Goal: Task Accomplishment & Management: Manage account settings

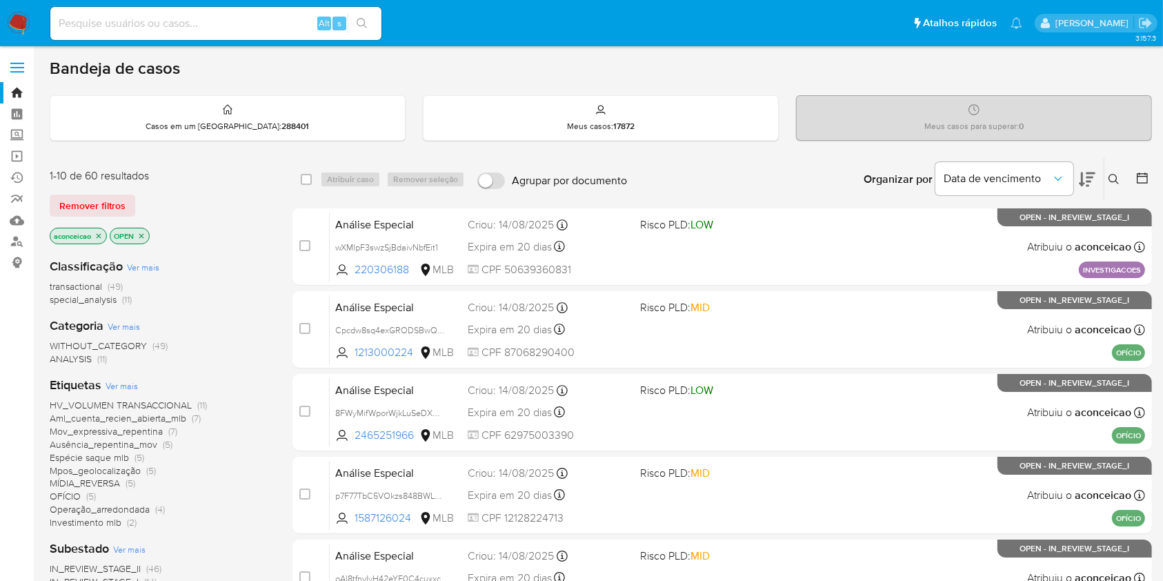
click at [101, 233] on icon "close-filter" at bounding box center [98, 236] width 8 height 8
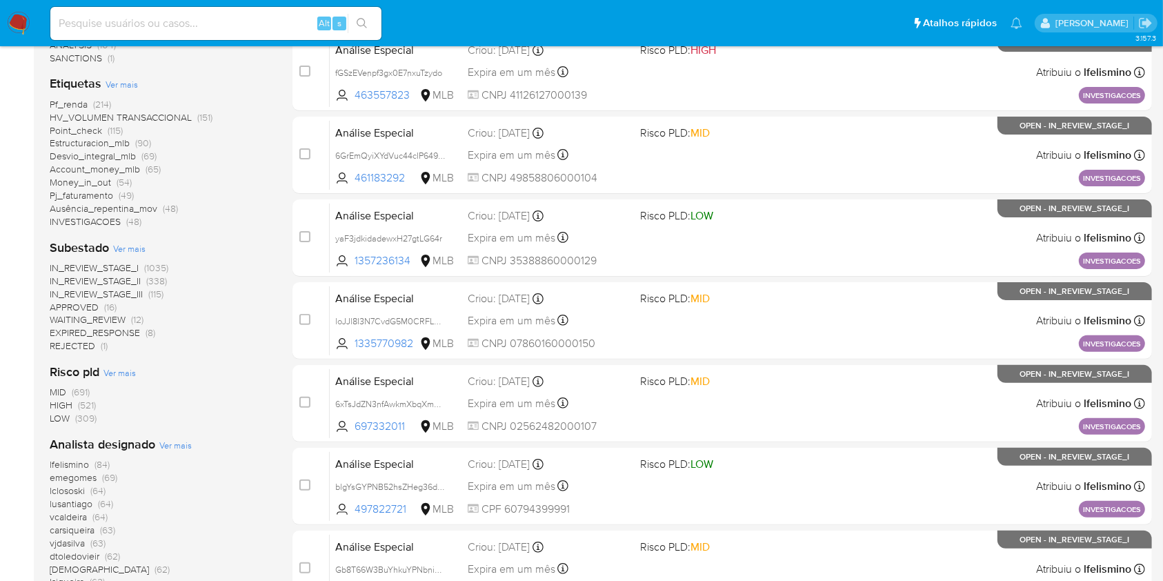
scroll to position [368, 0]
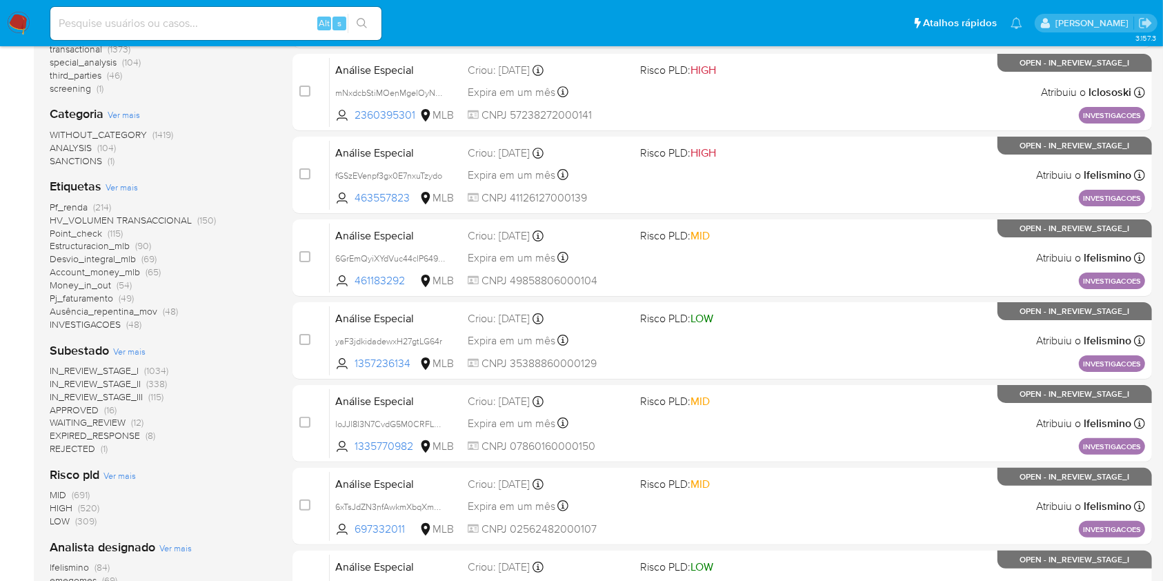
scroll to position [276, 0]
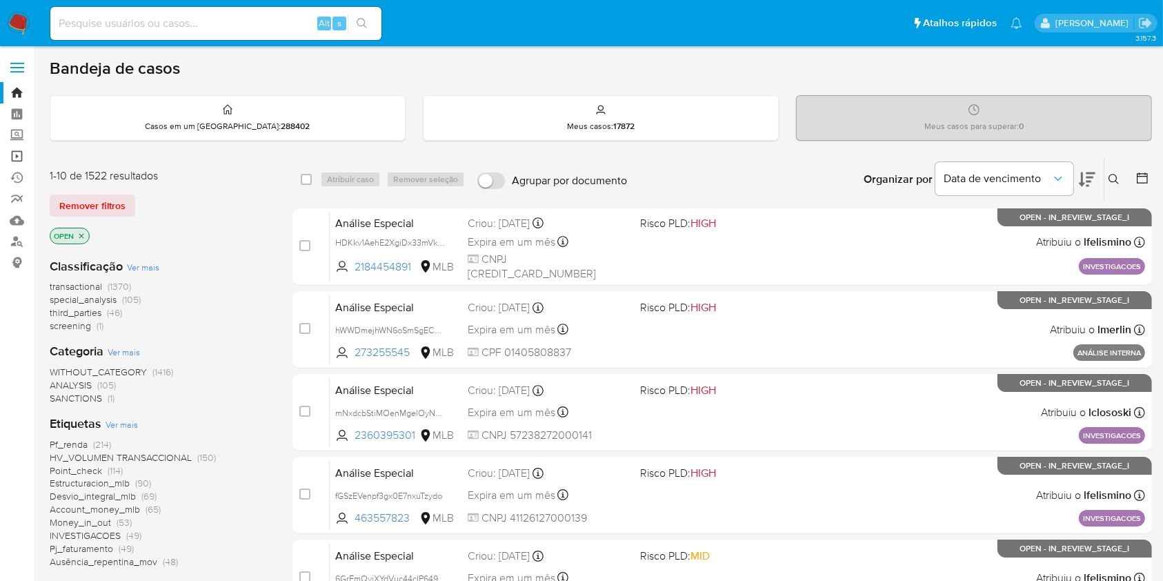
click at [11, 152] on link "Operações em massa" at bounding box center [82, 156] width 164 height 21
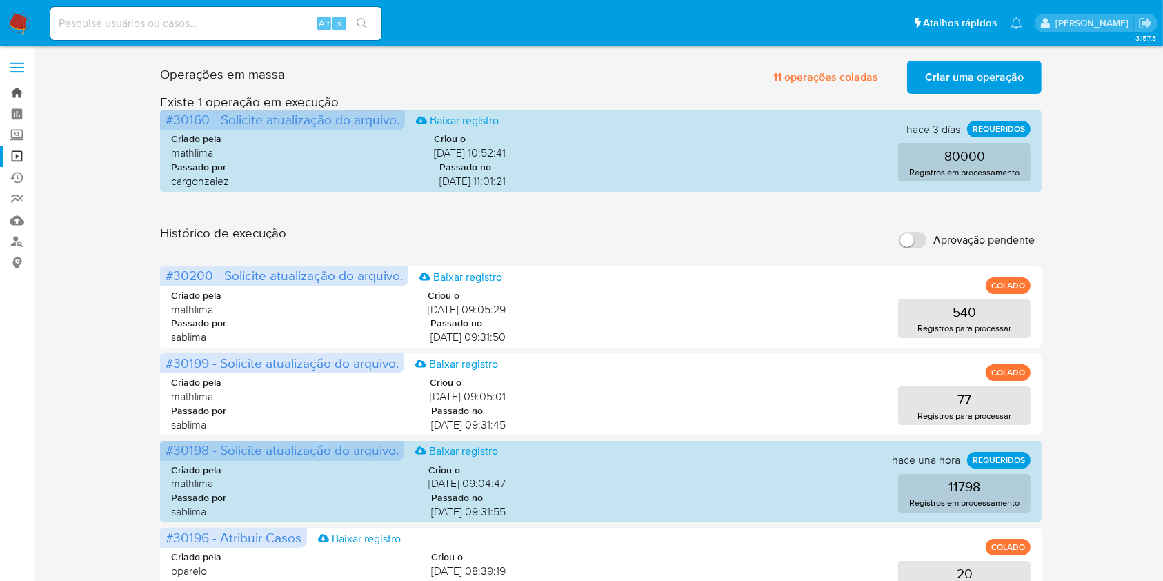
click at [22, 93] on link "Bandeja" at bounding box center [82, 92] width 164 height 21
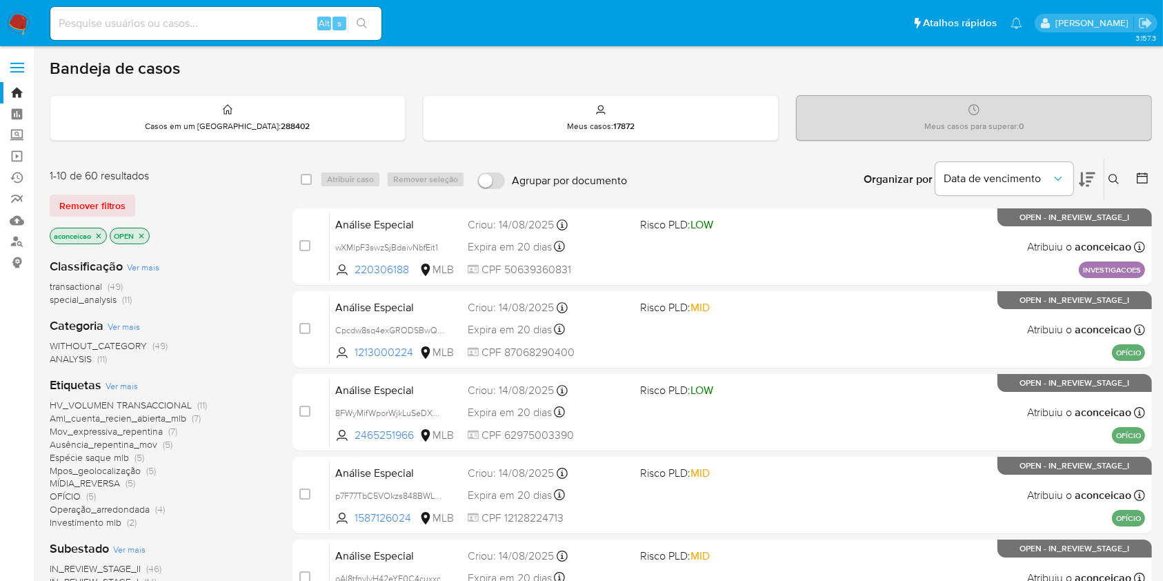
click at [100, 237] on icon "close-filter" at bounding box center [98, 236] width 8 height 8
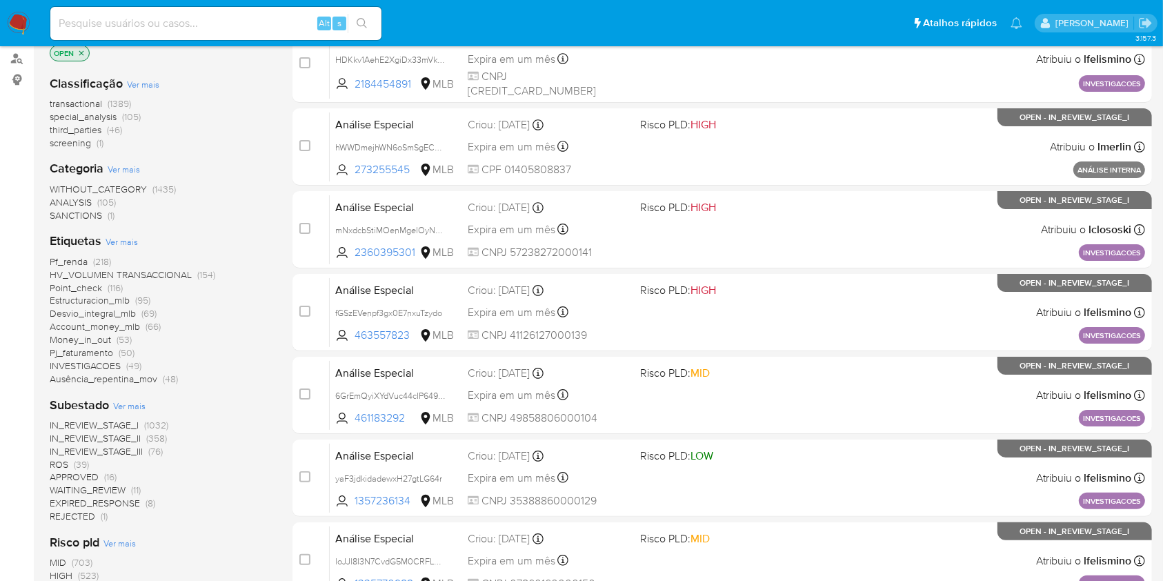
scroll to position [183, 0]
click at [72, 459] on span "ROS (39)" at bounding box center [69, 463] width 39 height 13
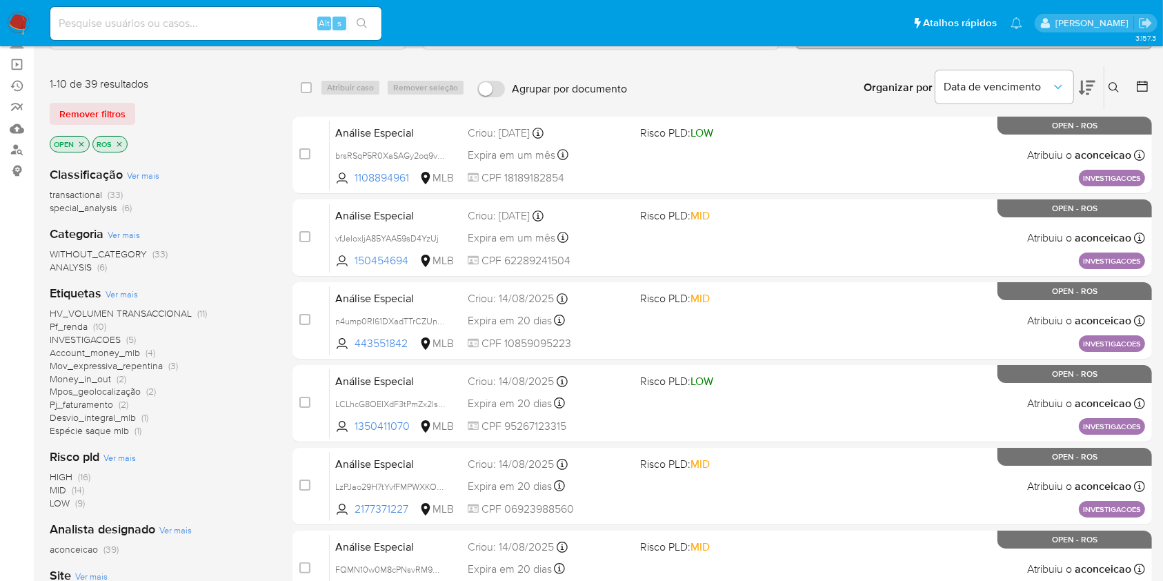
scroll to position [183, 0]
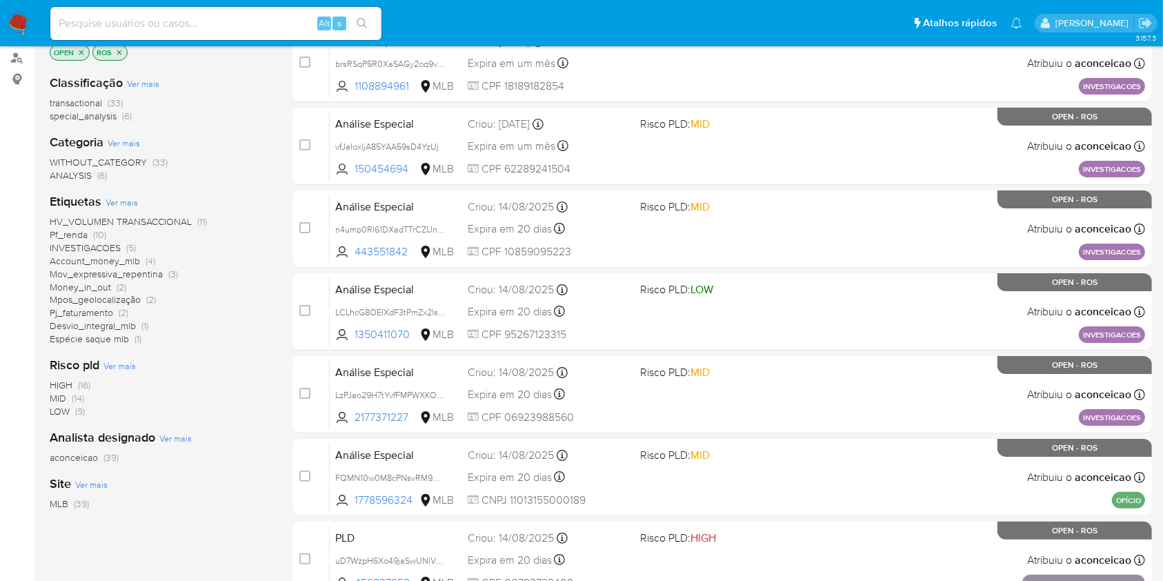
click at [126, 394] on div "HIGH (16) MID (14) LOW (9)" at bounding box center [160, 398] width 221 height 39
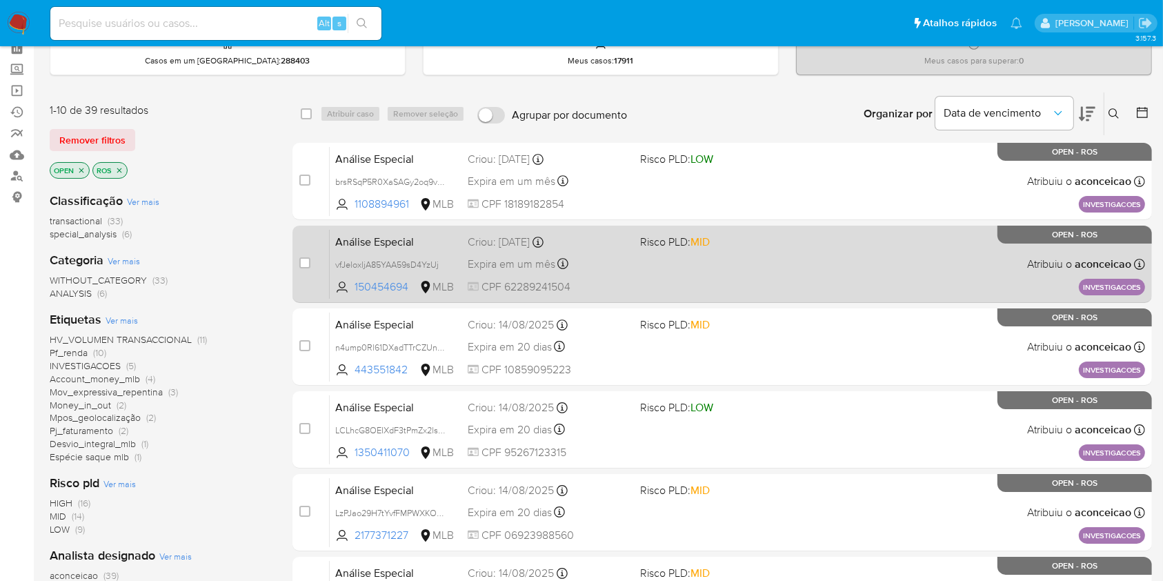
scroll to position [92, 0]
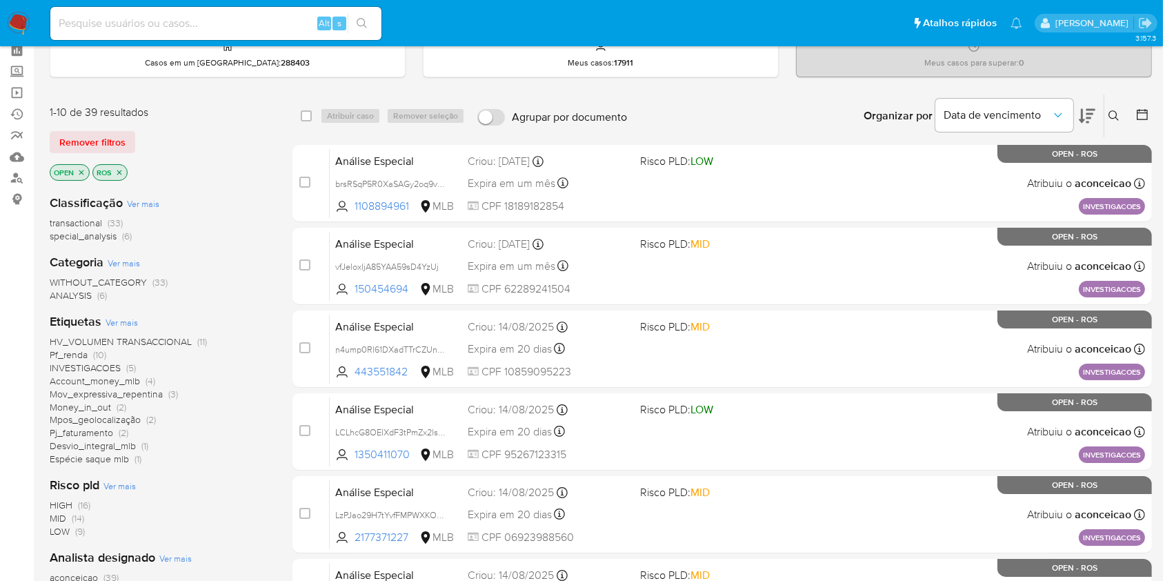
scroll to position [183, 0]
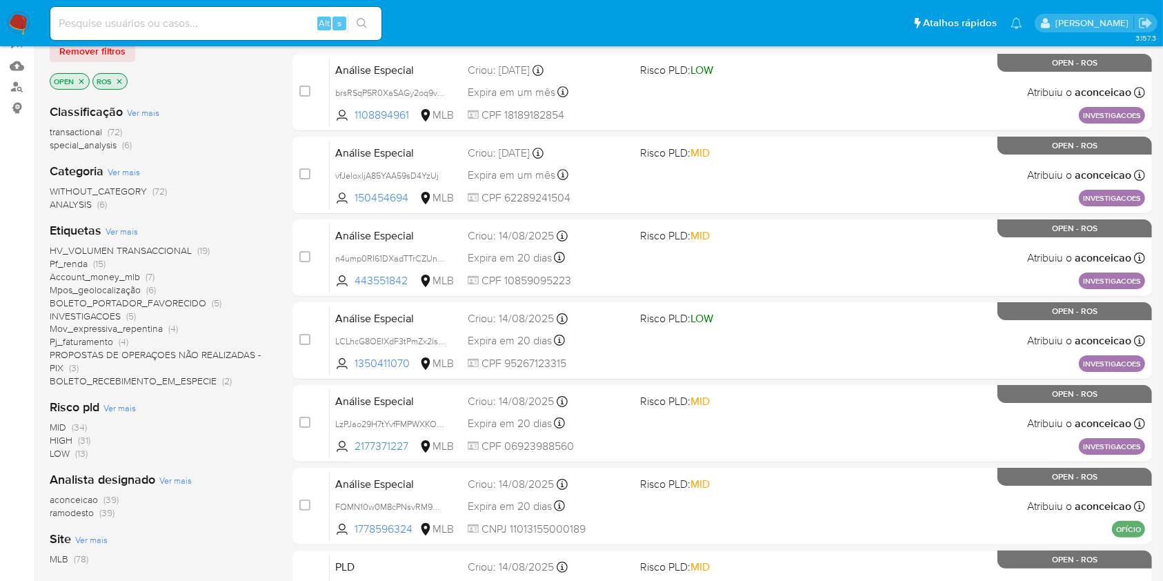
scroll to position [183, 0]
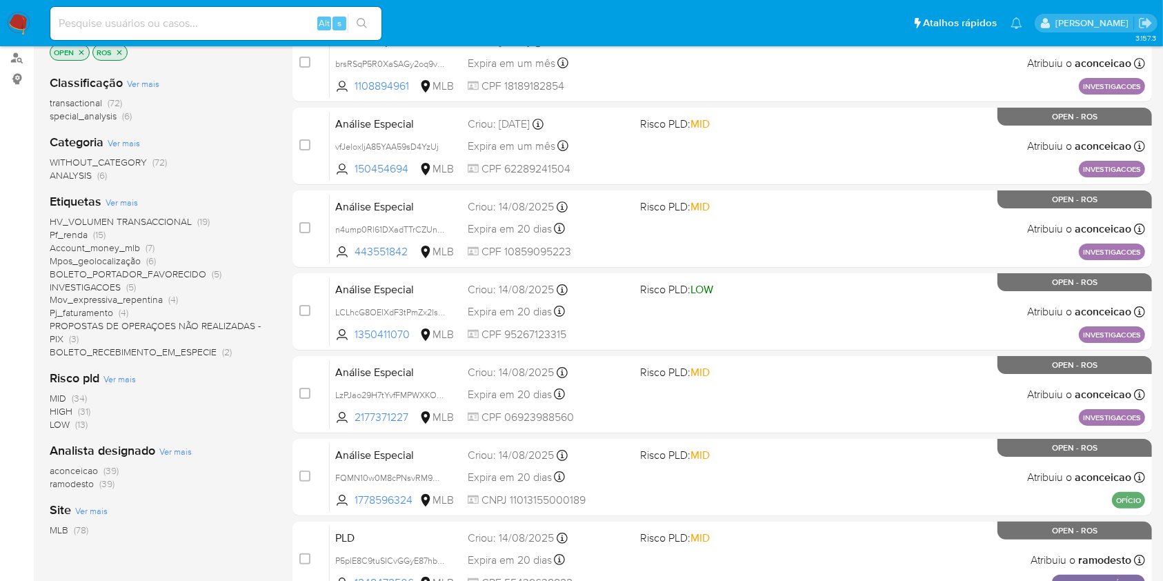
click at [103, 484] on span "(39)" at bounding box center [106, 484] width 15 height 14
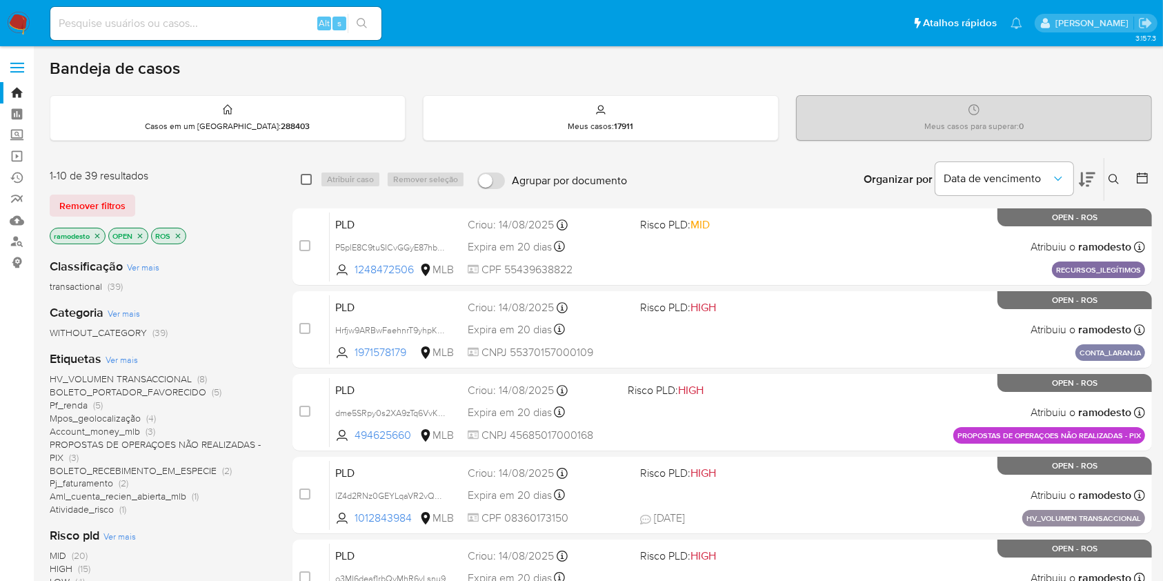
click at [301, 179] on input "checkbox" at bounding box center [306, 179] width 11 height 11
checkbox input "true"
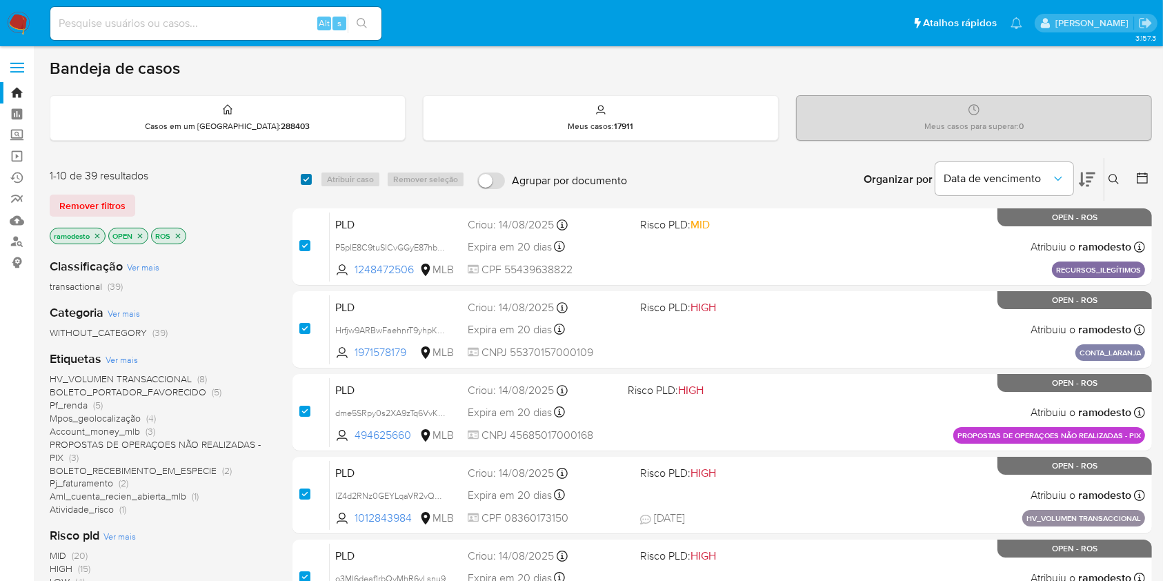
checkbox input "true"
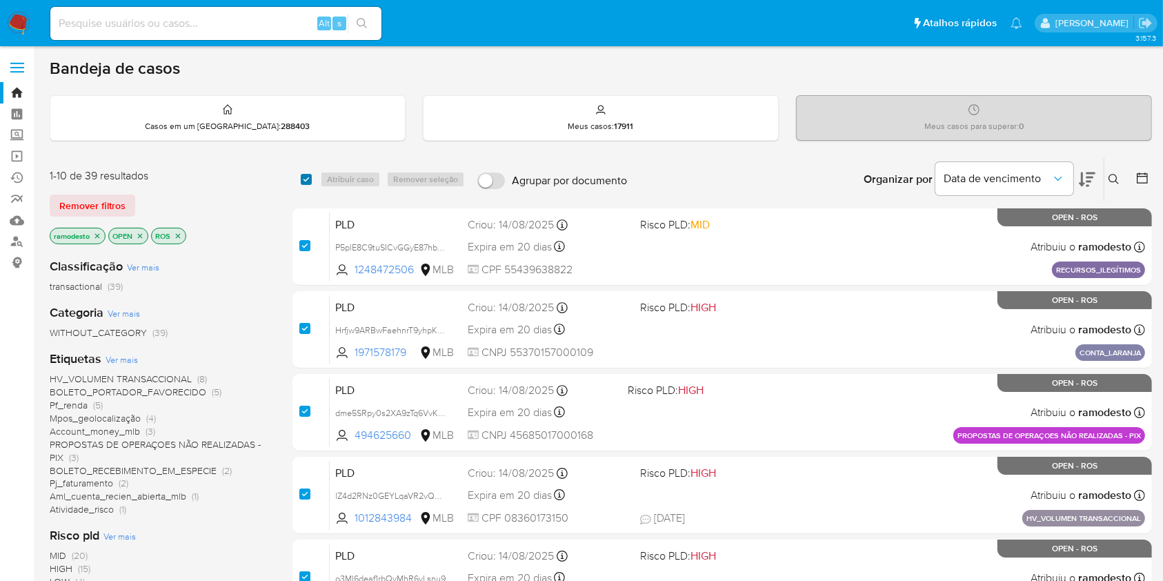
checkbox input "true"
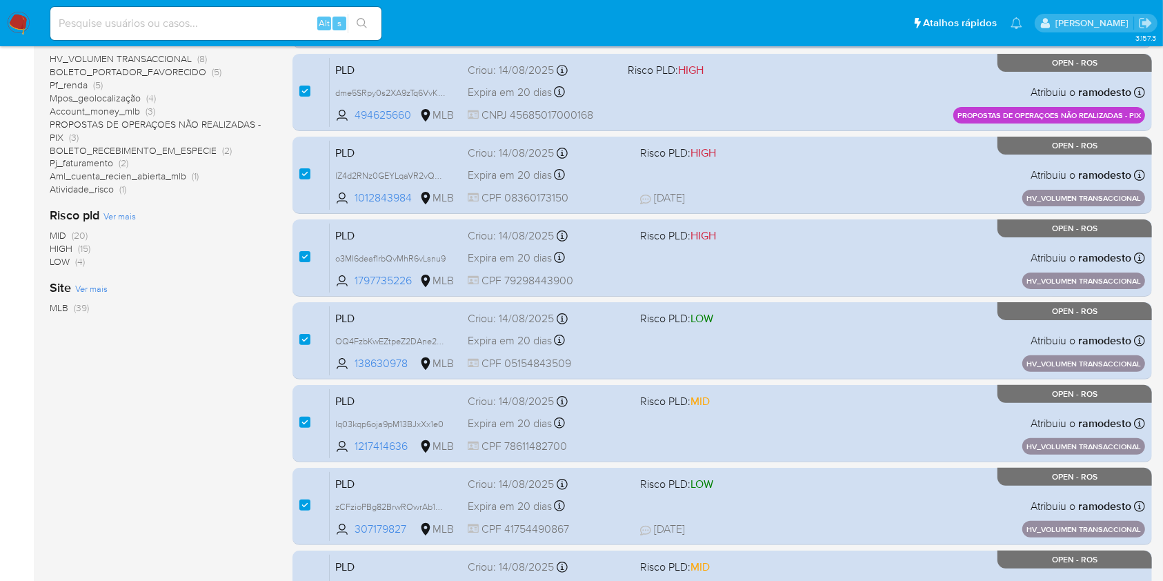
scroll to position [508, 0]
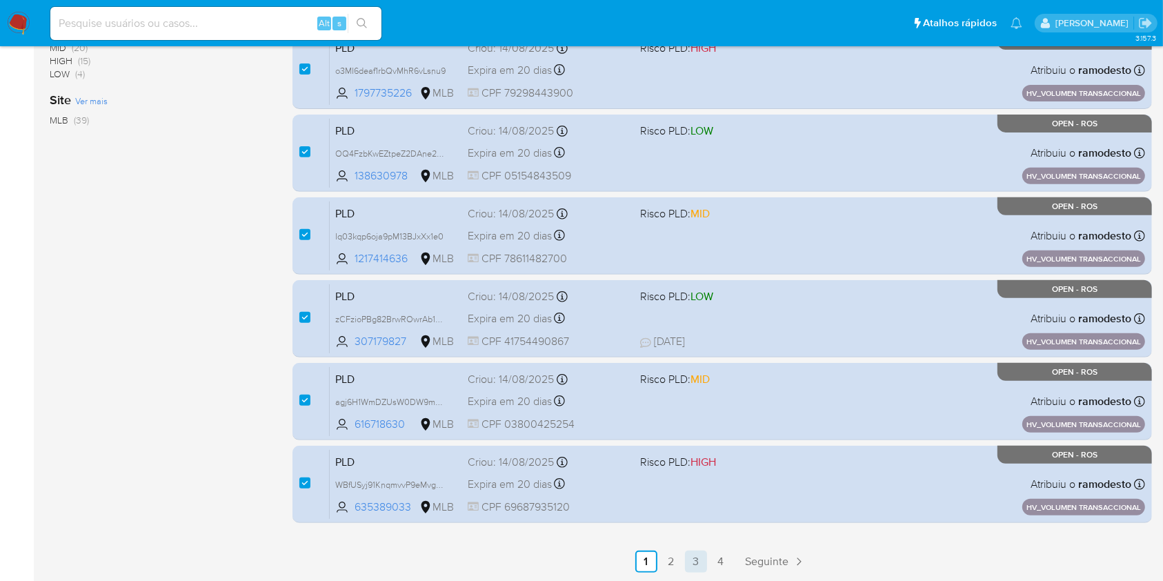
click at [687, 566] on link "3" at bounding box center [696, 561] width 22 height 22
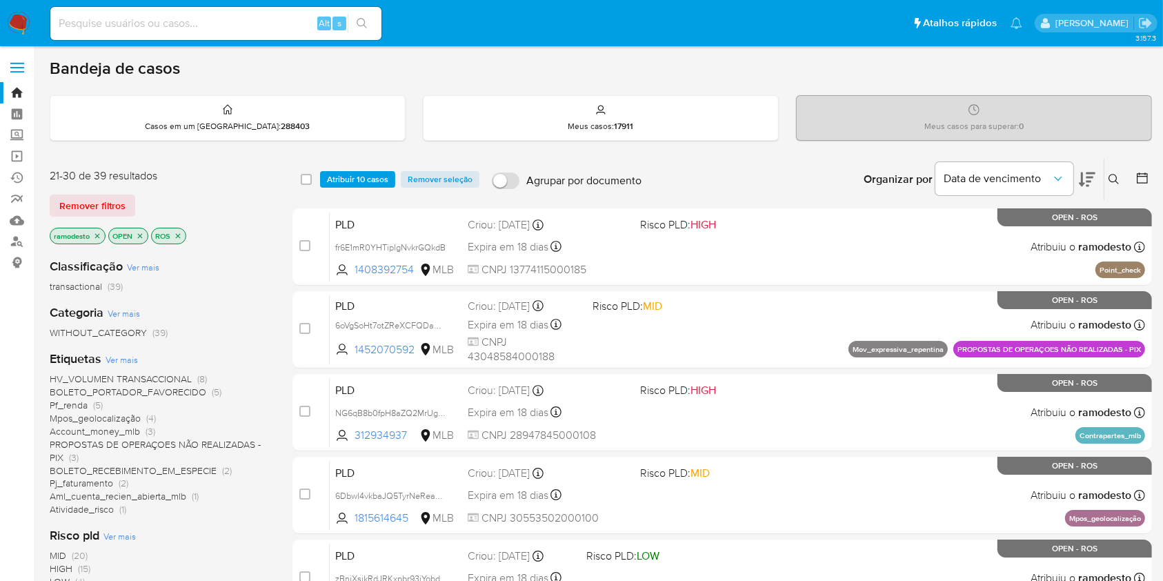
drag, startPoint x: 308, startPoint y: 179, endPoint x: 317, endPoint y: 191, distance: 14.8
click at [308, 179] on input "checkbox" at bounding box center [306, 179] width 11 height 11
checkbox input "true"
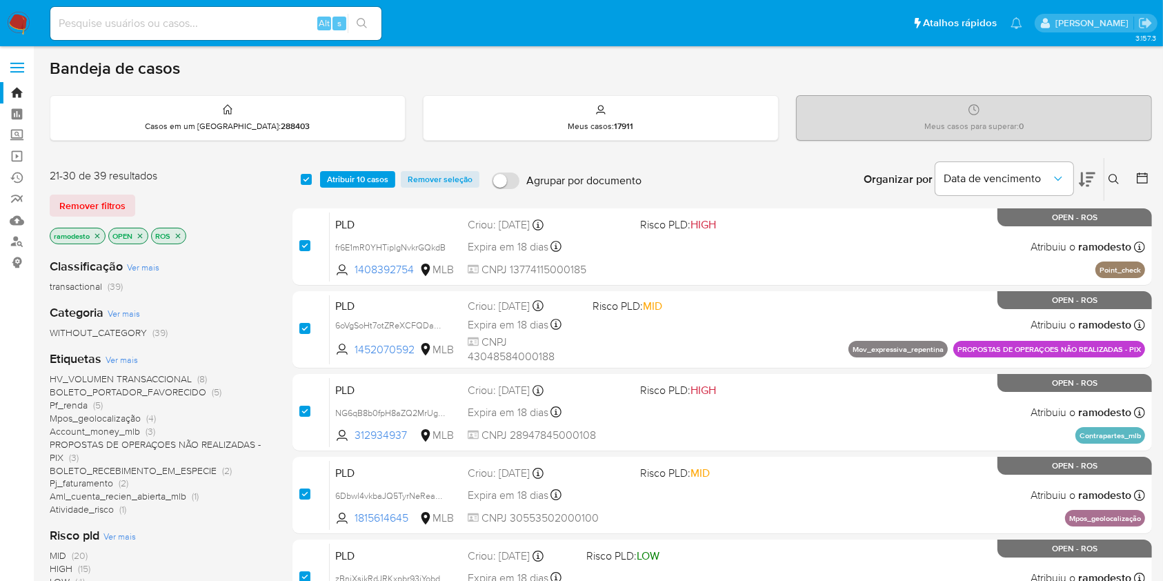
checkbox input "true"
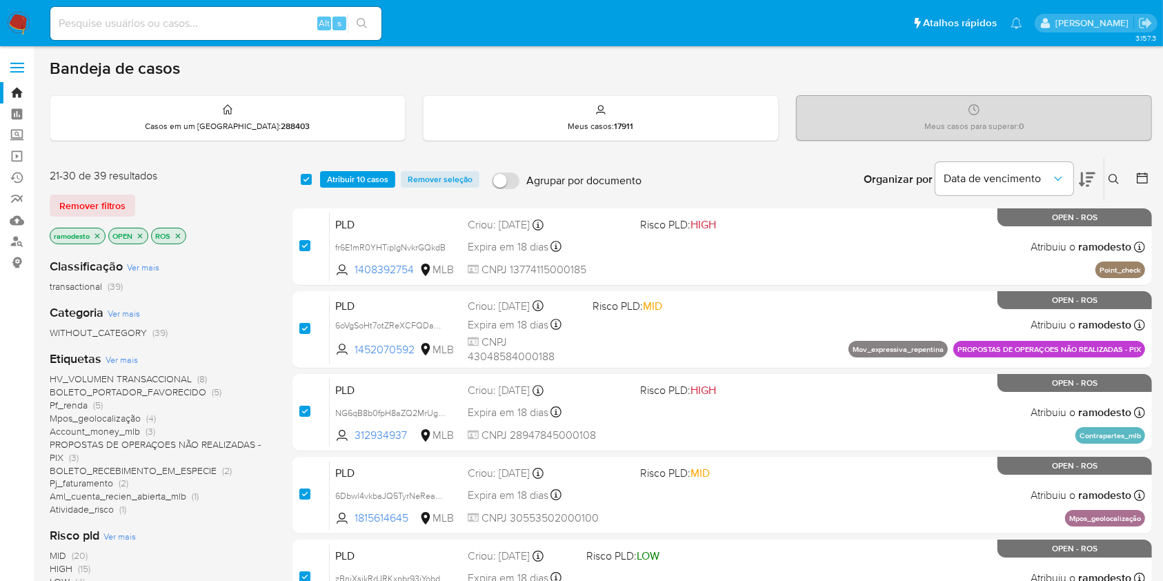
checkbox input "true"
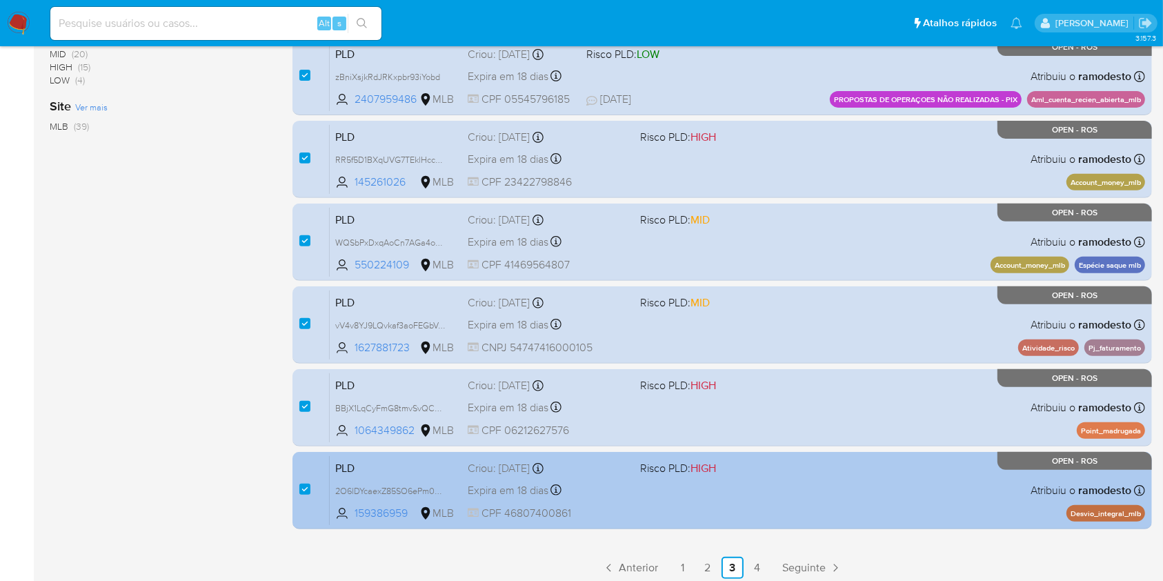
scroll to position [508, 0]
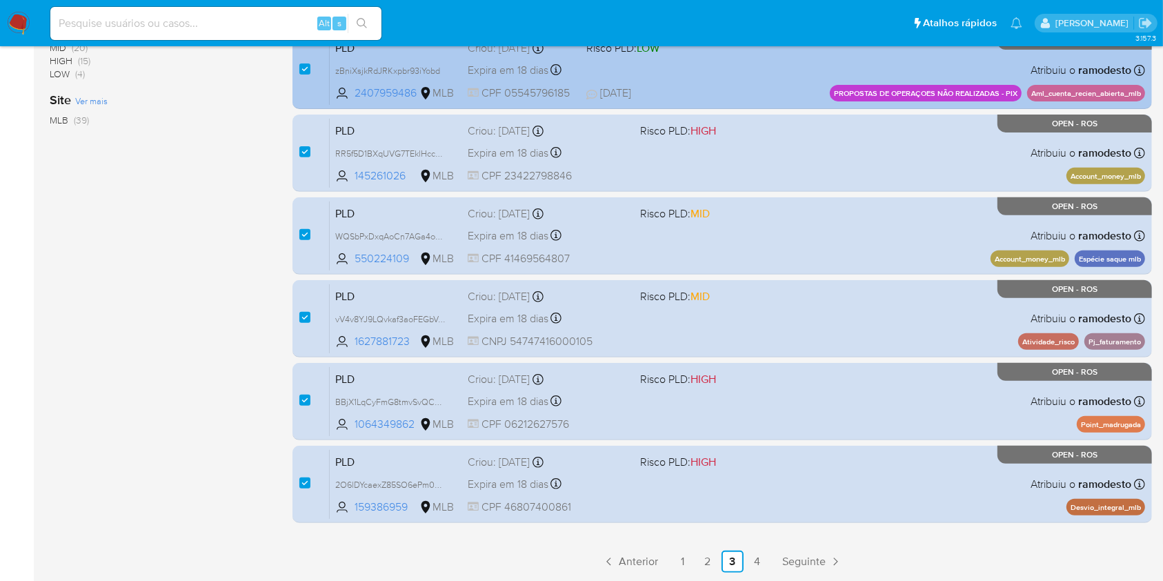
click at [757, 553] on link "4" at bounding box center [757, 561] width 22 height 22
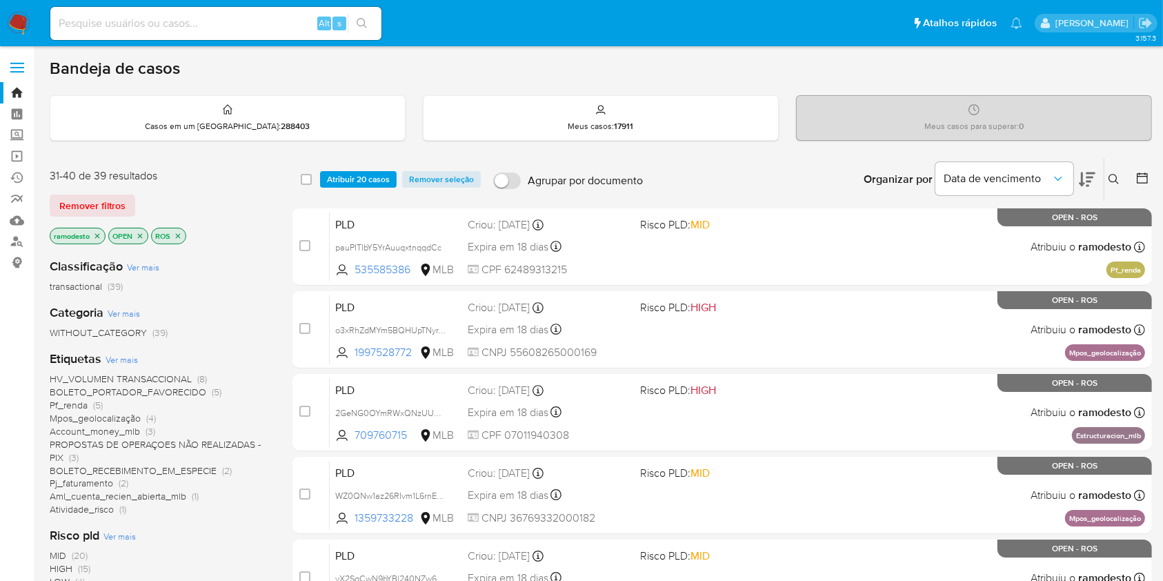
click at [303, 172] on div "select-all-cases-checkbox" at bounding box center [306, 179] width 11 height 14
click at [304, 174] on input "checkbox" at bounding box center [306, 179] width 11 height 11
checkbox input "true"
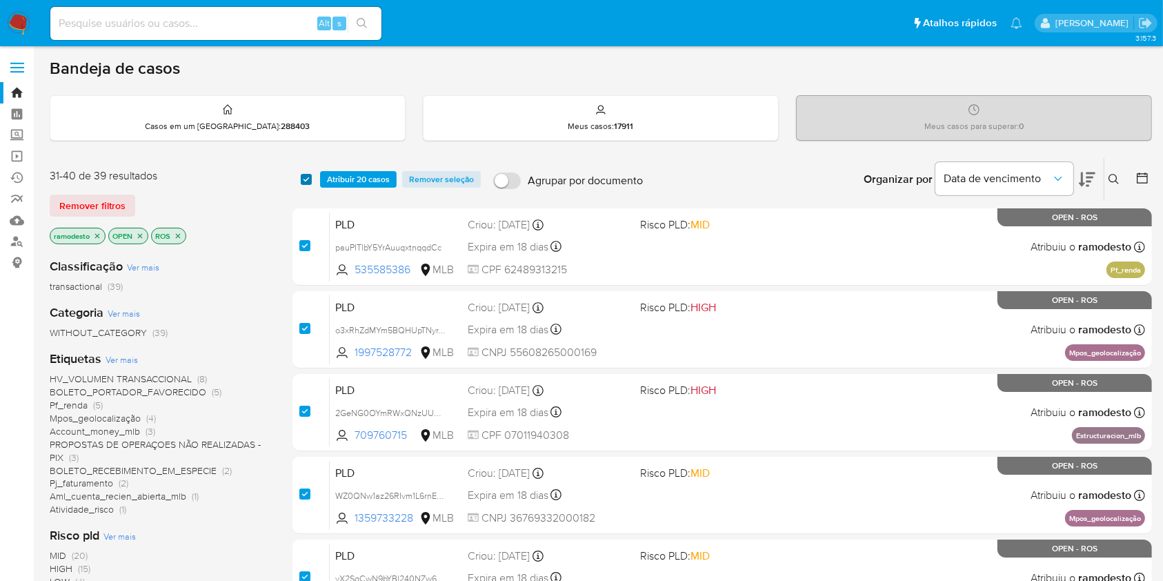
checkbox input "true"
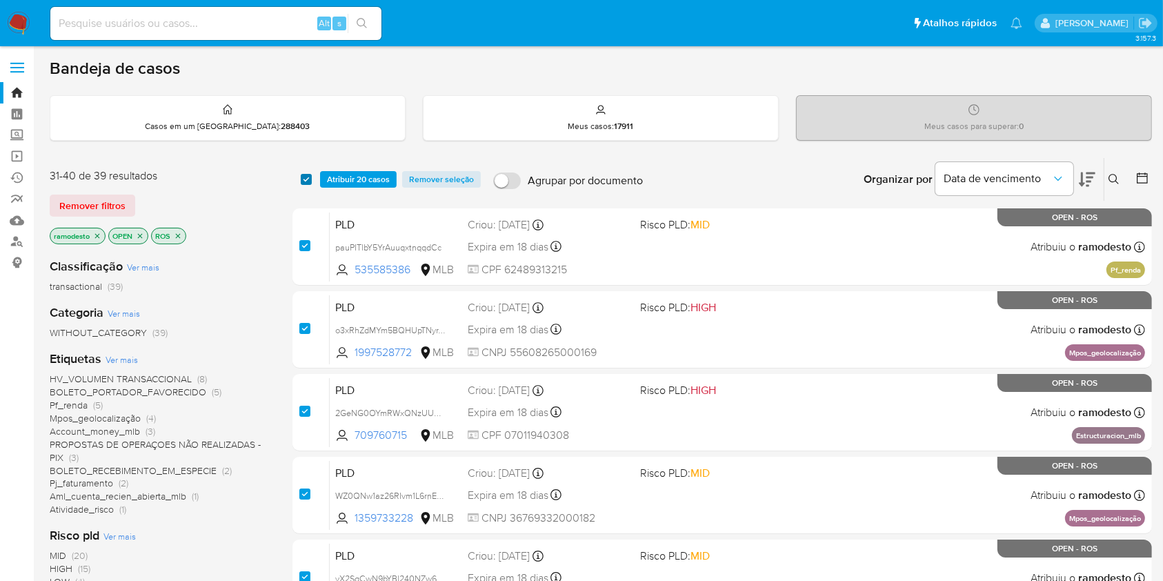
checkbox input "true"
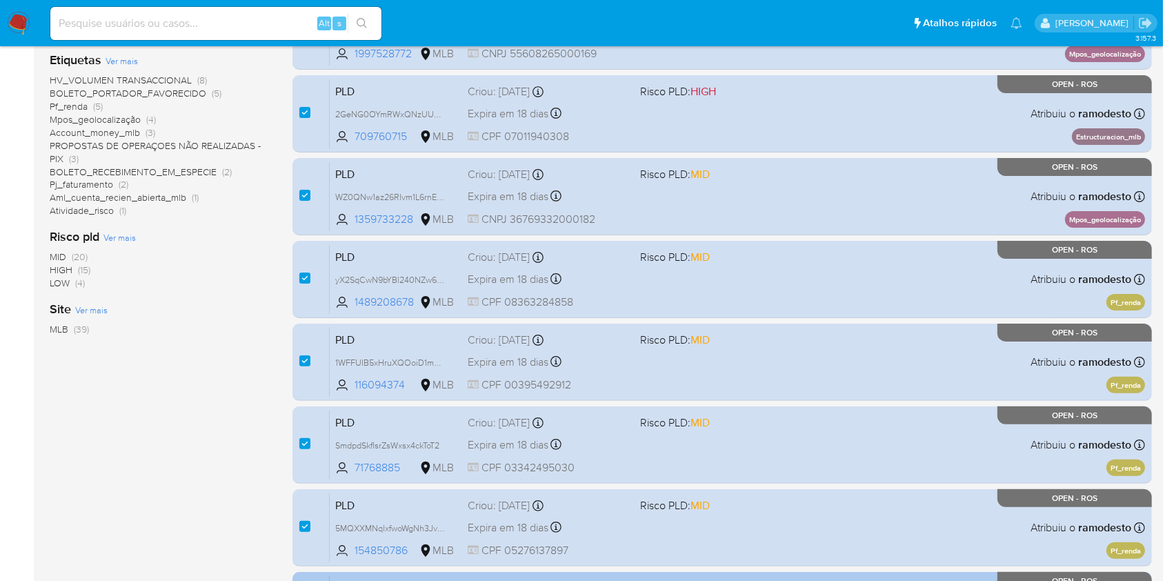
scroll to position [425, 0]
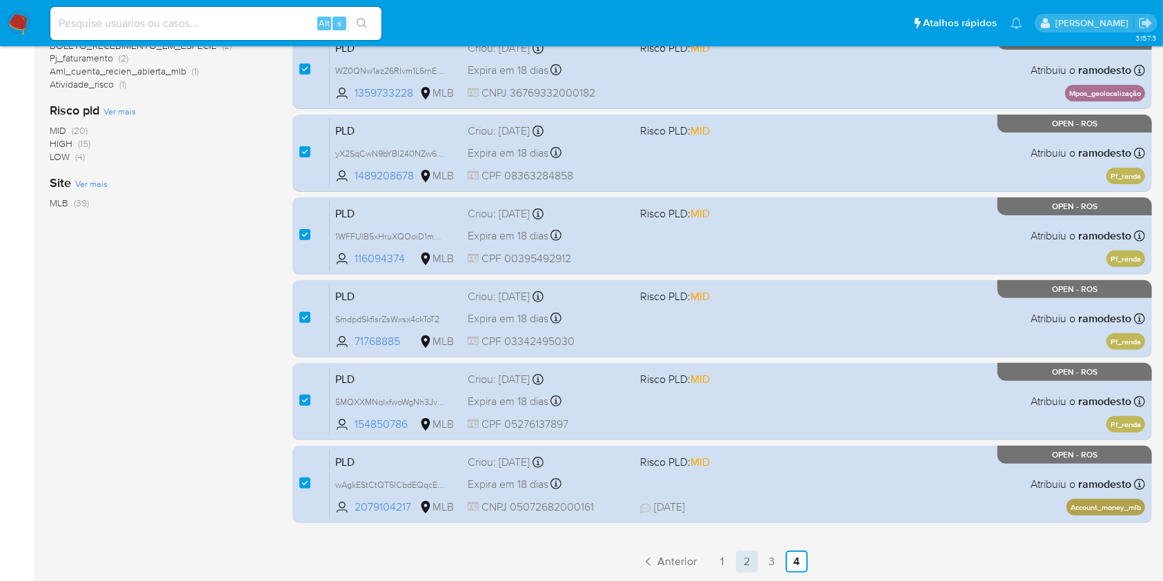
click at [751, 560] on link "2" at bounding box center [747, 561] width 22 height 22
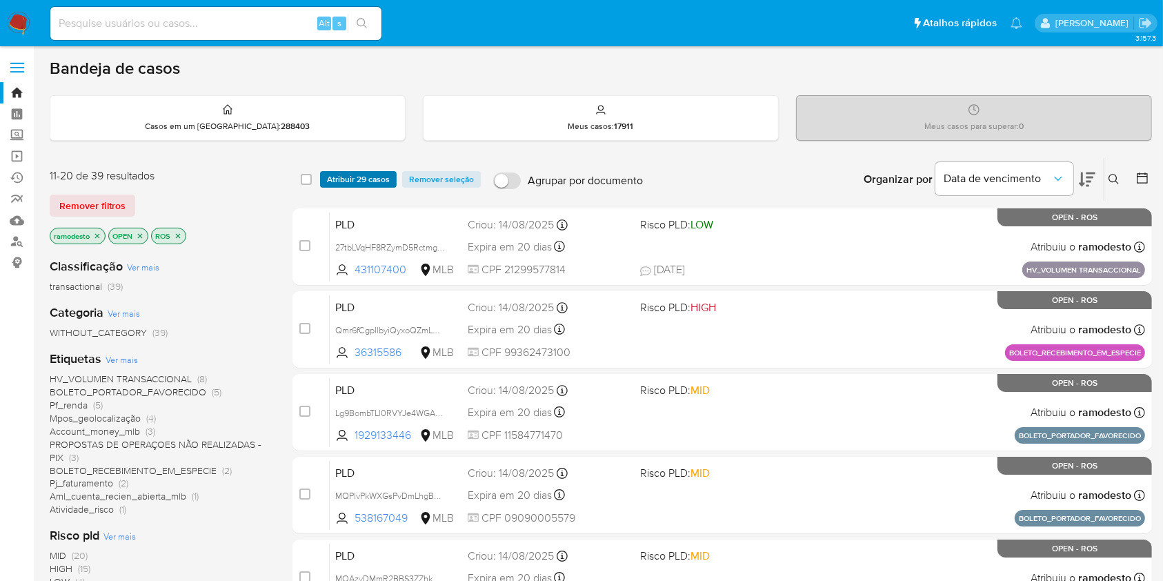
drag, startPoint x: 306, startPoint y: 176, endPoint x: 339, endPoint y: 179, distance: 33.3
click at [306, 178] on input "checkbox" at bounding box center [306, 179] width 11 height 11
checkbox input "true"
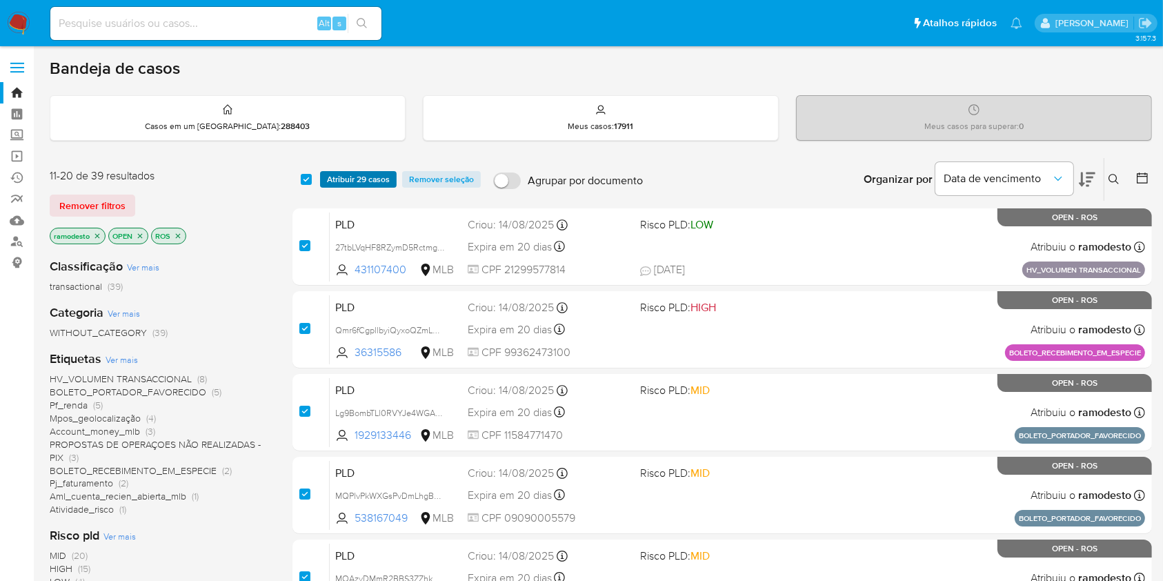
checkbox input "true"
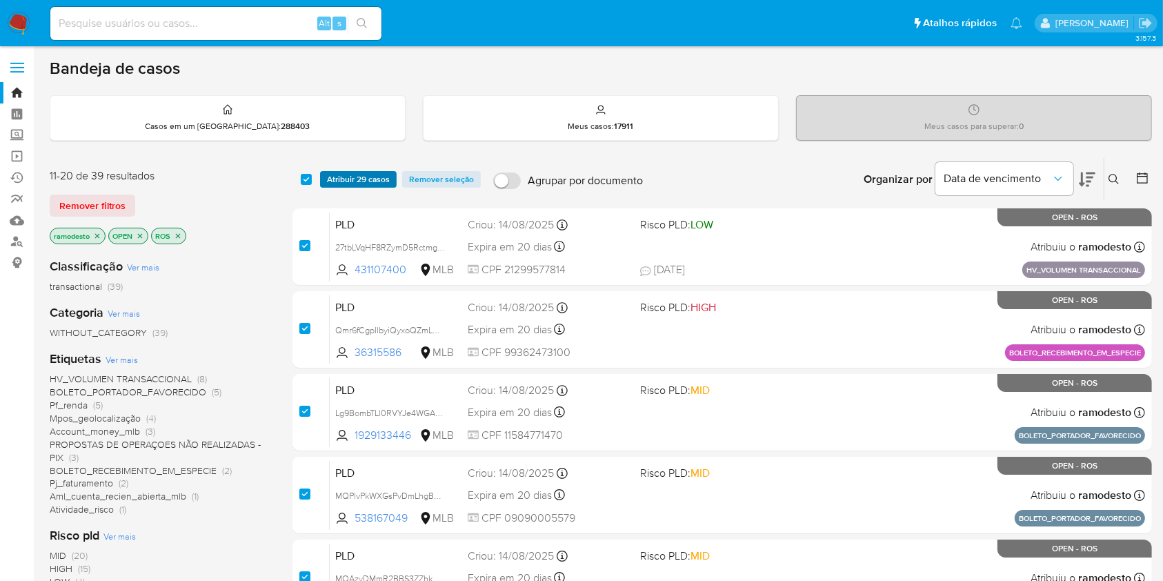
checkbox input "true"
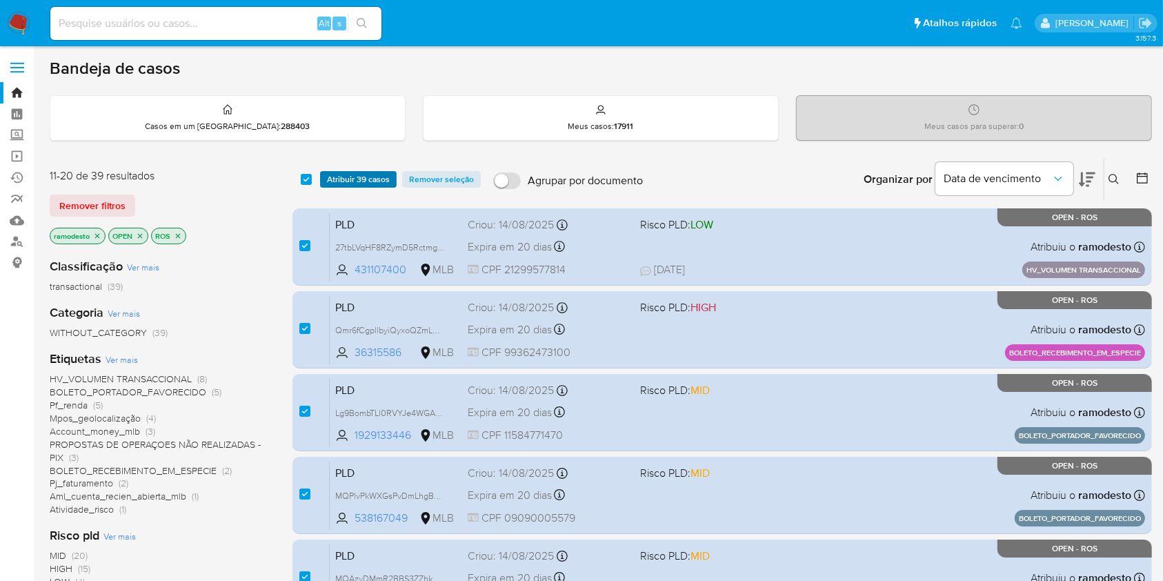
click at [366, 180] on span "Atribuir 39 casos" at bounding box center [358, 179] width 63 height 14
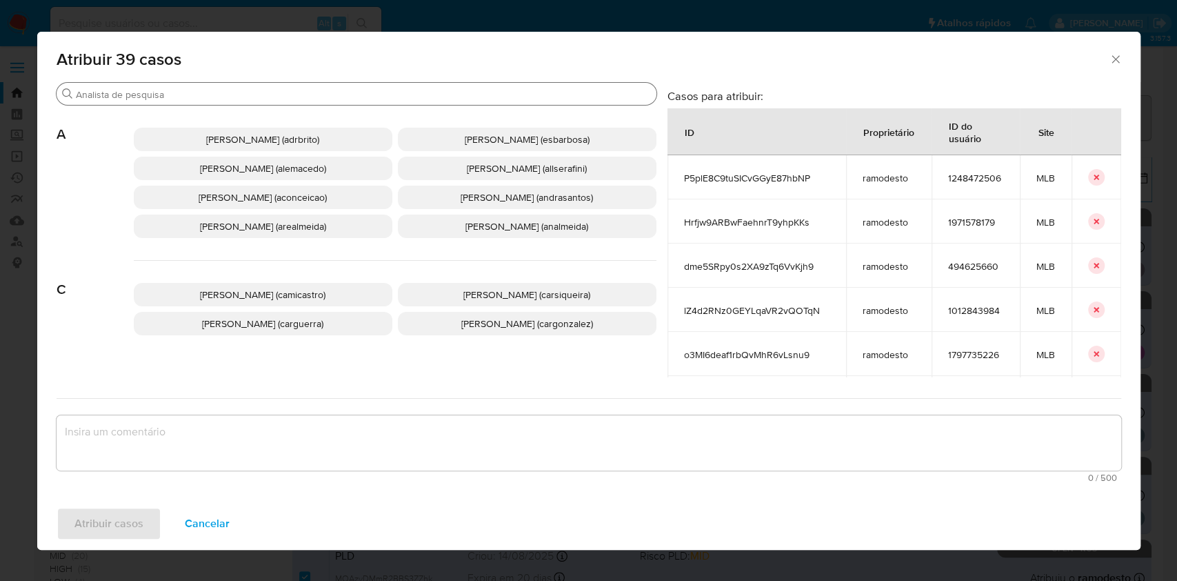
click at [292, 92] on input "Procurar" at bounding box center [363, 94] width 575 height 12
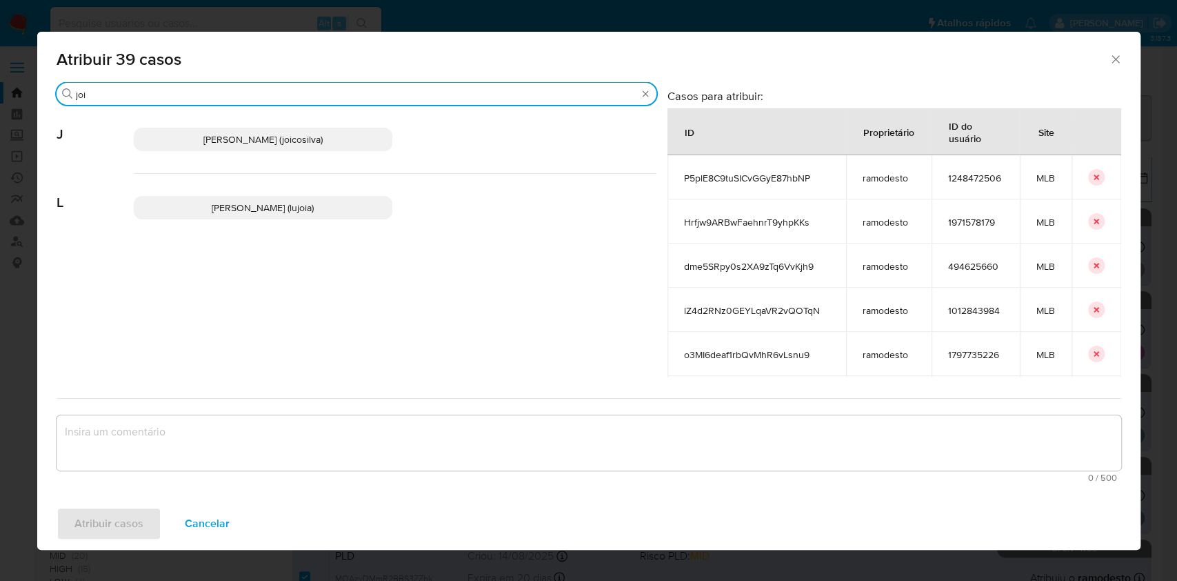
type input "joi"
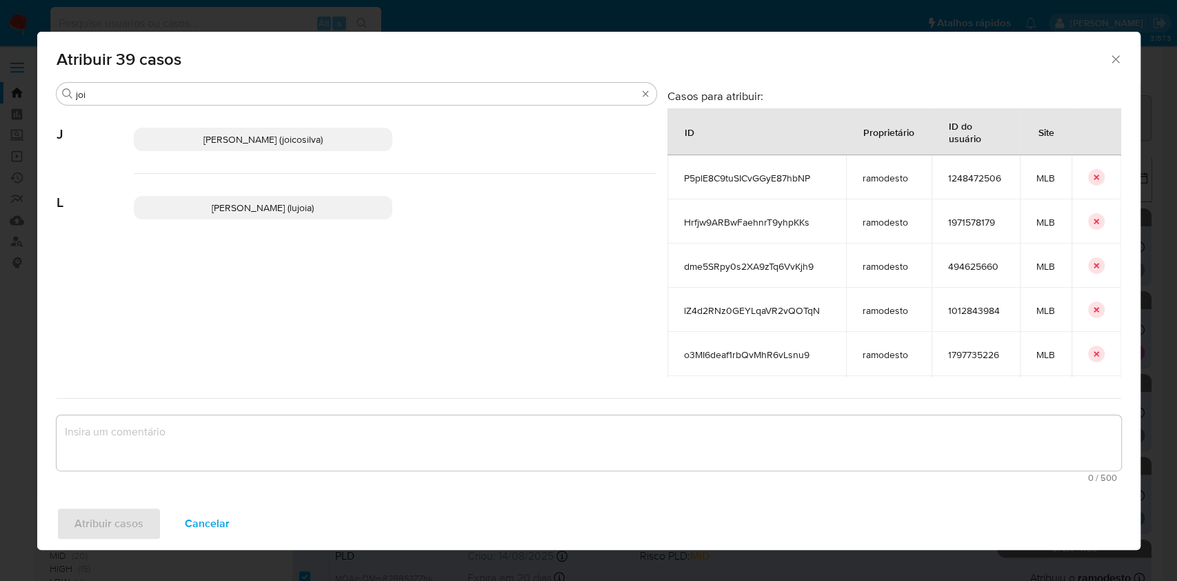
click at [313, 154] on div "Joice Oliveira Da Silva De Almeida (joicosilva)" at bounding box center [395, 140] width 523 height 68
click at [321, 119] on div "Joice Oliveira Da Silva De Almeida (joicosilva)" at bounding box center [395, 140] width 523 height 68
click at [324, 135] on p "Joice Oliveira Da Silva De Almeida (joicosilva)" at bounding box center [263, 139] width 259 height 23
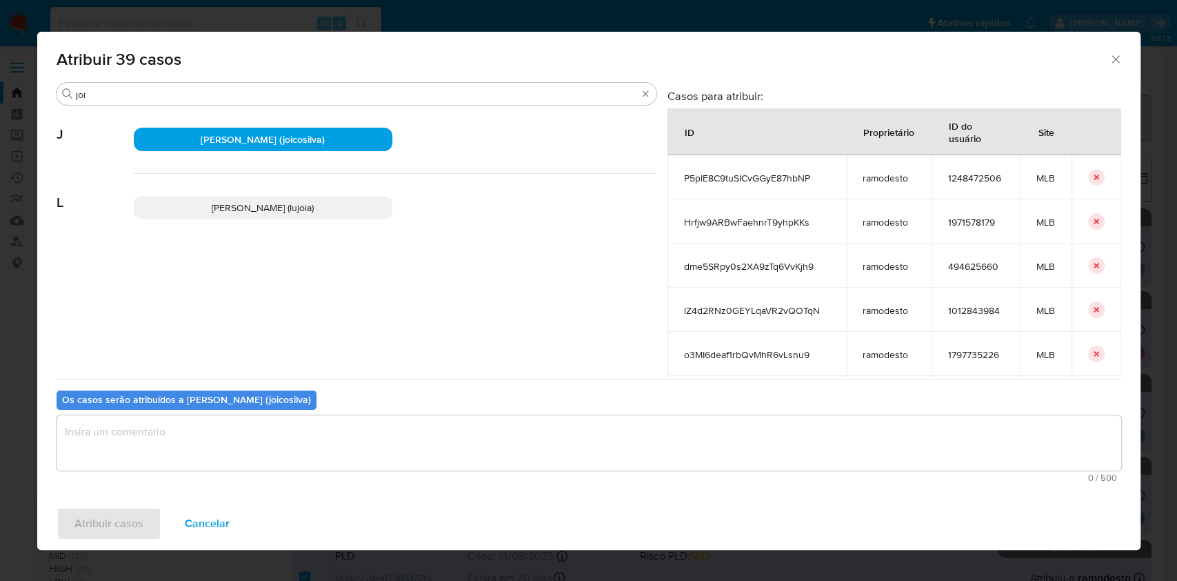
click at [442, 455] on textarea "assign-modal" at bounding box center [589, 442] width 1065 height 55
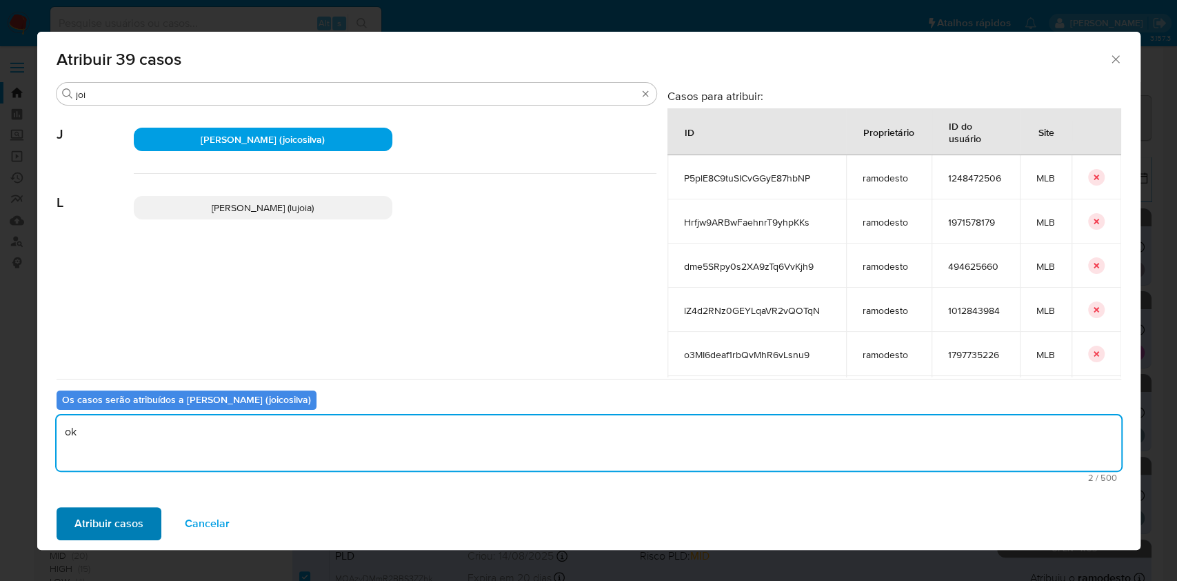
type textarea "ok"
click at [123, 518] on span "Atribuir casos" at bounding box center [108, 523] width 69 height 30
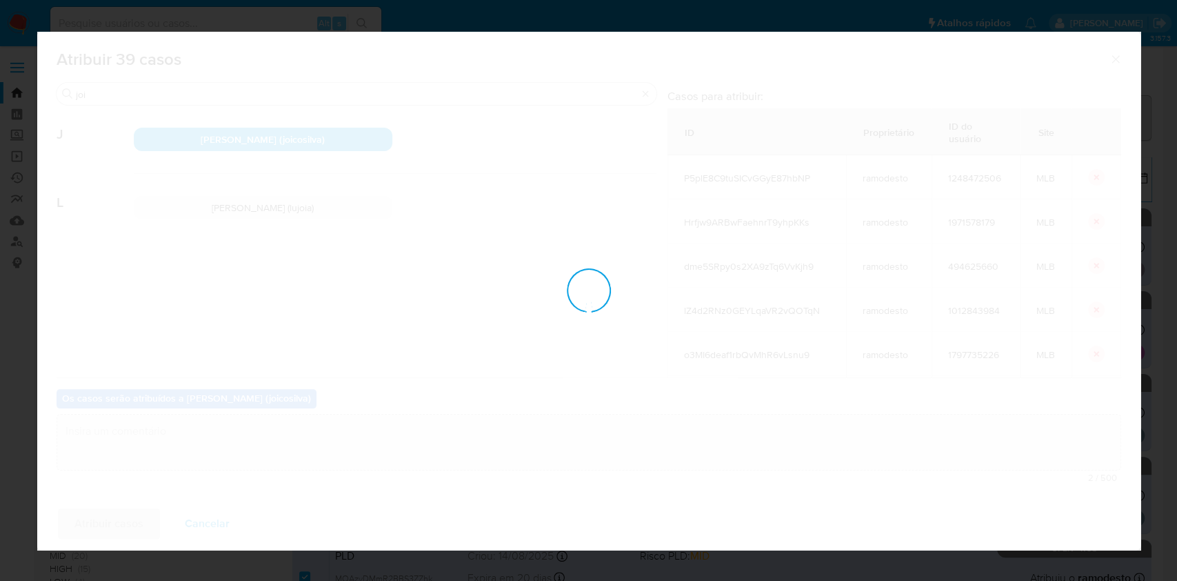
checkbox input "false"
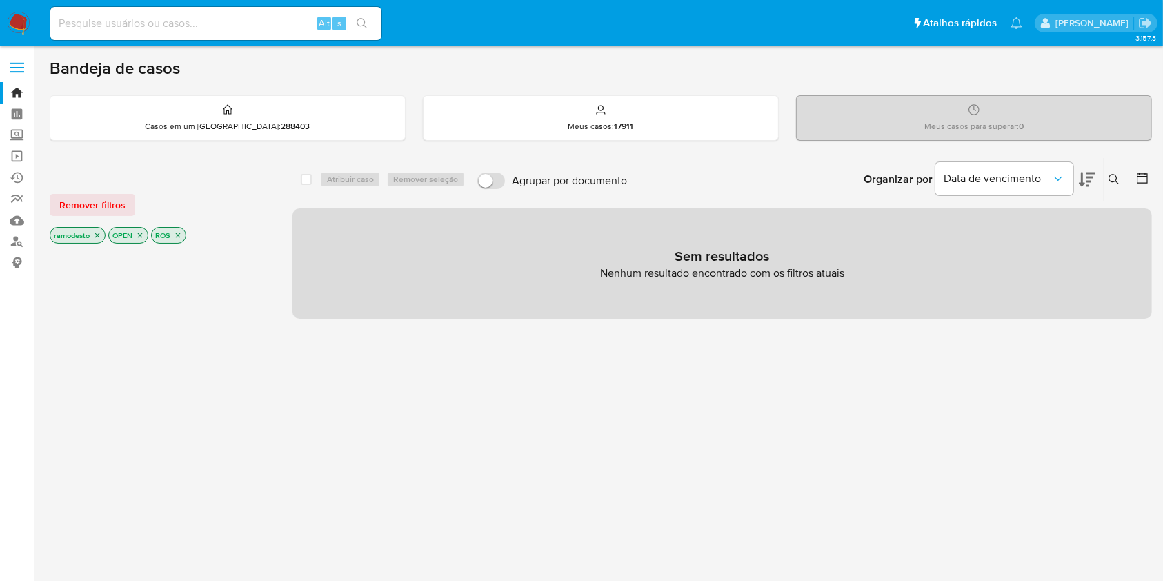
click at [99, 237] on icon "close-filter" at bounding box center [97, 235] width 8 height 8
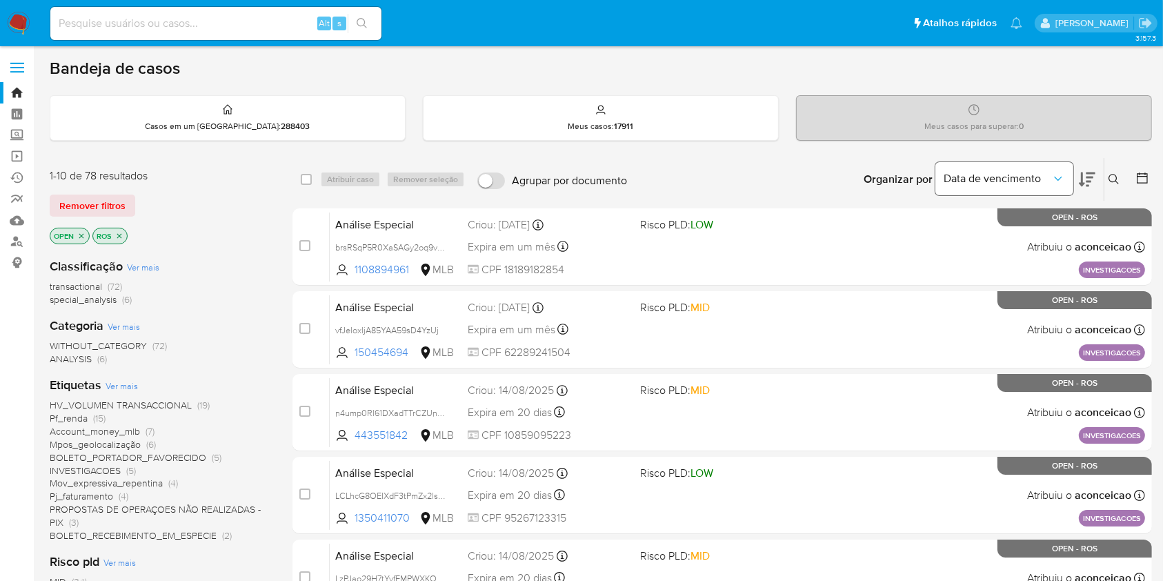
drag, startPoint x: 1117, startPoint y: 173, endPoint x: 1070, endPoint y: 181, distance: 46.9
click at [1116, 174] on icon at bounding box center [1113, 179] width 11 height 11
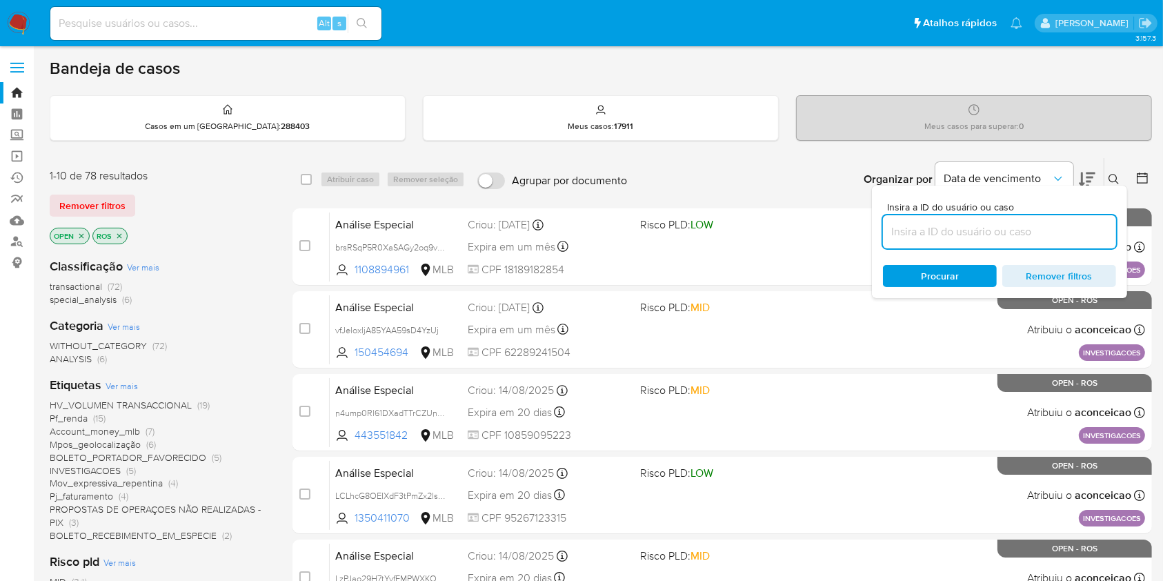
drag, startPoint x: 964, startPoint y: 236, endPoint x: 1024, endPoint y: 212, distance: 64.4
click at [964, 237] on input at bounding box center [999, 232] width 233 height 18
type input "zCFzioPBg82BrwROwrAb1M1w"
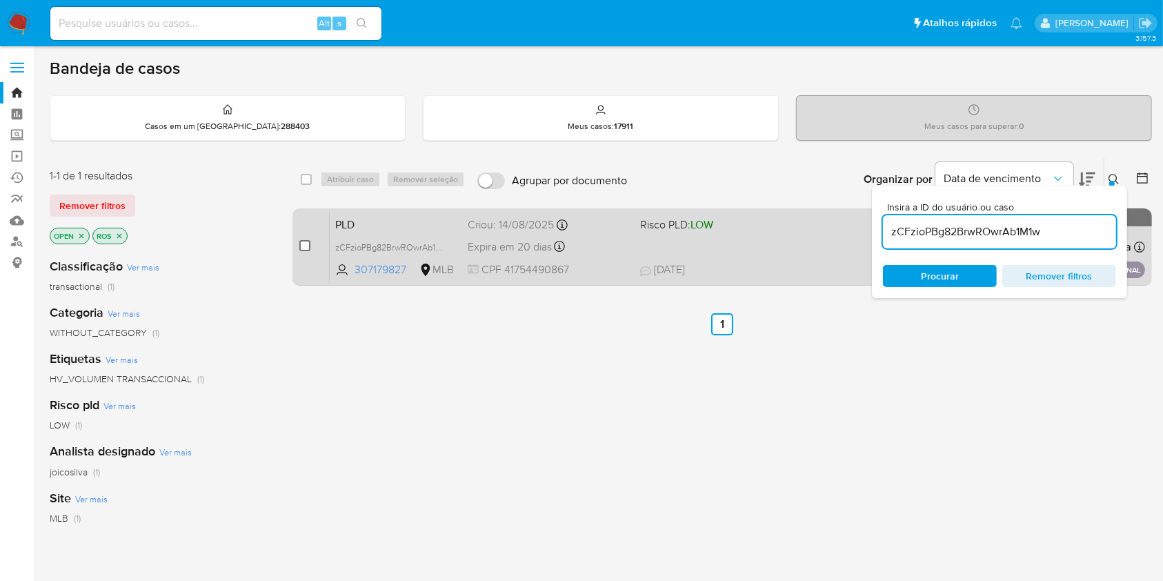
click at [308, 244] on input "checkbox" at bounding box center [304, 245] width 11 height 11
checkbox input "true"
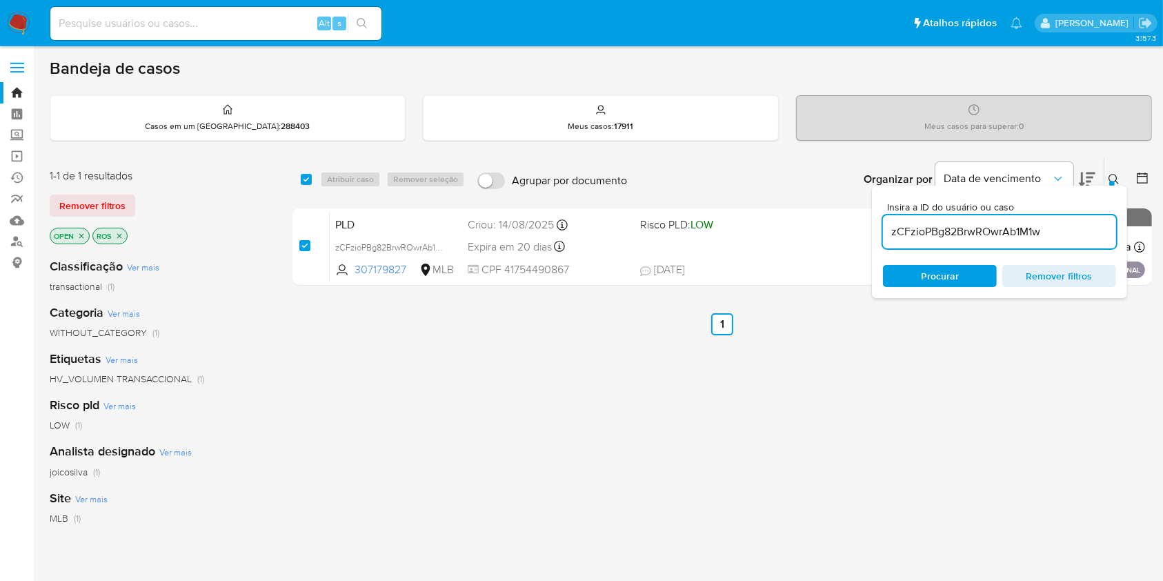
checkbox input "true"
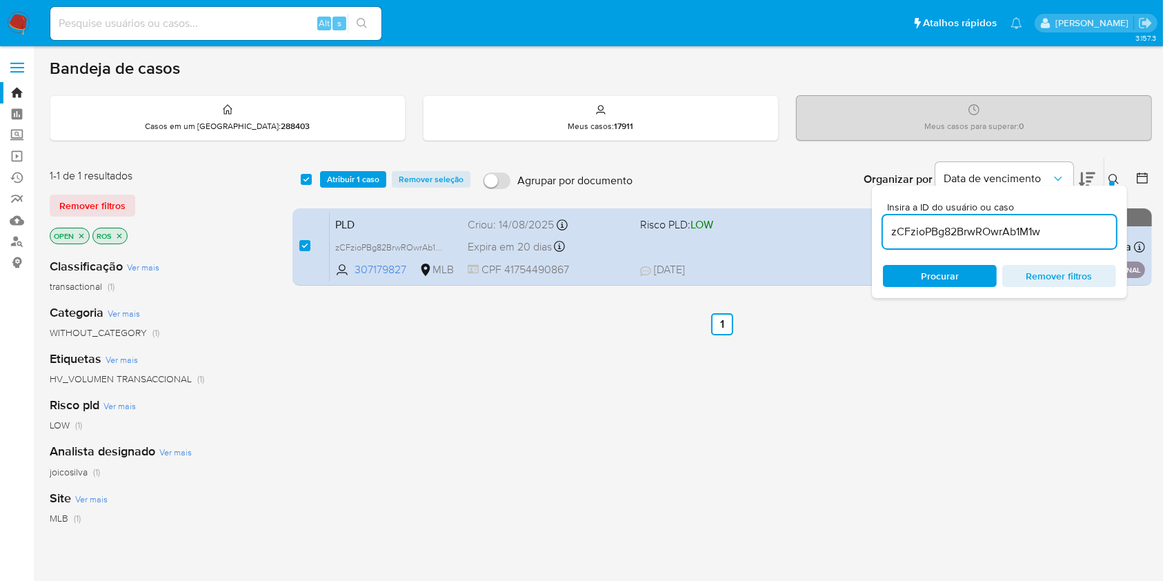
click at [978, 230] on input "zCFzioPBg82BrwROwrAb1M1w" at bounding box center [999, 232] width 233 height 18
type input "Z3pFHQVrzrU7yF8IF4g9aO6n"
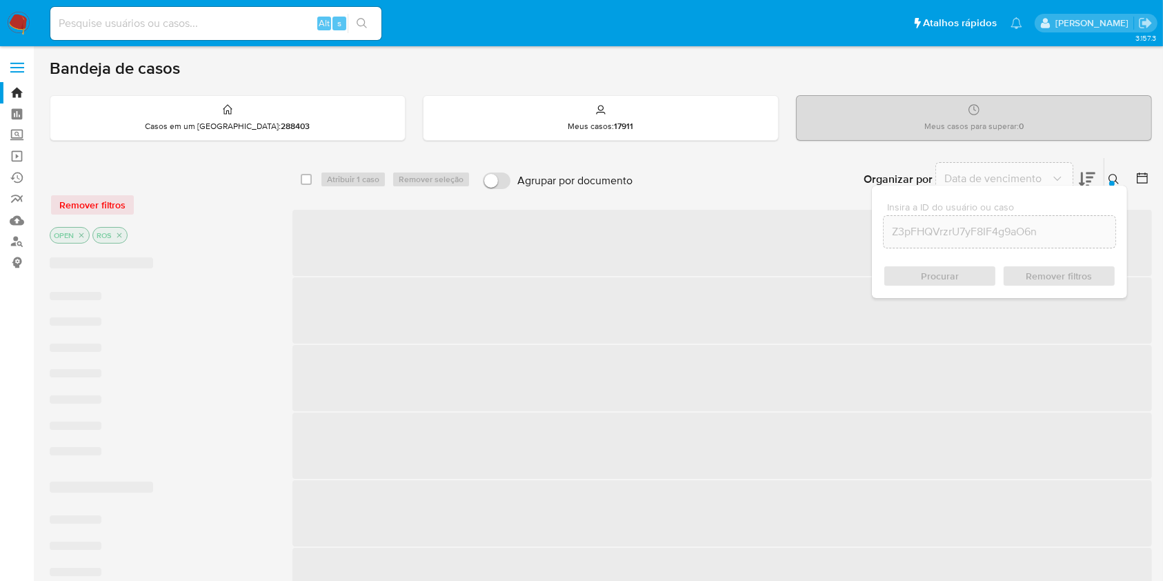
checkbox input "false"
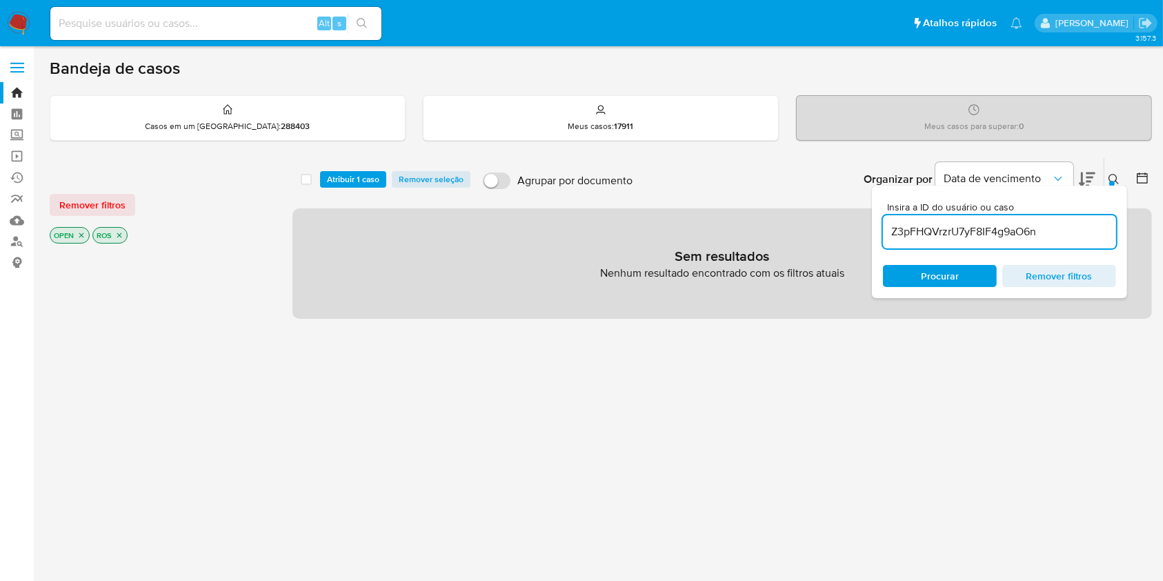
click at [1013, 234] on input "Z3pFHQVrzrU7yF8IF4g9aO6n" at bounding box center [999, 232] width 233 height 18
paste input "n4ump0Rl61DXadTTrCZUnsZs"
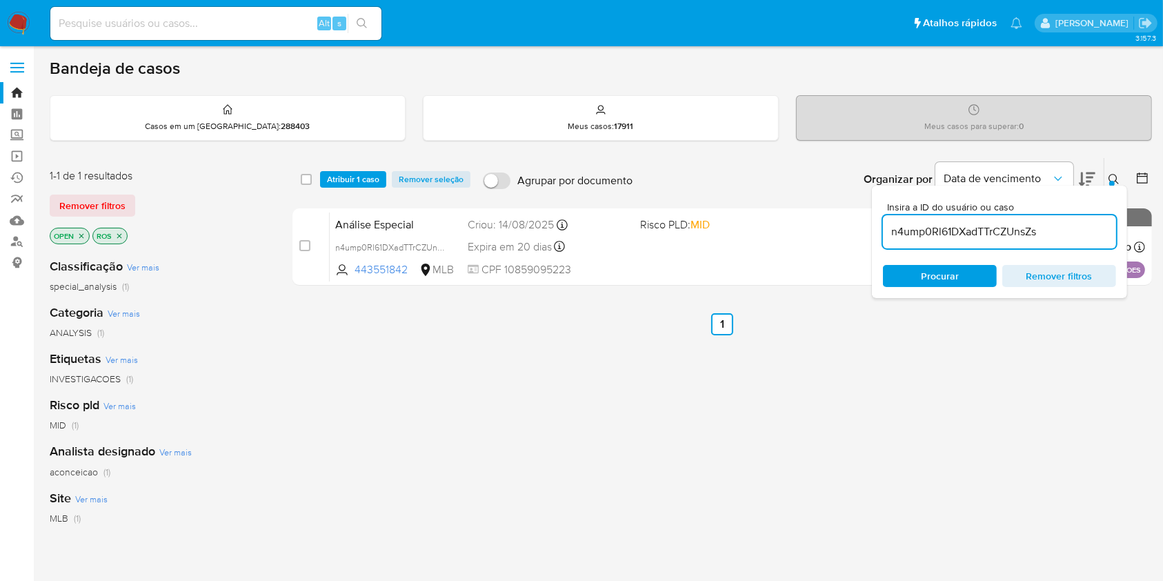
click at [922, 233] on input "n4ump0Rl61DXadTTrCZUnsZs" at bounding box center [999, 232] width 233 height 18
click at [922, 232] on input "n4ump0Rl61DXadTTrCZUnsZs" at bounding box center [999, 232] width 233 height 18
paste input "LCLhcG8OEIXdF3tPmZx2lsWT"
click at [966, 240] on div "LCLhcG8OEIXdF3tPmZx2lsWT" at bounding box center [999, 231] width 233 height 33
click at [966, 239] on input "LCLhcG8OEIXdF3tPmZx2lsWT" at bounding box center [999, 232] width 233 height 18
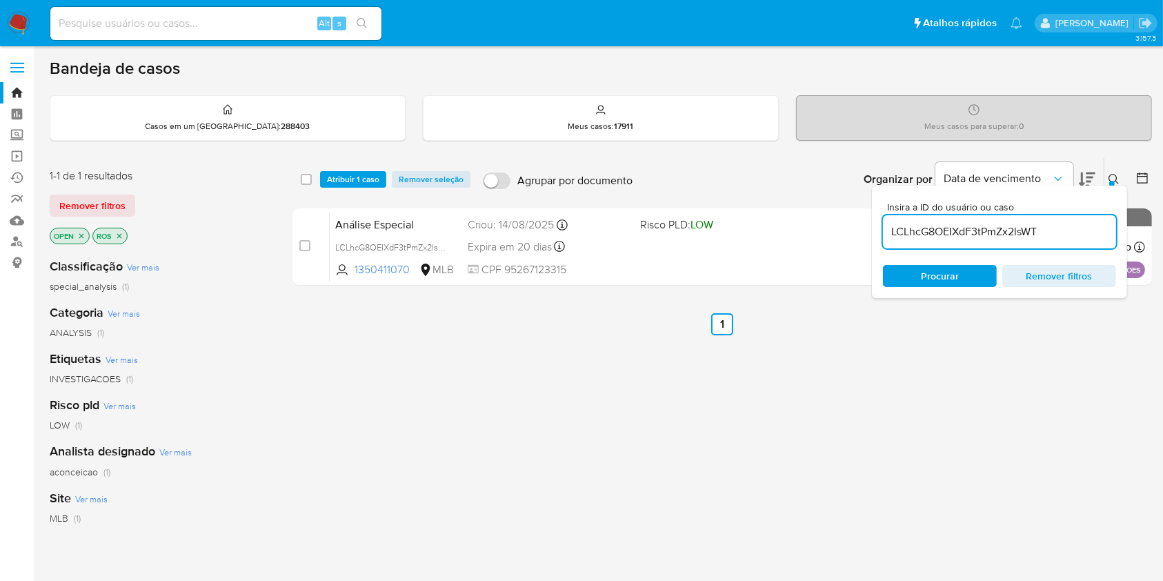
paste input "vfJeloxljA85YAA59sD4YzUj"
click at [1064, 230] on input "vfJeloxljA85YAA59sD4YzUj" at bounding box center [999, 232] width 233 height 18
paste input "brsRSqP5R0XaSAGy2oq9vqZC"
click at [1061, 223] on input "brsRSqP5R0XaSAGy2oq9vqZC" at bounding box center [999, 232] width 233 height 18
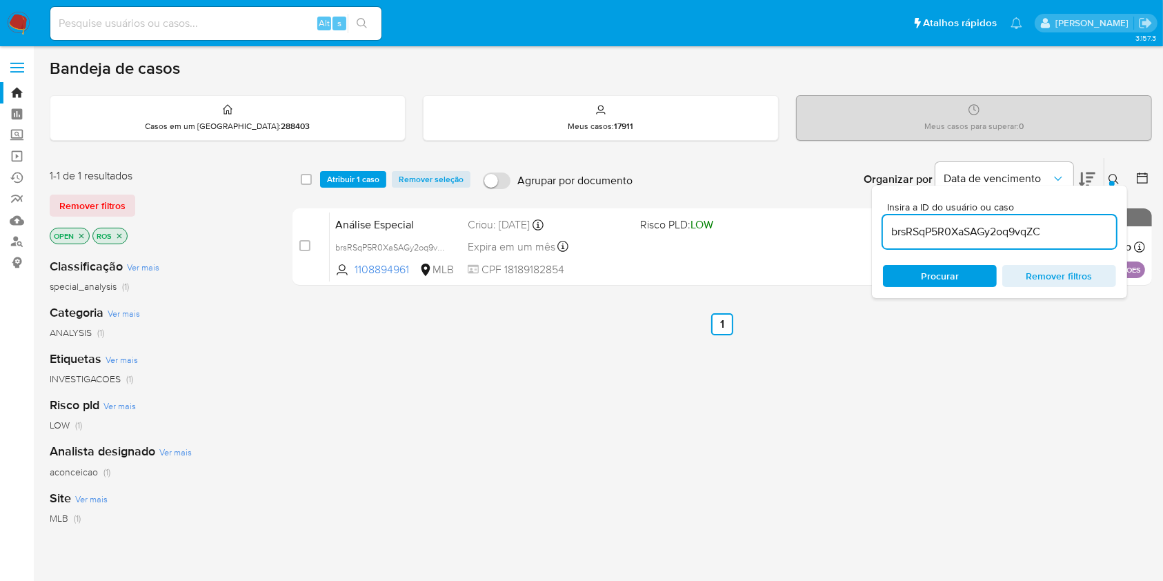
click at [1061, 223] on input "brsRSqP5R0XaSAGy2oq9vqZC" at bounding box center [999, 232] width 233 height 18
paste input "hsEgUnCnow3nqEExI7NhrzGa"
click at [1061, 223] on input "brsRSqP5R0XaSAGy2oq9vqZC" at bounding box center [999, 232] width 233 height 18
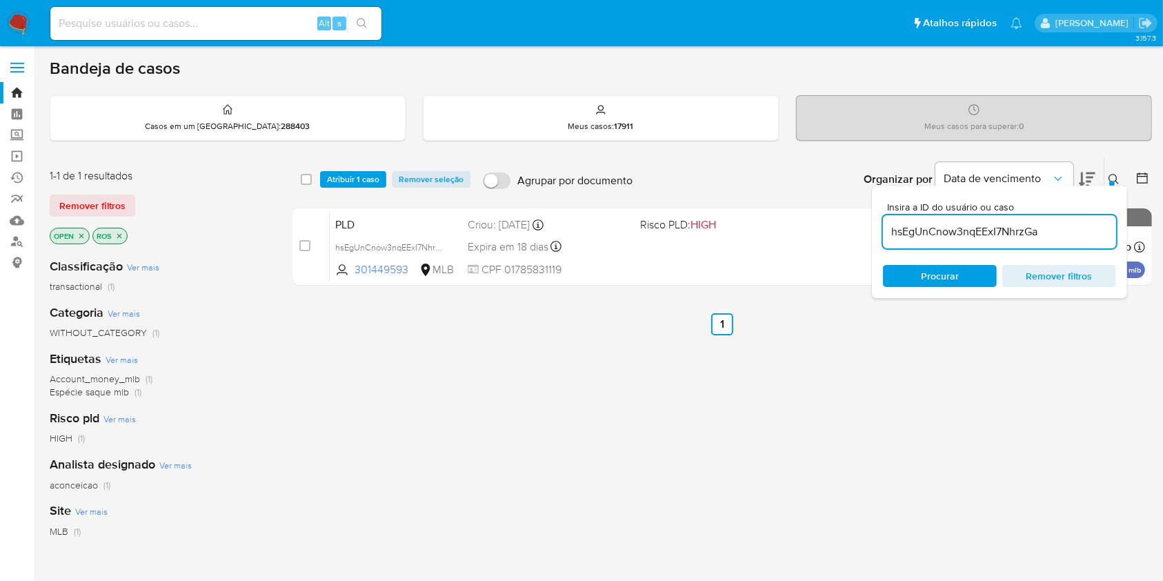
click at [1012, 229] on input "hsEgUnCnow3nqEExI7NhrzGa" at bounding box center [999, 232] width 233 height 18
paste input "W6iZTRreGtumwzwT2DioBwyX"
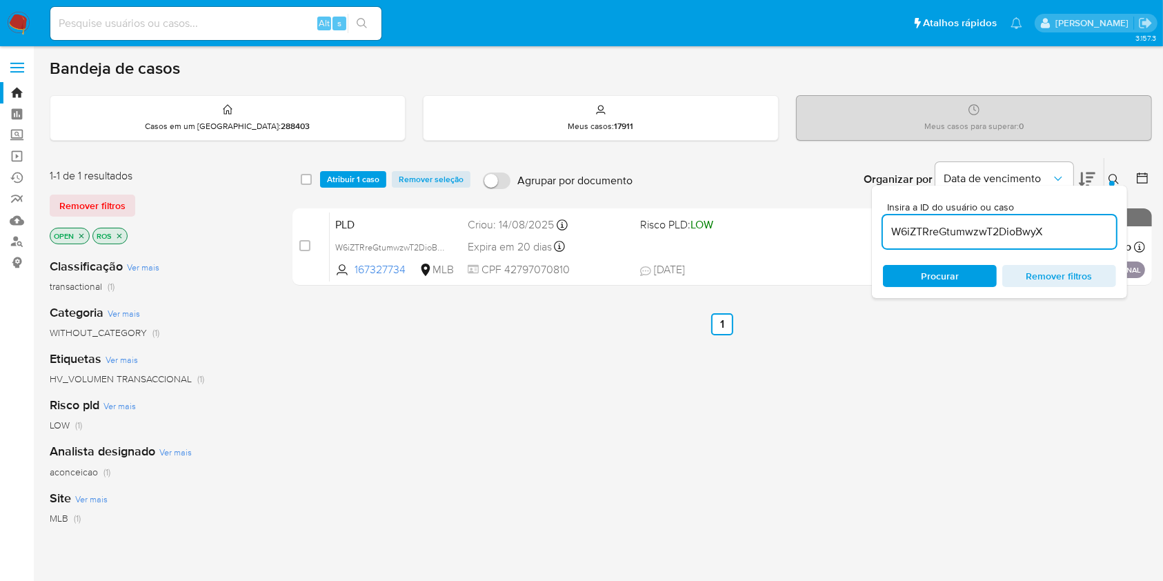
click at [1070, 235] on input "W6iZTRreGtumwzwT2DioBwyX" at bounding box center [999, 232] width 233 height 18
paste input "M0bVMkYlkPO2QpMofQUqf7yj"
click at [1012, 235] on input "M0bVMkYlkPO2QpMofQUqf7yj" at bounding box center [999, 232] width 233 height 18
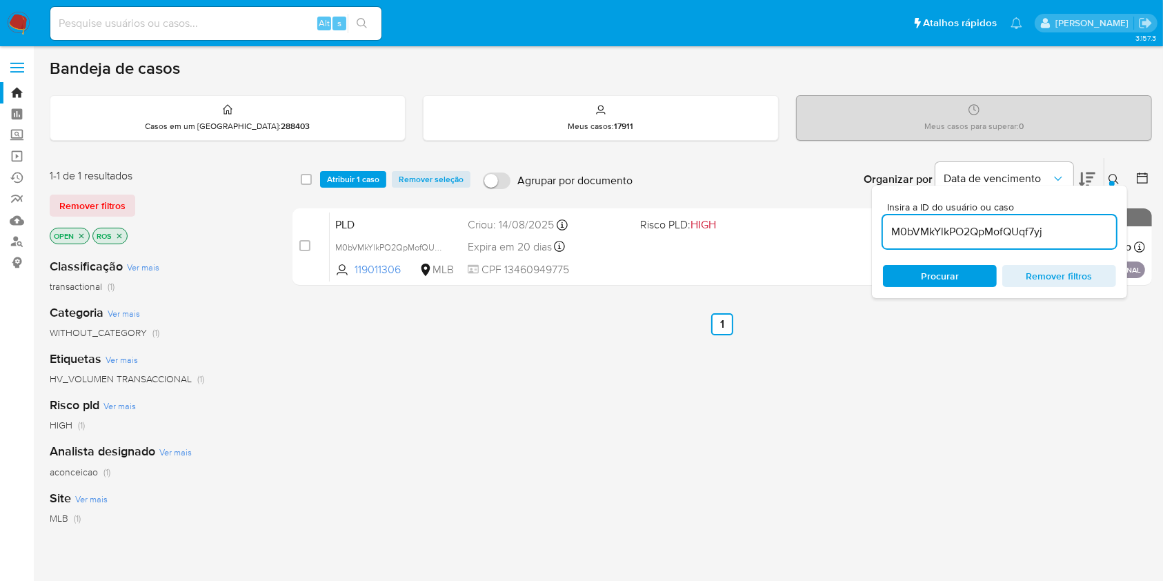
paste input "WQSbPxDxqAoCn7AGa4ocoZmq"
type input "WQSbPxDxqAoCn7AGa4ocoZmq"
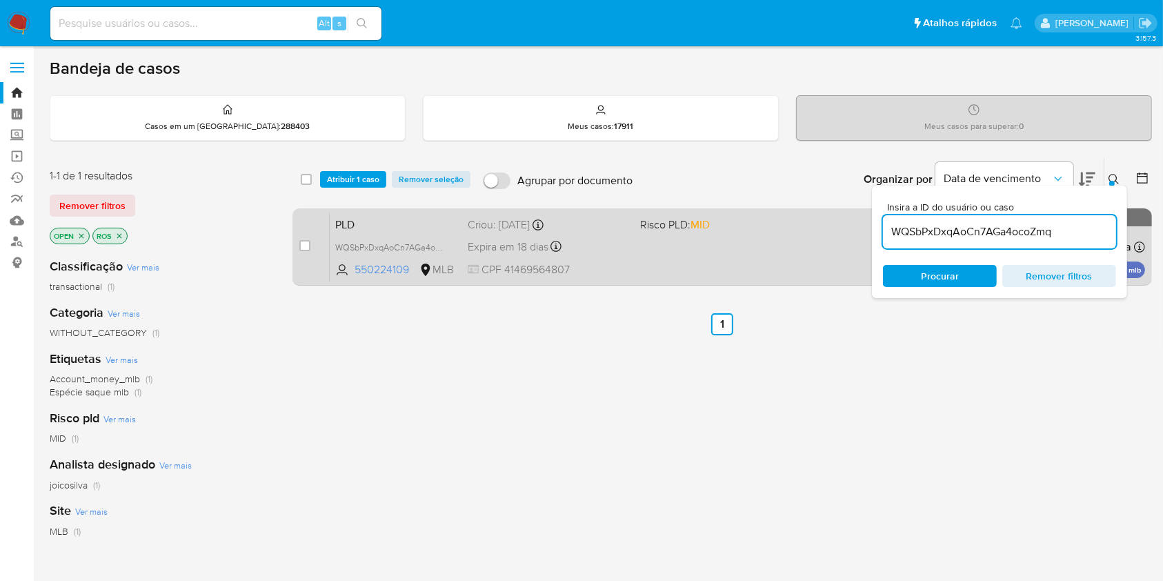
drag, startPoint x: 300, startPoint y: 239, endPoint x: 323, endPoint y: 233, distance: 24.1
click at [299, 240] on input "checkbox" at bounding box center [304, 245] width 11 height 11
checkbox input "true"
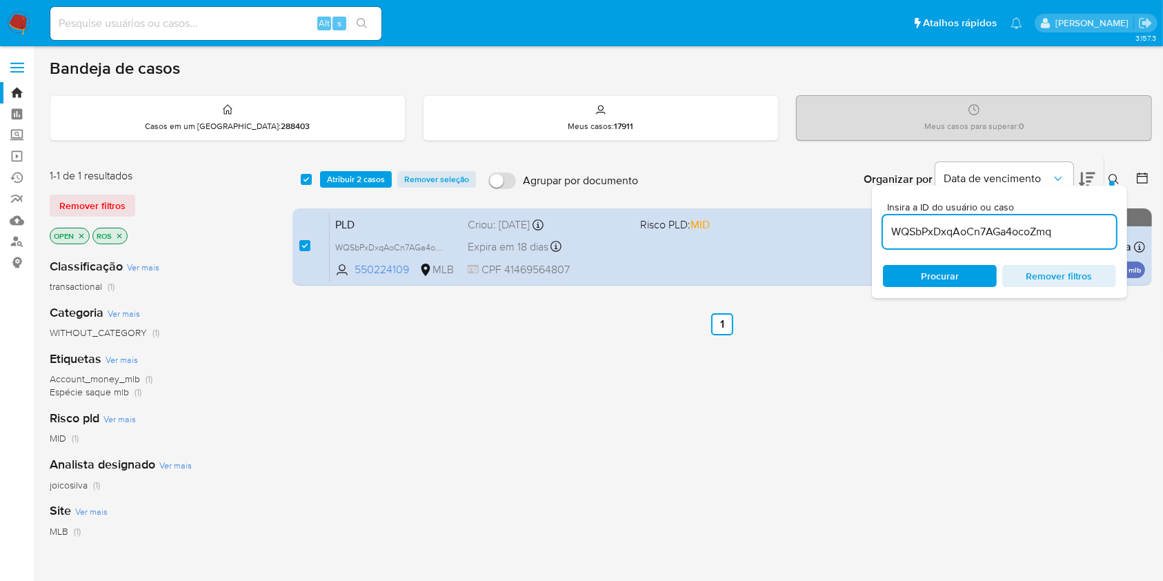
click at [961, 233] on input "WQSbPxDxqAoCn7AGa4ocoZmq" at bounding box center [999, 232] width 233 height 18
type input "wAgkEStCtQT5ICbdEQqcEeNb"
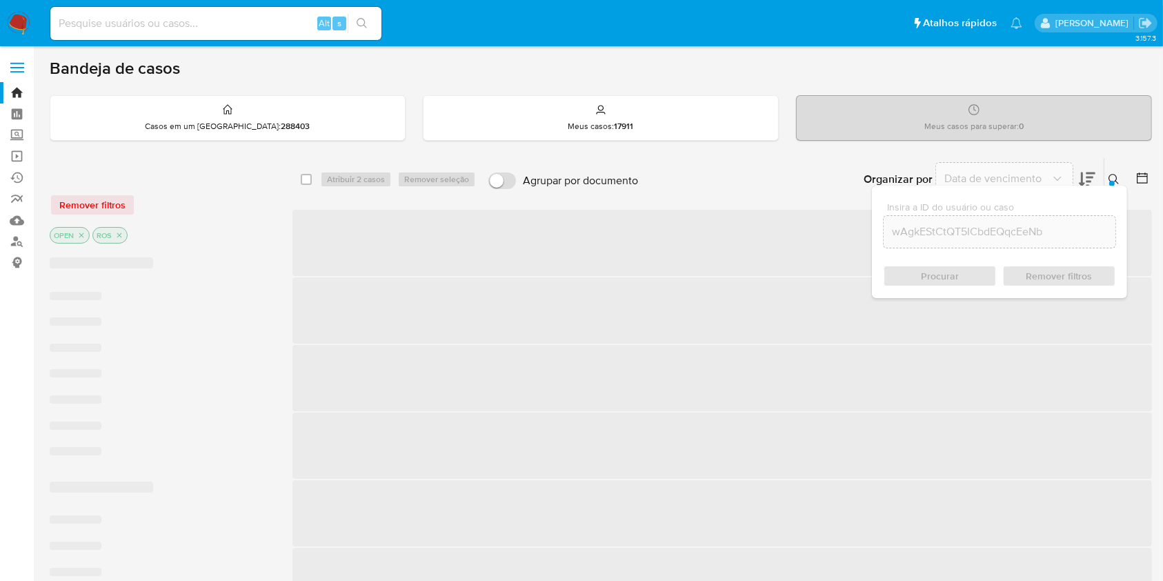
checkbox input "false"
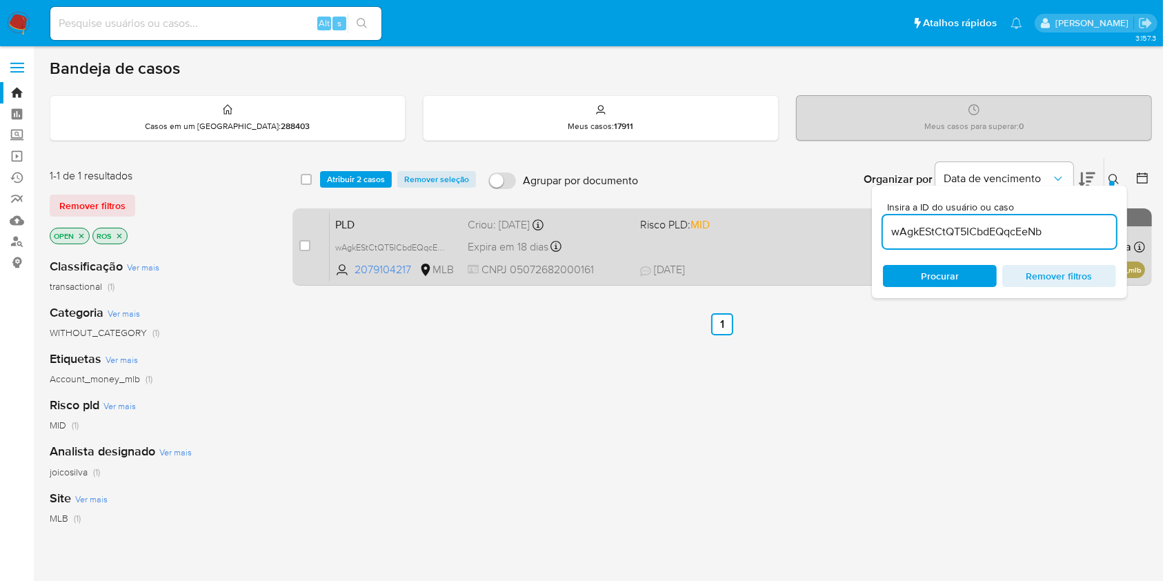
drag, startPoint x: 306, startPoint y: 246, endPoint x: 353, endPoint y: 220, distance: 53.7
click at [307, 250] on div "case-item-checkbox" at bounding box center [304, 246] width 11 height 14
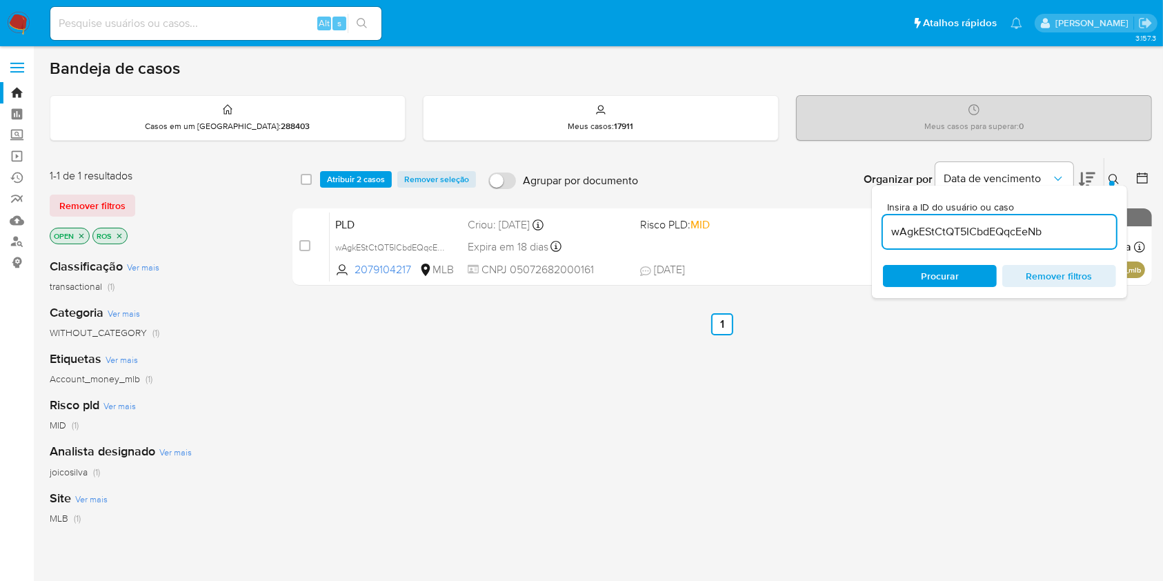
click at [1073, 236] on input "wAgkEStCtQT5ICbdEQqcEeNb" at bounding box center [999, 232] width 233 height 18
type input "lZ4d2RNz0GEYLqaVR2vQOTqN"
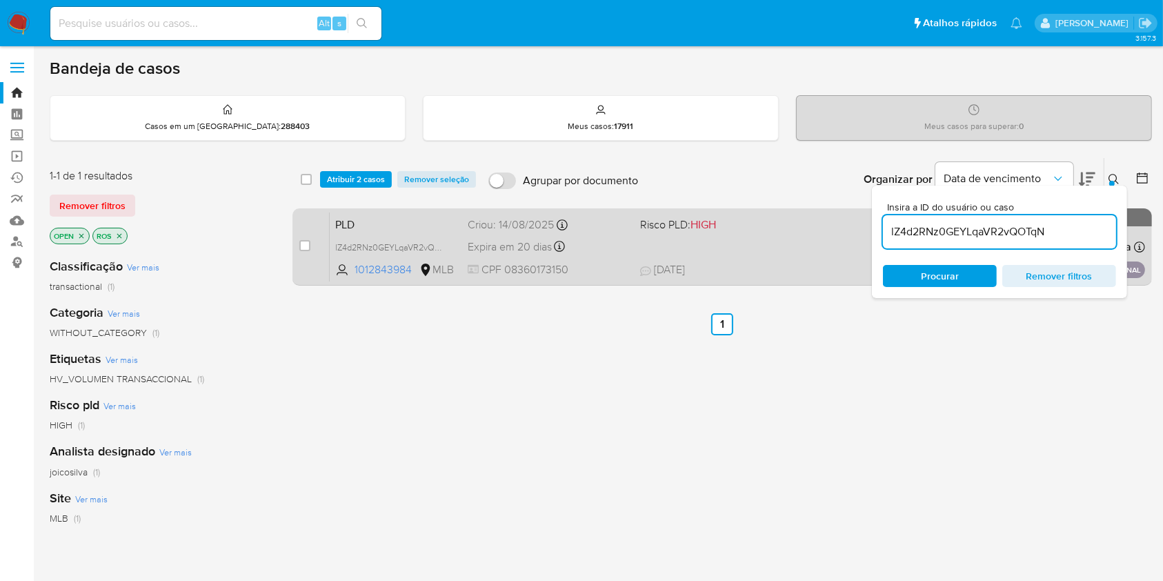
drag, startPoint x: 308, startPoint y: 237, endPoint x: 318, endPoint y: 234, distance: 10.0
click at [308, 237] on div "case-item-checkbox Incapaz de atribuir o caso" at bounding box center [314, 247] width 30 height 70
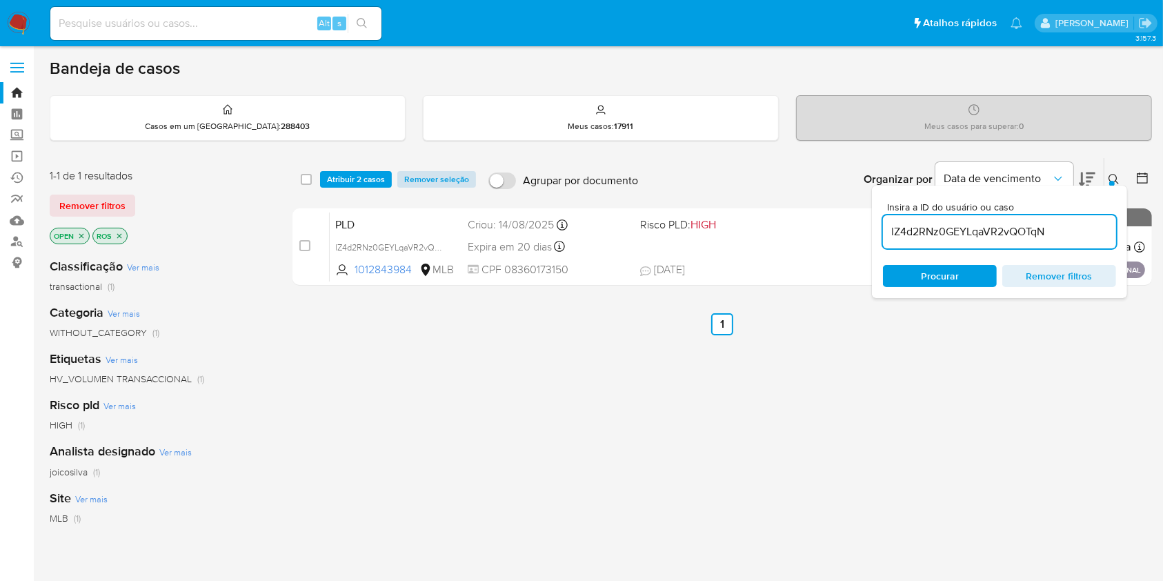
drag, startPoint x: 306, startPoint y: 246, endPoint x: 399, endPoint y: 177, distance: 115.9
click at [306, 247] on input "checkbox" at bounding box center [304, 245] width 11 height 11
checkbox input "true"
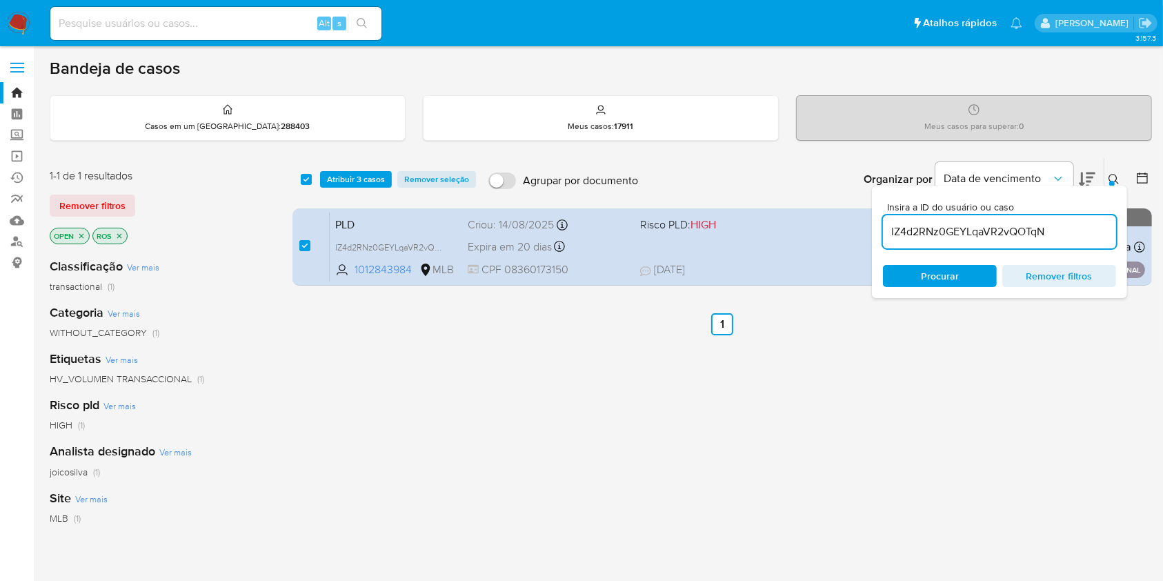
click at [999, 230] on input "lZ4d2RNz0GEYLqaVR2vQOTqN" at bounding box center [999, 232] width 233 height 18
click at [1001, 228] on input "lZ4d2RNz0GEYLqaVR2vQOTqN" at bounding box center [999, 232] width 233 height 18
click at [1001, 227] on input "lZ4d2RNz0GEYLqaVR2zBniXsjkRdJRKxpbr93iYobdvQOTqN" at bounding box center [999, 232] width 233 height 18
type input "lZ4d2RNz0GEYLqaVR2zBniXsjkRdJRKxpbr93iYobdvQOTqN"
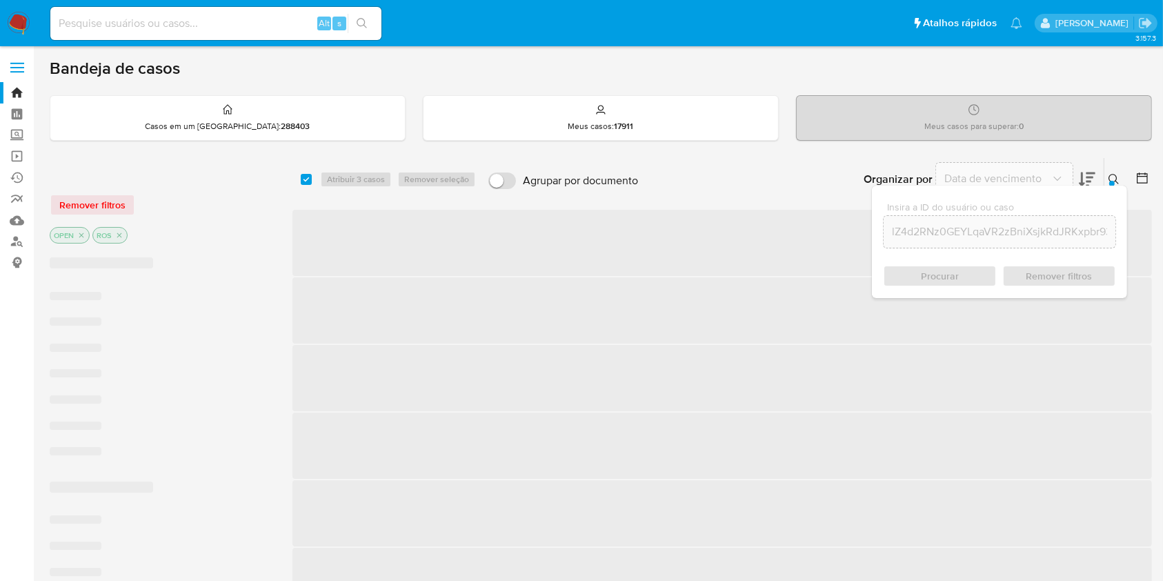
checkbox input "false"
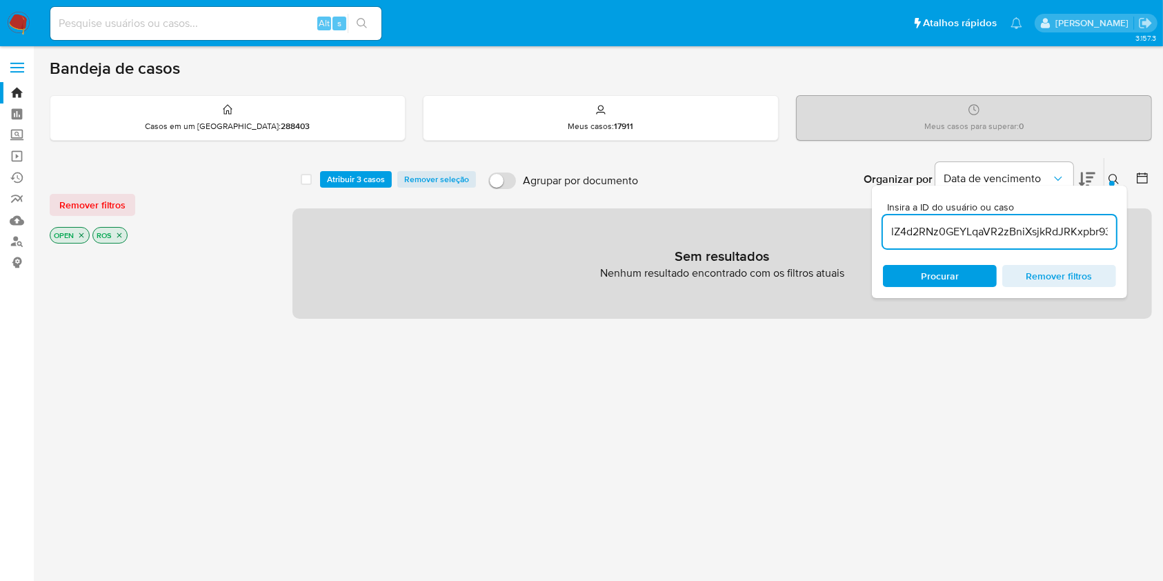
click at [1001, 228] on input "lZ4d2RNz0GEYLqaVR2zBniXsjkRdJRKxpbr93iYobdvQOTqN" at bounding box center [999, 232] width 233 height 18
type input "lZ4d2RNz0GEYLqaVRzBniXsjkRdJRKxpbr93iYobdvQOTqN"
click at [1001, 229] on input "lZ4d2RNz0GEYLqaVRzBniXsjkRdJRKxpbr93iYobdvQOTqN" at bounding box center [999, 232] width 233 height 18
click at [1001, 228] on input "lZ4d2RNz0GEYLqaVRzBniXsjkRdJRKxpbr93iYobdvQOTqN" at bounding box center [999, 232] width 233 height 18
paste input "zBniXsjkRdJRKxpbr93iYobd"
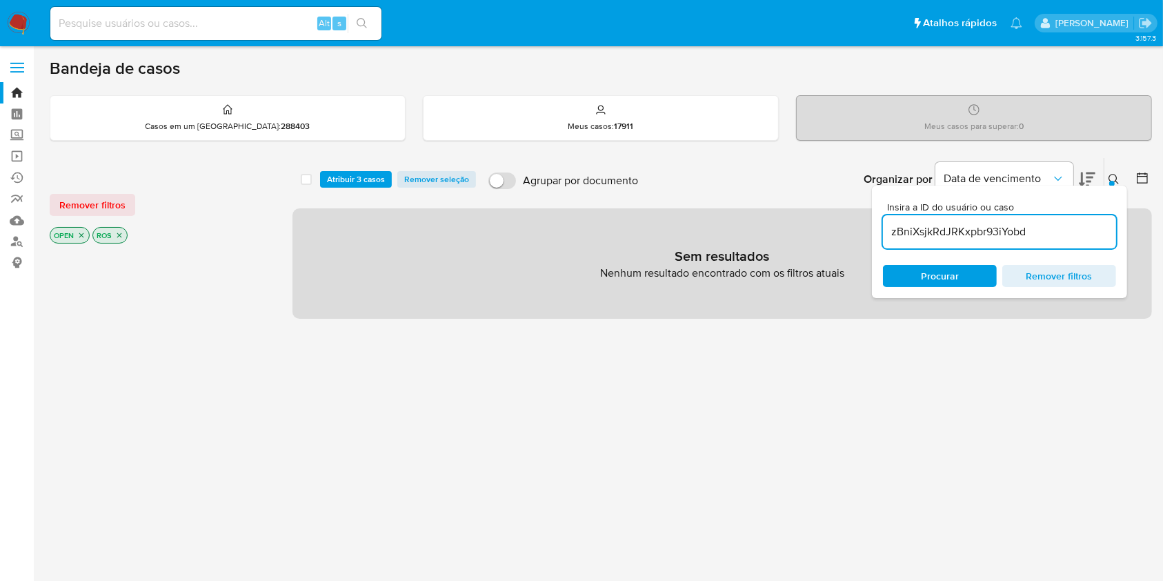
type input "zBniXsjkRdJRKxpbr93iYobd"
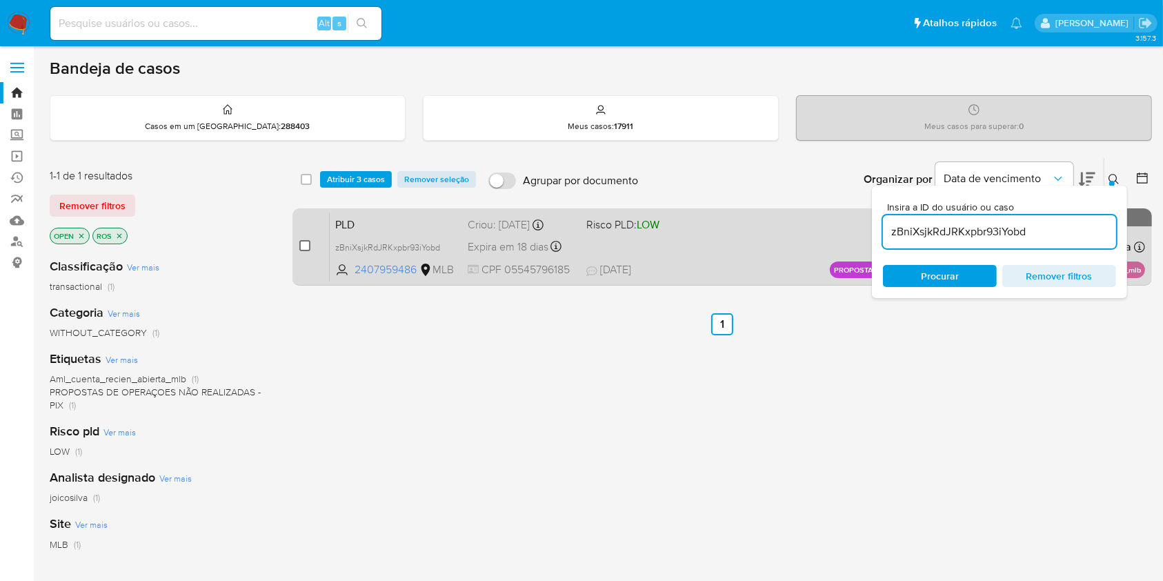
click at [306, 249] on input "checkbox" at bounding box center [304, 245] width 11 height 11
checkbox input "true"
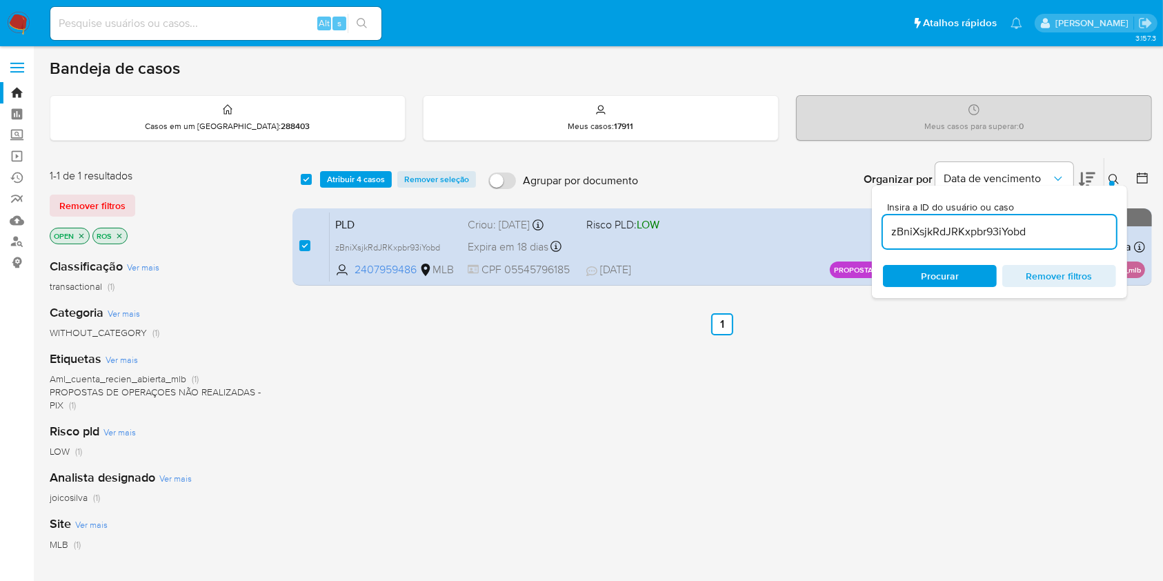
click at [955, 234] on input "zBniXsjkRdJRKxpbr93iYobd" at bounding box center [999, 232] width 233 height 18
click at [955, 233] on input "zBniXsjkRdJRKxpbr93iYobd" at bounding box center [999, 232] width 233 height 18
type input "OQ4FzbKwEZtpeZ2DAne2h9y0"
checkbox input "false"
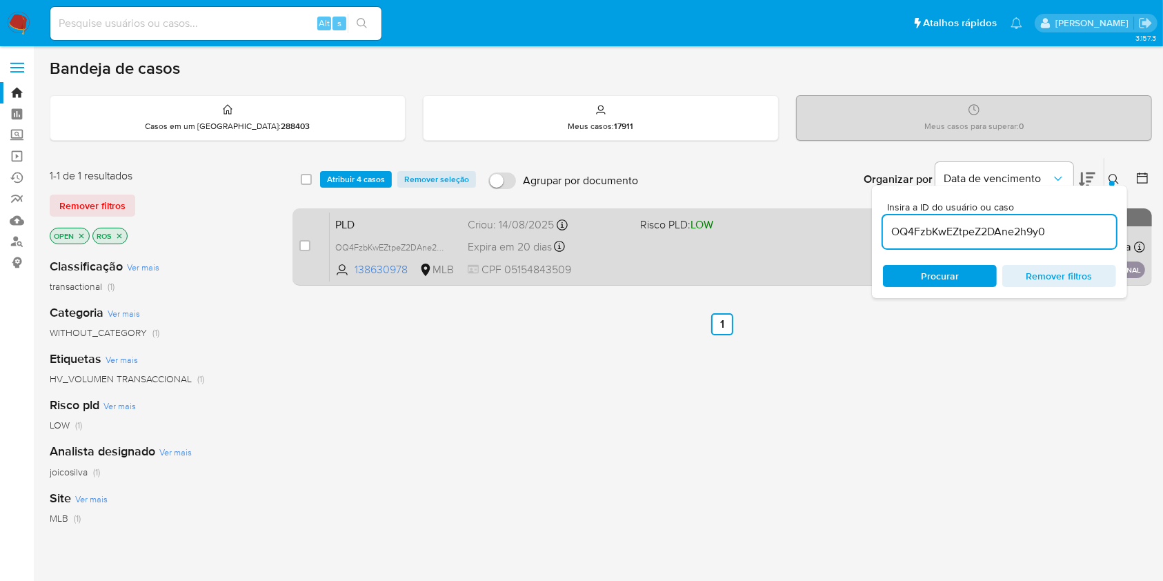
click at [303, 238] on div "case-item-checkbox Incapaz de atribuir o caso" at bounding box center [314, 247] width 30 height 70
click at [306, 246] on input "checkbox" at bounding box center [304, 245] width 11 height 11
checkbox input "true"
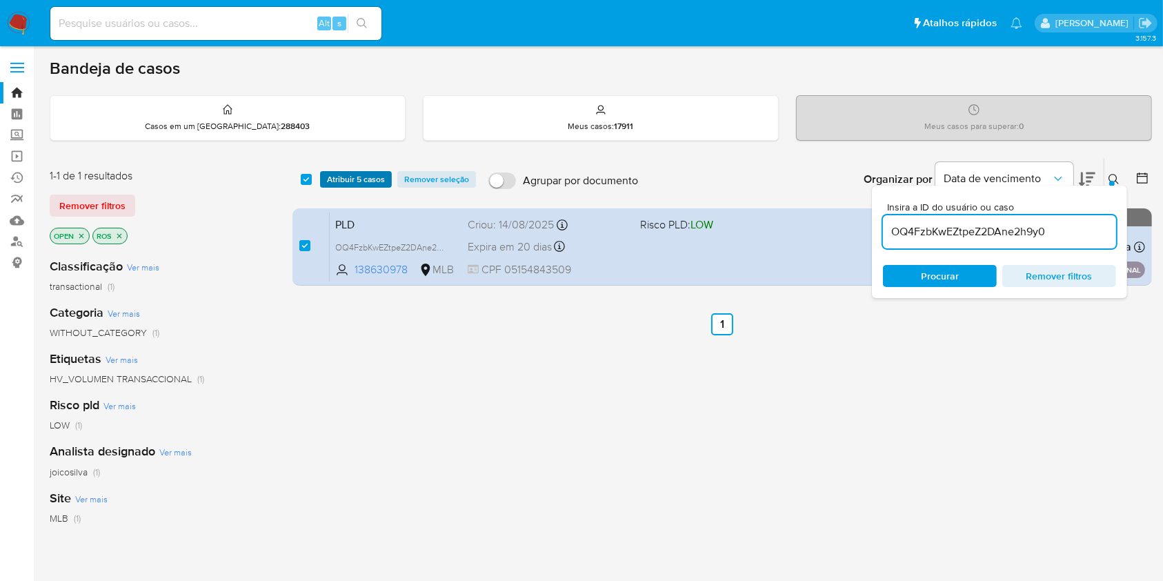
click at [365, 177] on span "Atribuir 5 casos" at bounding box center [356, 179] width 58 height 14
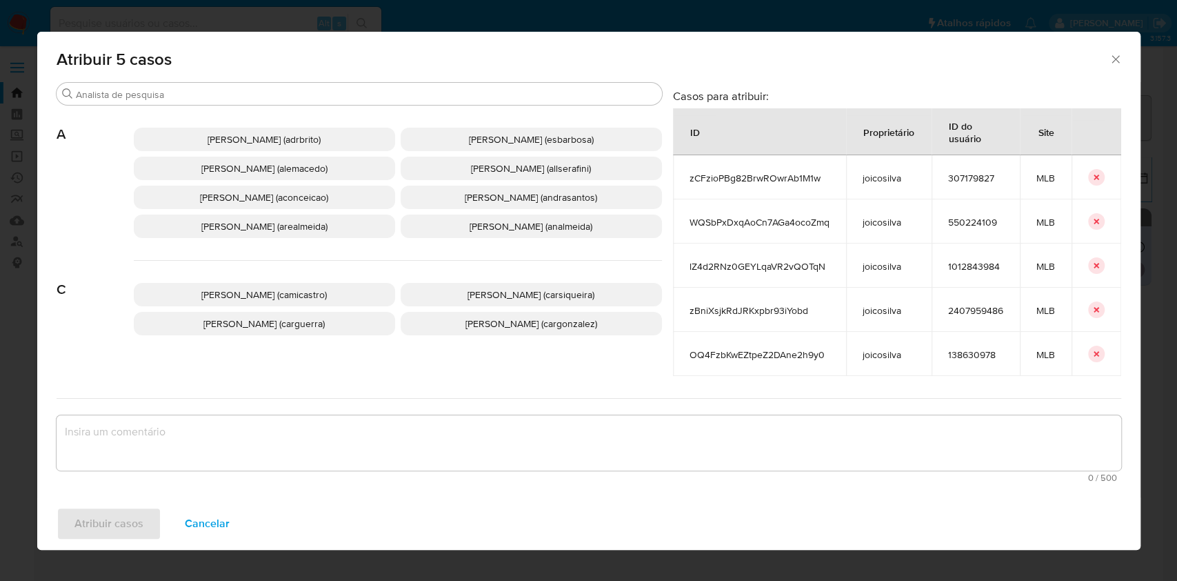
click at [297, 209] on div "Ana Cristina Da Conceicao (aconceicao)" at bounding box center [264, 197] width 261 height 23
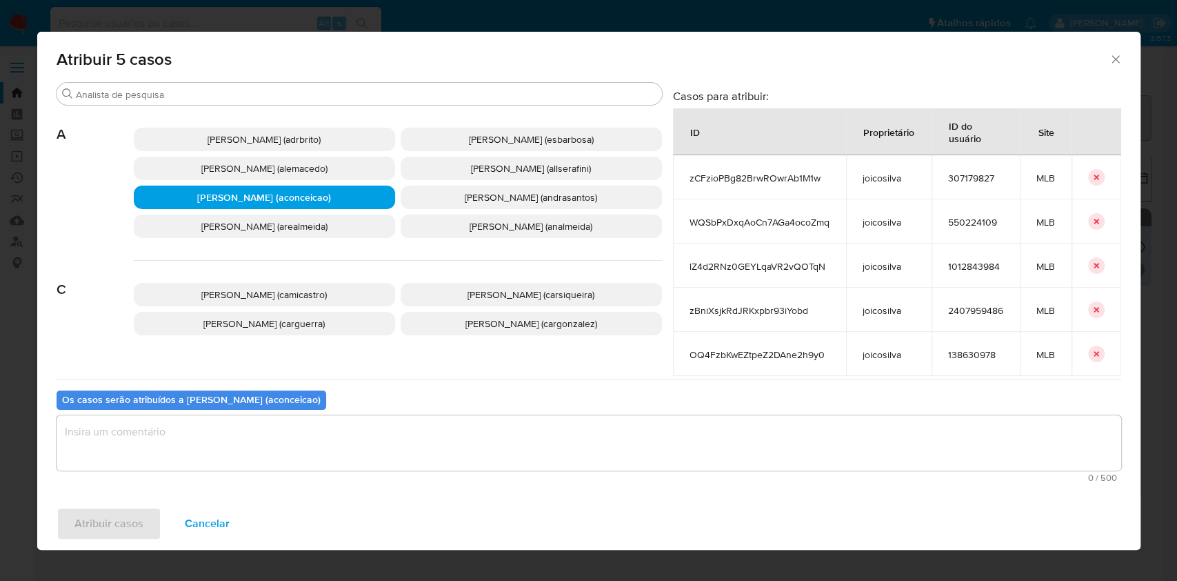
click at [439, 439] on textarea "assign-modal" at bounding box center [589, 442] width 1065 height 55
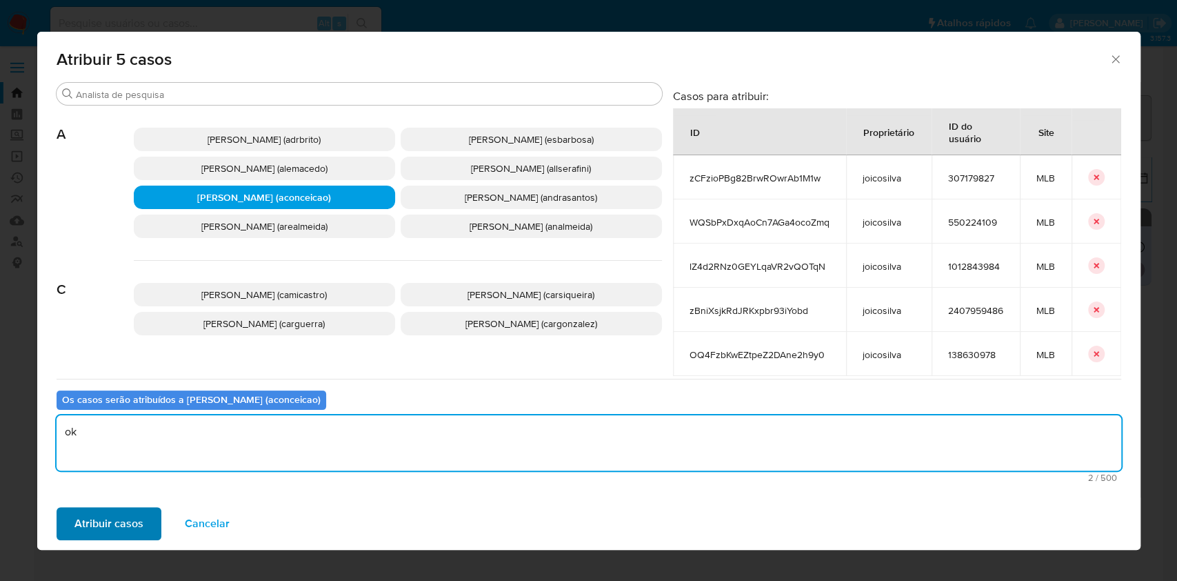
type textarea "ok"
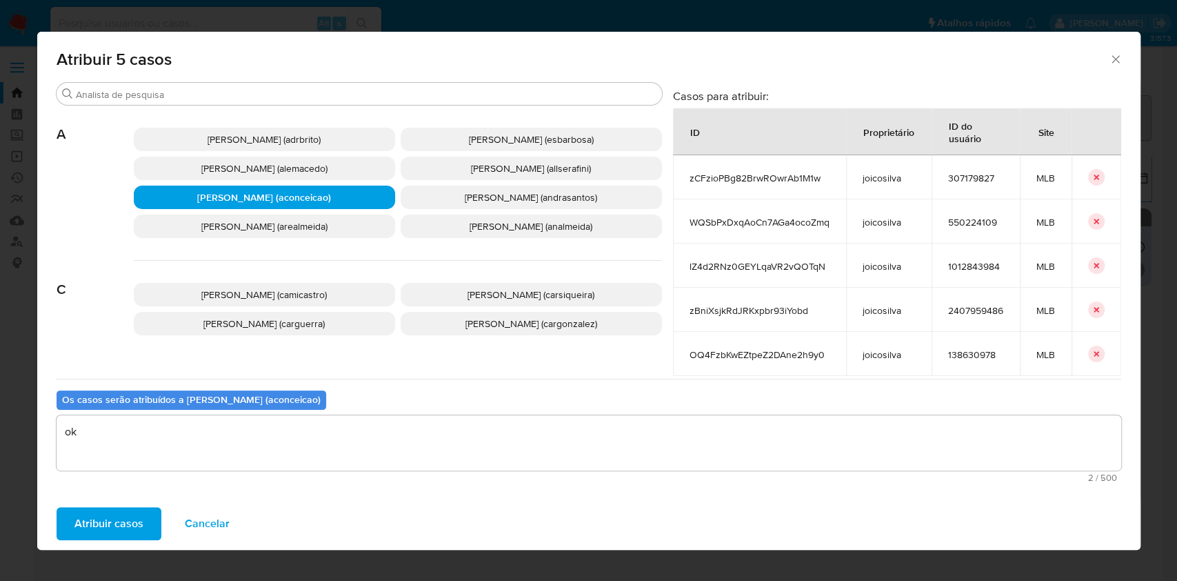
click at [94, 508] on span "Atribuir casos" at bounding box center [108, 523] width 69 height 30
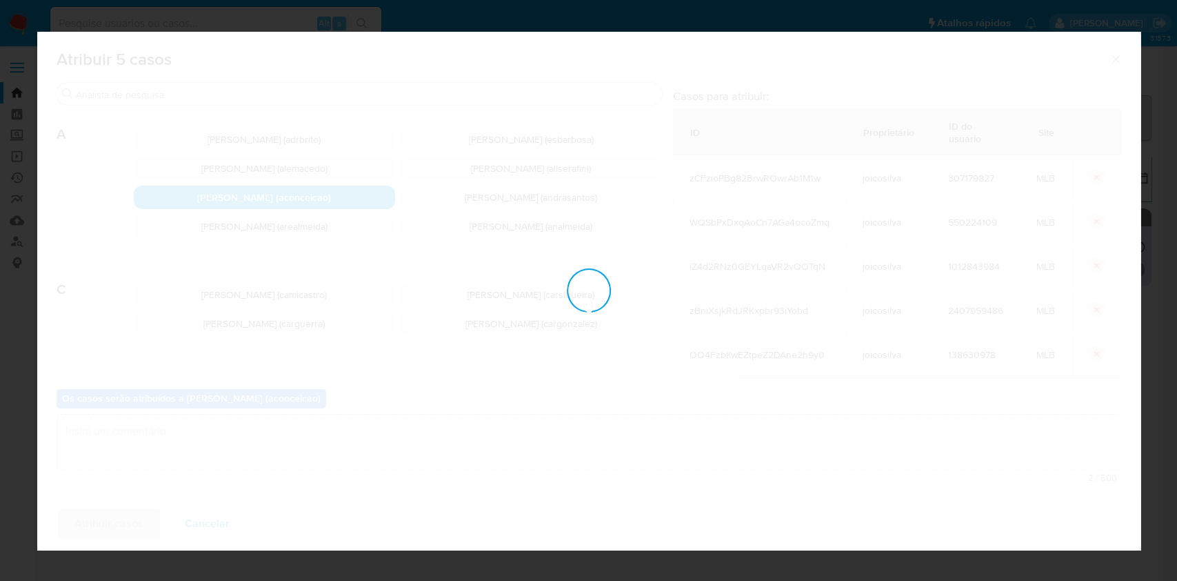
checkbox input "false"
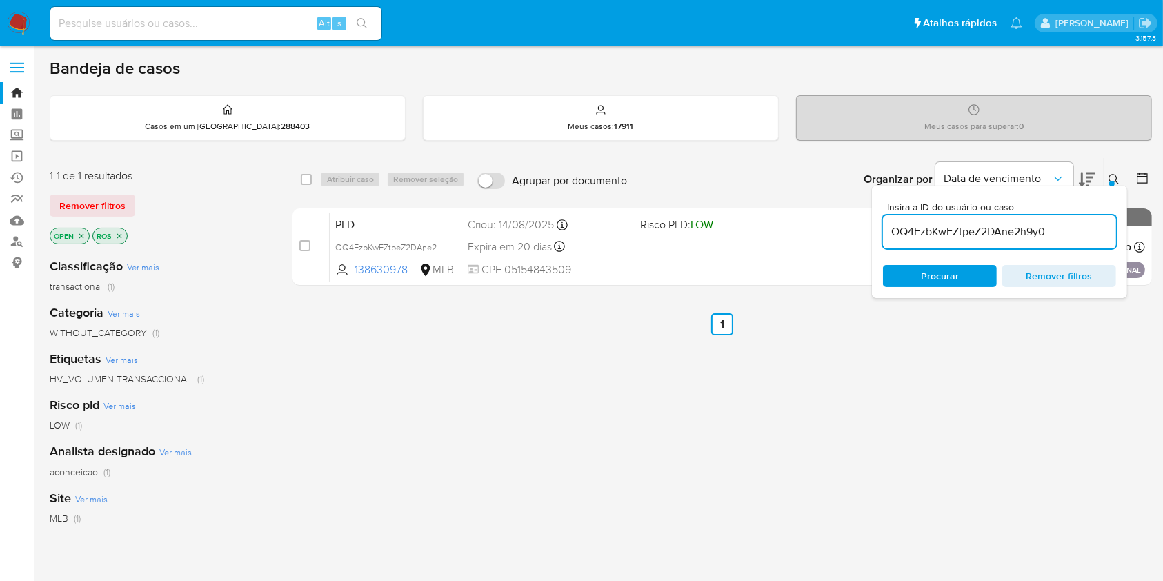
click at [990, 224] on input "OQ4FzbKwEZtpeZ2DAne2h9y0" at bounding box center [999, 232] width 233 height 18
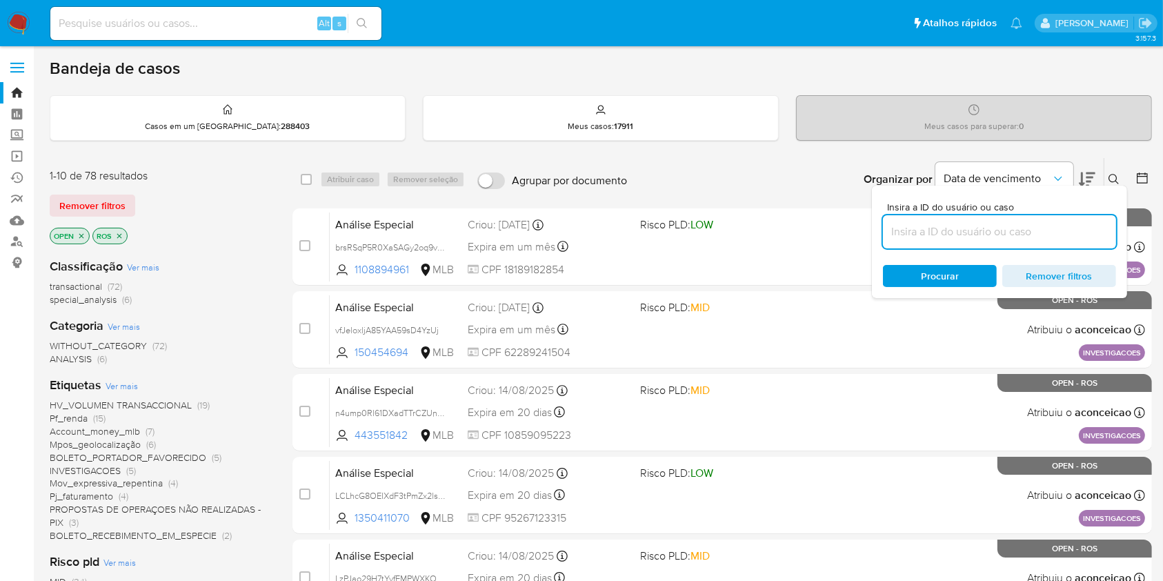
click at [976, 221] on div at bounding box center [999, 231] width 233 height 33
click at [984, 232] on input at bounding box center [999, 232] width 233 height 18
paste input "Iq03kqp6oja9pM13BJxXx1e0"
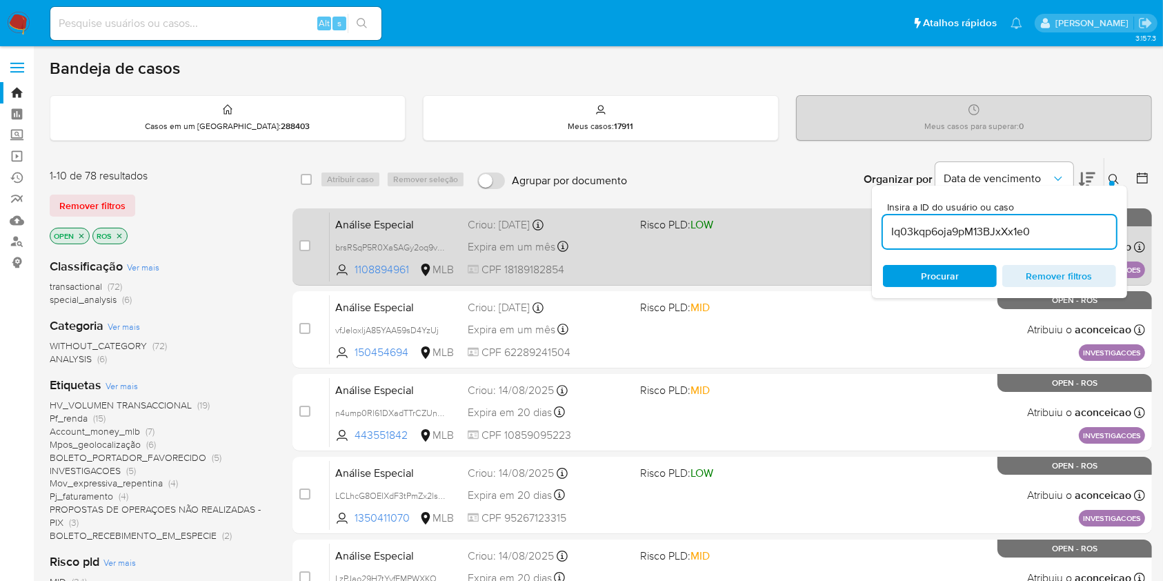
type input "Iq03kqp6oja9pM13BJxXx1e0"
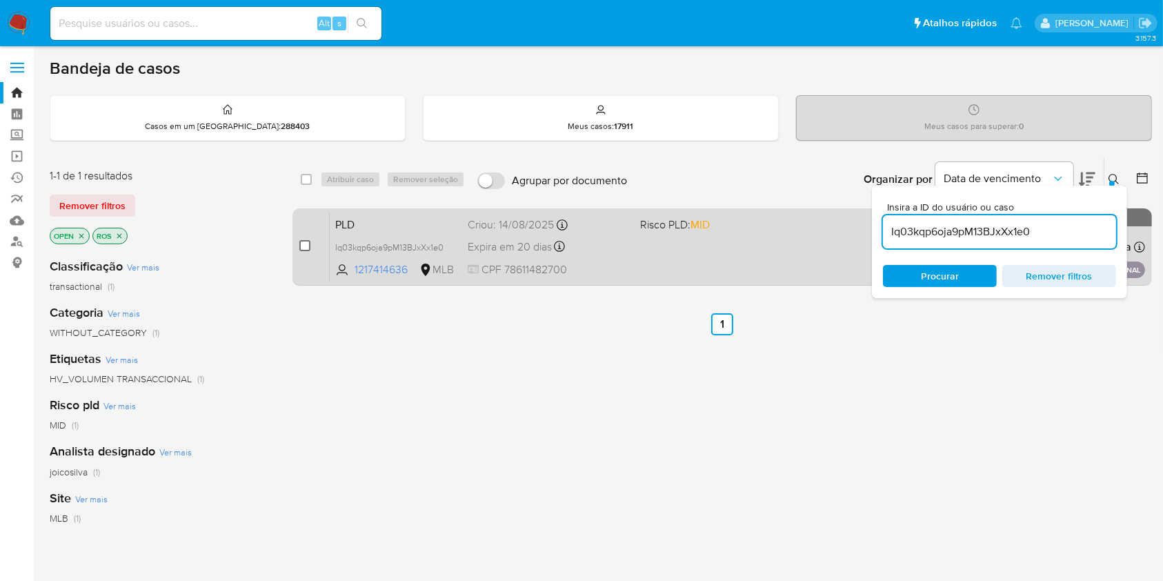
click at [308, 247] on input "checkbox" at bounding box center [304, 245] width 11 height 11
checkbox input "true"
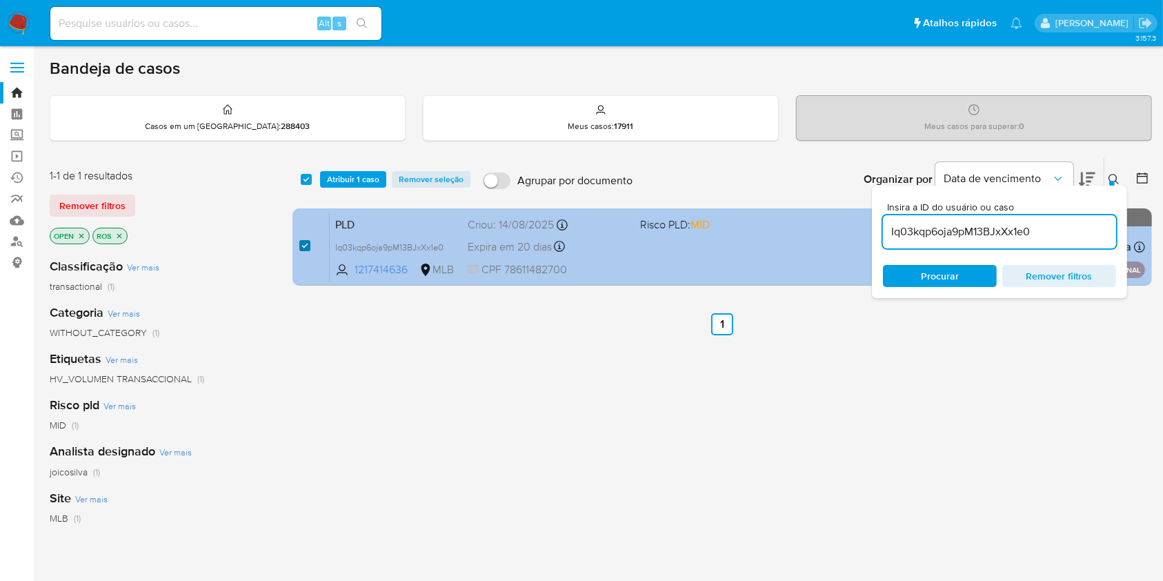
click at [308, 247] on input "checkbox" at bounding box center [304, 245] width 11 height 11
checkbox input "false"
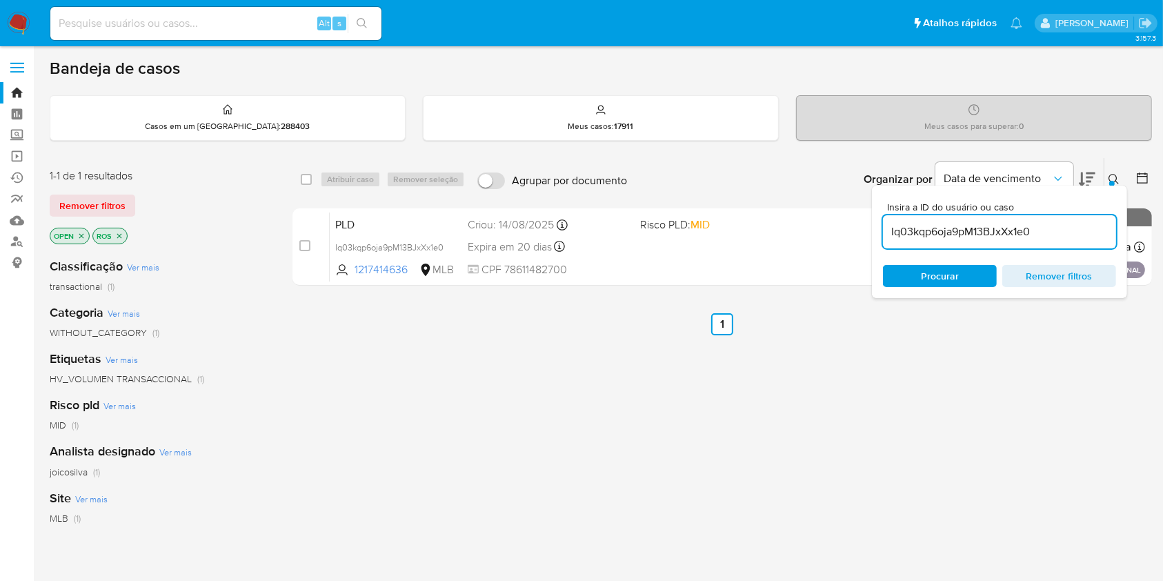
click at [1021, 237] on input "Iq03kqp6oja9pM13BJxXx1e0" at bounding box center [999, 232] width 233 height 18
click at [1021, 236] on input "Iq03kqp6oja9pM13BJxXx1e0" at bounding box center [999, 232] width 233 height 18
type input "zCFzioPBg82BrwROwrAb1M1w"
drag, startPoint x: 1102, startPoint y: 175, endPoint x: 1110, endPoint y: 177, distance: 8.5
click at [1104, 177] on div "Organizar por Data de vencimento Os resultados não podem ser classificados enqu…" at bounding box center [893, 179] width 518 height 43
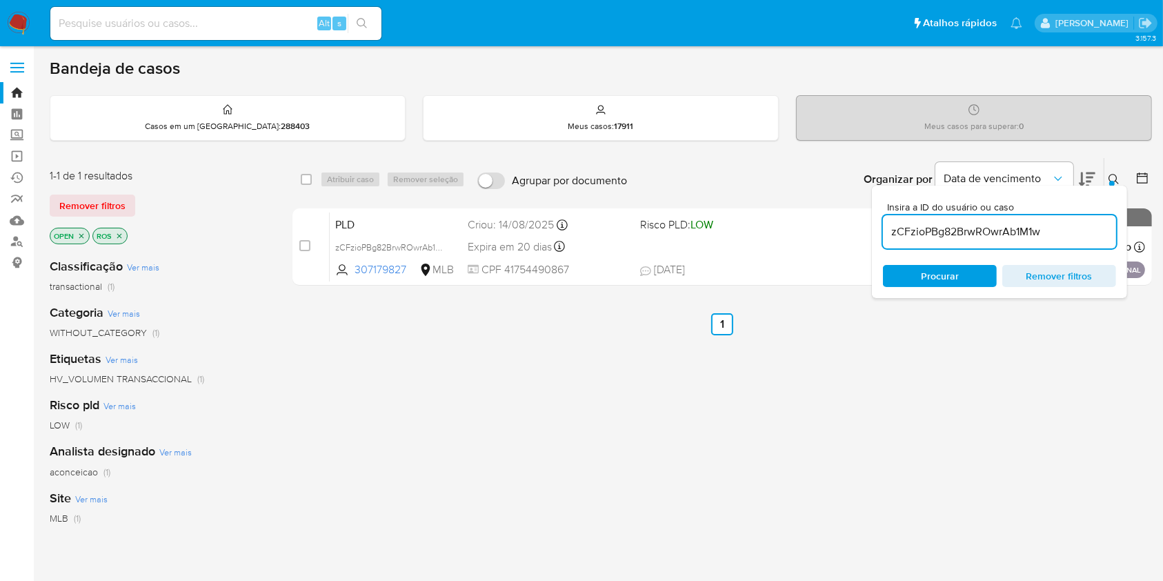
click at [1111, 177] on icon at bounding box center [1113, 179] width 11 height 11
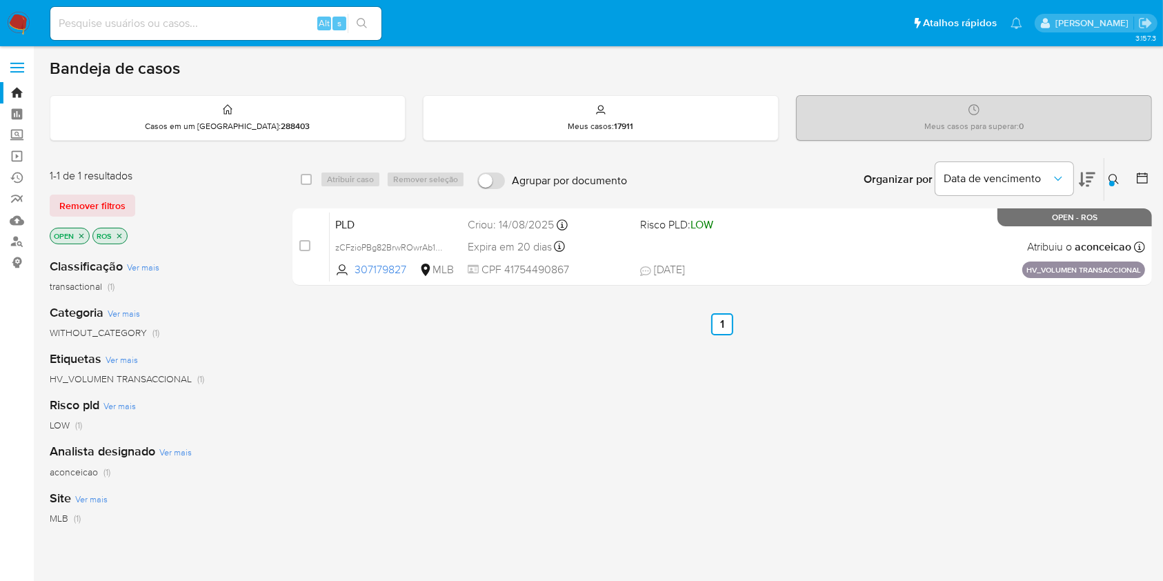
click at [1111, 177] on icon at bounding box center [1113, 179] width 11 height 11
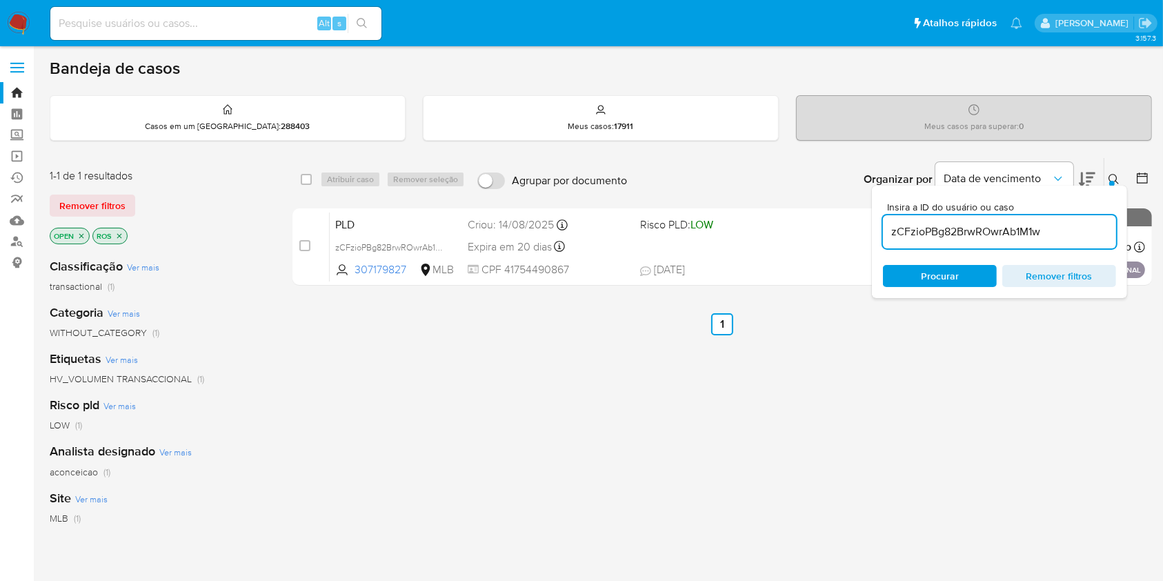
click at [959, 226] on input "zCFzioPBg82BrwROwrAb1M1w" at bounding box center [999, 232] width 233 height 18
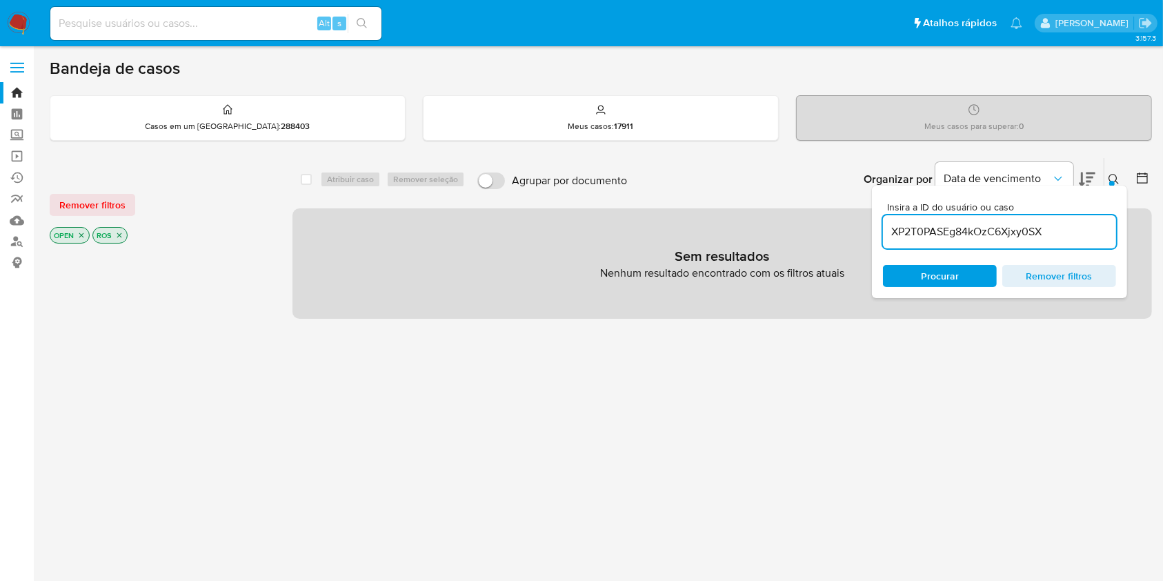
click at [1045, 239] on input "XP2T0PASEg84kOzC6Xjxy0SX" at bounding box center [999, 232] width 233 height 18
click at [1045, 237] on input "XP2T0PASEg84kOzC6Xjxy0SX" at bounding box center [999, 232] width 233 height 18
click at [1045, 239] on input "XP2T0PASEg84kOzC6Xjxy0SX" at bounding box center [999, 232] width 233 height 18
paste input "BBjX1LqCyFmG8tmvSvQC3Omo"
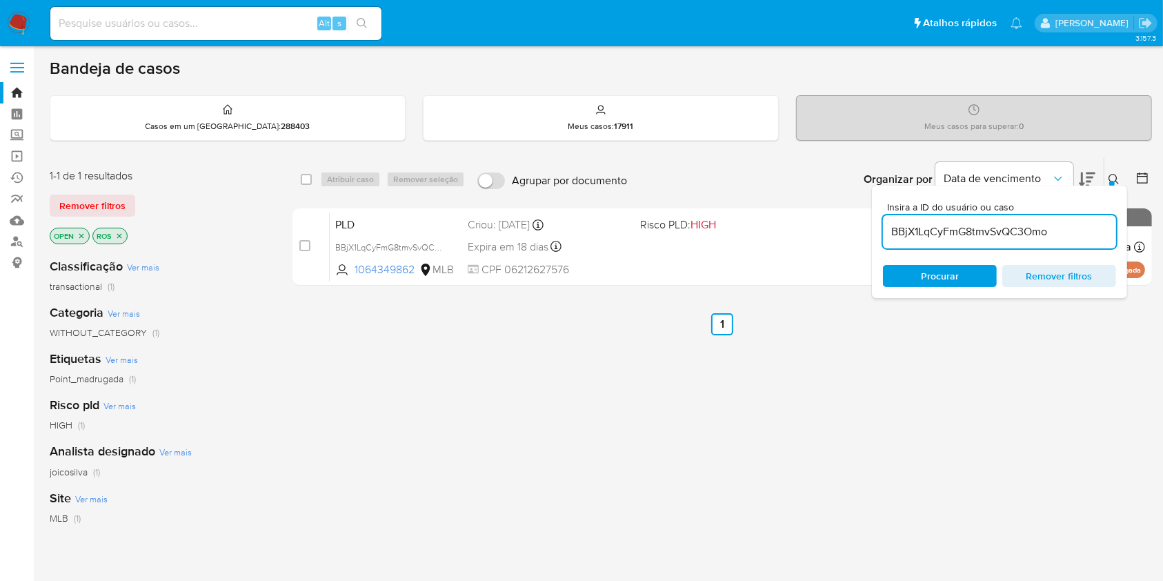
click at [954, 218] on div "BBjX1LqCyFmG8tmvSvQC3Omo" at bounding box center [999, 231] width 233 height 33
click at [958, 229] on input "BBjX1LqCyFmG8tmvSvQC3Omo" at bounding box center [999, 232] width 233 height 18
paste input "p7CbkgQQEnpKgpapNGzMswgZ"
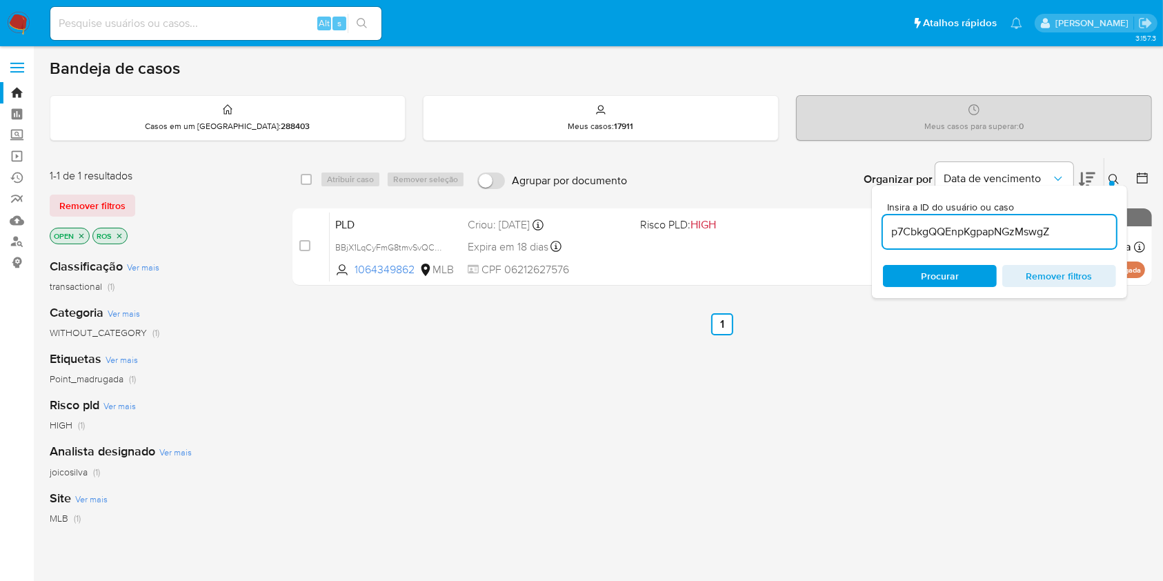
type input "p7CbkgQQEnpKgpapNGzMswgZ"
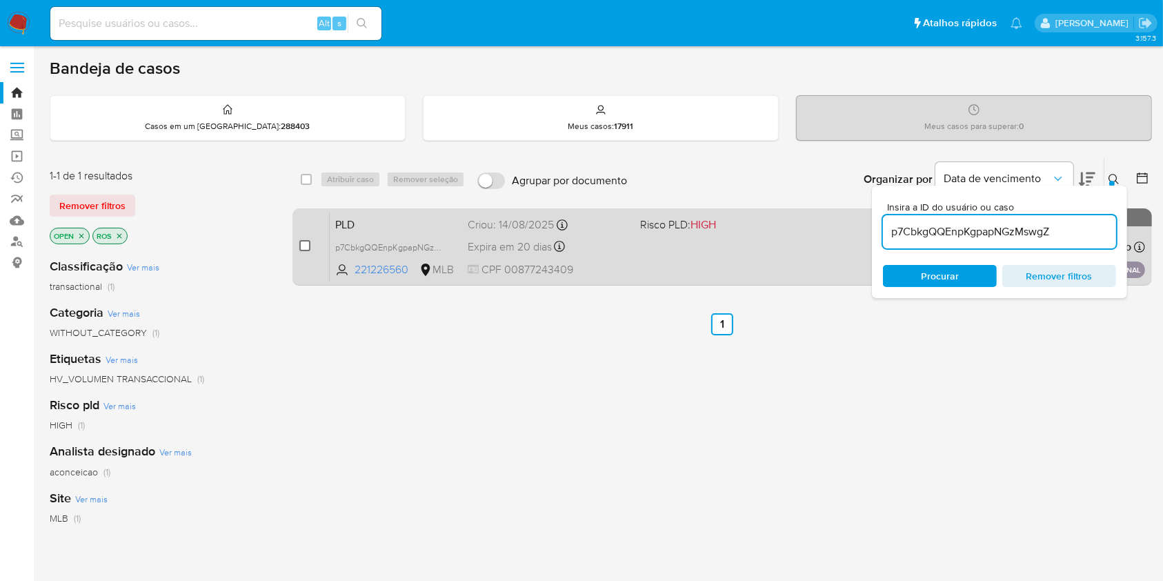
click at [308, 248] on input "checkbox" at bounding box center [304, 245] width 11 height 11
checkbox input "true"
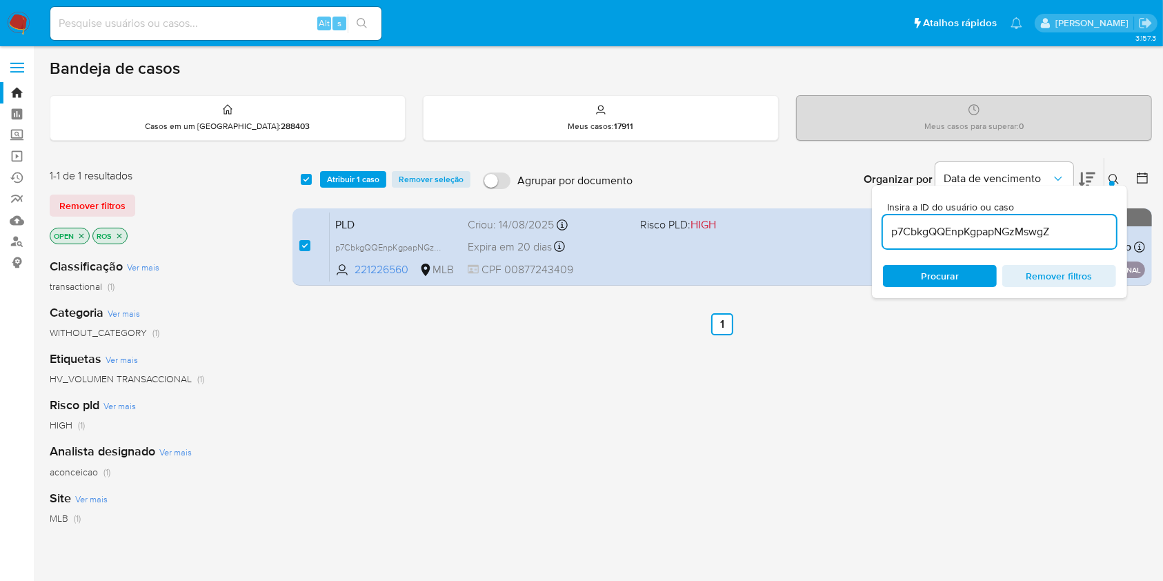
click at [1009, 228] on input "p7CbkgQQEnpKgpapNGzMswgZ" at bounding box center [999, 232] width 233 height 18
click at [1009, 227] on input "p7CbkgQQEnpKgpapNGzMswgZ" at bounding box center [999, 232] width 233 height 18
type input "HuFdEiCUTijyH7C7PwJUgSOX"
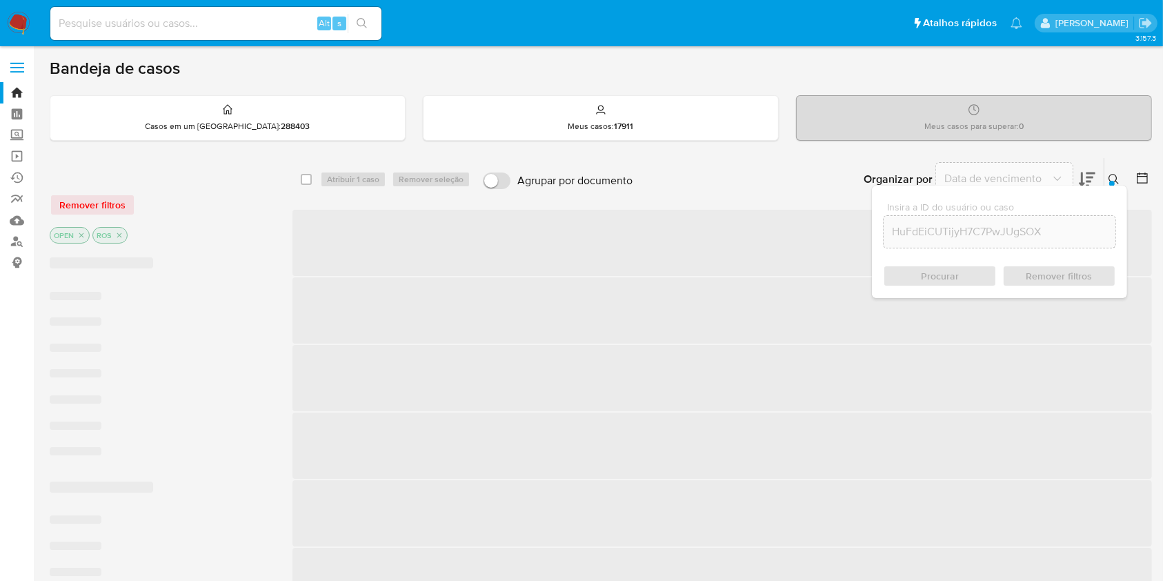
checkbox input "false"
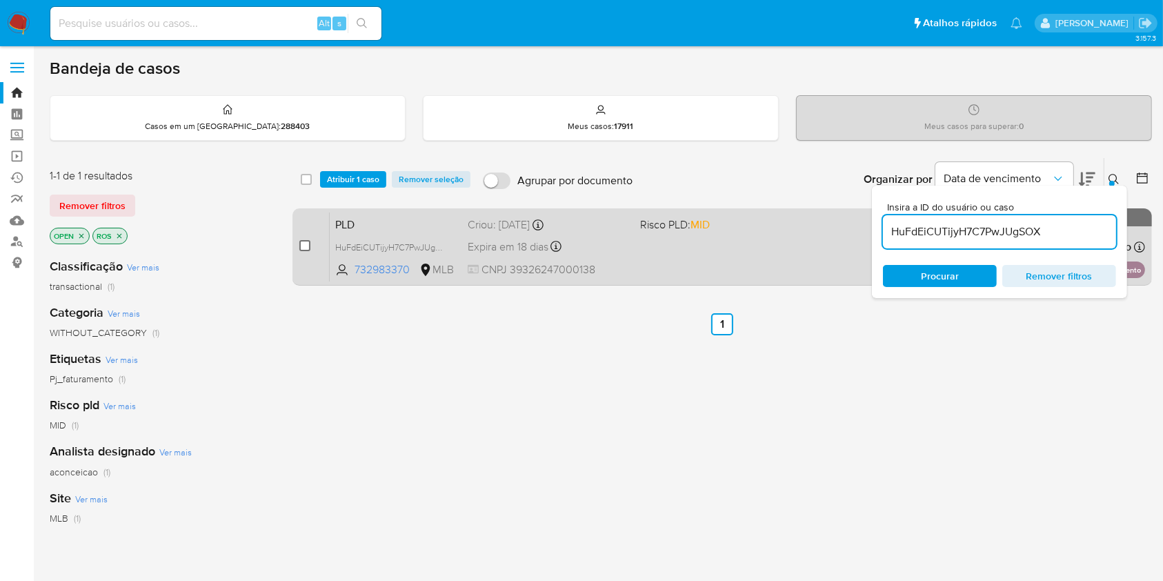
click at [308, 243] on input "checkbox" at bounding box center [304, 245] width 11 height 11
checkbox input "true"
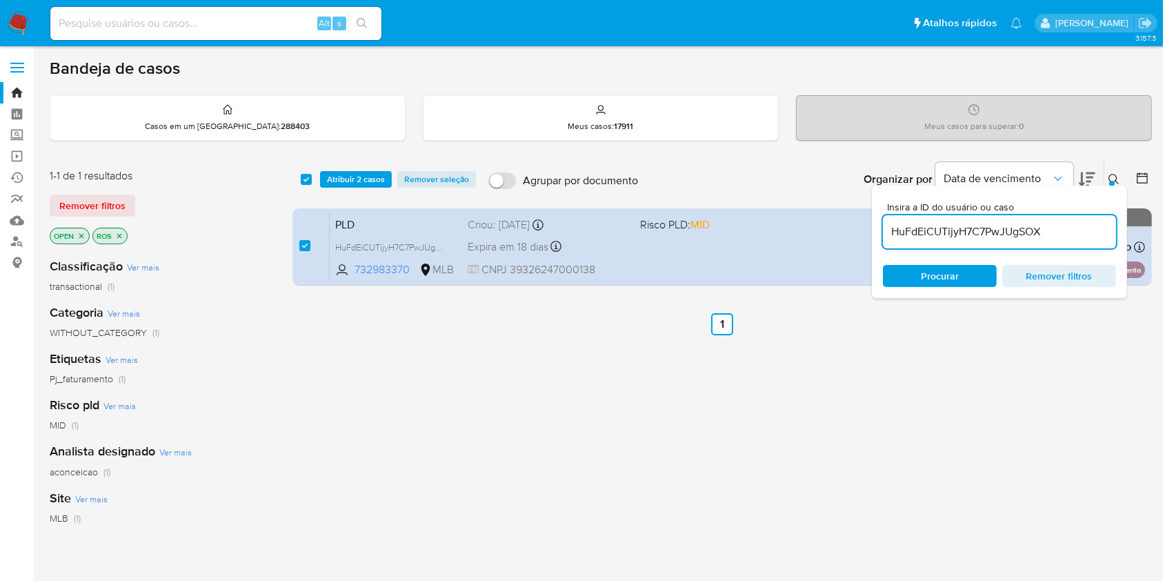
click at [975, 230] on input "HuFdEiCUTijyH7C7PwJUgSOX" at bounding box center [999, 232] width 233 height 18
click at [976, 229] on input "HuFdEiCUTijyH7C7PwJUgSOX" at bounding box center [999, 232] width 233 height 18
type input "0txQhulNhcxd77mjPIsqbuiu"
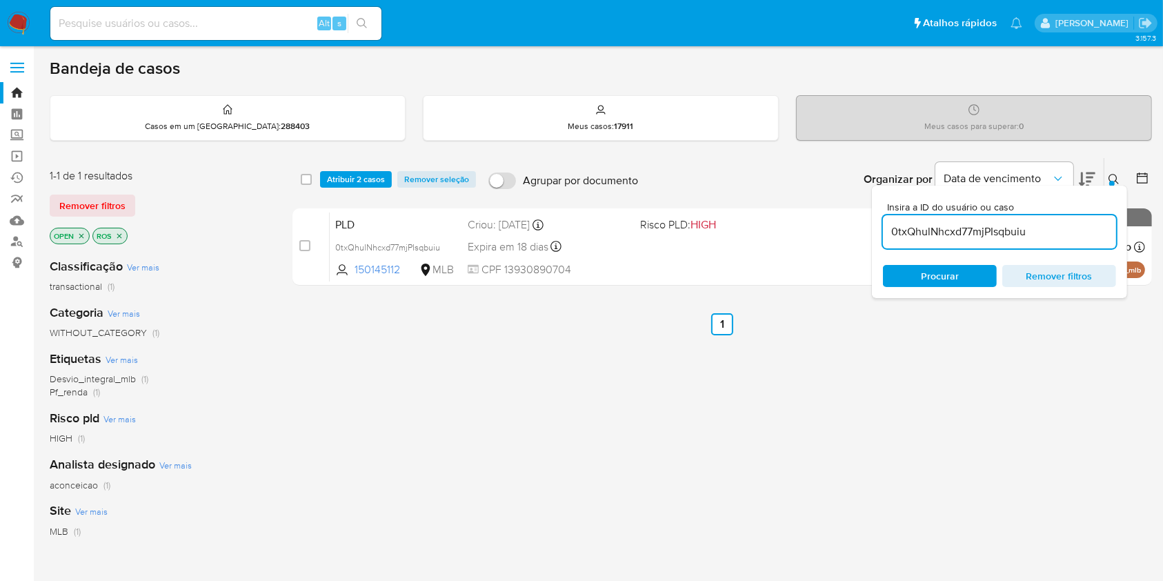
checkbox input "false"
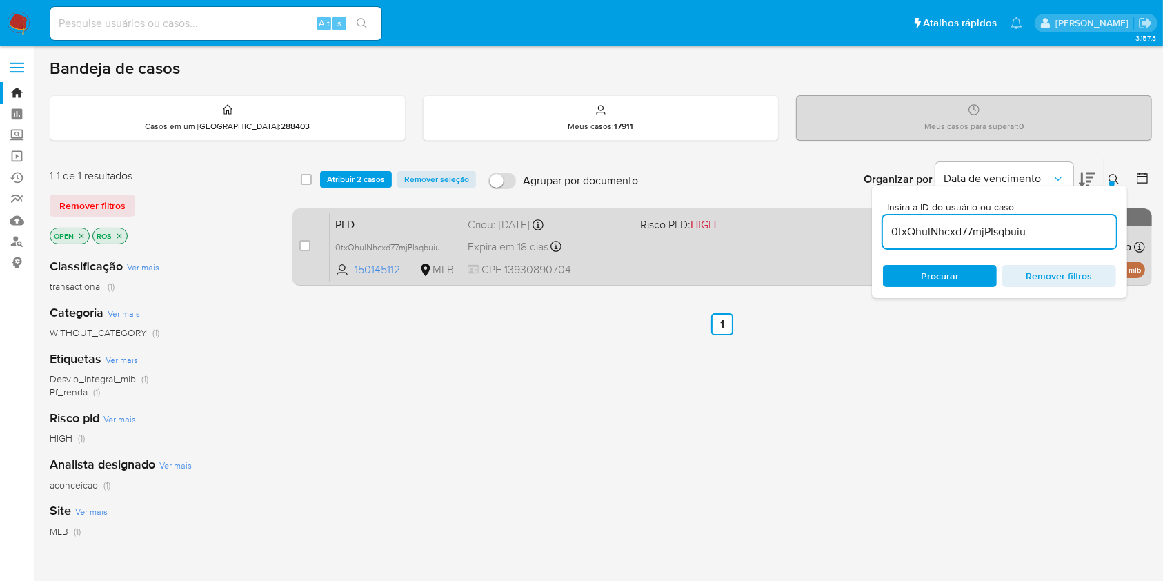
click at [315, 241] on div "case-item-checkbox Incapaz de atribuir o caso" at bounding box center [314, 247] width 30 height 70
click at [308, 246] on input "checkbox" at bounding box center [304, 245] width 11 height 11
checkbox input "true"
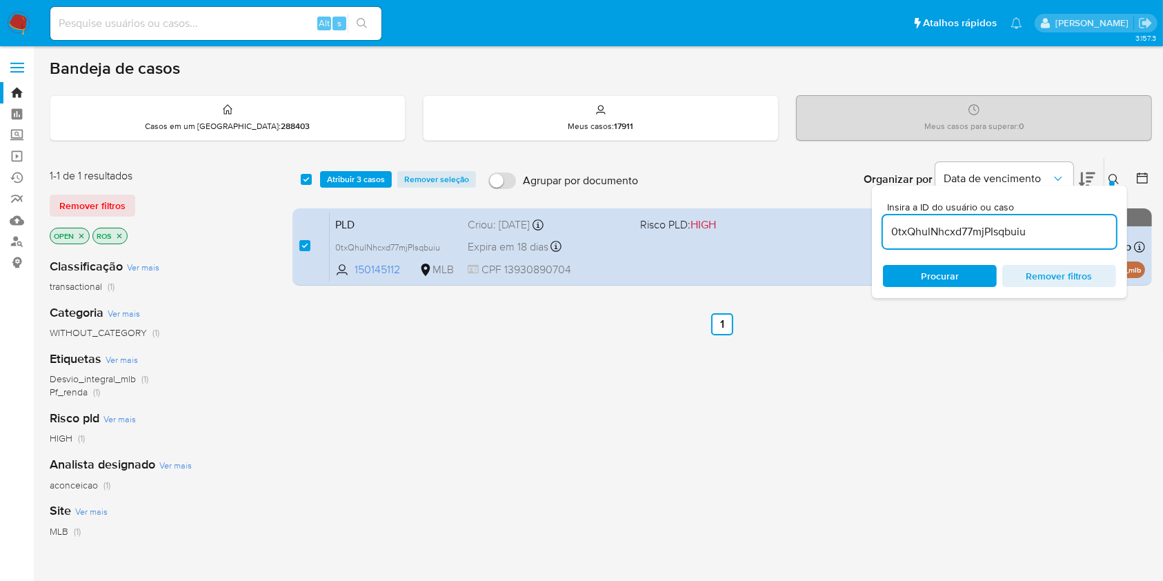
click at [915, 227] on input "0txQhulNhcxd77mjPIsqbuiu" at bounding box center [999, 232] width 233 height 18
type input "Fe9Gebxxi6KiBq6eDtRO8w1r"
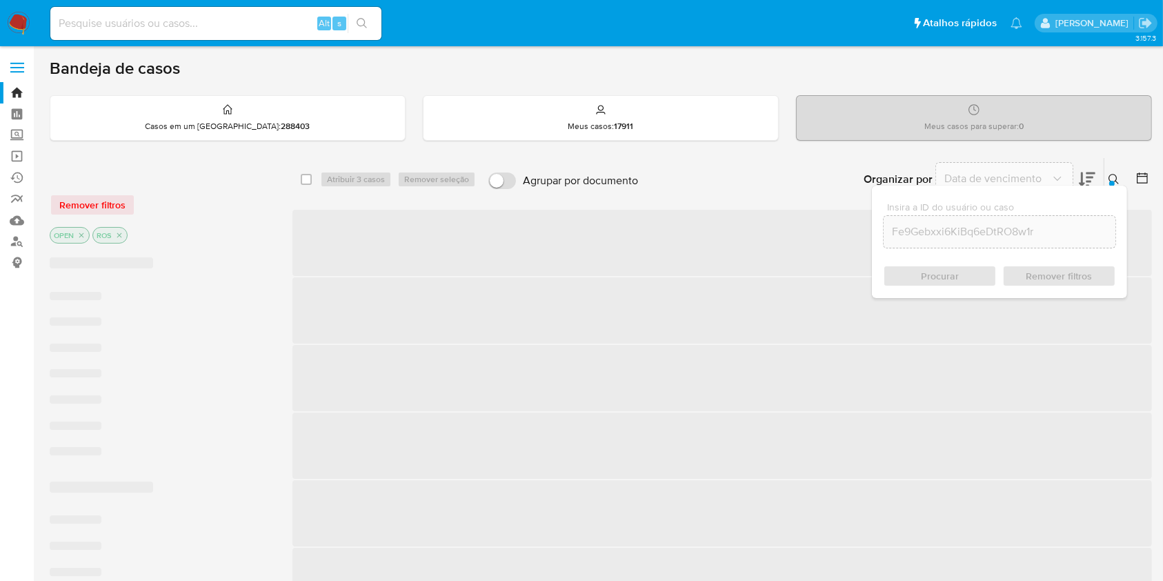
checkbox input "false"
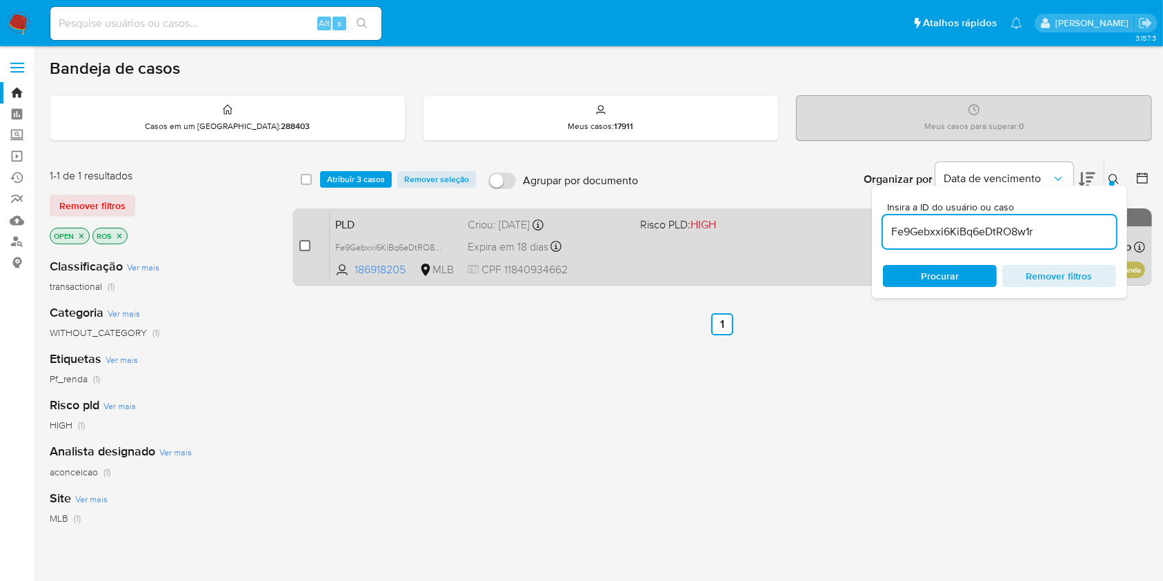
click at [303, 244] on input "checkbox" at bounding box center [304, 245] width 11 height 11
checkbox input "true"
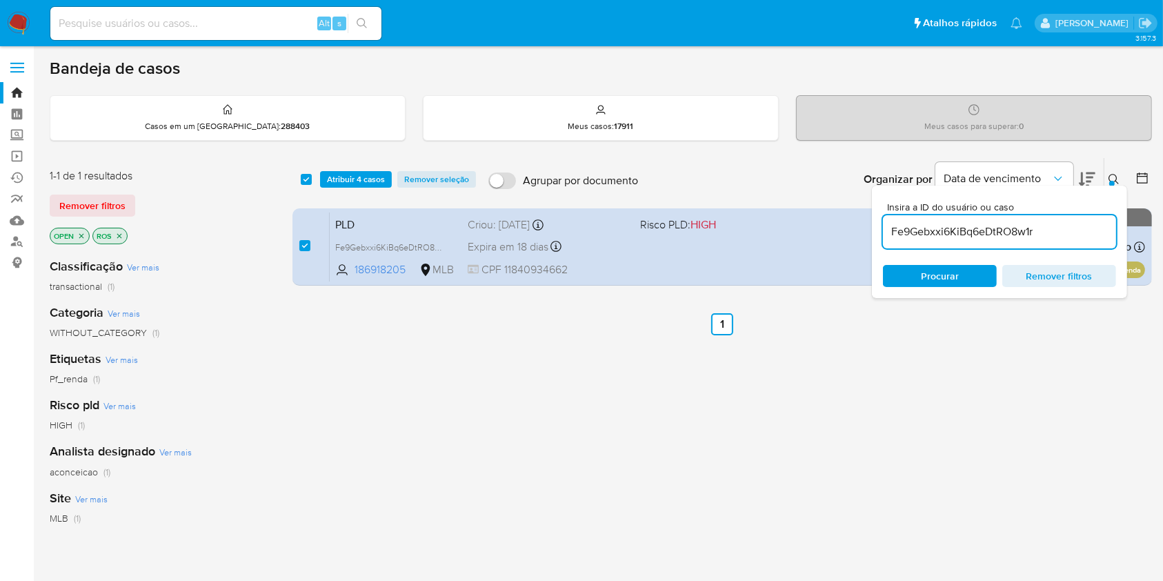
click at [972, 235] on input "Fe9Gebxxi6KiBq6eDtRO8w1r" at bounding box center [999, 232] width 233 height 18
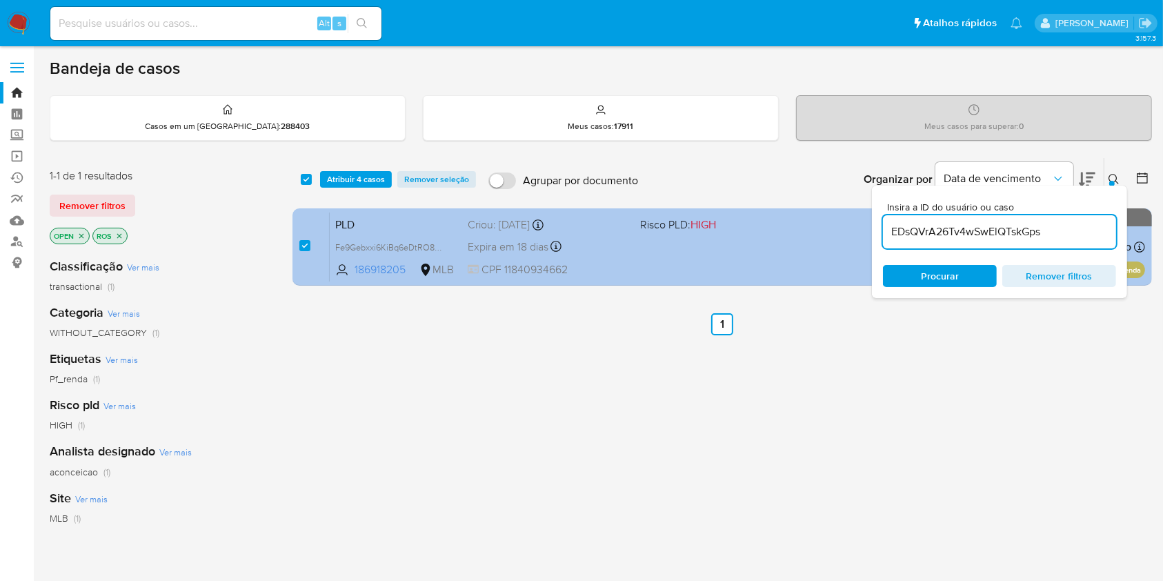
type input "EDsQVrA26Tv4wSwElQTskGps"
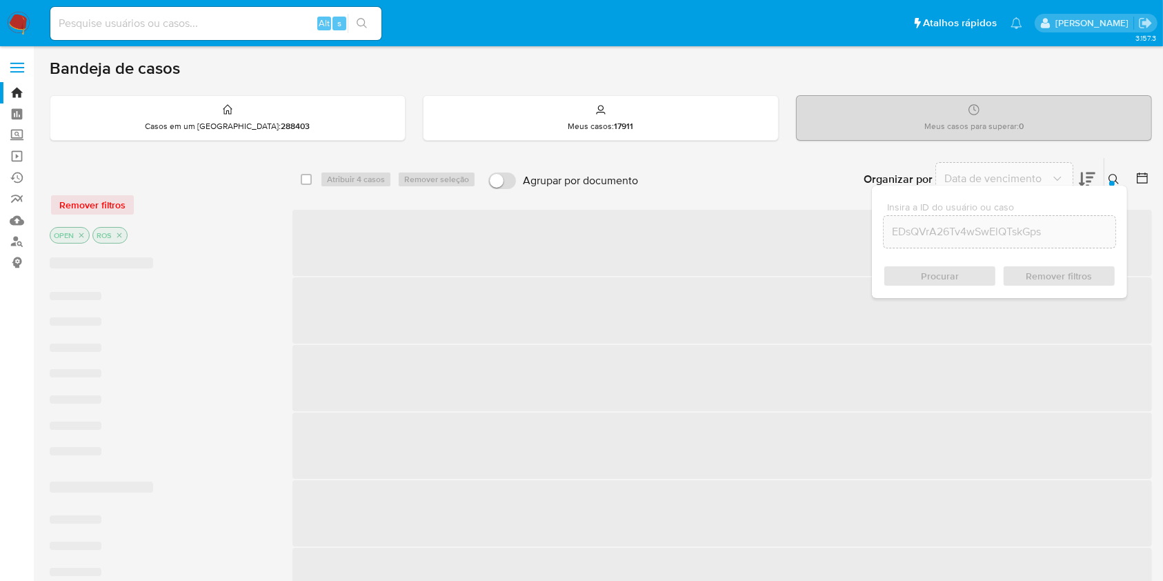
checkbox input "false"
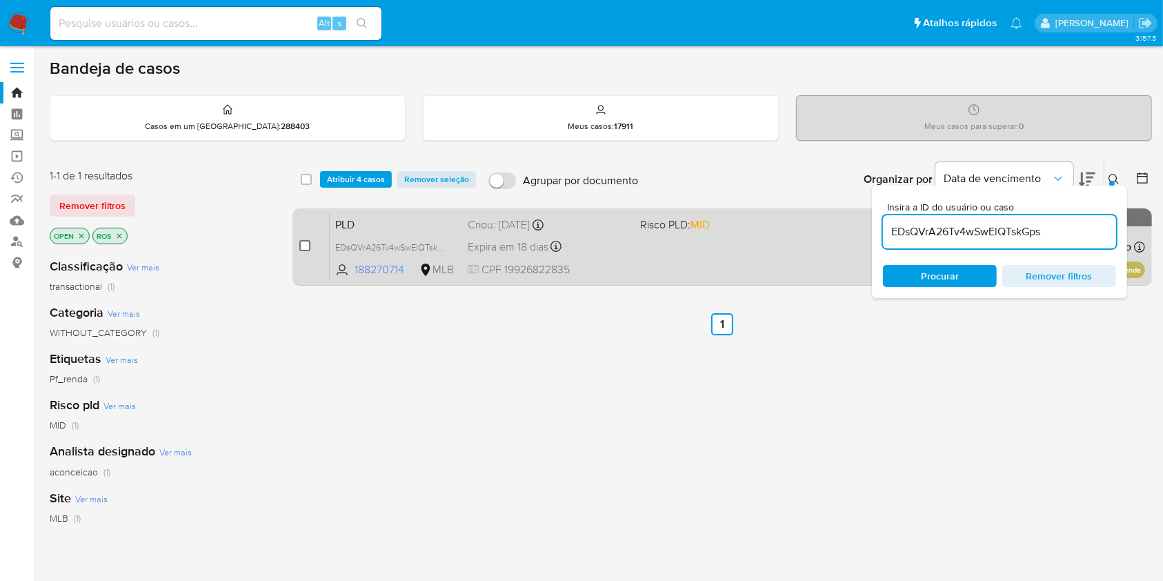
click at [309, 249] on div "case-item-checkbox Incapaz de atribuir o caso" at bounding box center [314, 247] width 30 height 70
click at [301, 246] on input "checkbox" at bounding box center [304, 245] width 11 height 11
checkbox input "true"
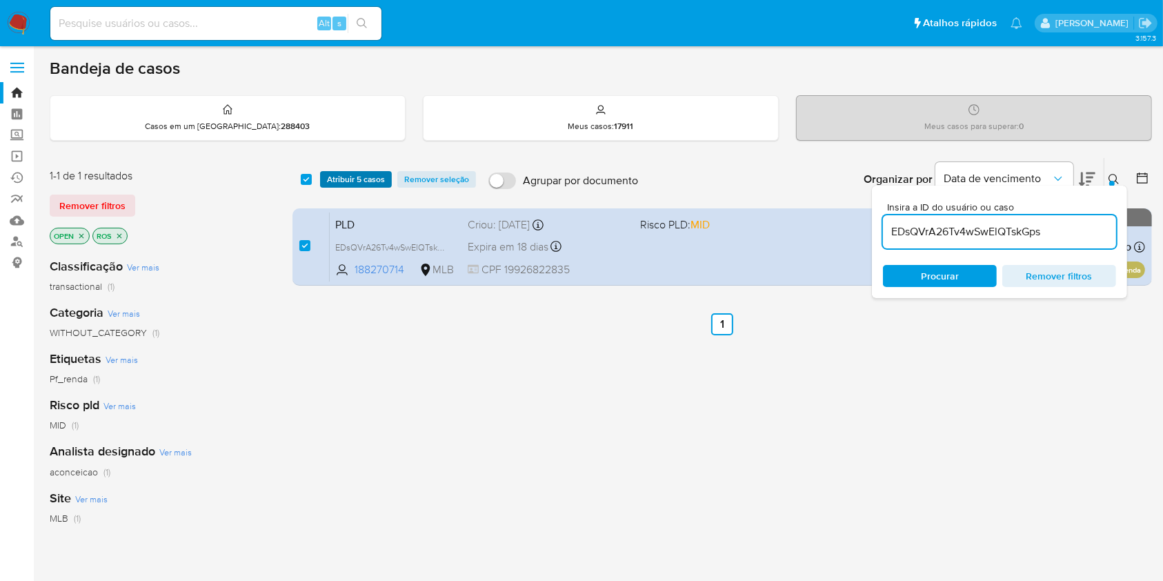
click at [366, 177] on span "Atribuir 5 casos" at bounding box center [356, 179] width 58 height 14
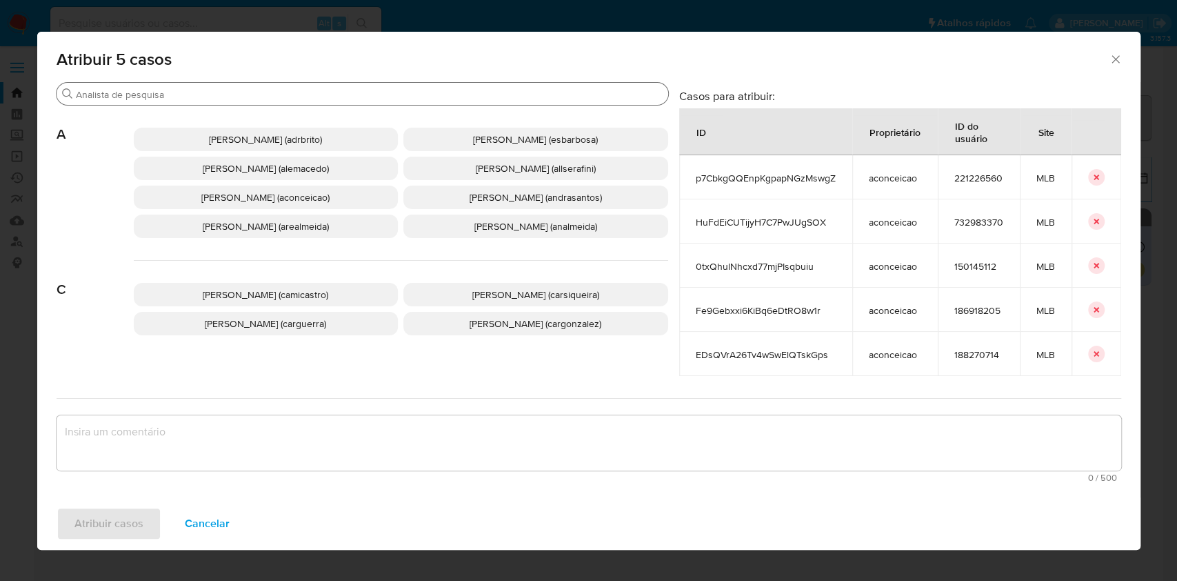
click at [297, 97] on input "Procurar" at bounding box center [369, 94] width 587 height 12
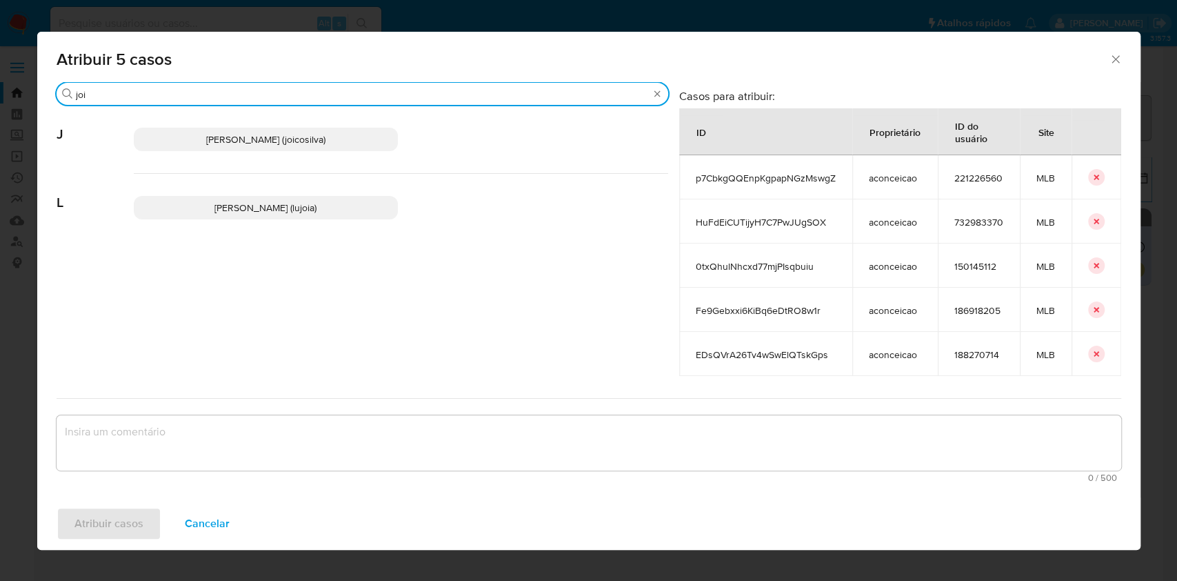
type input "joi"
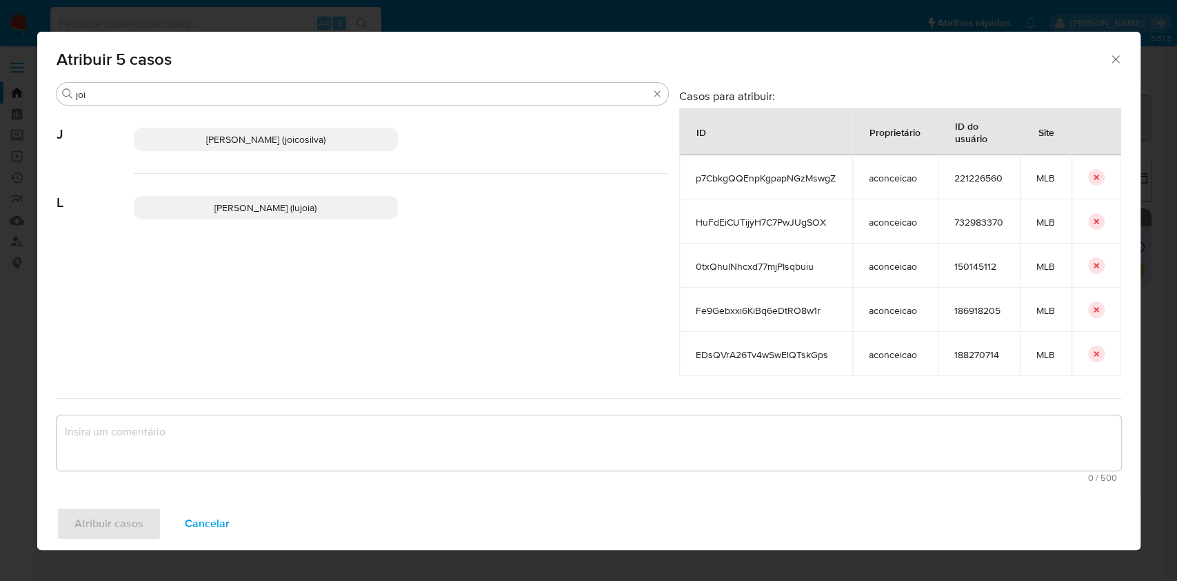
click at [277, 141] on span "Joice Oliveira Da Silva De Almeida (joicosilva)" at bounding box center [265, 139] width 119 height 14
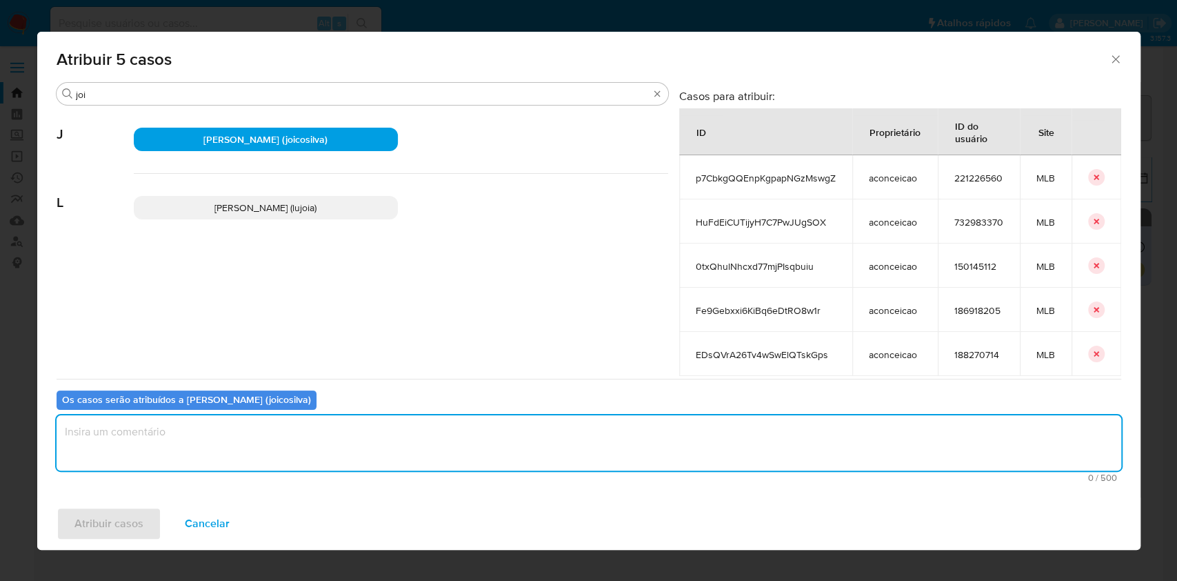
click at [457, 461] on textarea "assign-modal" at bounding box center [589, 442] width 1065 height 55
type textarea "ok"
click at [134, 531] on span "Atribuir casos" at bounding box center [108, 523] width 69 height 30
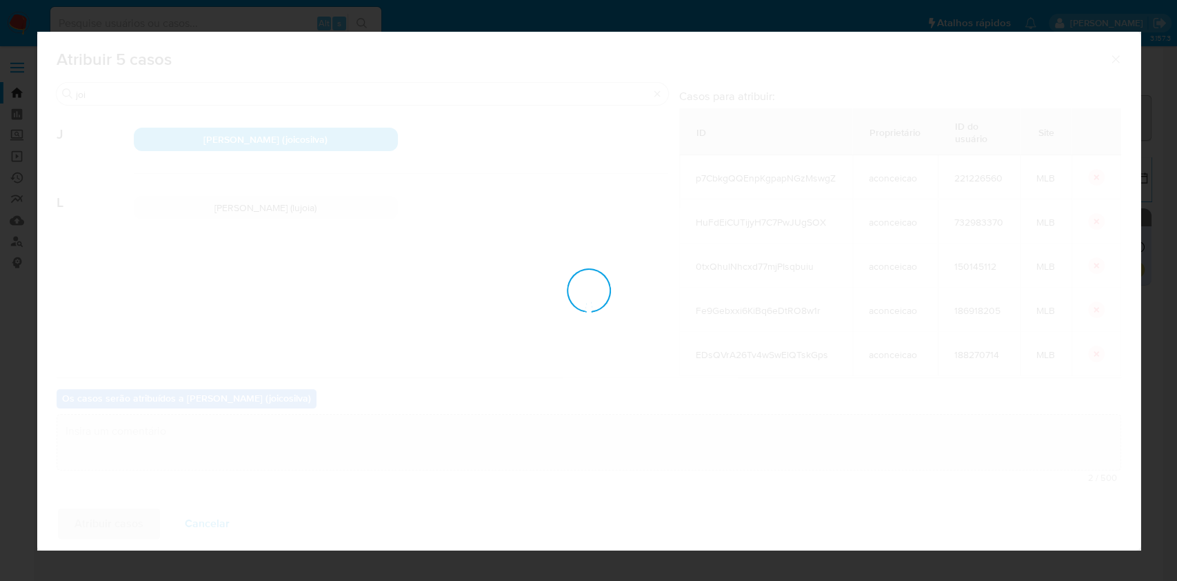
checkbox input "false"
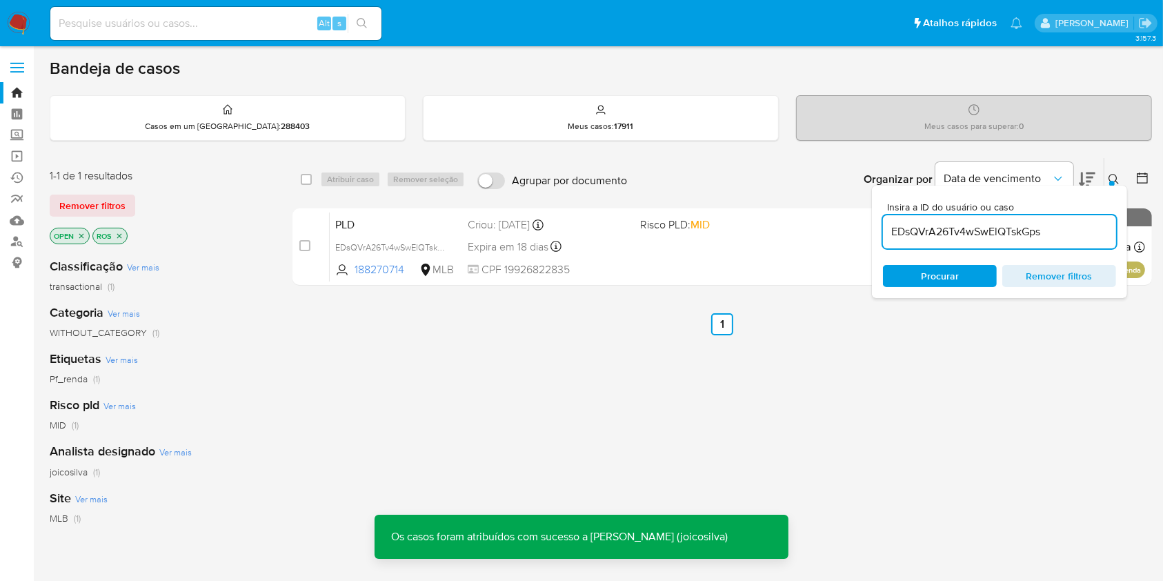
click at [1021, 234] on input "EDsQVrA26Tv4wSwElQTskGps" at bounding box center [999, 232] width 233 height 18
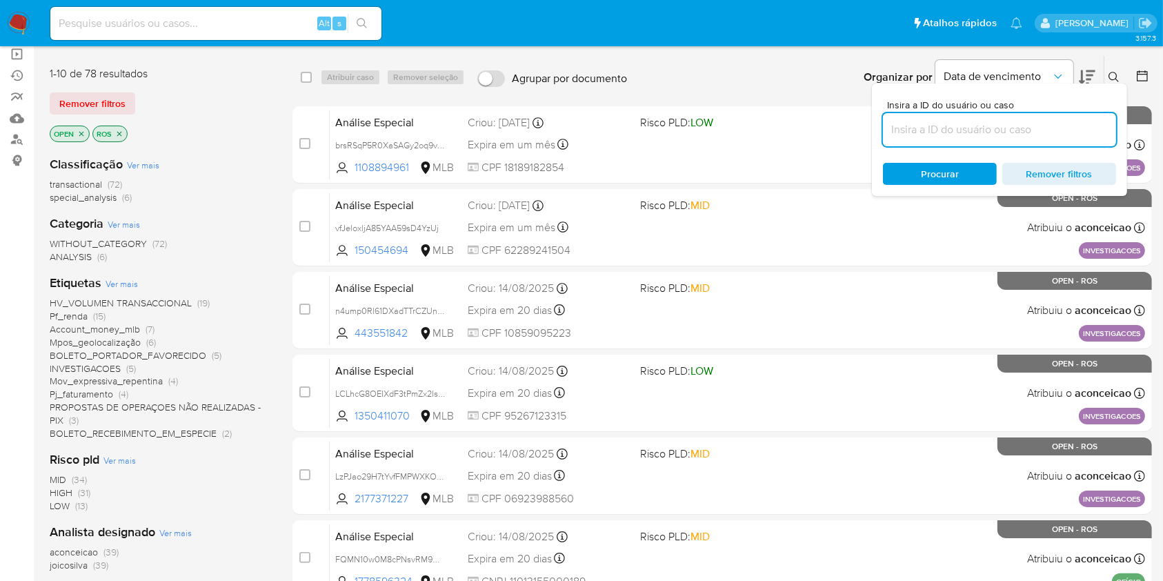
scroll to position [183, 0]
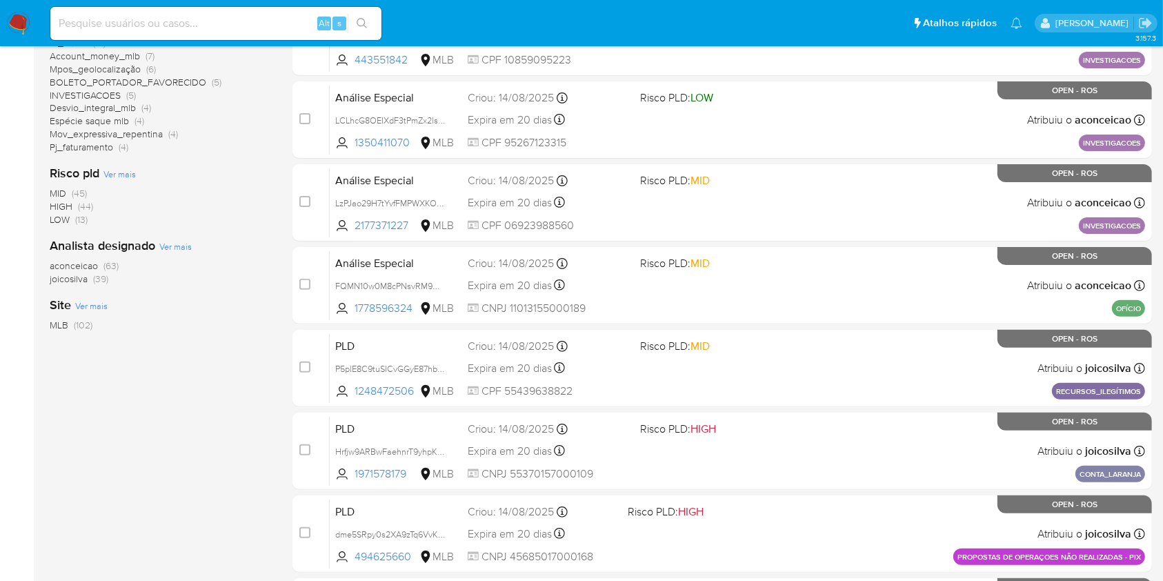
scroll to position [276, 0]
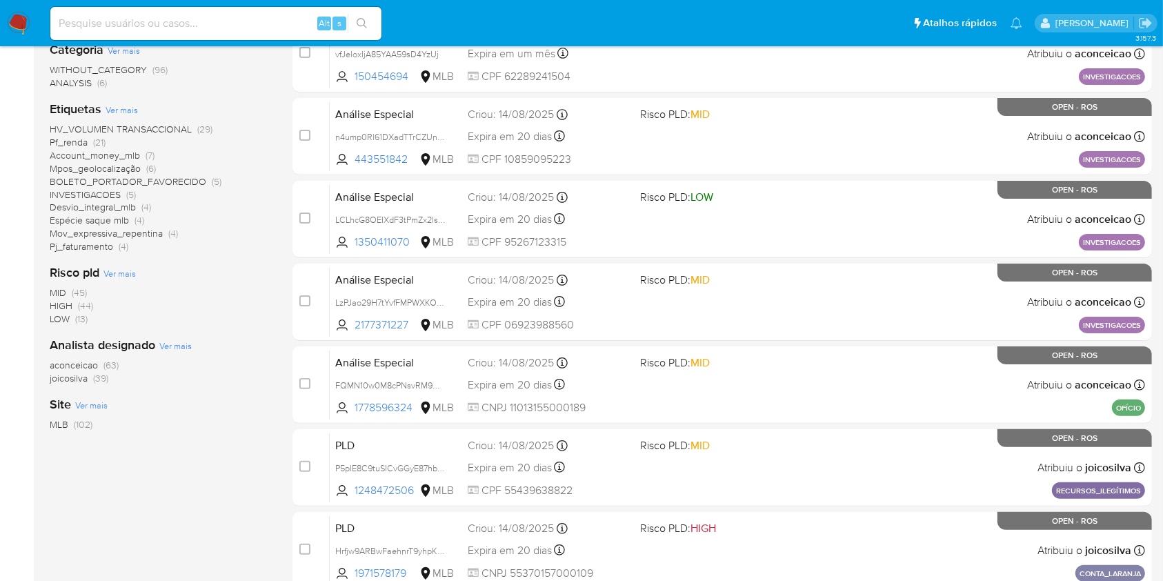
click at [106, 361] on span "(63)" at bounding box center [110, 365] width 15 height 14
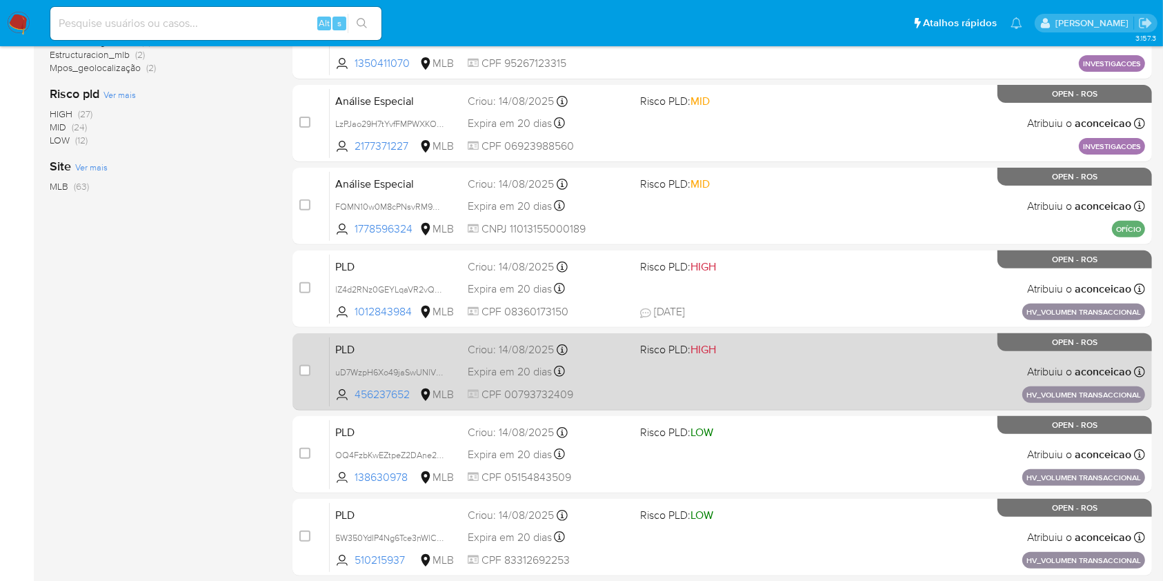
scroll to position [508, 0]
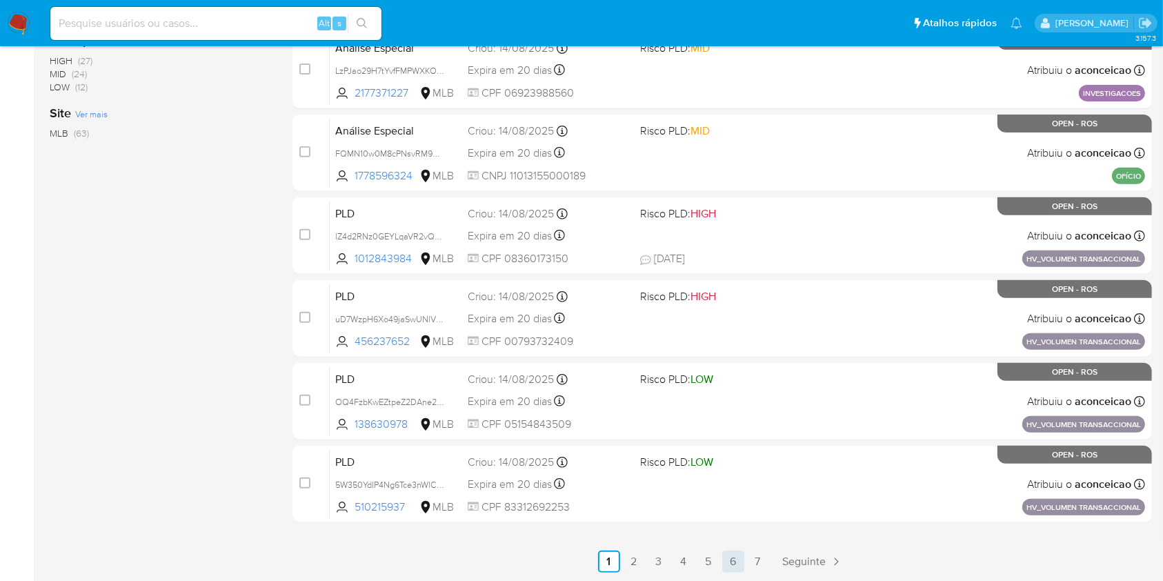
click at [725, 565] on link "6" at bounding box center [733, 561] width 22 height 22
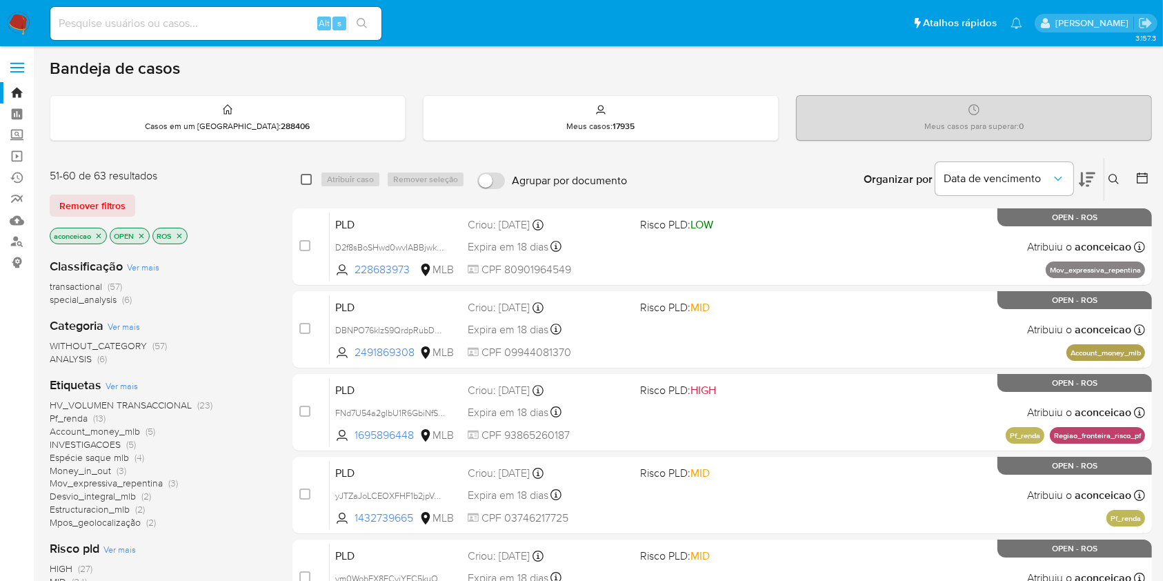
click at [303, 183] on input "checkbox" at bounding box center [306, 179] width 11 height 11
checkbox input "true"
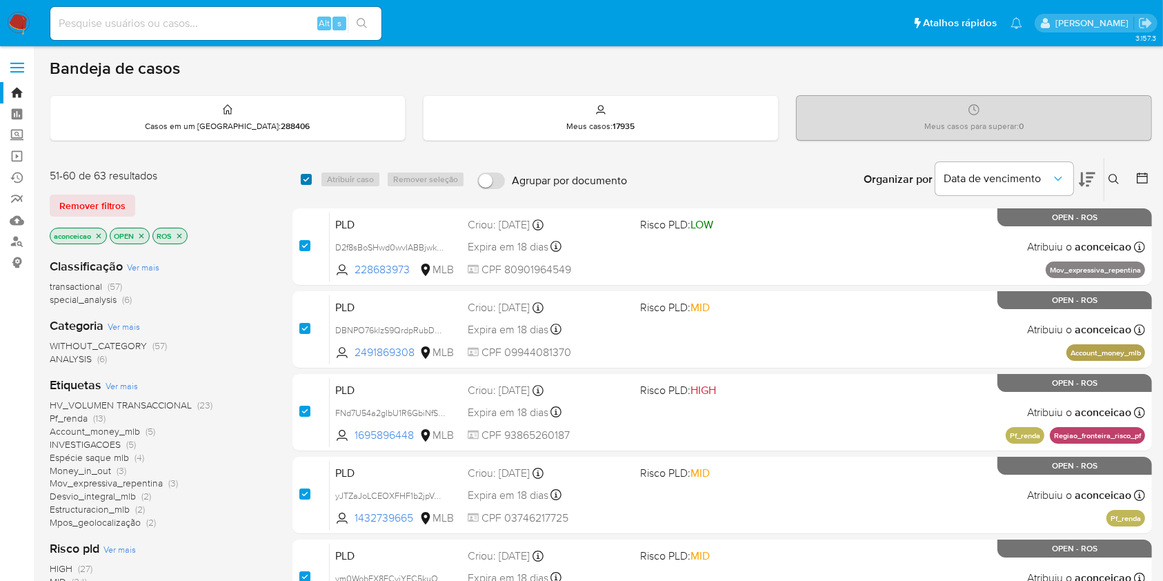
checkbox input "true"
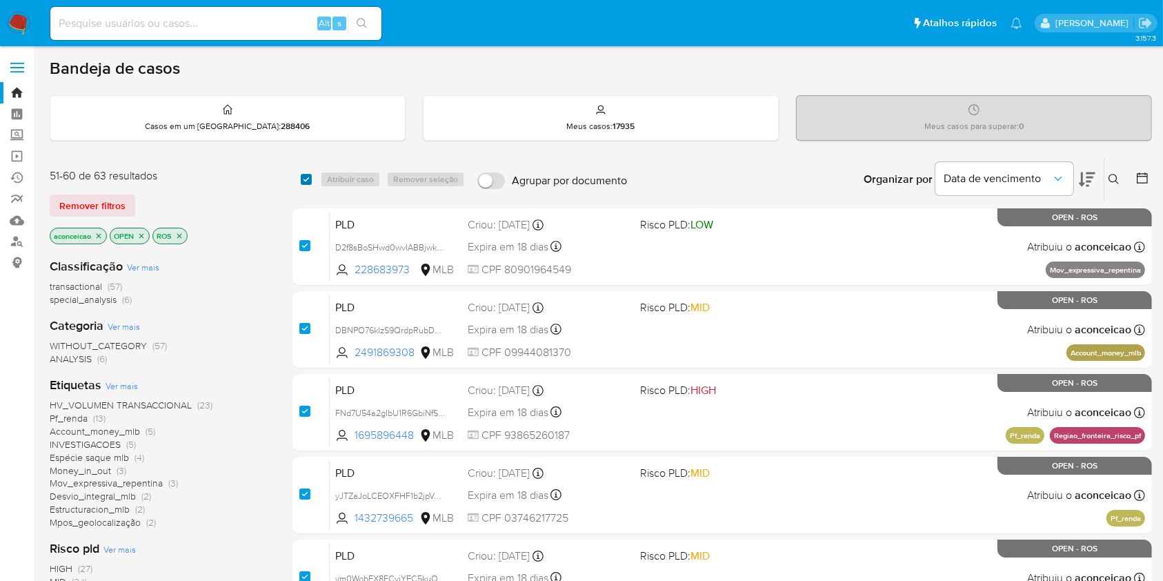
checkbox input "true"
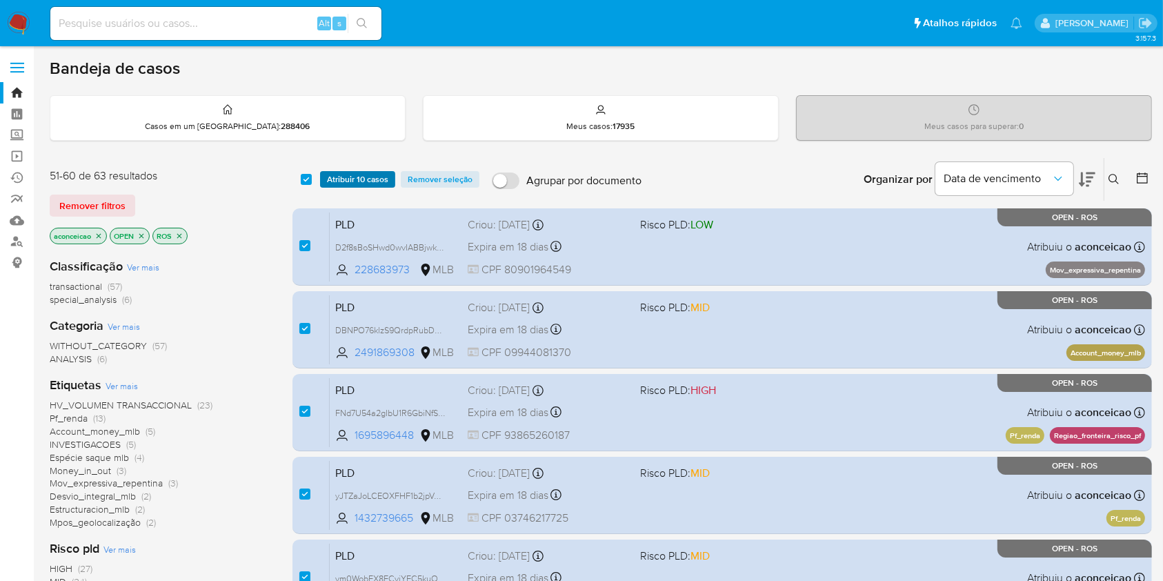
click at [332, 176] on span "Atribuir 10 casos" at bounding box center [357, 179] width 61 height 14
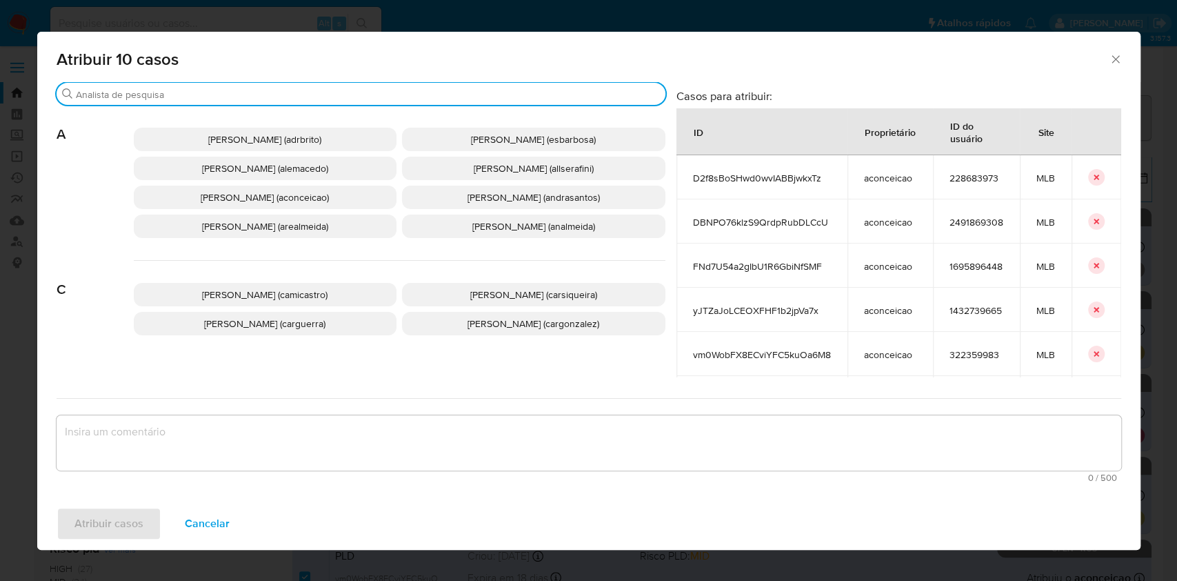
click at [283, 94] on input "Procurar" at bounding box center [368, 94] width 584 height 12
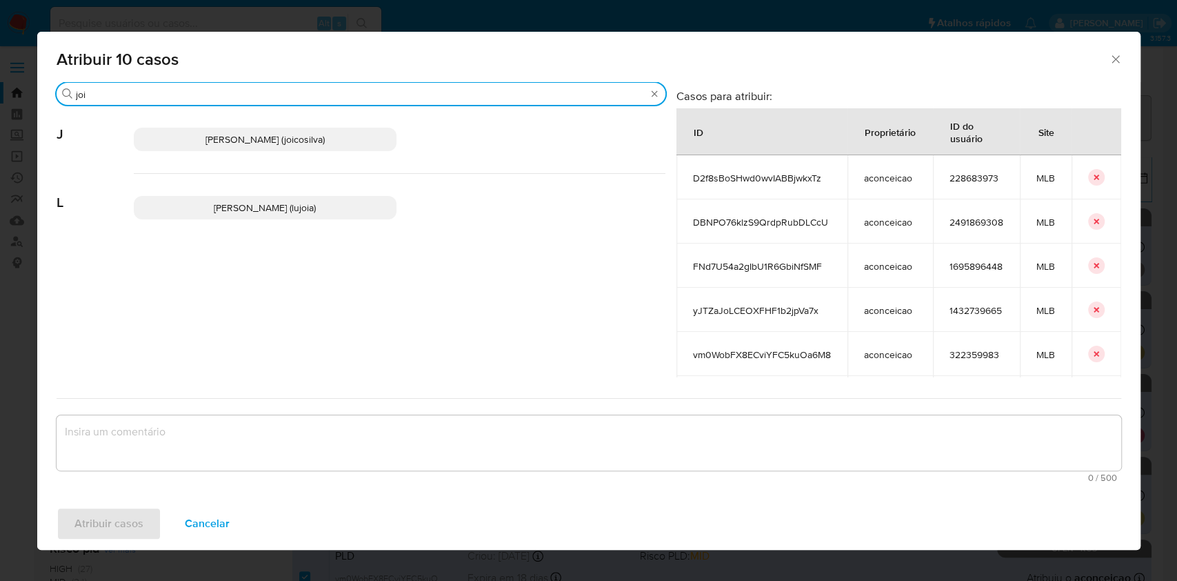
type input "joi"
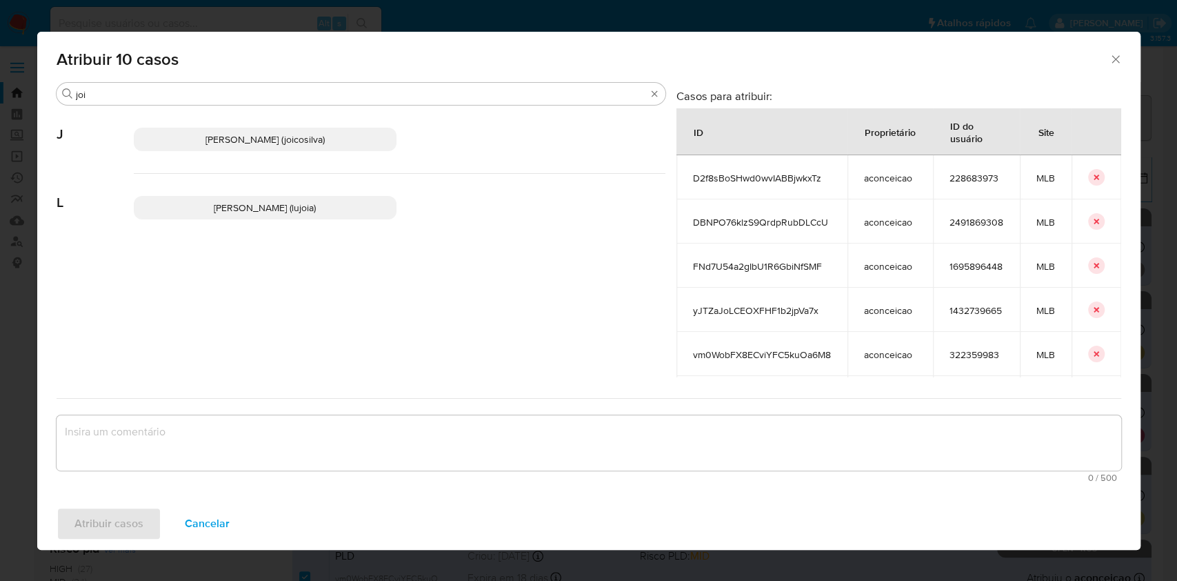
click at [319, 130] on p "Joice Oliveira Da Silva De Almeida (joicosilva)" at bounding box center [265, 139] width 263 height 23
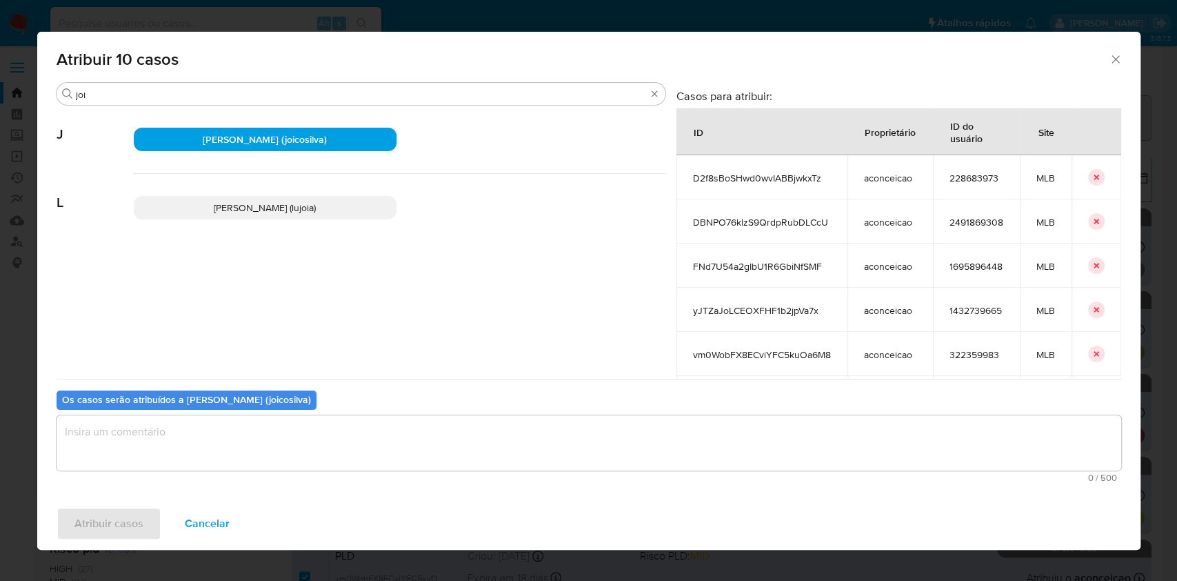
click at [309, 468] on textarea "assign-modal" at bounding box center [589, 442] width 1065 height 55
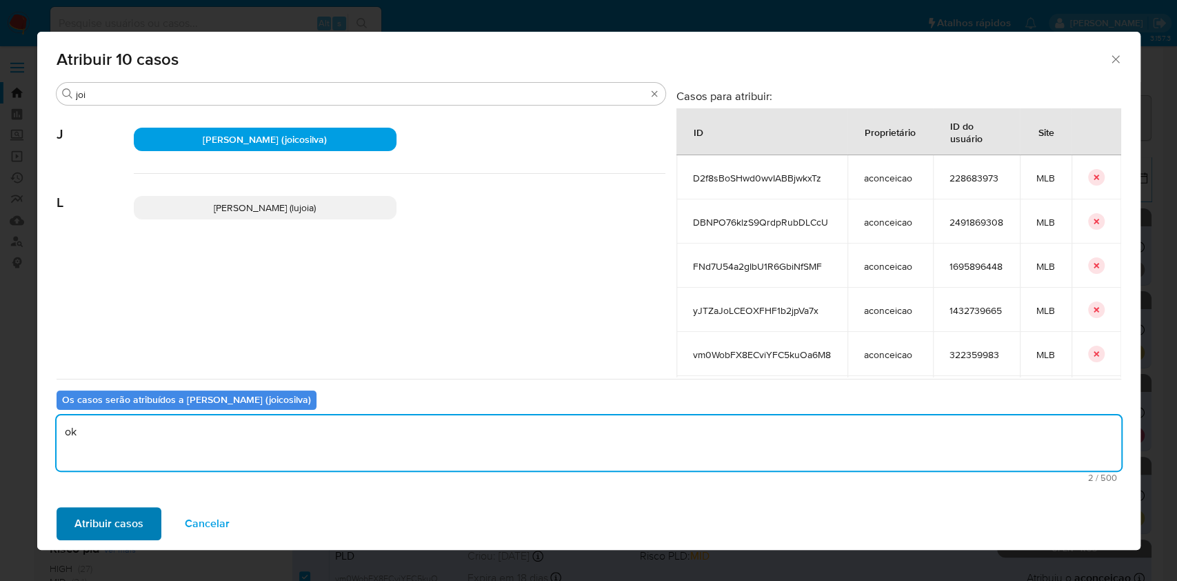
type textarea "ok"
click at [123, 526] on span "Atribuir casos" at bounding box center [108, 523] width 69 height 30
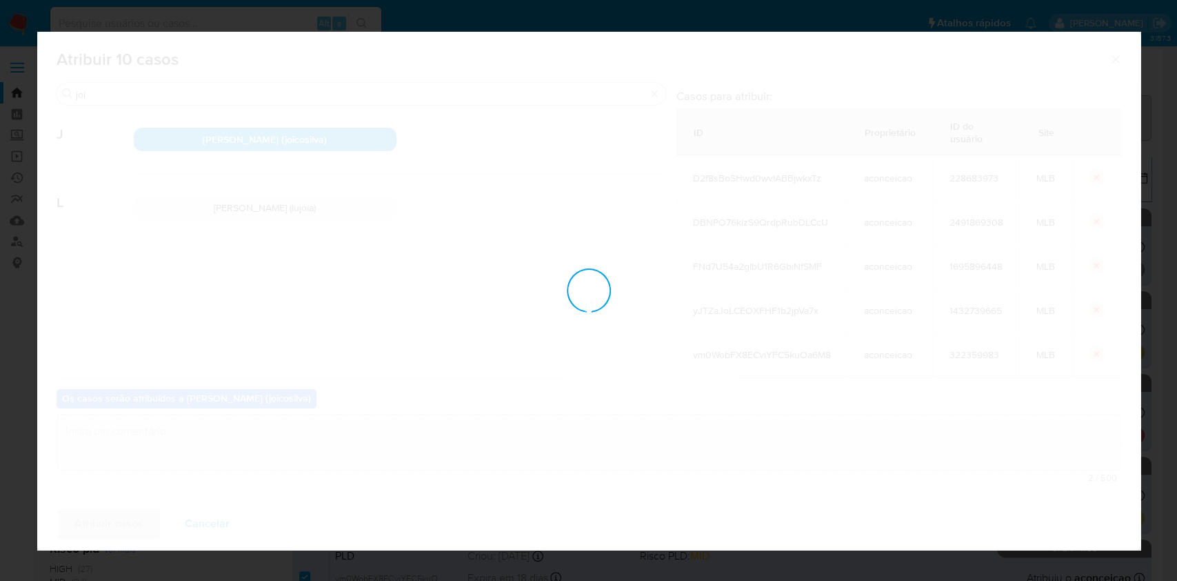
checkbox input "false"
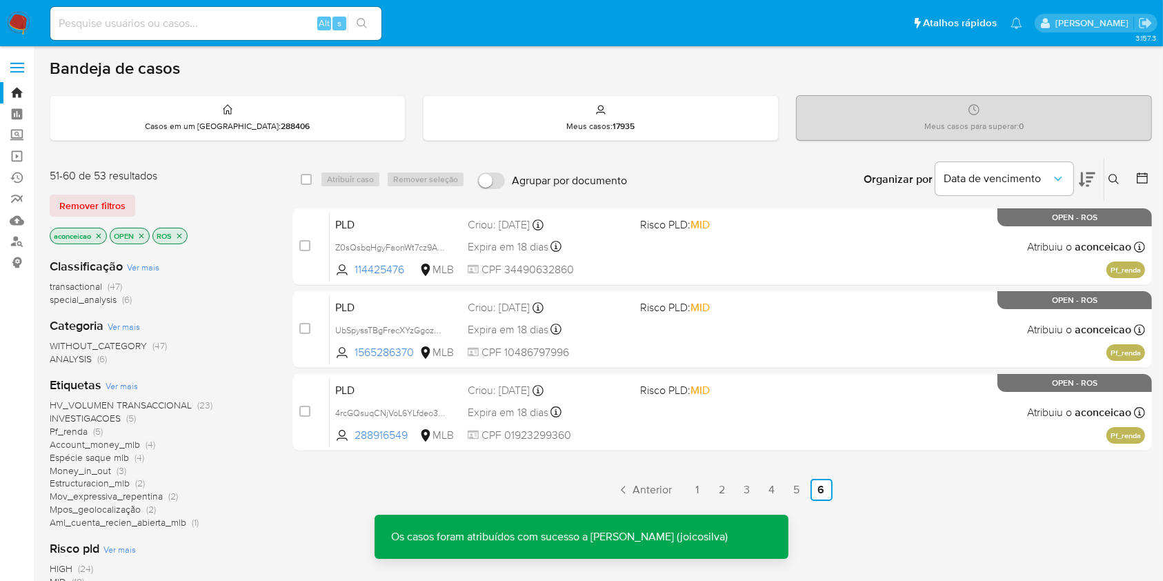
click at [100, 234] on icon "close-filter" at bounding box center [98, 236] width 8 height 8
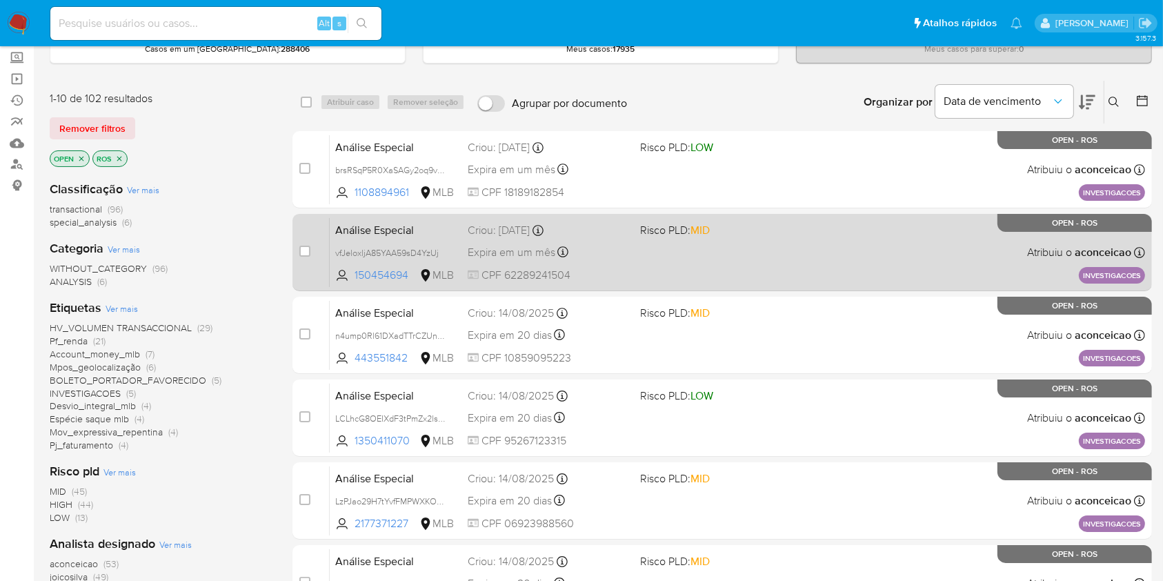
scroll to position [276, 0]
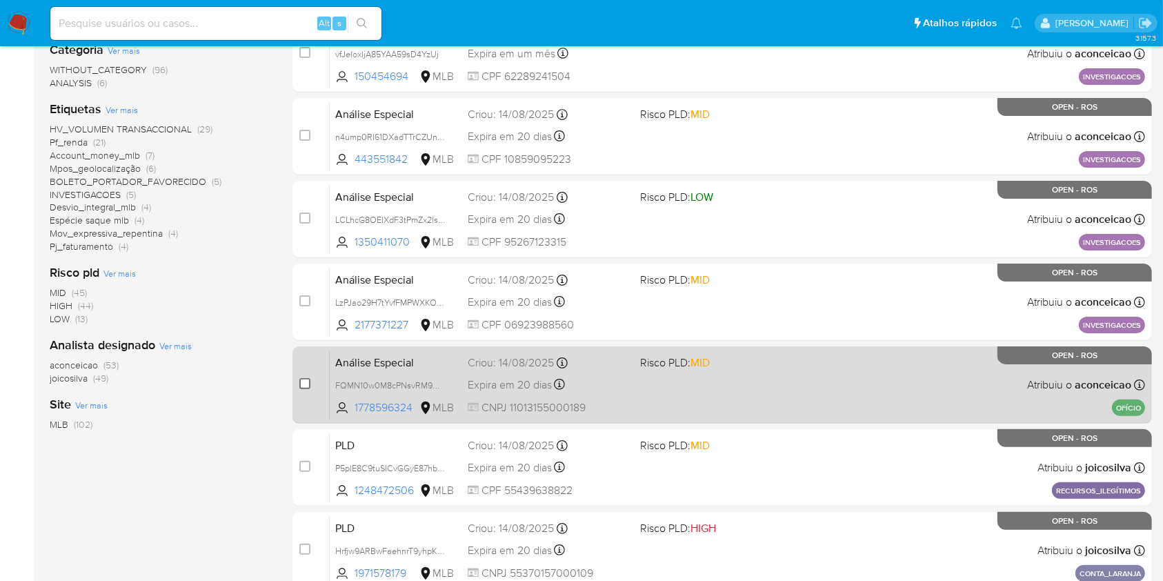
click at [300, 380] on input "checkbox" at bounding box center [304, 383] width 11 height 11
checkbox input "true"
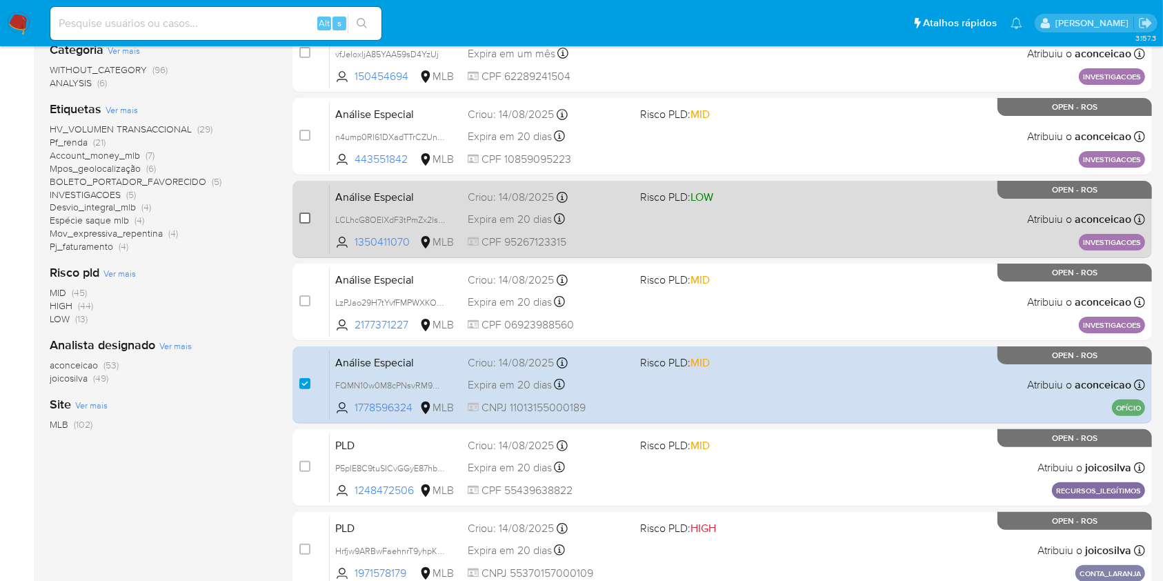
click at [304, 215] on input "checkbox" at bounding box center [304, 217] width 11 height 11
checkbox input "true"
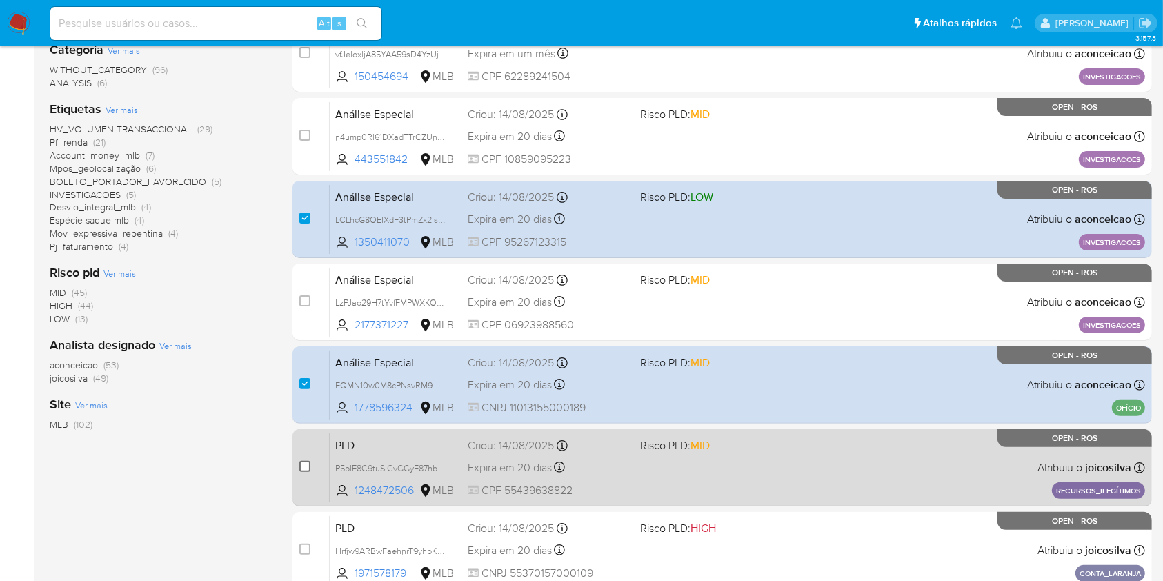
click at [301, 466] on input "checkbox" at bounding box center [304, 466] width 11 height 11
checkbox input "true"
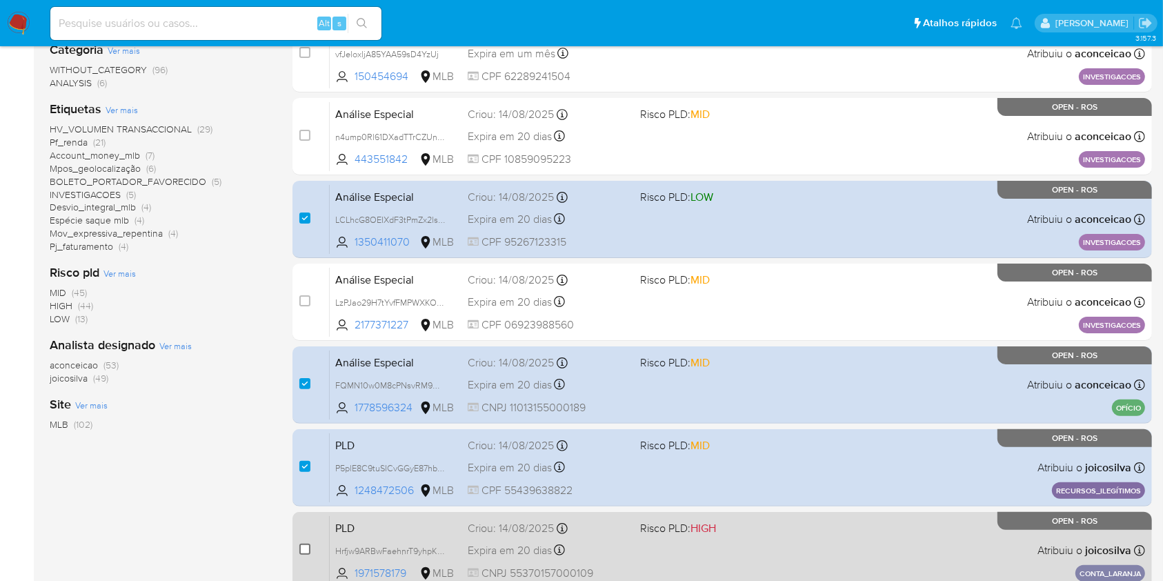
click at [304, 551] on input "checkbox" at bounding box center [304, 548] width 11 height 11
checkbox input "true"
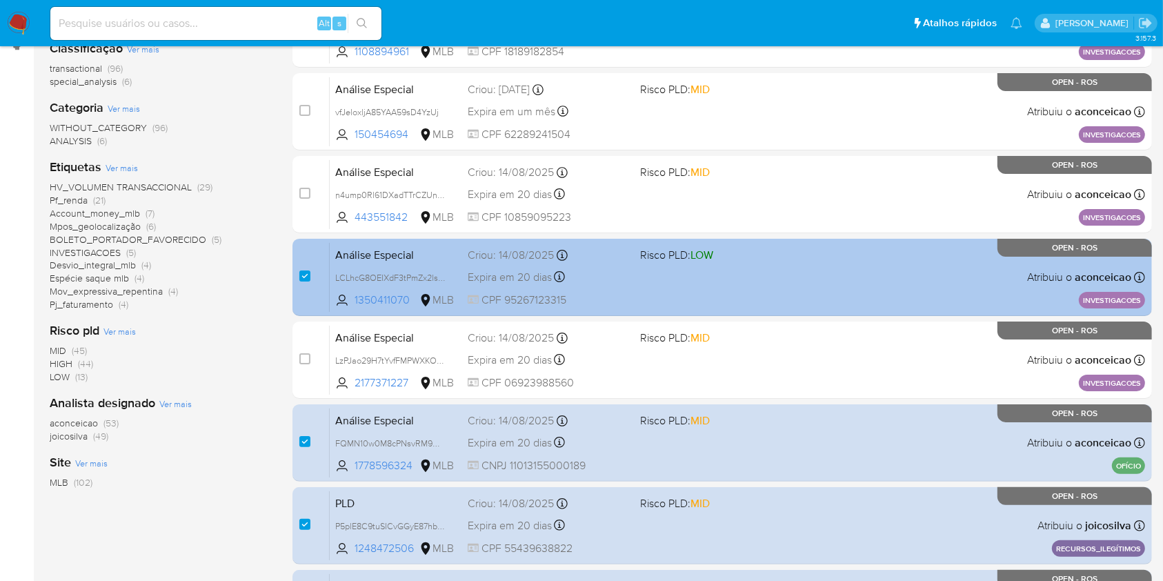
scroll to position [92, 0]
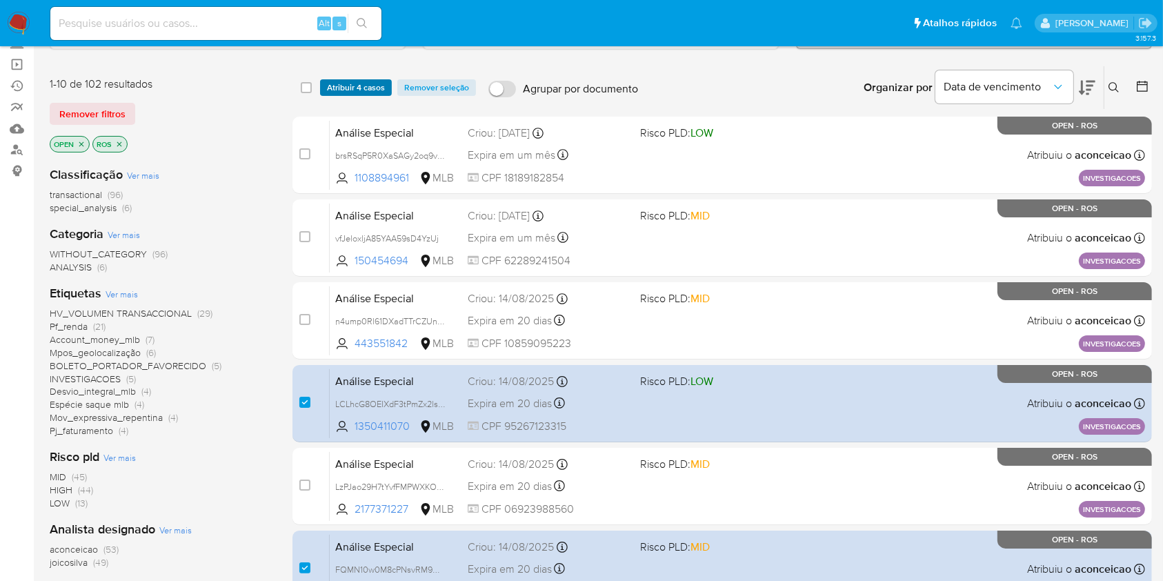
click at [368, 81] on span "Atribuir 4 casos" at bounding box center [356, 88] width 58 height 14
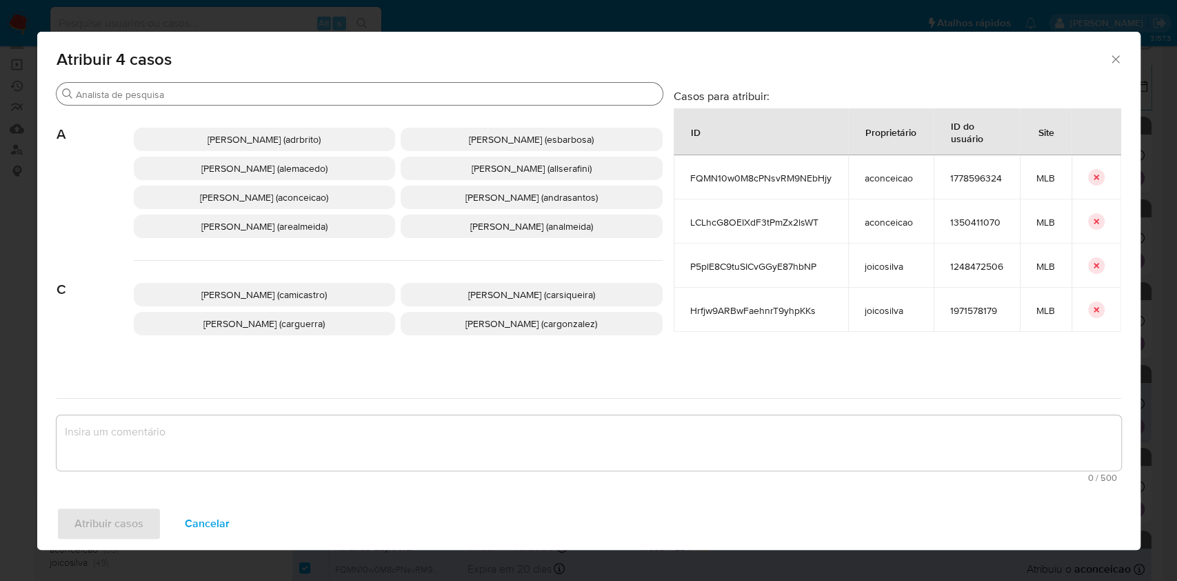
click at [313, 92] on input "Procurar" at bounding box center [366, 94] width 581 height 12
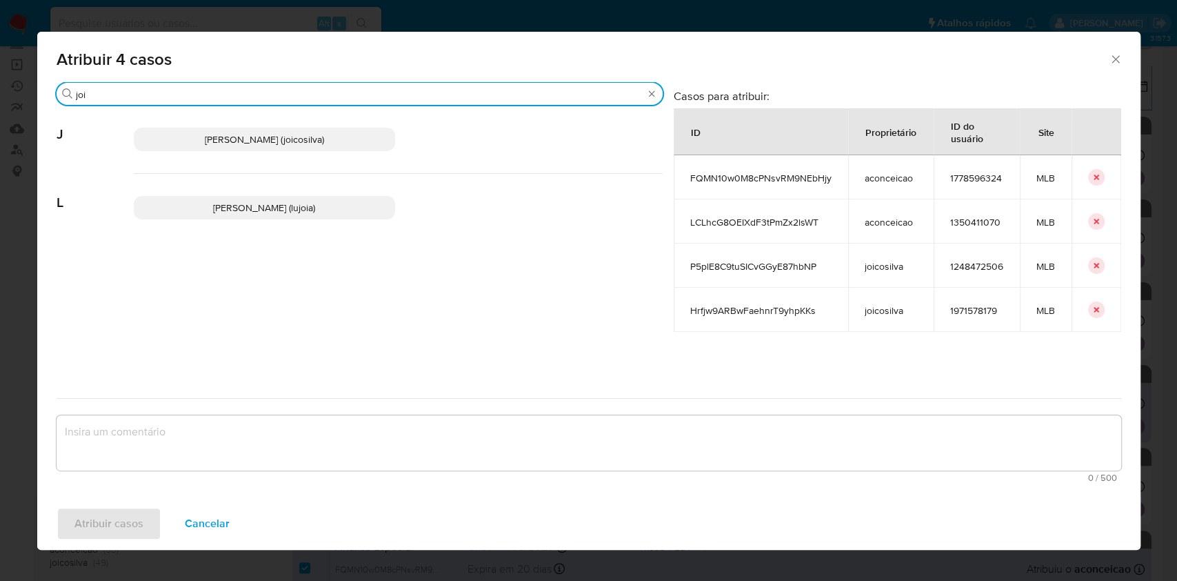
type input "joi"
click at [315, 141] on span "Joice Oliveira Da Silva De Almeida (joicosilva)" at bounding box center [264, 139] width 119 height 14
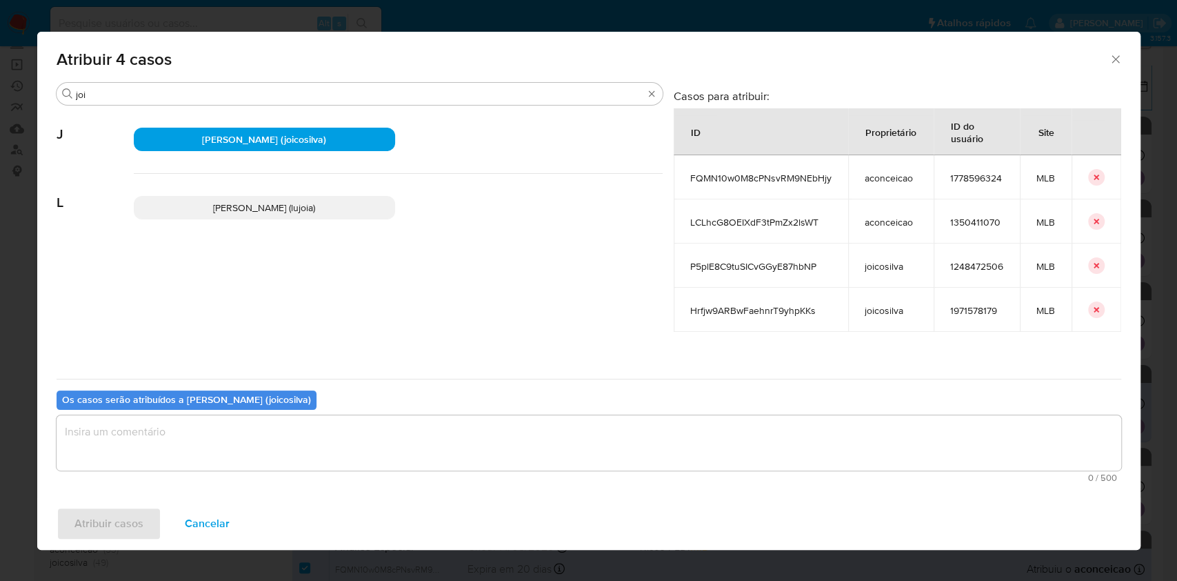
click at [331, 466] on textarea "assign-modal" at bounding box center [589, 442] width 1065 height 55
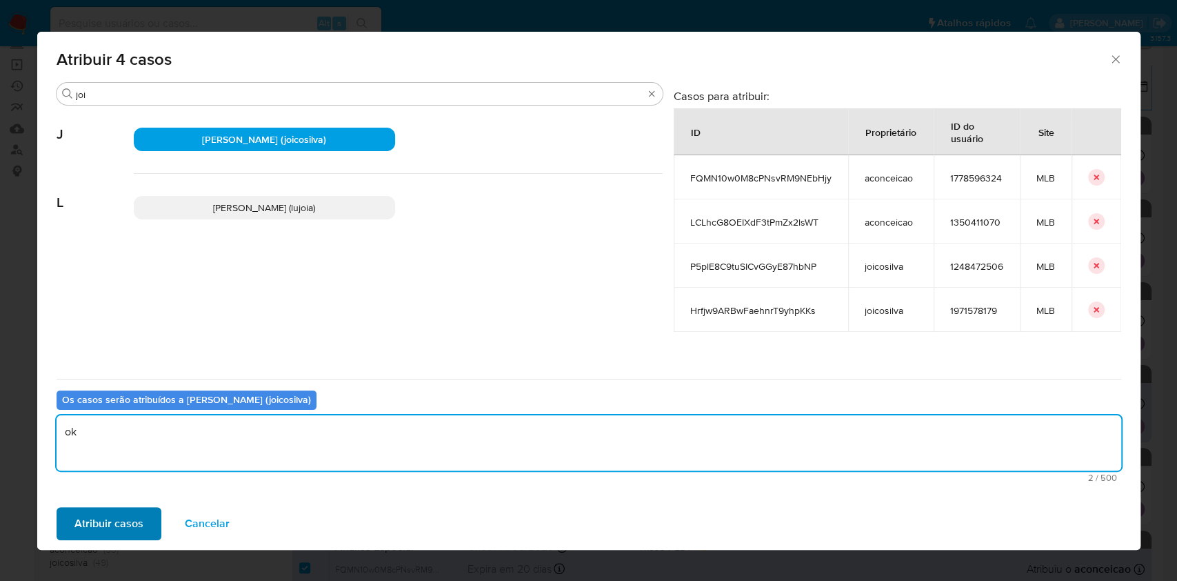
type textarea "ok"
click at [103, 520] on span "Atribuir casos" at bounding box center [108, 523] width 69 height 30
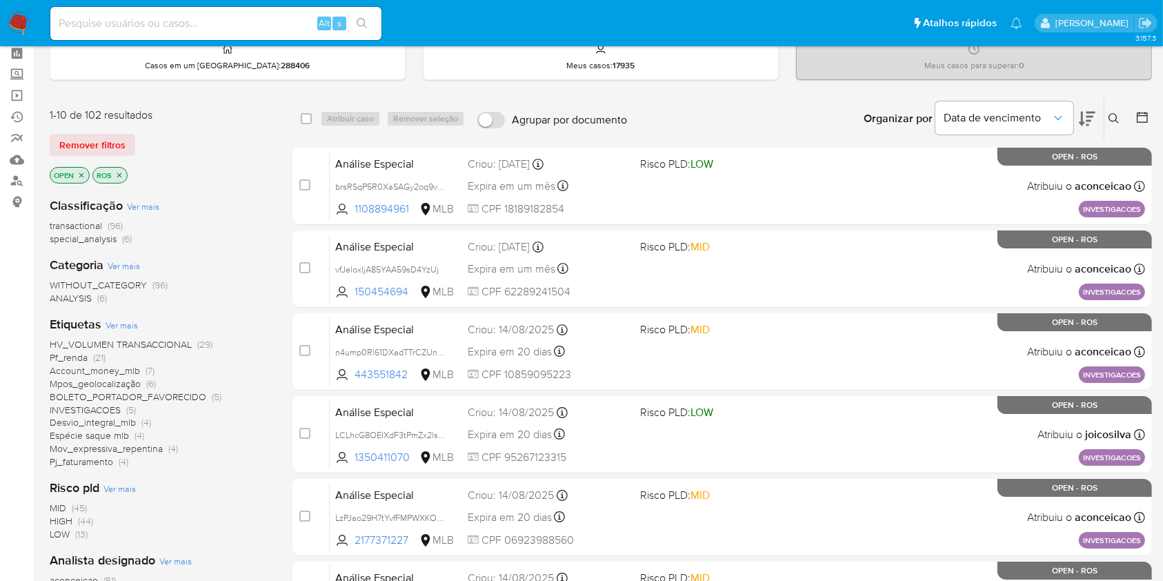
scroll to position [0, 0]
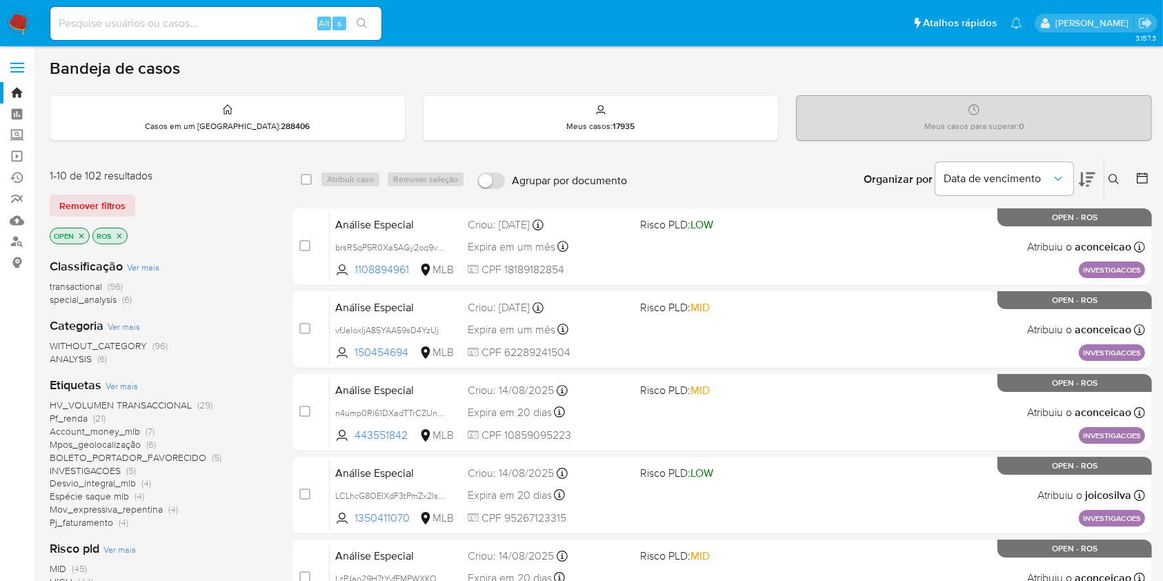
drag, startPoint x: 1115, startPoint y: 171, endPoint x: 1075, endPoint y: 201, distance: 50.8
click at [1115, 172] on button at bounding box center [1115, 179] width 23 height 17
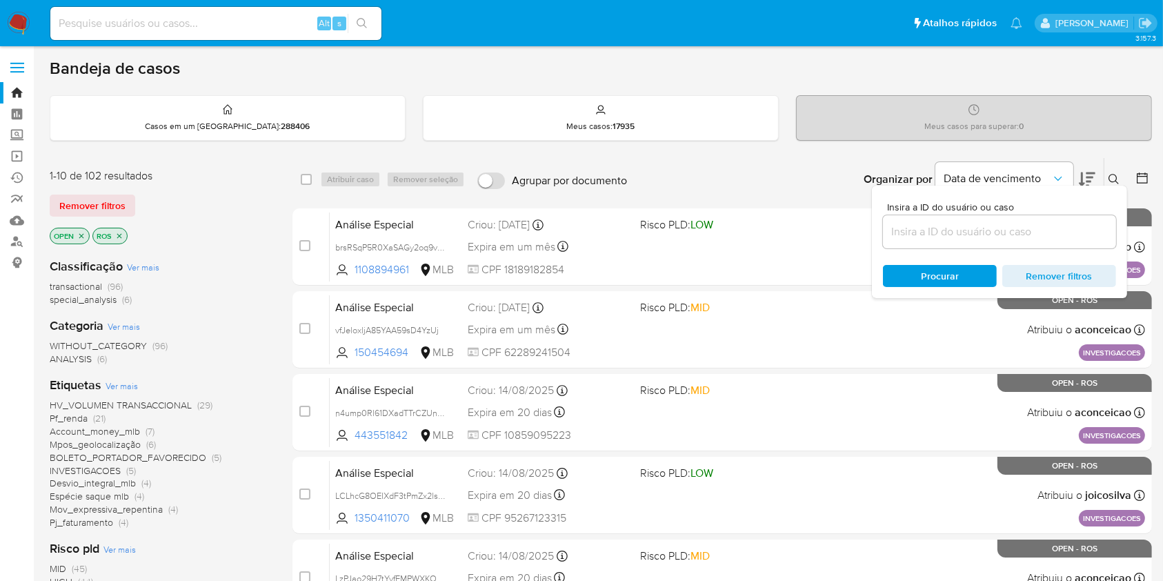
click at [1010, 243] on div at bounding box center [999, 231] width 233 height 33
click at [1005, 237] on input at bounding box center [999, 232] width 233 height 18
paste input "zCFzioPBg82BrwROwrAb1M1w"
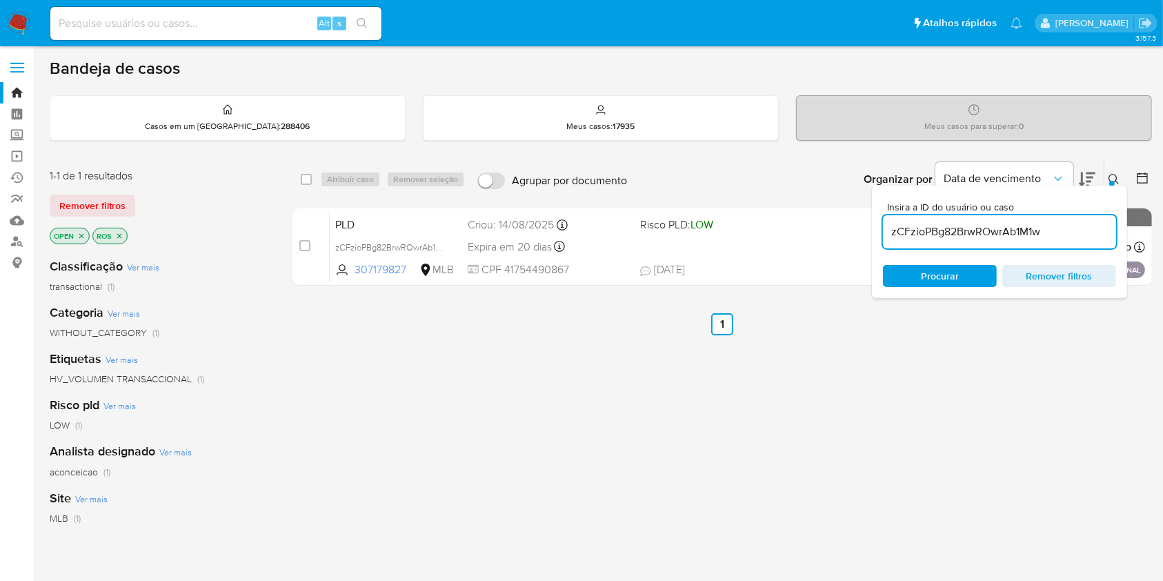
click at [977, 225] on input "zCFzioPBg82BrwROwrAb1M1w" at bounding box center [999, 232] width 233 height 18
paste input "Z3pFHQVrzrU7yF8IF4g9aO6n"
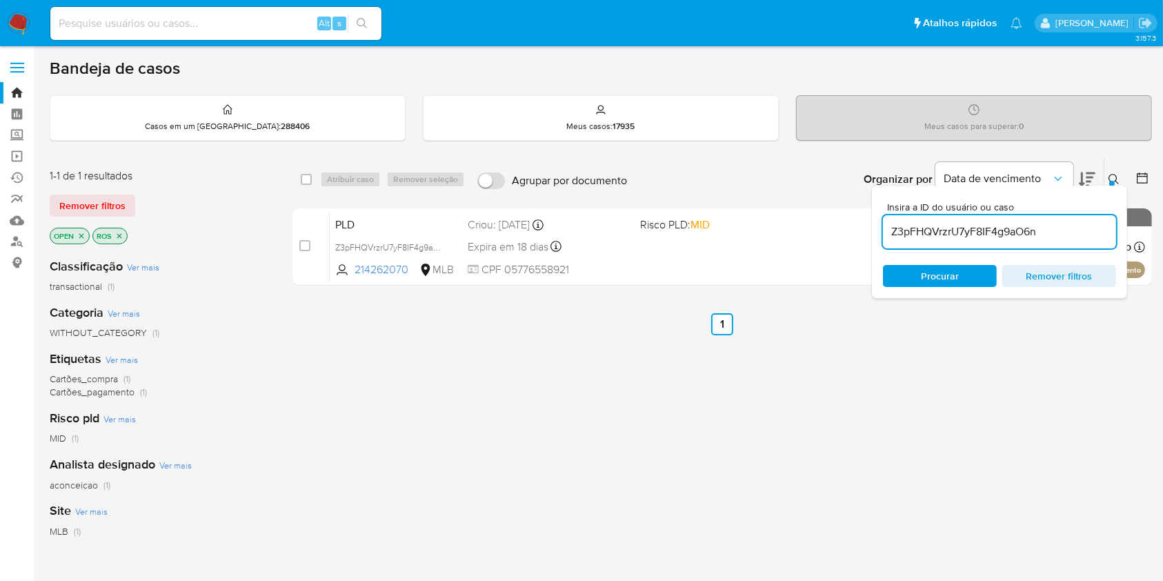
click at [944, 239] on input "Z3pFHQVrzrU7yF8IF4g9aO6n" at bounding box center [999, 232] width 233 height 18
paste input "n4ump0Rl61DXadTTrCZUnsZs"
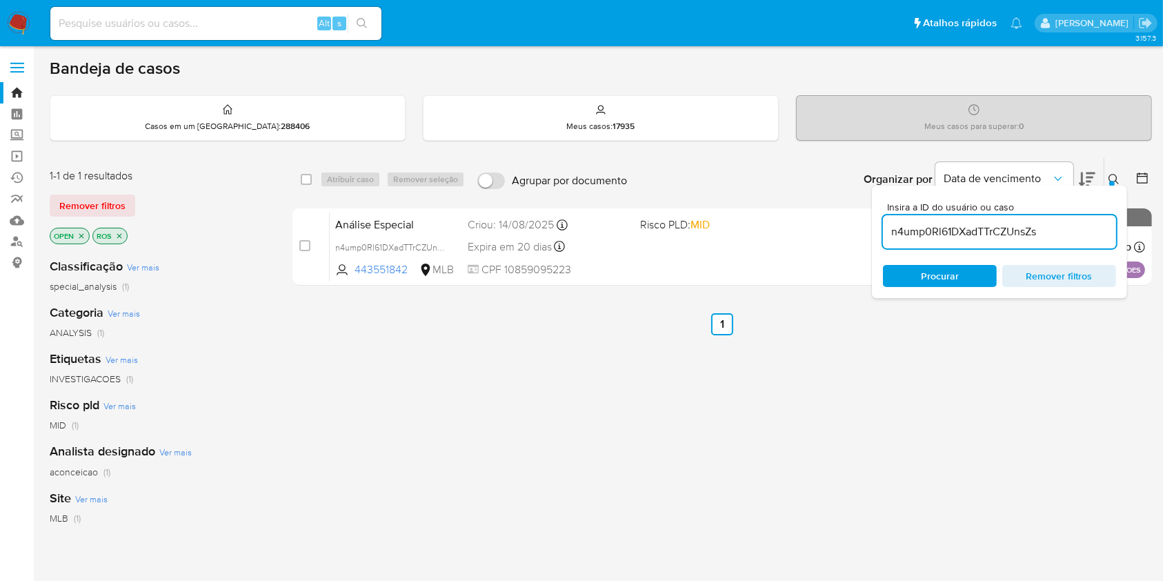
click at [943, 228] on input "n4ump0Rl61DXadTTrCZUnsZs" at bounding box center [999, 232] width 233 height 18
click at [943, 227] on input "n4ump0Rl61DXadTTrCZUnsZs" at bounding box center [999, 232] width 233 height 18
paste input "LCLhcG8OEIXdF3tPmZx2lsWT"
type input "LCLhcG8OEIXdF3tPmZx2lsWT"
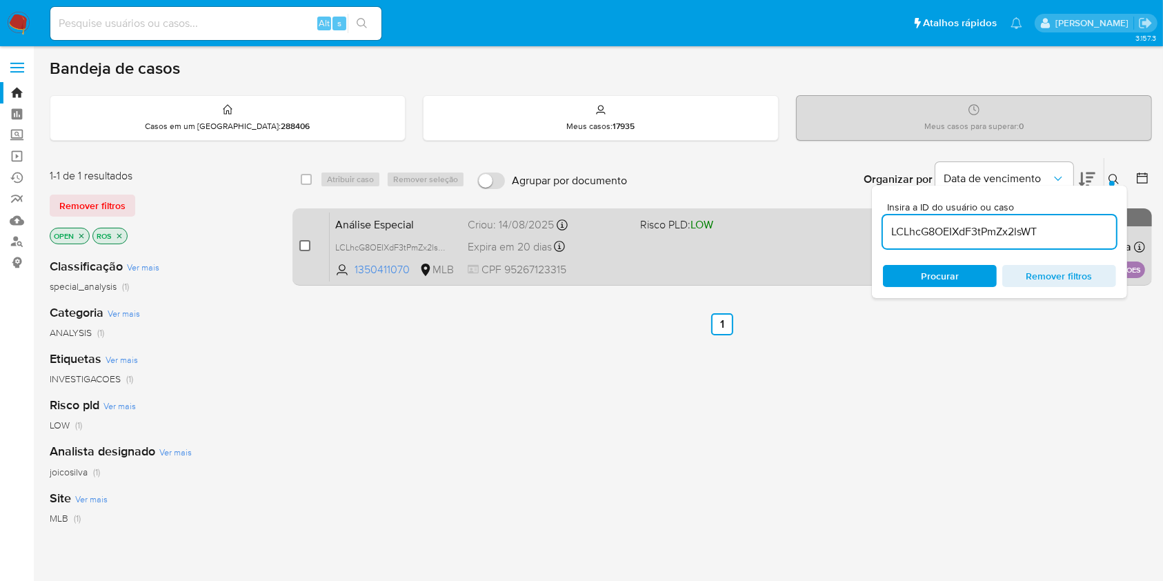
click at [305, 245] on input "checkbox" at bounding box center [304, 245] width 11 height 11
checkbox input "true"
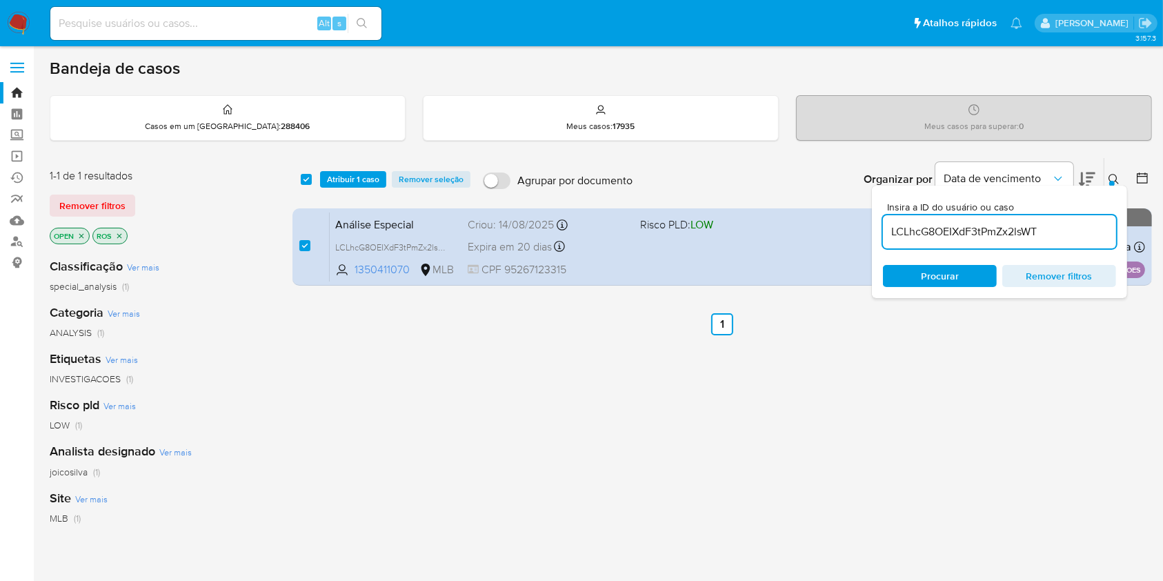
click at [993, 243] on div "LCLhcG8OEIXdF3tPmZx2lsWT" at bounding box center [999, 231] width 233 height 33
click at [995, 232] on input "LCLhcG8OEIXdF3tPmZx2lsWT" at bounding box center [999, 232] width 233 height 18
paste input "vfJeloxljA85YAA59sD4YzUj"
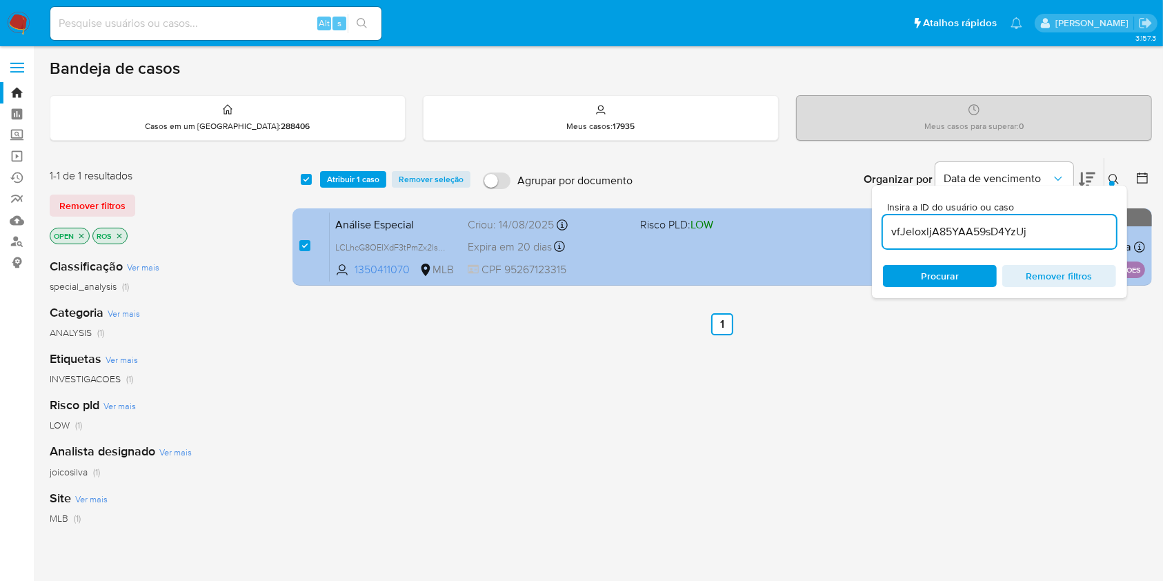
type input "vfJeloxljA85YAA59sD4YzUj"
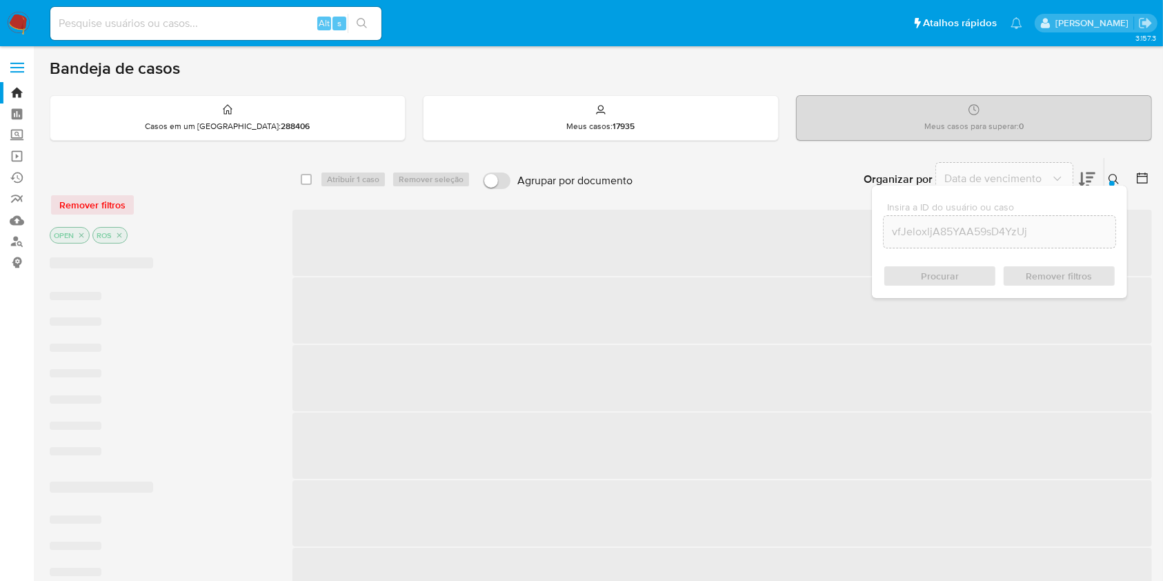
checkbox input "false"
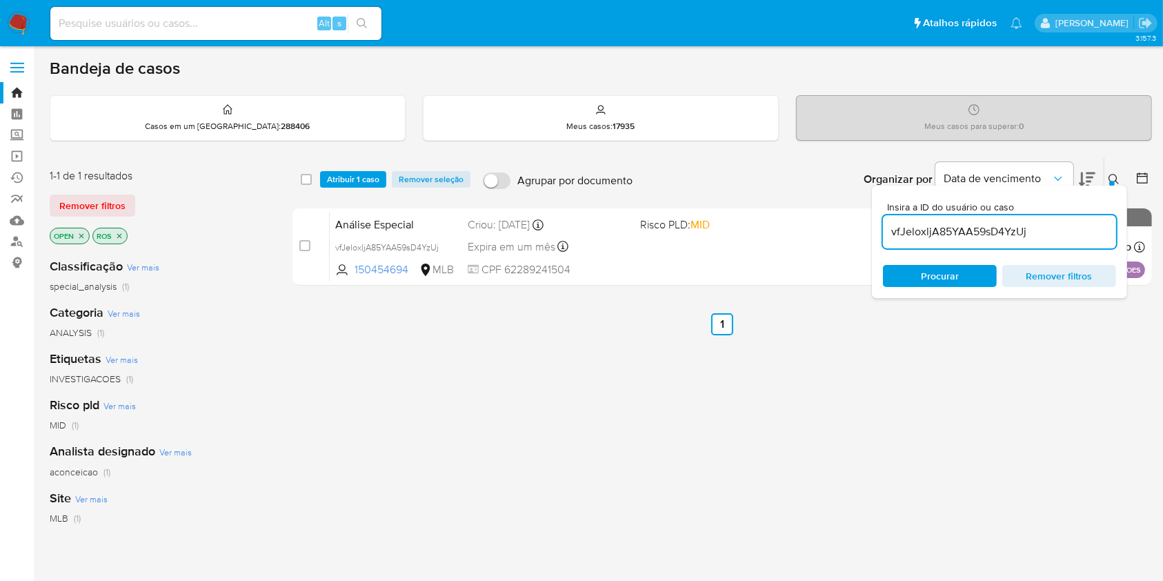
click at [1055, 217] on div "vfJeloxljA85YAA59sD4YzUj" at bounding box center [999, 231] width 233 height 33
click at [1053, 230] on input "vfJeloxljA85YAA59sD4YzUj" at bounding box center [999, 232] width 233 height 18
click at [1053, 229] on input "vfJeloxljA85YAA59sD4YzUj" at bounding box center [999, 232] width 233 height 18
paste input "brsRSqP5R0XaSAGy2oq9vqZC"
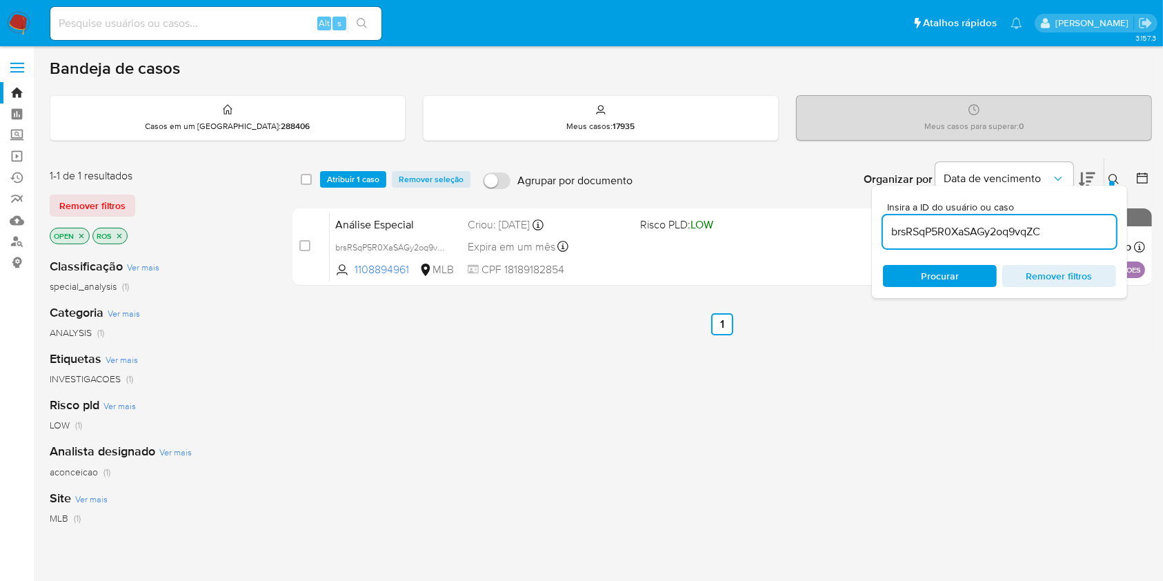
click at [1016, 239] on input "brsRSqP5R0XaSAGy2oq9vqZC" at bounding box center [999, 232] width 233 height 18
paste input "hsEgUnCnow3nqEExI7NhrzGa"
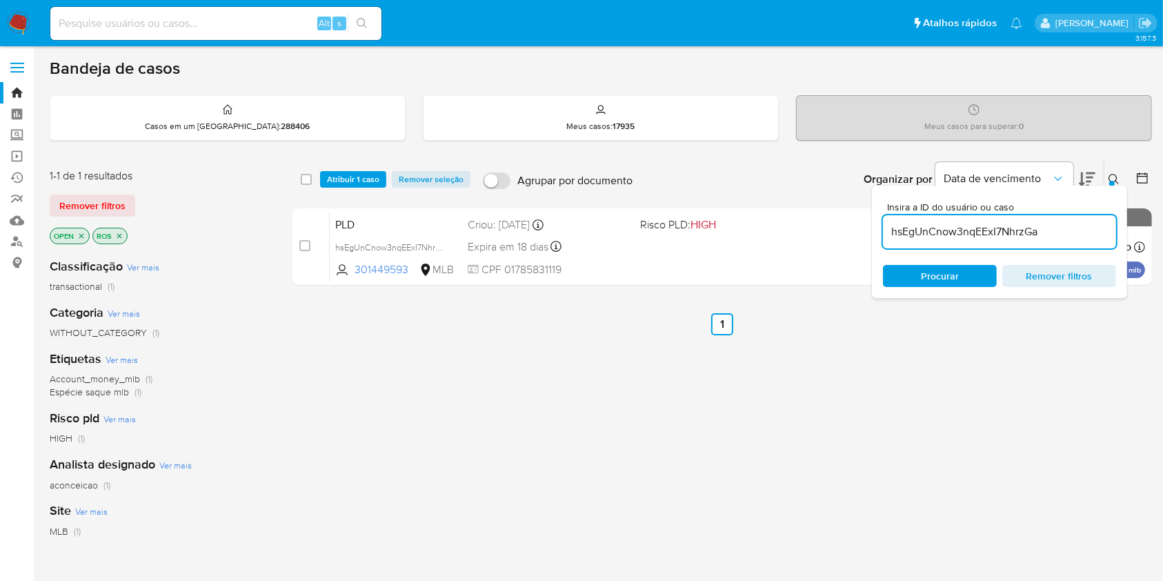
click at [1006, 231] on input "hsEgUnCnow3nqEExI7NhrzGa" at bounding box center [999, 232] width 233 height 18
click at [1006, 230] on input "hsEgUnCnow3nqEExI7NhrzGa" at bounding box center [999, 232] width 233 height 18
paste input "W6iZTRreGtumwzwT2DioBwyX"
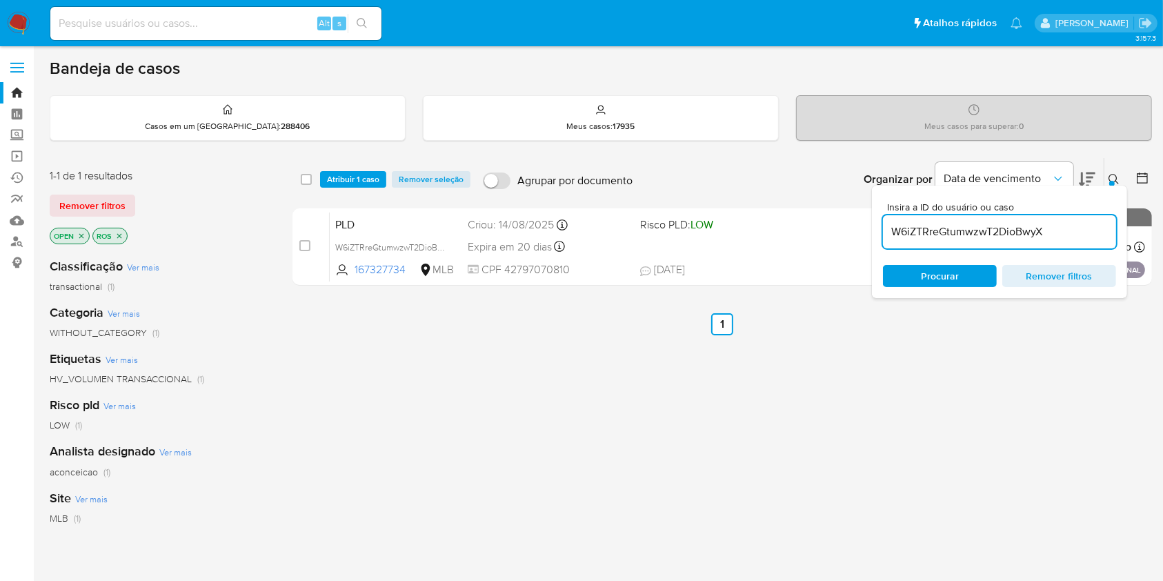
click at [1055, 229] on input "W6iZTRreGtumwzwT2DioBwyX" at bounding box center [999, 232] width 233 height 18
paste input "M0bVMkYlkPO2QpMofQUqf7yj"
click at [1036, 223] on input "M0bVMkYlkPO2QpMofQUqf7yj" at bounding box center [999, 232] width 233 height 18
click at [1037, 223] on input "M0bVMkYlkPO2QpMofQUqf7yj" at bounding box center [999, 232] width 233 height 18
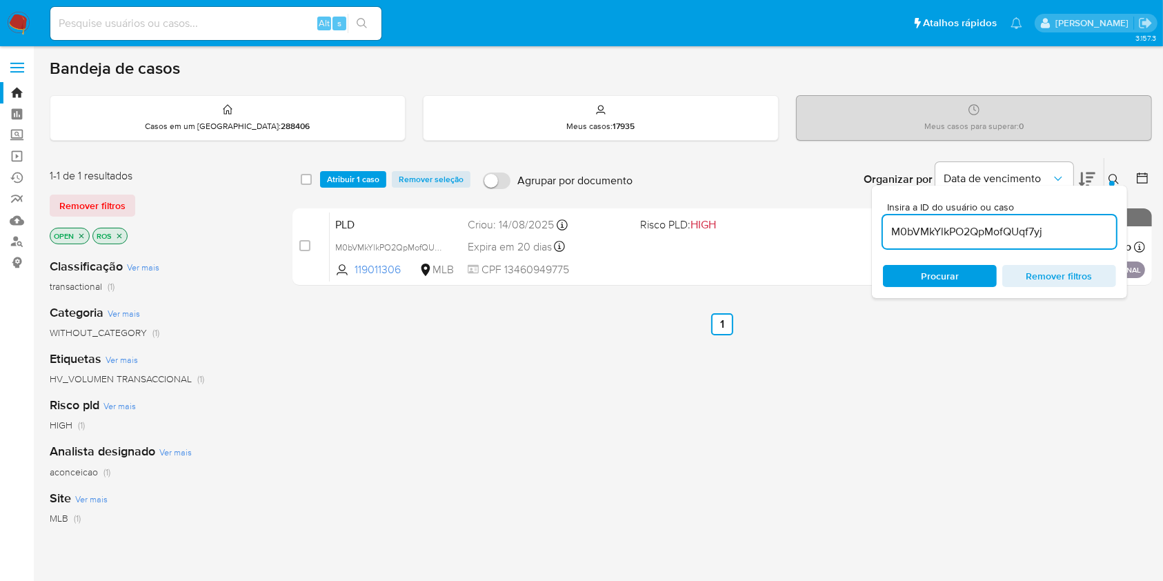
paste input "WQSbPxDxqAoCn7AGa4ocoZmq"
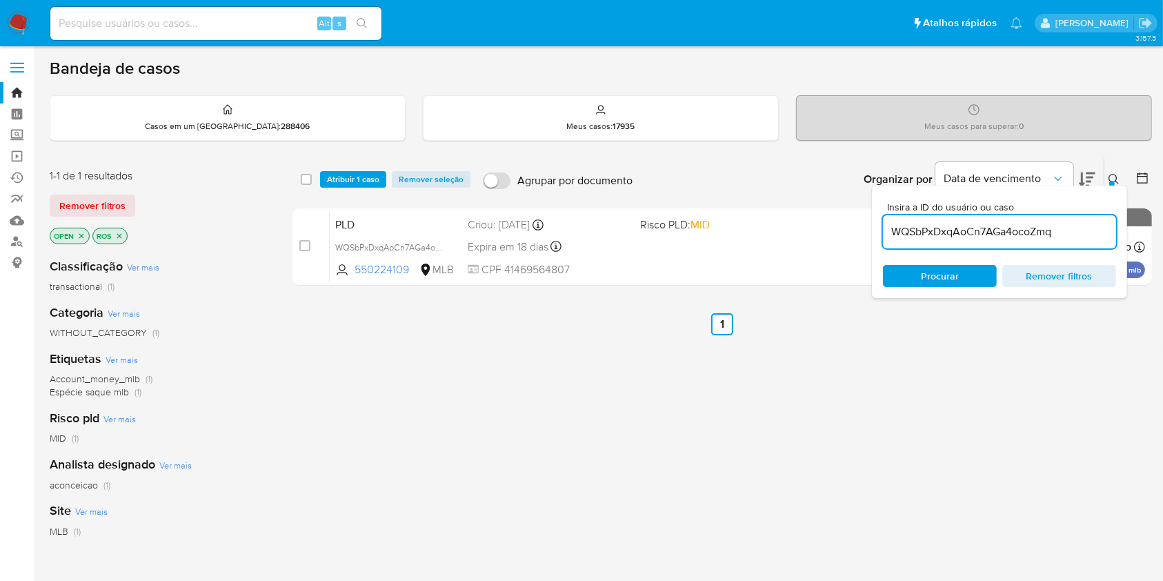
click at [1033, 235] on input "WQSbPxDxqAoCn7AGa4ocoZmq" at bounding box center [999, 232] width 233 height 18
paste input "wAgkEStCtQT5ICbdEQqcEeNb"
type input "wAgkEStCtQT5ICbdEQqcEeNb"
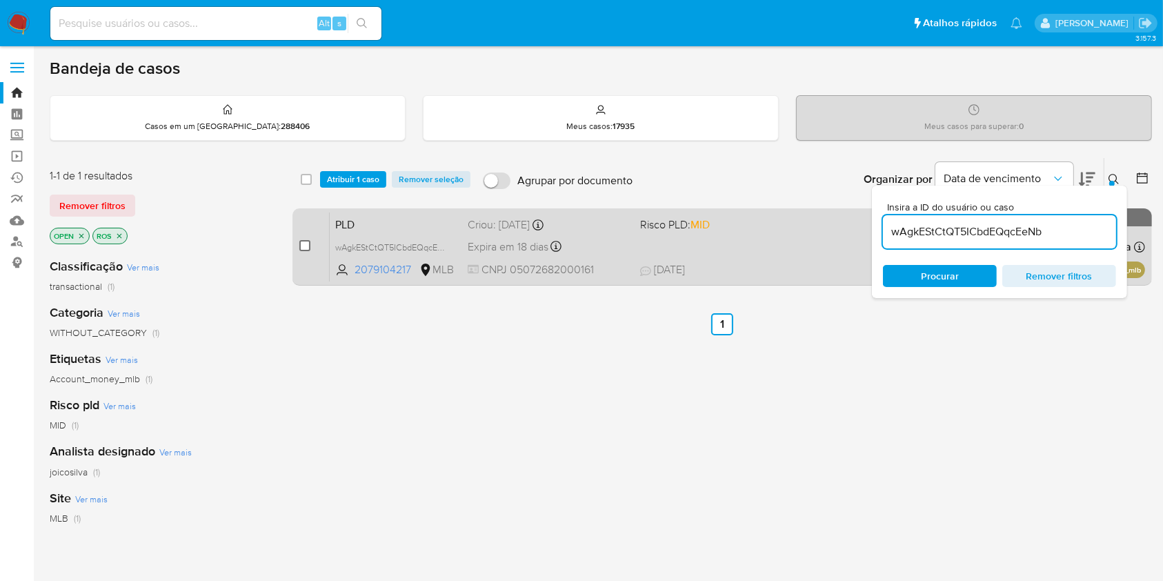
drag, startPoint x: 303, startPoint y: 247, endPoint x: 320, endPoint y: 234, distance: 21.1
click at [303, 246] on input "checkbox" at bounding box center [304, 245] width 11 height 11
checkbox input "true"
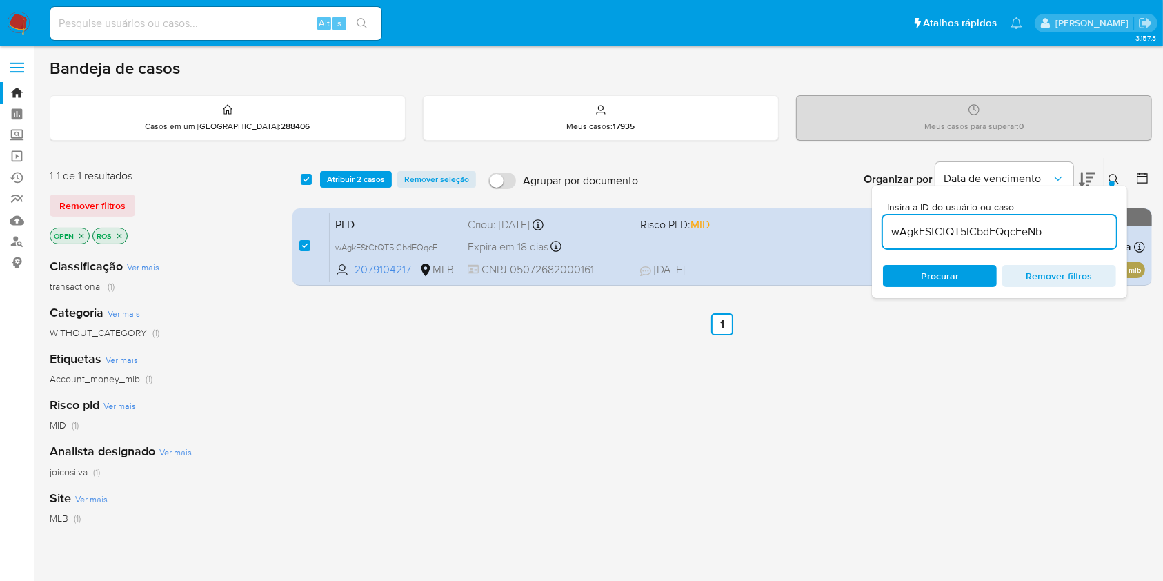
click at [1065, 238] on input "wAgkEStCtQT5ICbdEQqcEeNb" at bounding box center [999, 232] width 233 height 18
click at [1065, 237] on input "wAgkEStCtQT5ICbdEQqcEeNb" at bounding box center [999, 232] width 233 height 18
type input "lZ4d2RNz0GEYLqaVR2vQOTqN"
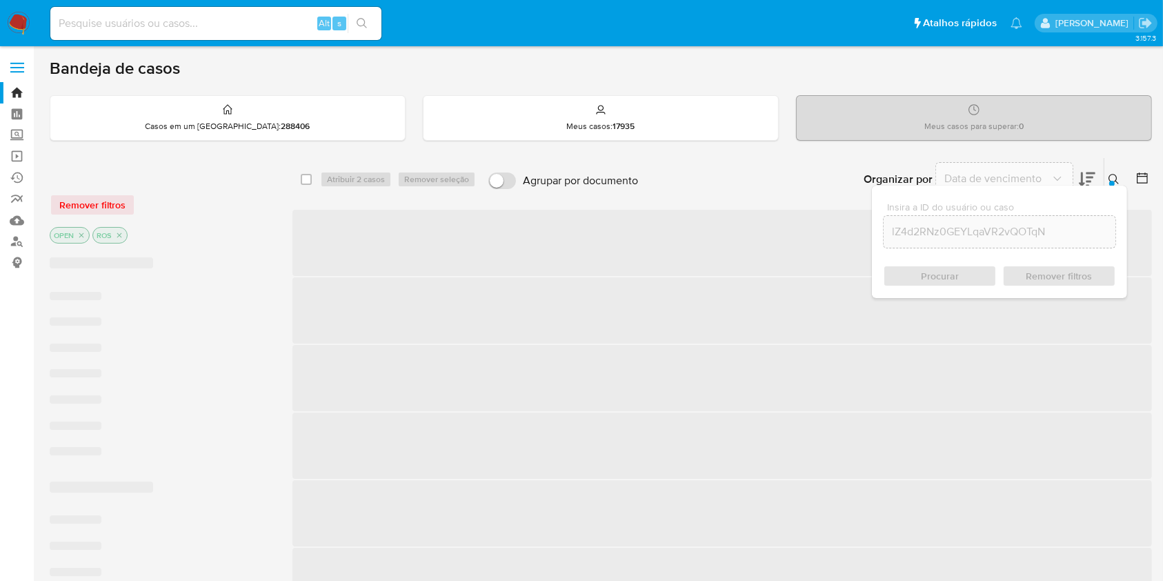
checkbox input "false"
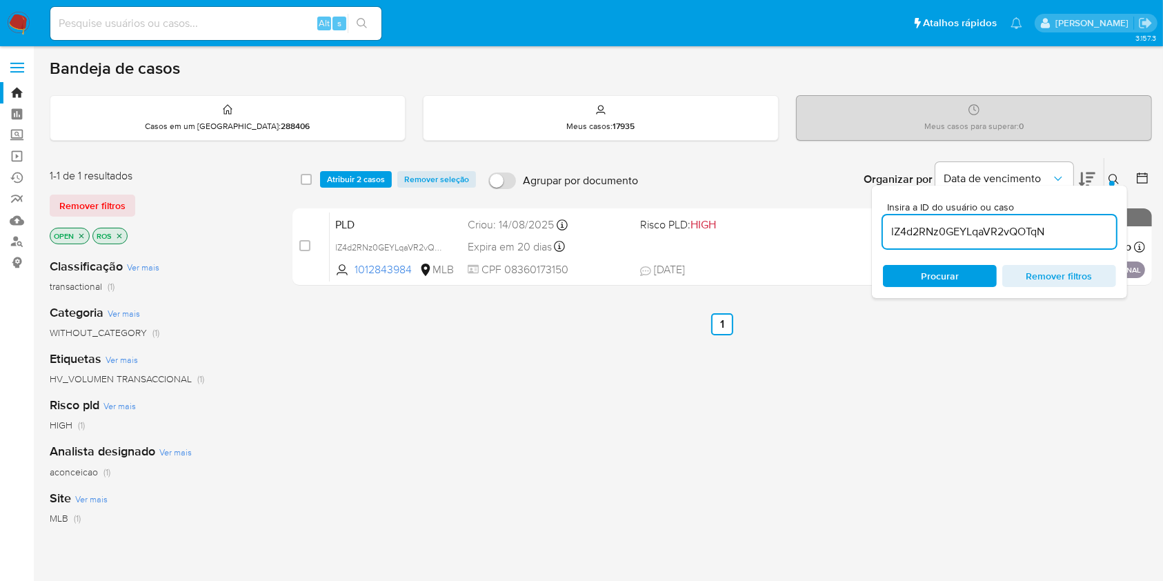
click at [1092, 227] on input "lZ4d2RNz0GEYLqaVR2vQOTqN" at bounding box center [999, 232] width 233 height 18
click at [1092, 226] on input "lZ4d2RNz0GEYLqaVR2vQOTqN" at bounding box center [999, 232] width 233 height 18
paste input "zBniXsjkRdJRKxpbr93iYobd"
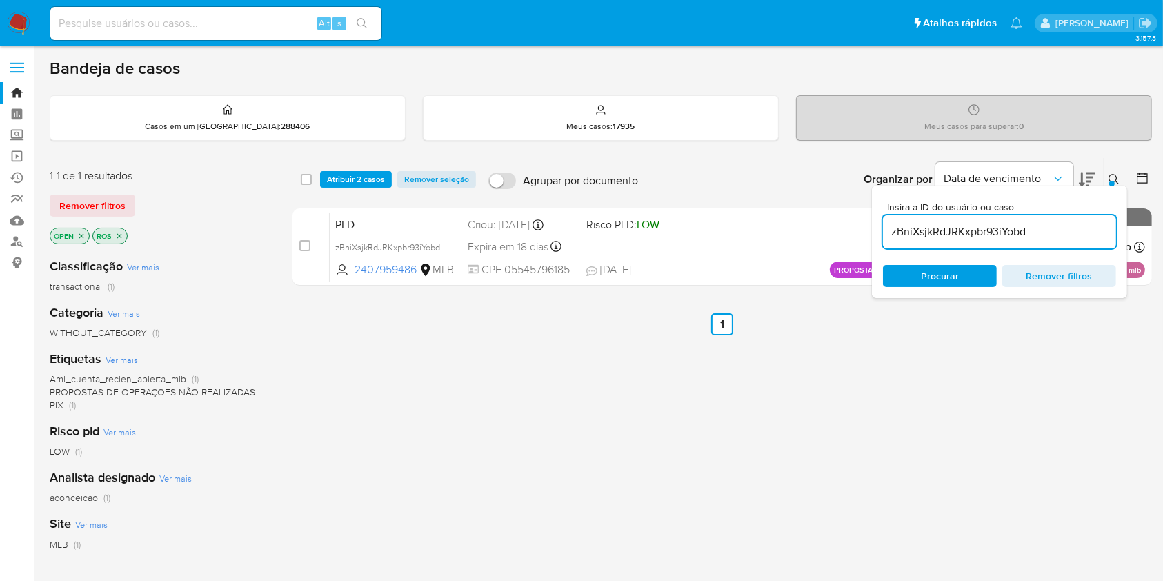
click at [993, 232] on input "zBniXsjkRdJRKxpbr93iYobd" at bounding box center [999, 232] width 233 height 18
click at [993, 231] on input "zBniXsjkRdJRKxpbr93iYobd" at bounding box center [999, 232] width 233 height 18
paste input "OQ4FzbKwEZtpeZ2DAne2h9y0"
type input "OQ4FzbKwEZtpeZ2DAne2h9y0"
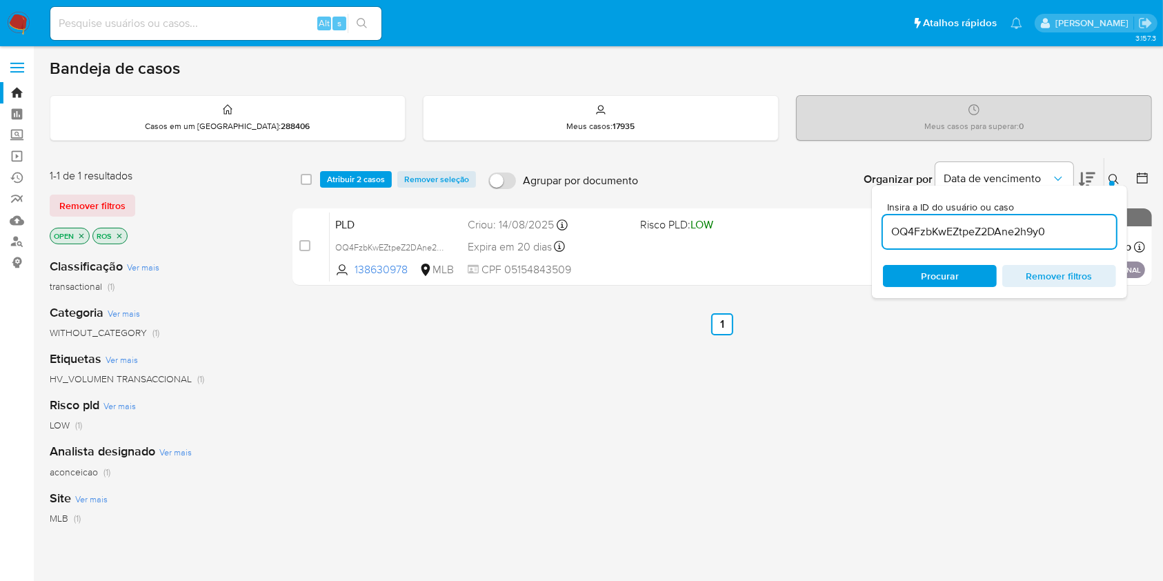
click at [346, 177] on span "Atribuir 2 casos" at bounding box center [356, 179] width 58 height 14
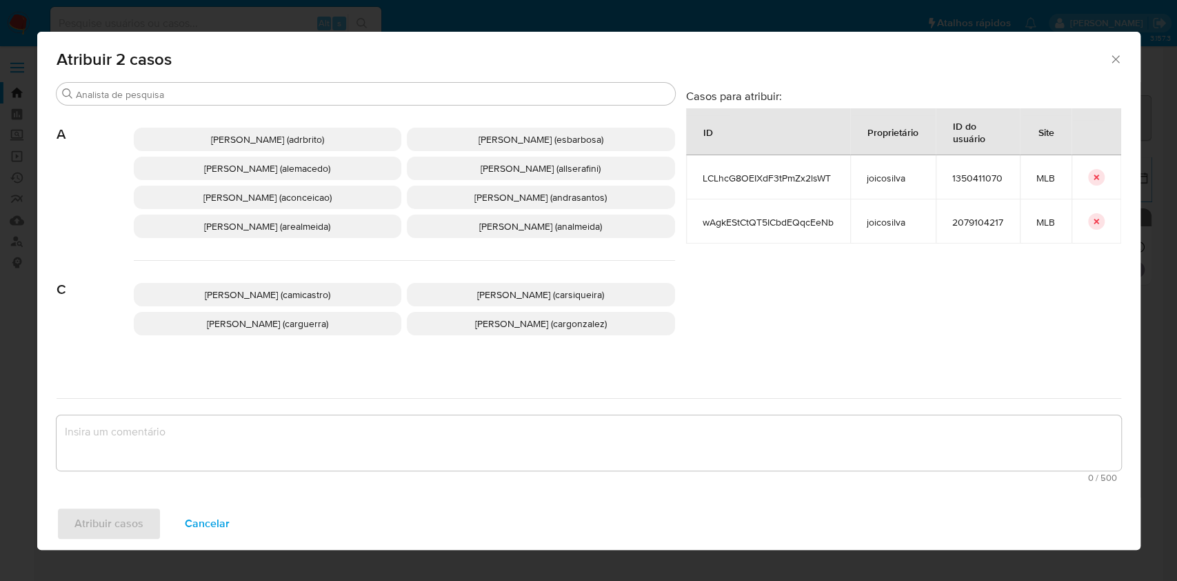
click at [247, 200] on span "Ana Cristina Da Conceicao (aconceicao)" at bounding box center [267, 197] width 128 height 14
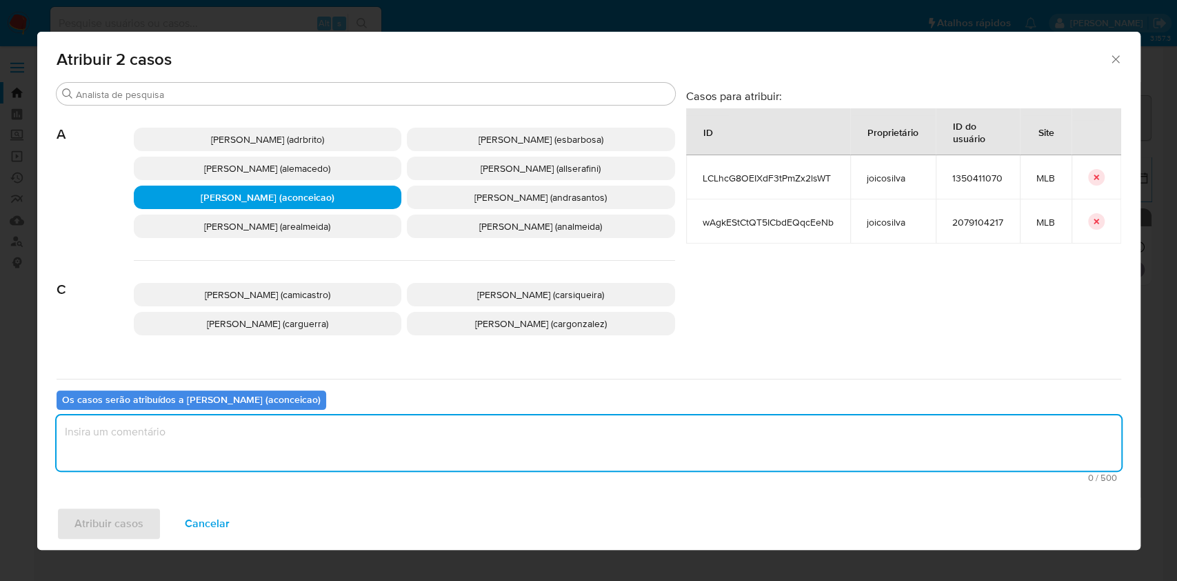
click at [426, 443] on textarea "assign-modal" at bounding box center [589, 442] width 1065 height 55
type textarea "ok"
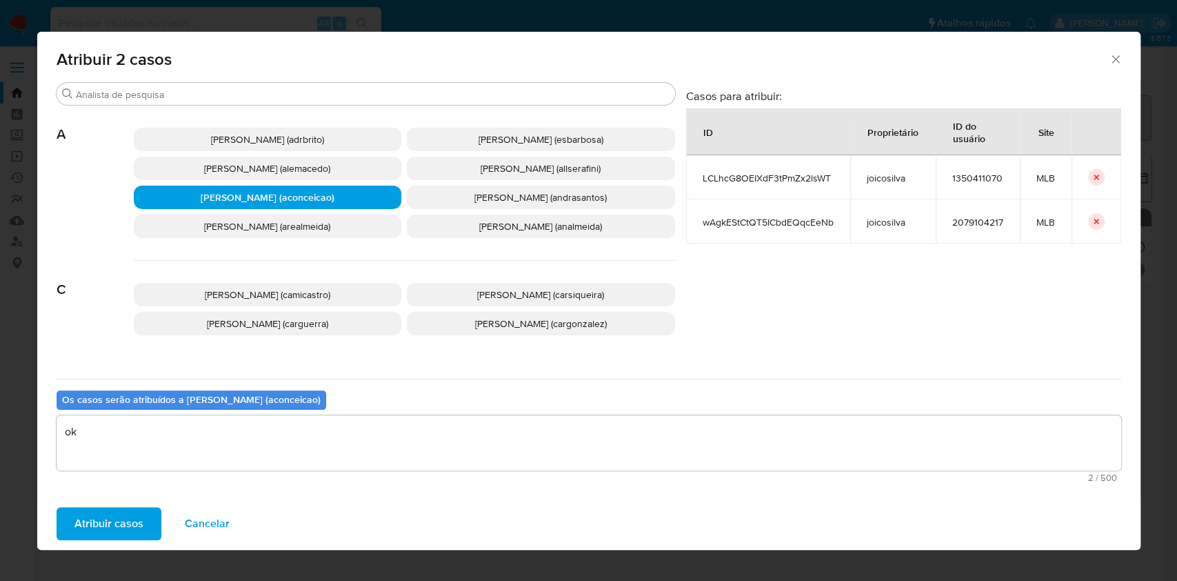
click at [132, 516] on span "Atribuir casos" at bounding box center [108, 523] width 69 height 30
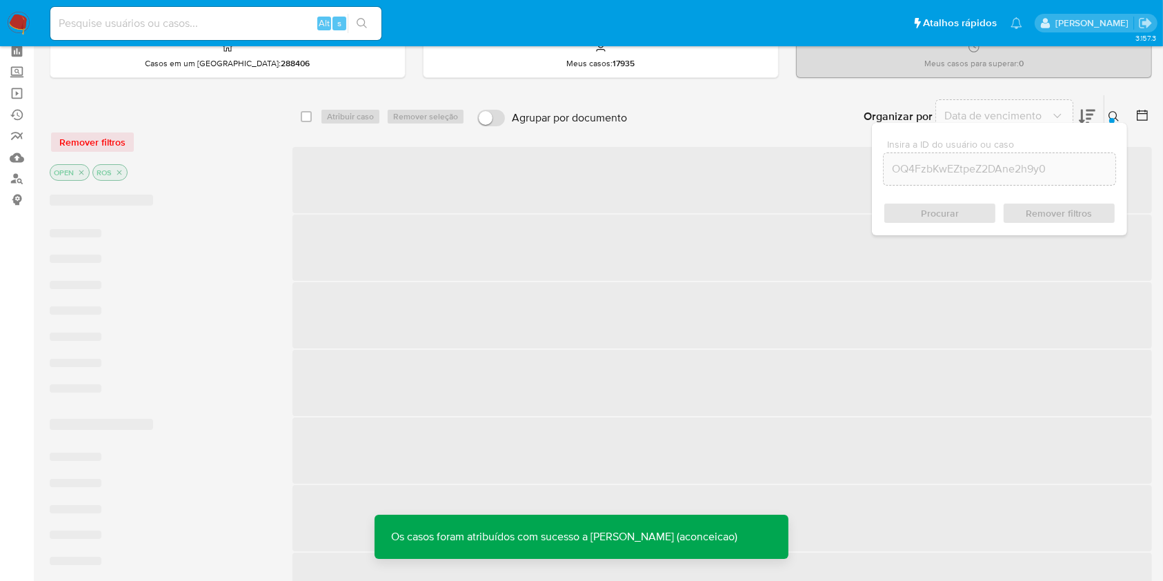
scroll to position [92, 0]
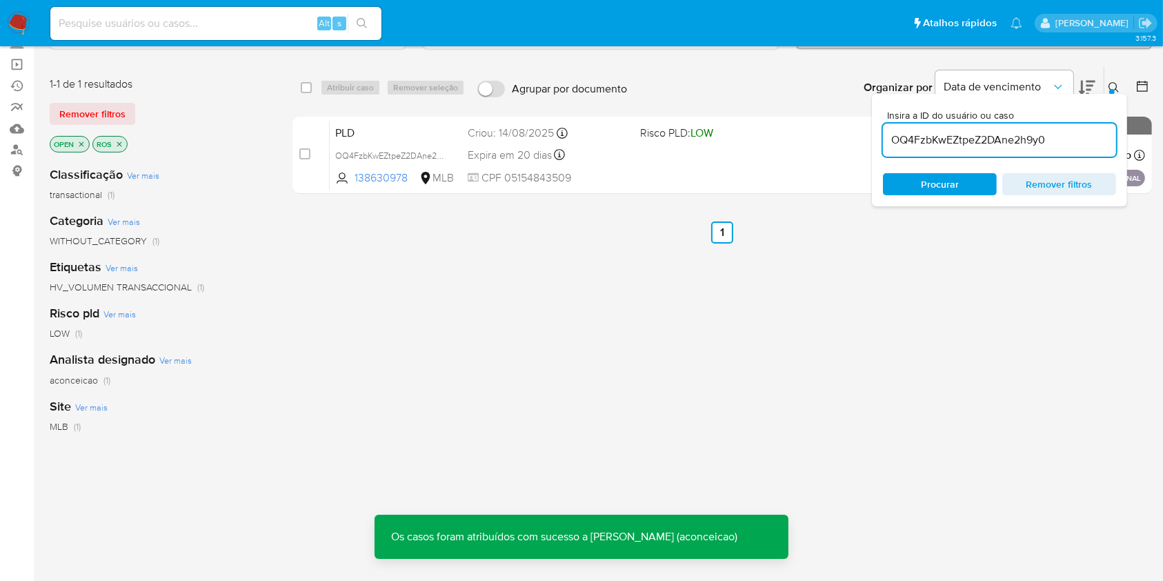
click at [932, 134] on input "OQ4FzbKwEZtpeZ2DAne2h9y0" at bounding box center [999, 140] width 233 height 18
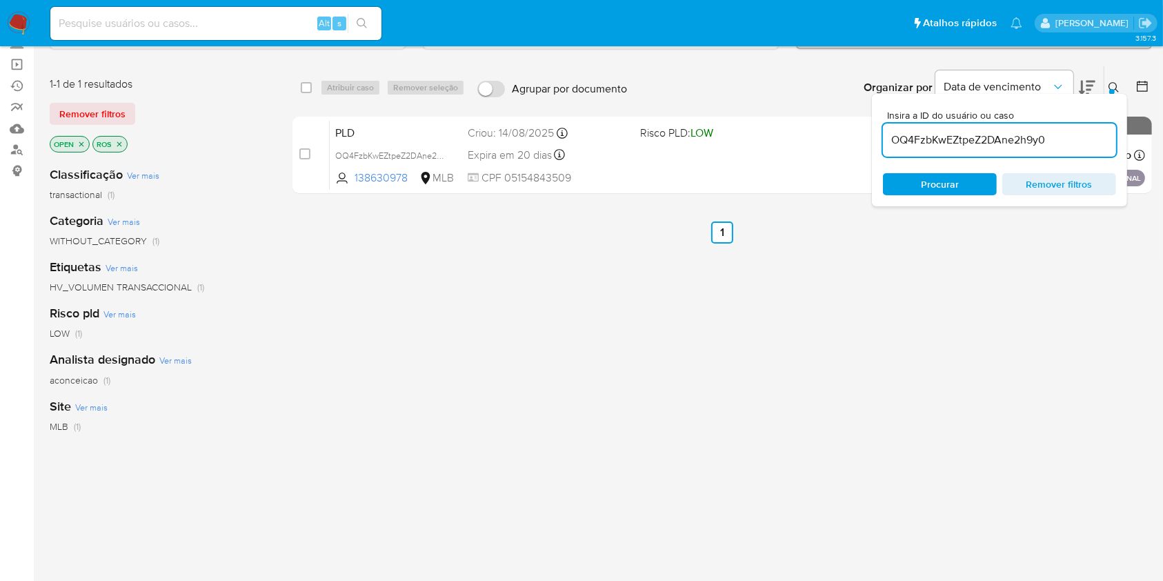
click at [932, 134] on input "OQ4FzbKwEZtpeZ2DAne2h9y0" at bounding box center [999, 140] width 233 height 18
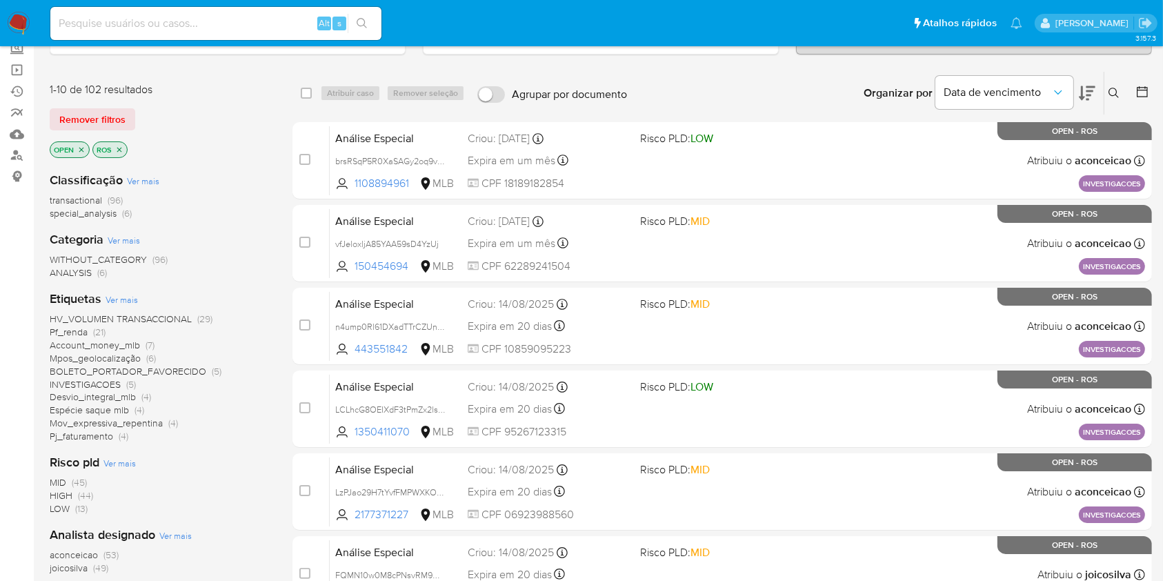
scroll to position [183, 0]
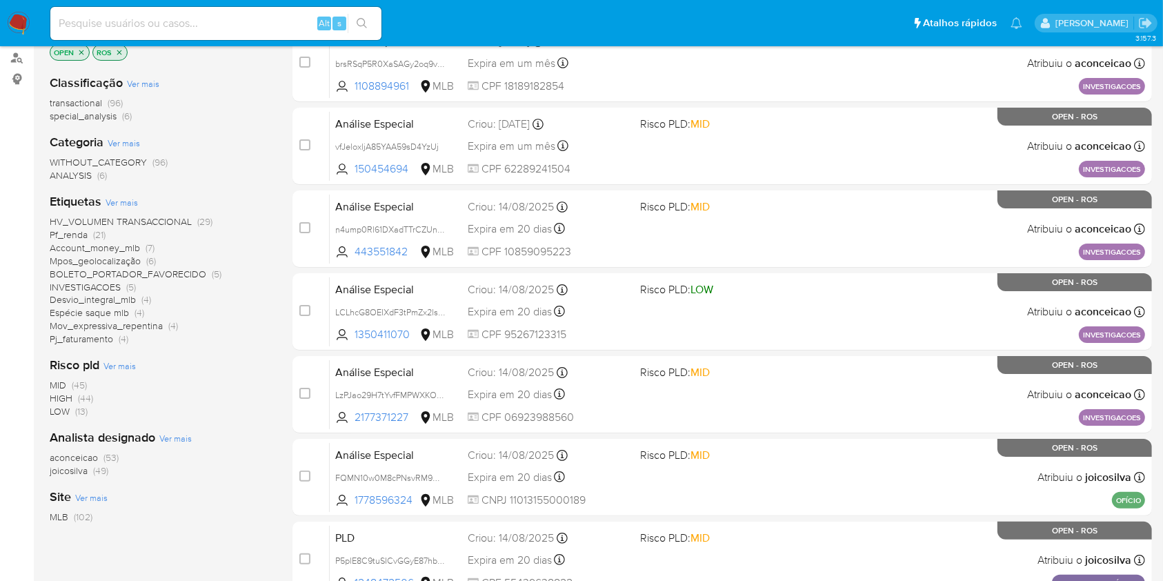
click at [108, 455] on span "(53)" at bounding box center [110, 457] width 15 height 14
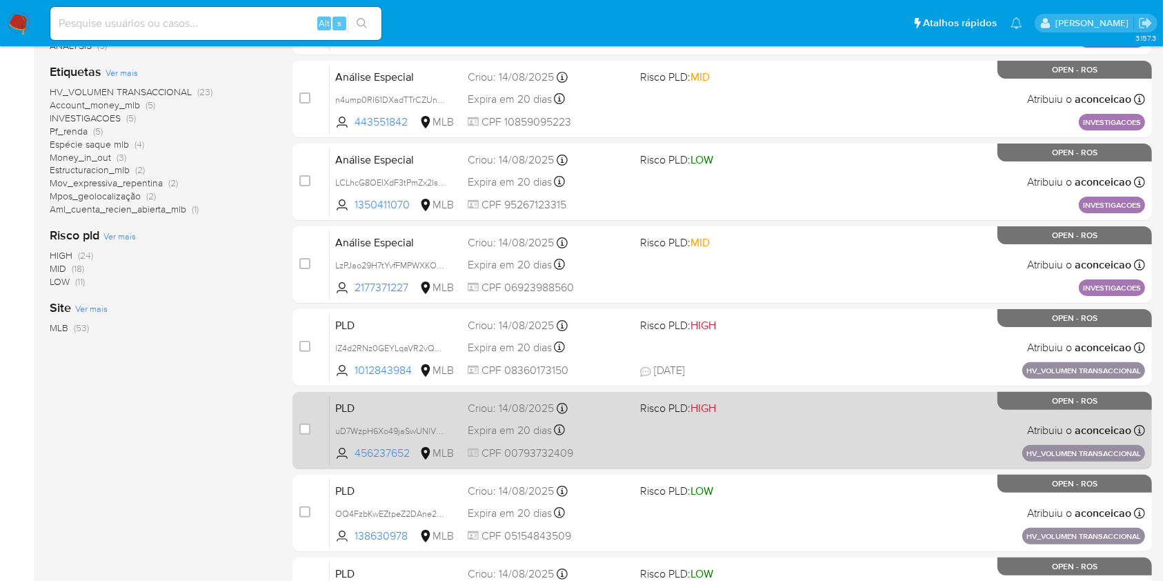
scroll to position [508, 0]
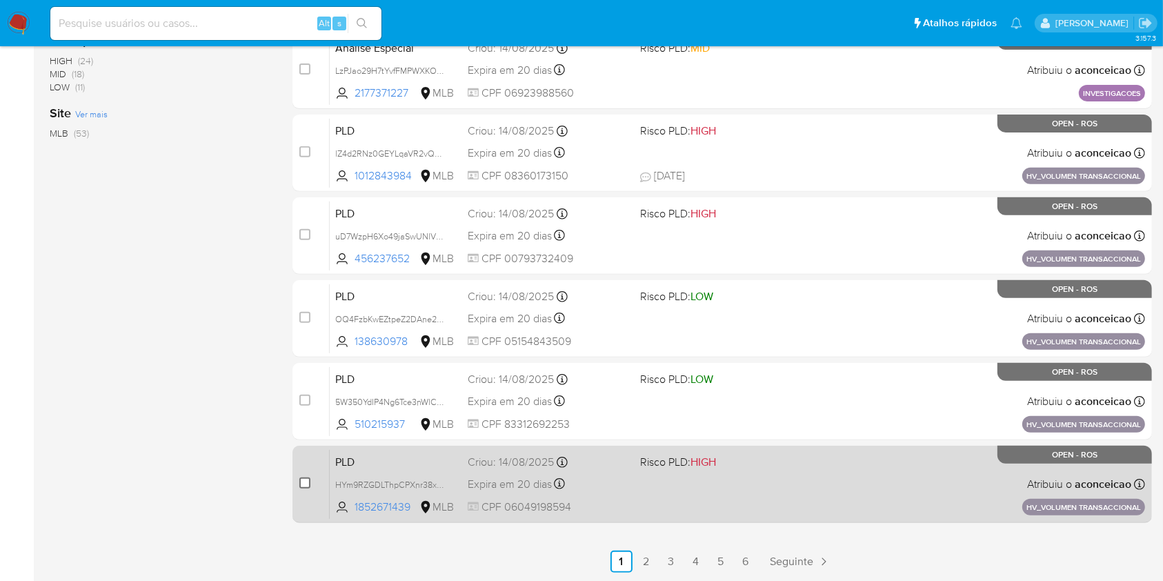
click at [301, 484] on input "checkbox" at bounding box center [304, 482] width 11 height 11
checkbox input "true"
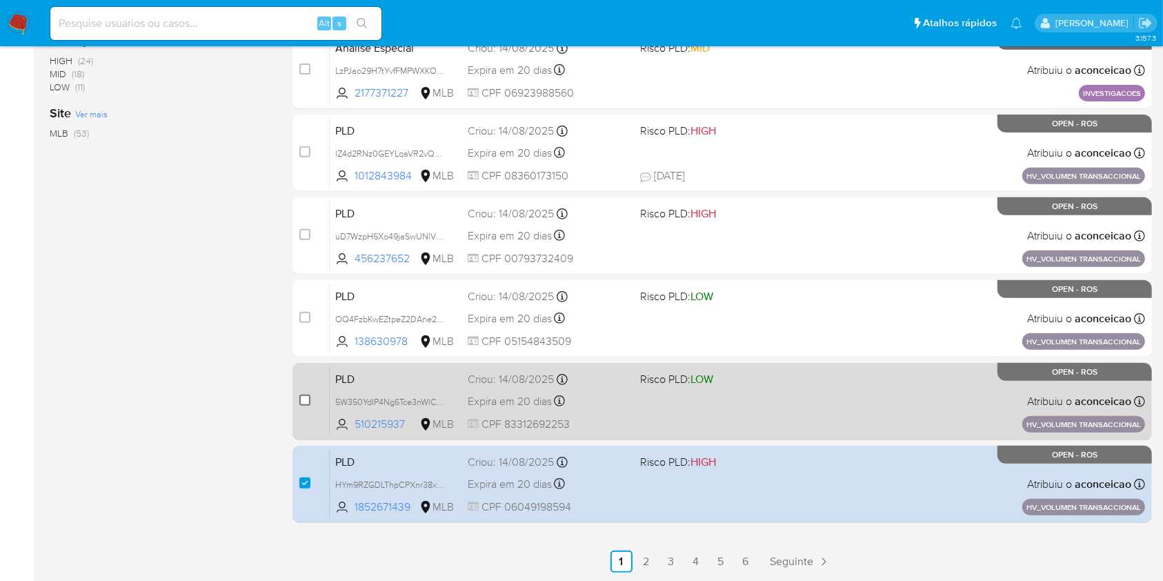
click at [306, 397] on input "checkbox" at bounding box center [304, 400] width 11 height 11
checkbox input "true"
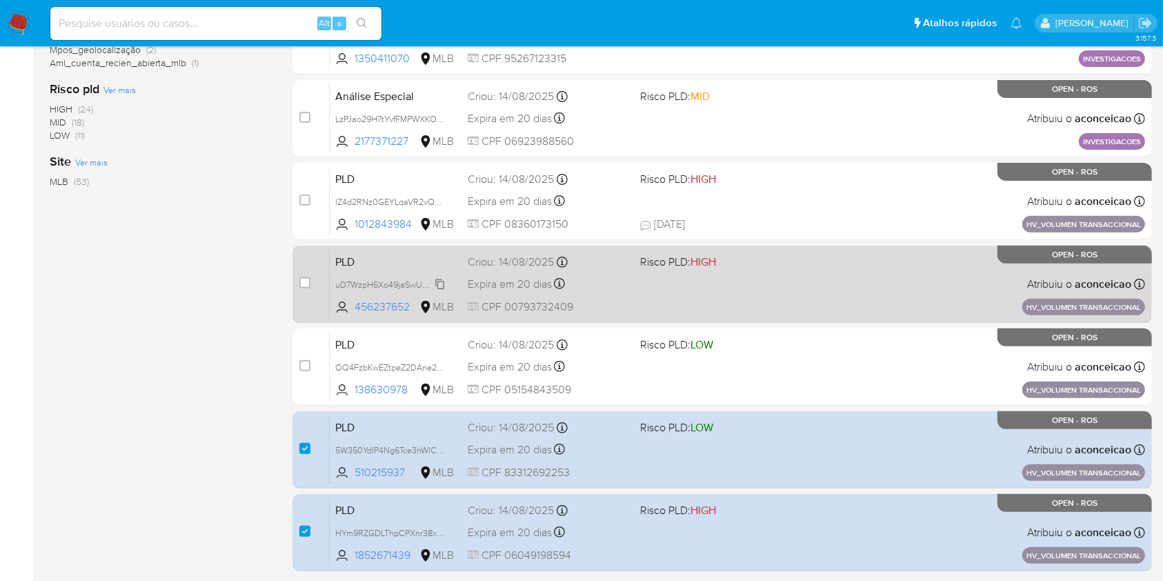
scroll to position [92, 0]
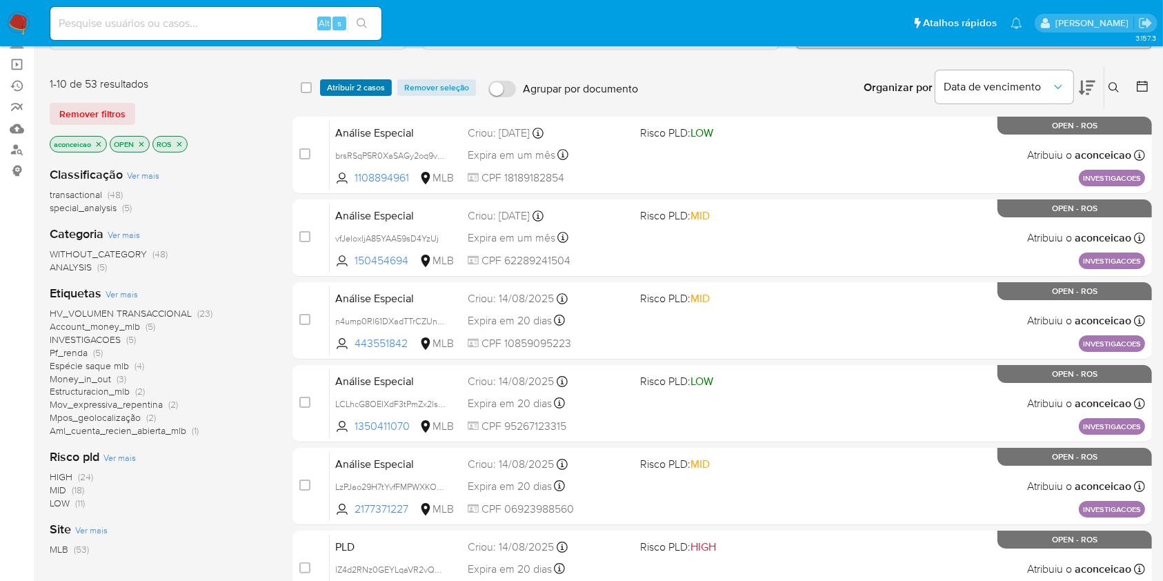
click at [348, 81] on span "Atribuir 2 casos" at bounding box center [356, 88] width 58 height 14
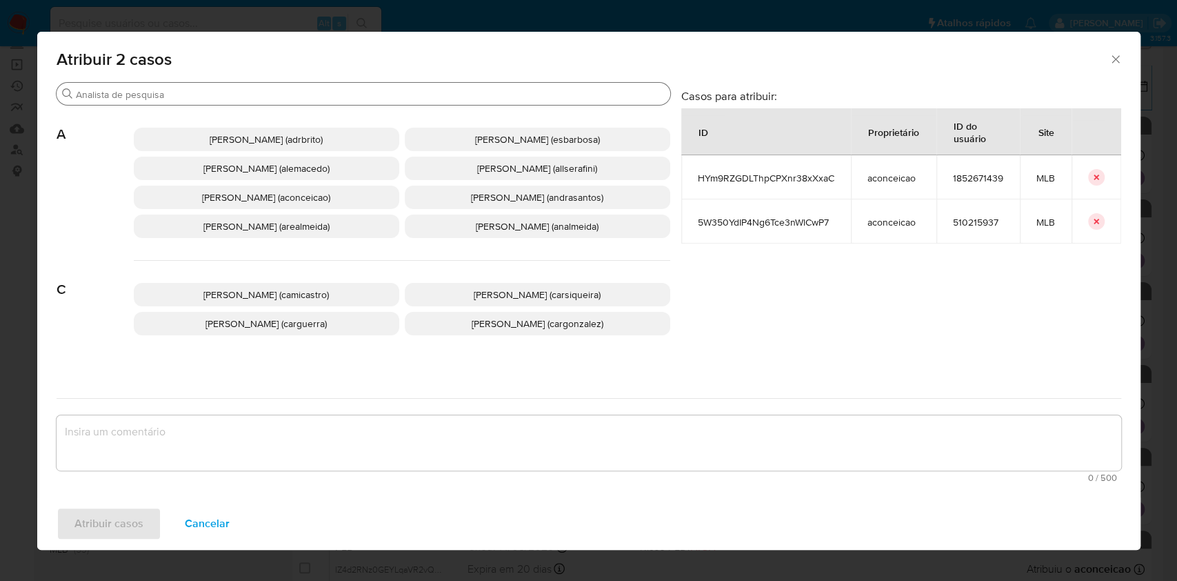
click at [315, 95] on input "Procurar" at bounding box center [370, 94] width 589 height 12
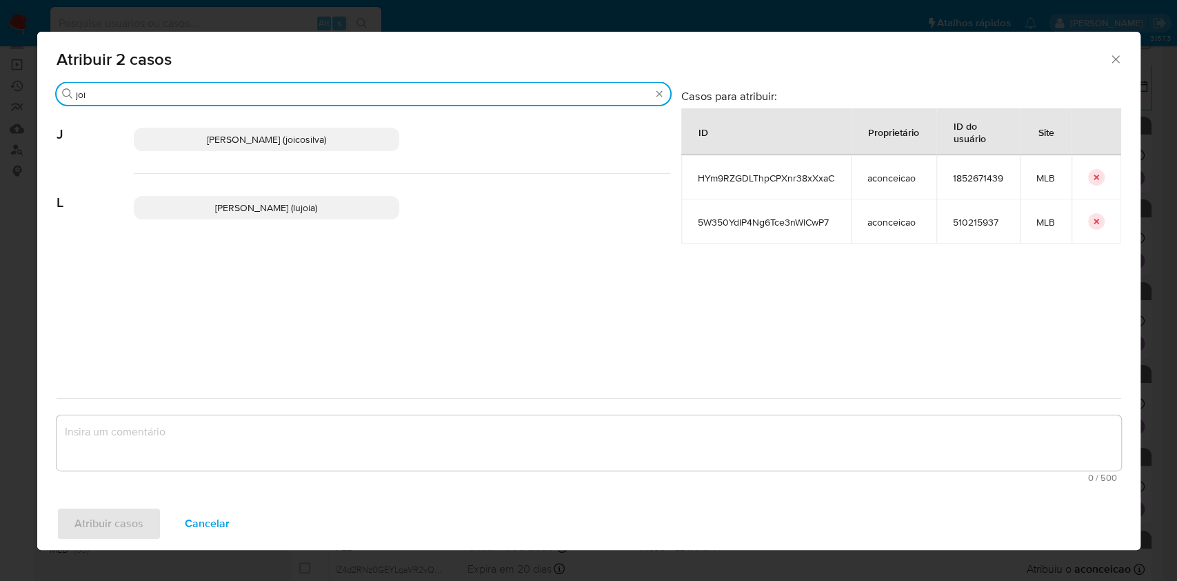
type input "joi"
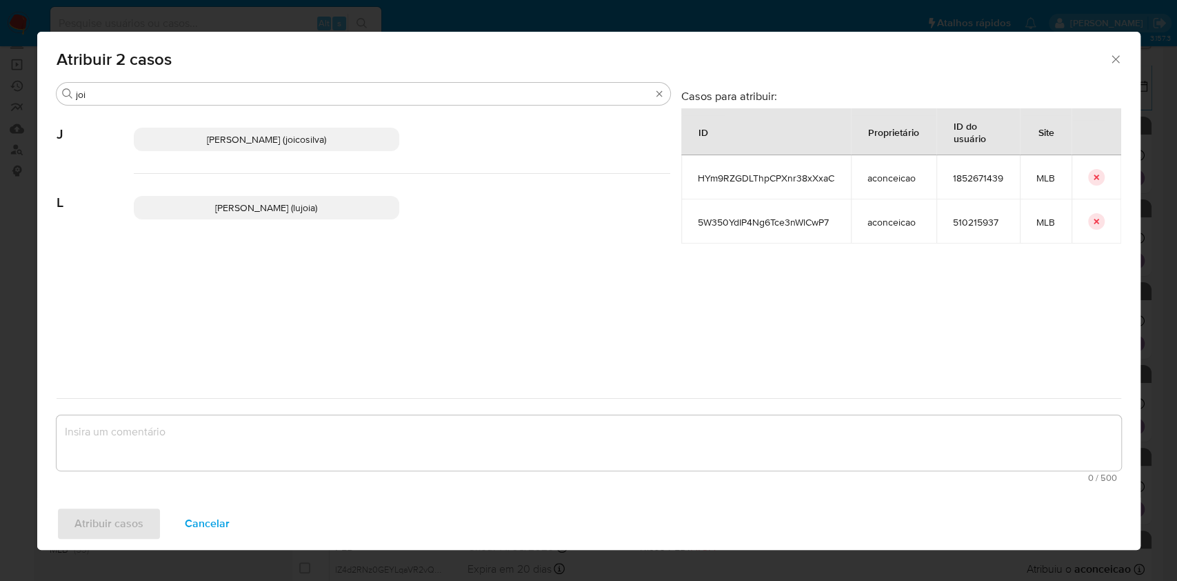
drag, startPoint x: 239, startPoint y: 141, endPoint x: 327, endPoint y: 317, distance: 196.5
click at [239, 143] on span "Joice Oliveira Da Silva De Almeida (joicosilva)" at bounding box center [266, 139] width 119 height 14
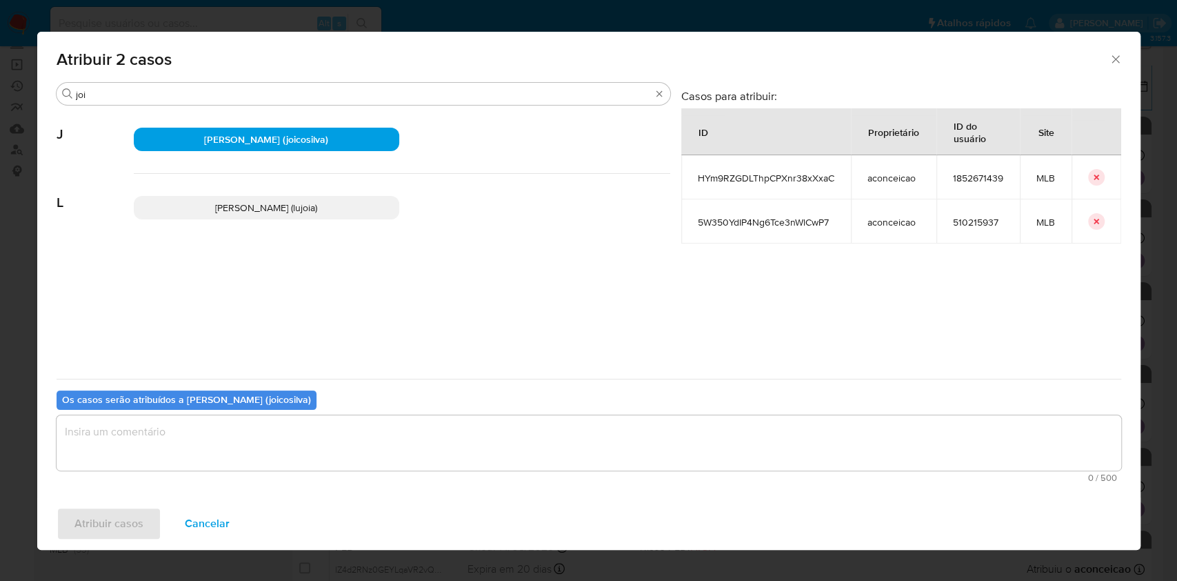
click at [363, 444] on textarea "assign-modal" at bounding box center [589, 442] width 1065 height 55
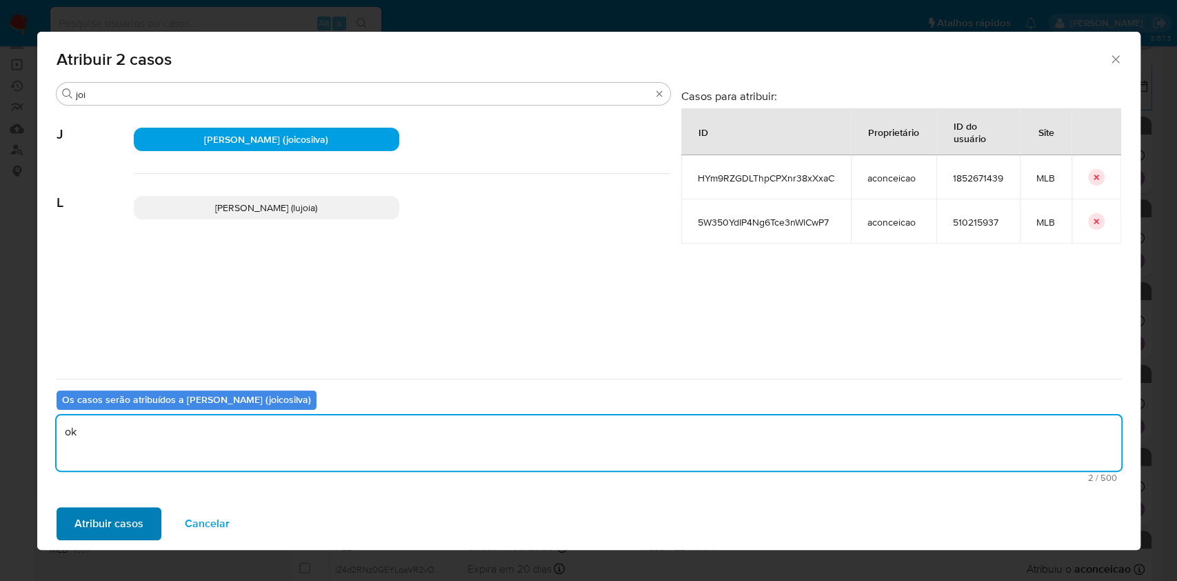
type textarea "ok"
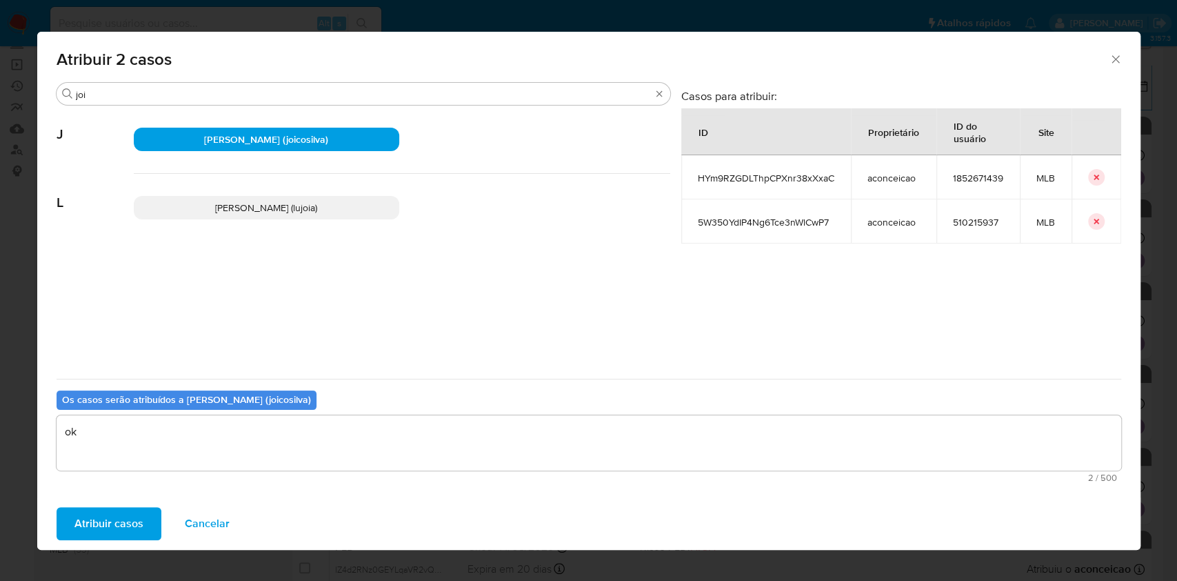
click at [123, 524] on span "Atribuir casos" at bounding box center [108, 523] width 69 height 30
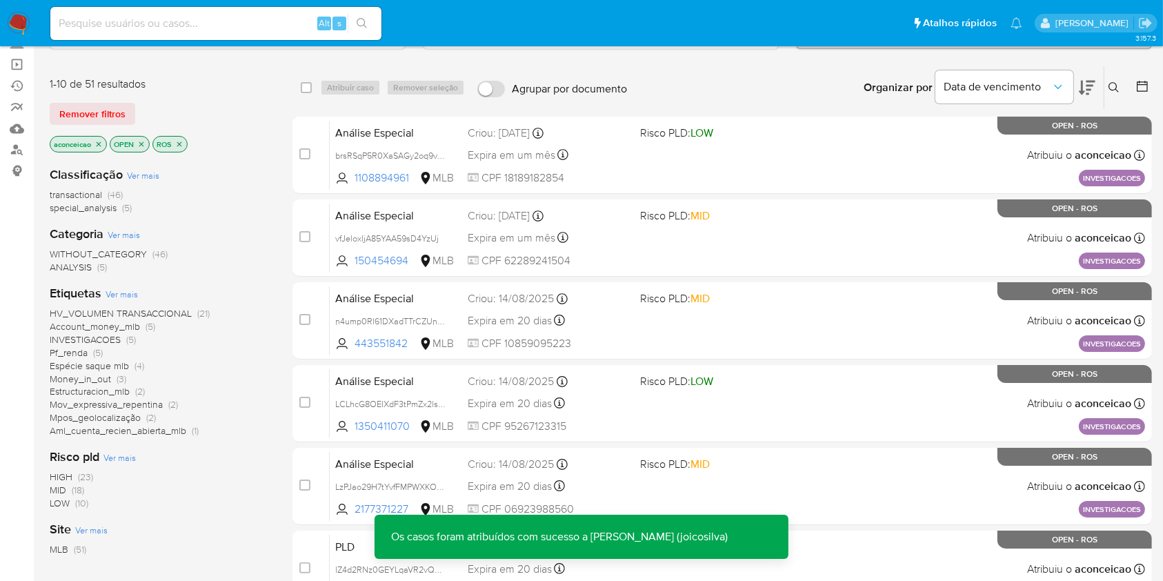
click at [97, 140] on icon "close-filter" at bounding box center [98, 144] width 8 height 8
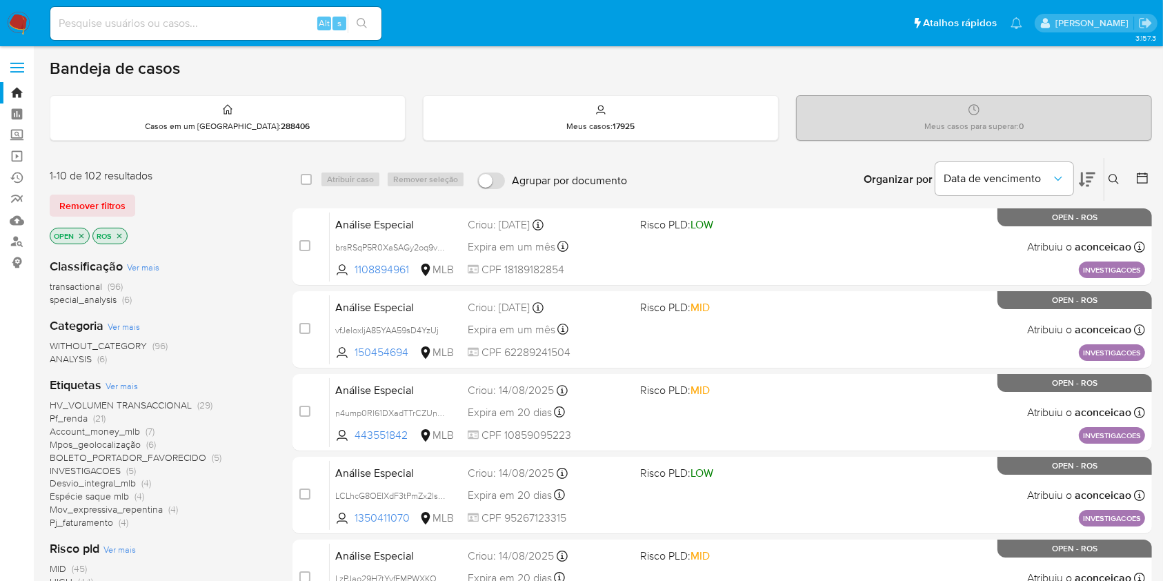
click at [1118, 178] on icon at bounding box center [1113, 179] width 11 height 11
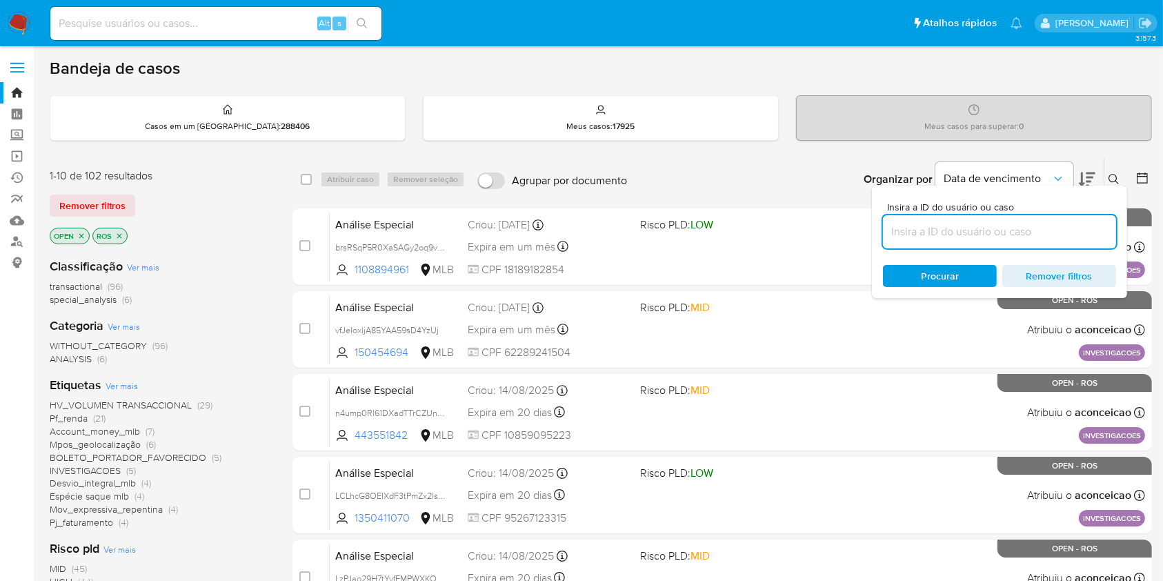
drag, startPoint x: 982, startPoint y: 230, endPoint x: 1032, endPoint y: 186, distance: 66.0
click at [982, 230] on input at bounding box center [999, 232] width 233 height 18
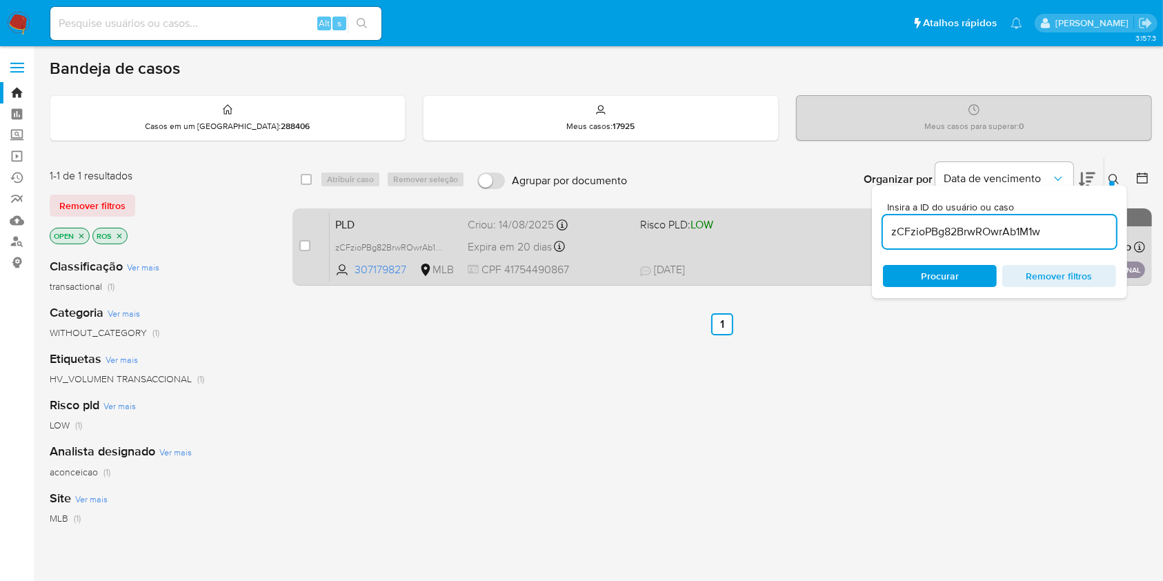
click at [655, 250] on div "PLD zCFzioPBg82BrwROwrAb1M1w 307179827 MLB Risco PLD: LOW Criou: 14/08/2025 Cri…" at bounding box center [737, 247] width 815 height 70
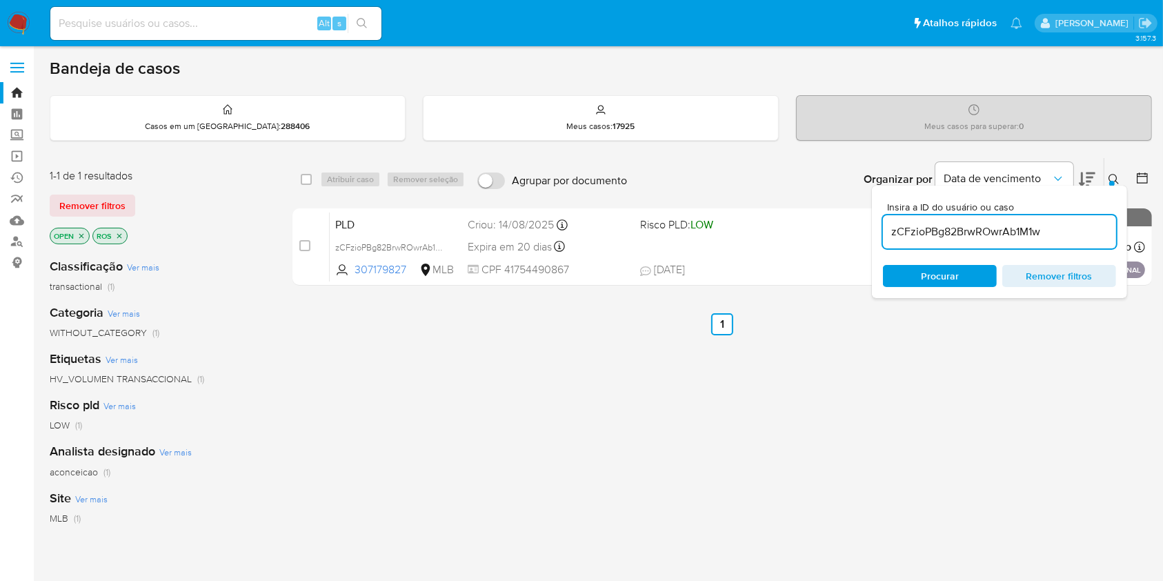
click at [991, 228] on input "zCFzioPBg82BrwROwrAb1M1w" at bounding box center [999, 232] width 233 height 18
paste input "Z3pFHQVrzrU7yF8IF4g9aO6n"
type input "Z3pFHQVrzrU7yF8IF4g9aO6n"
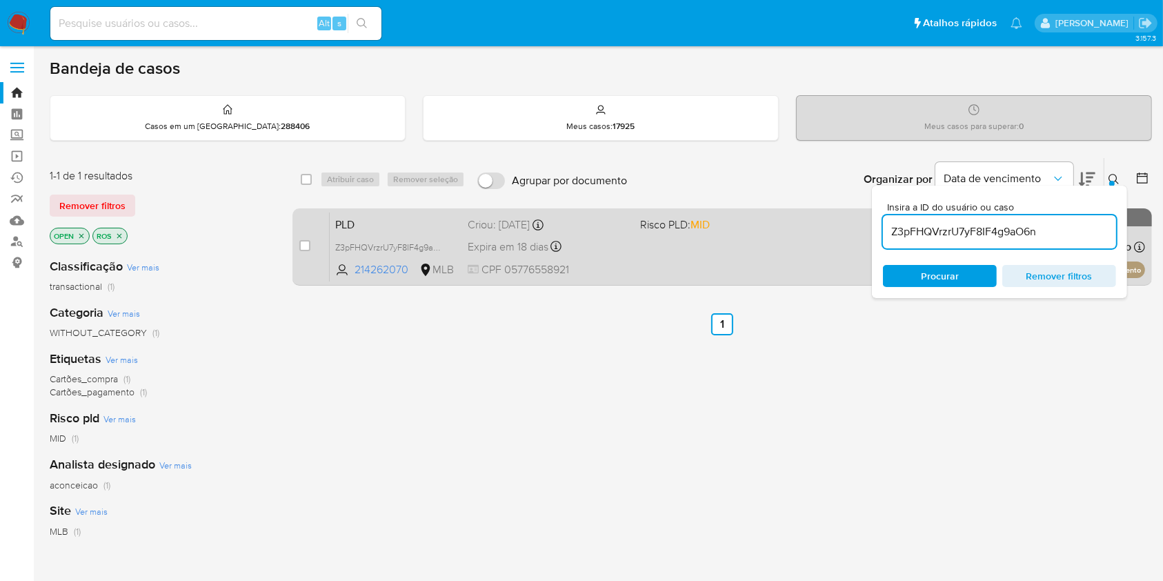
click at [650, 261] on div "PLD Z3pFHQVrzrU7yF8IF4g9aO6n 214262070 MLB Risco PLD: MID Criou: 12/08/2025 Cri…" at bounding box center [737, 247] width 815 height 70
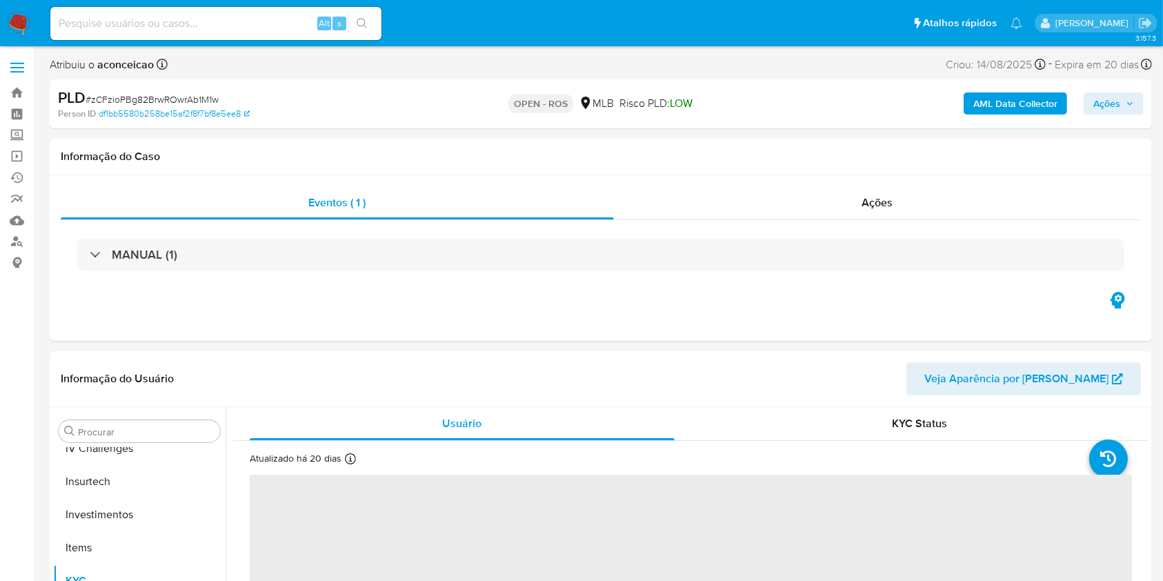
scroll to position [649, 0]
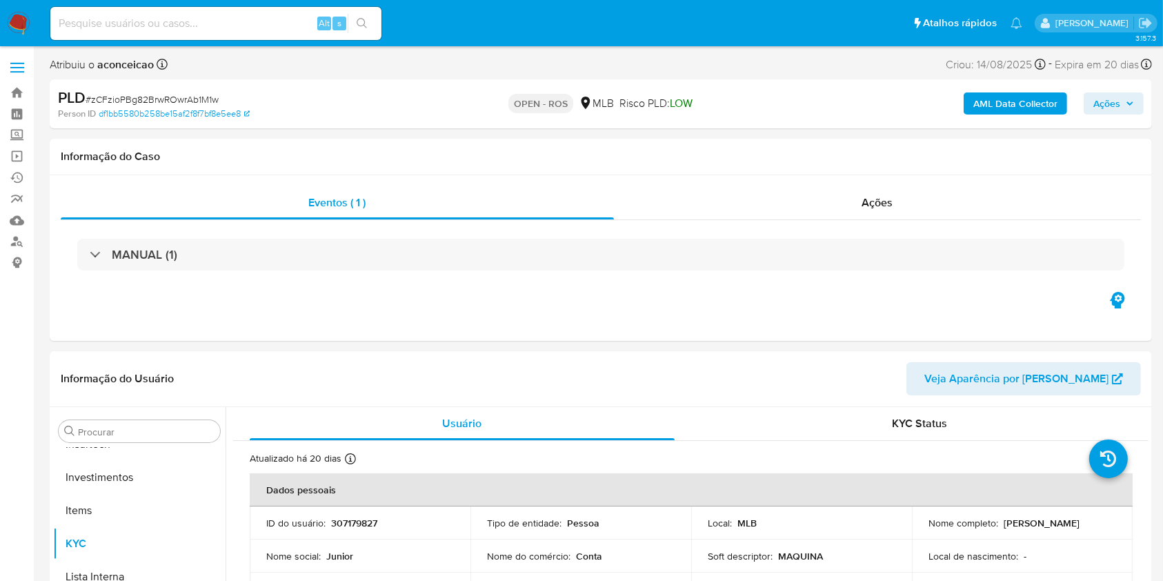
select select "10"
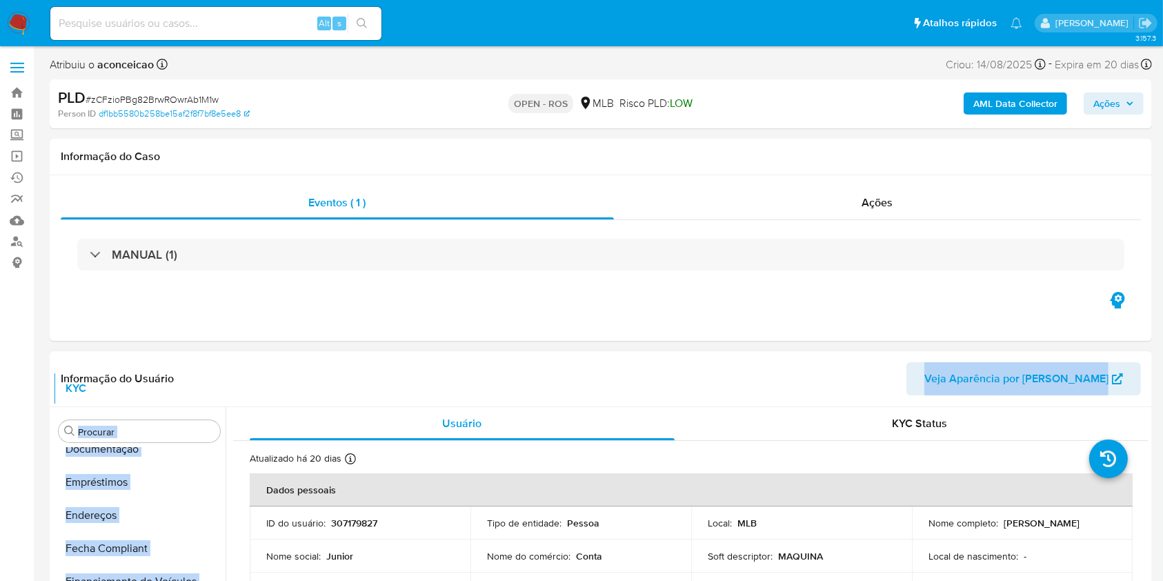
scroll to position [0, 0]
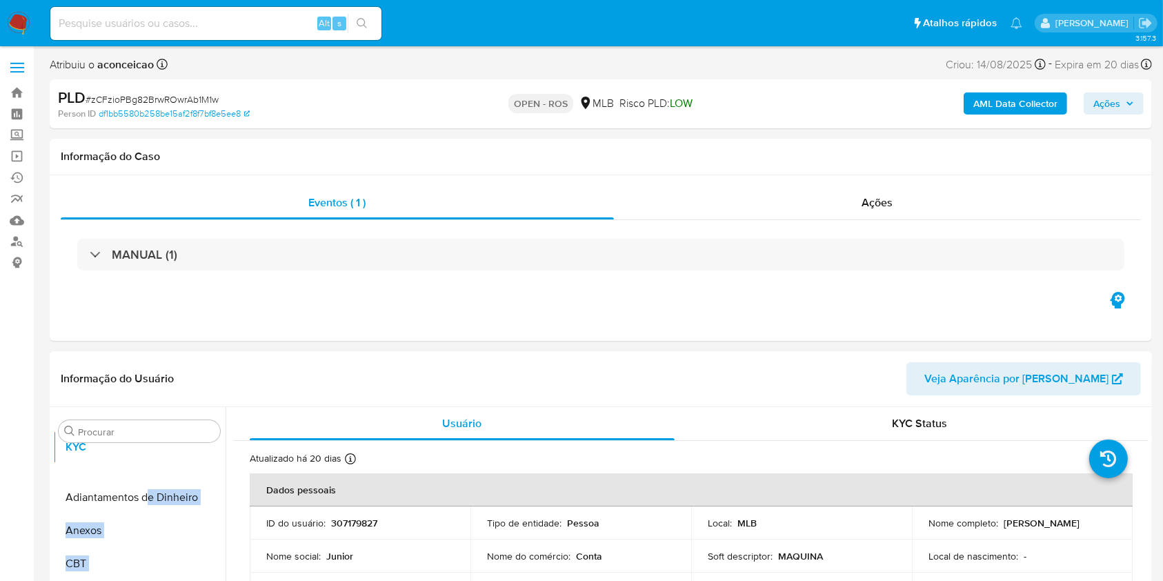
drag, startPoint x: 204, startPoint y: 537, endPoint x: 161, endPoint y: 452, distance: 95.0
click at [150, 445] on div "Procurar Adiantamentos de Dinheiro Anexos CBT Cartões Contas Bancárias Dados Mo…" at bounding box center [139, 584] width 172 height 351
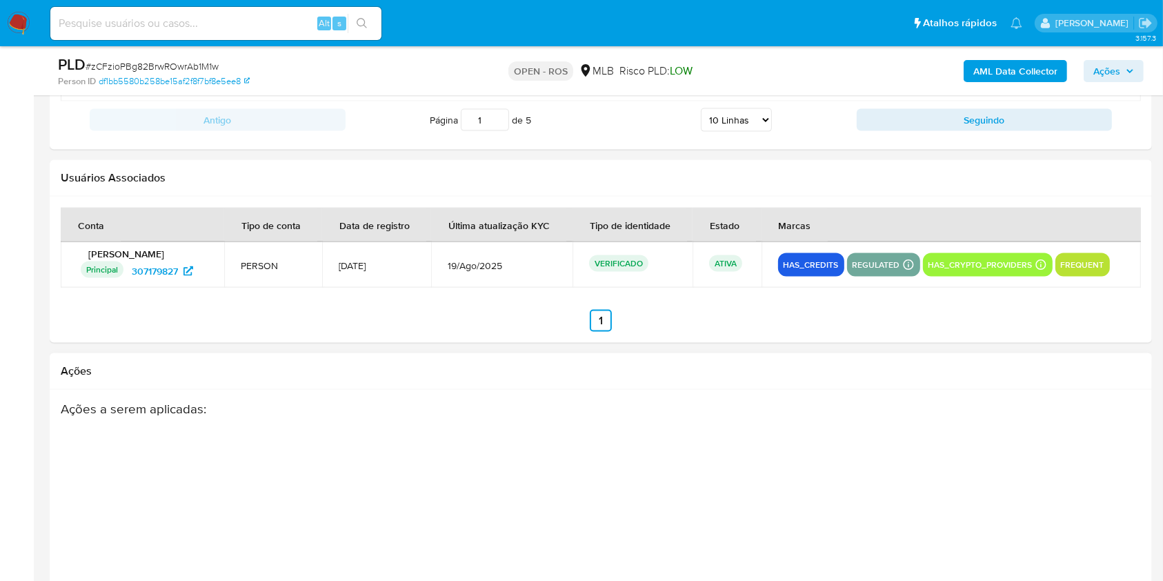
scroll to position [2023, 0]
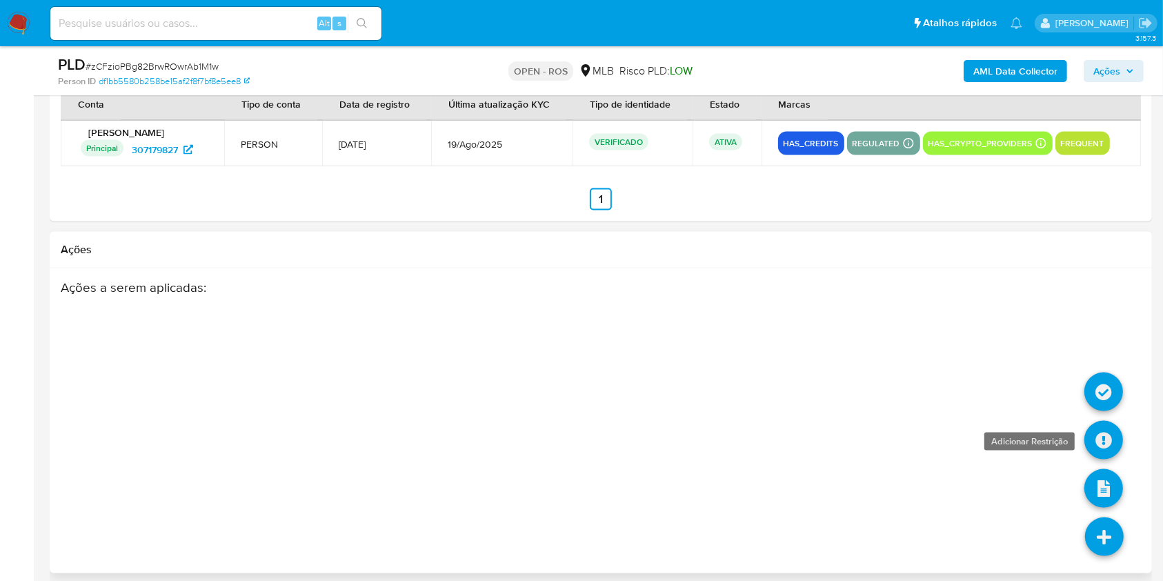
click at [1117, 437] on icon at bounding box center [1103, 440] width 39 height 39
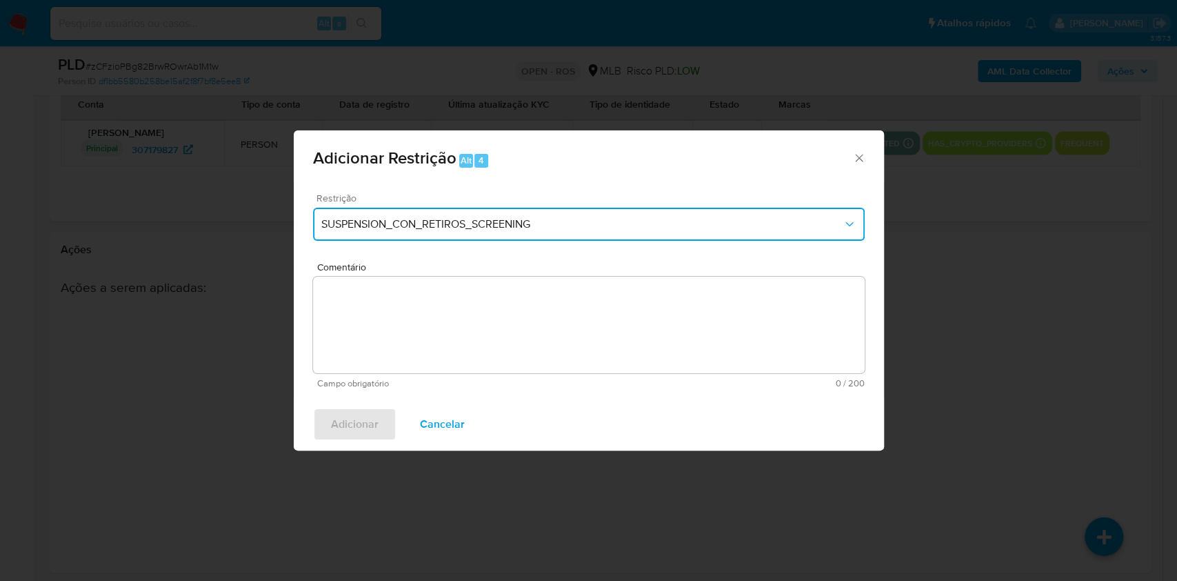
drag, startPoint x: 410, startPoint y: 229, endPoint x: 412, endPoint y: 239, distance: 9.9
click at [409, 230] on span "SUSPENSION_CON_RETIROS_SCREENING" at bounding box center [581, 224] width 521 height 14
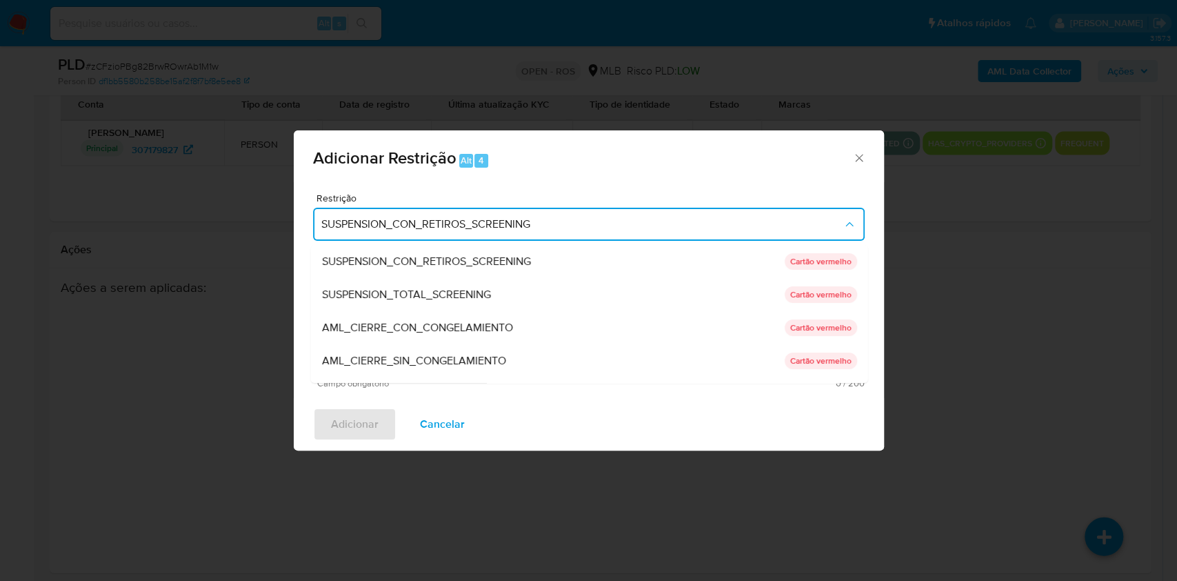
drag, startPoint x: 432, startPoint y: 361, endPoint x: 654, endPoint y: 379, distance: 222.8
click at [432, 361] on span "AML_CIERRE_SIN_CONGELAMIENTO" at bounding box center [413, 361] width 184 height 14
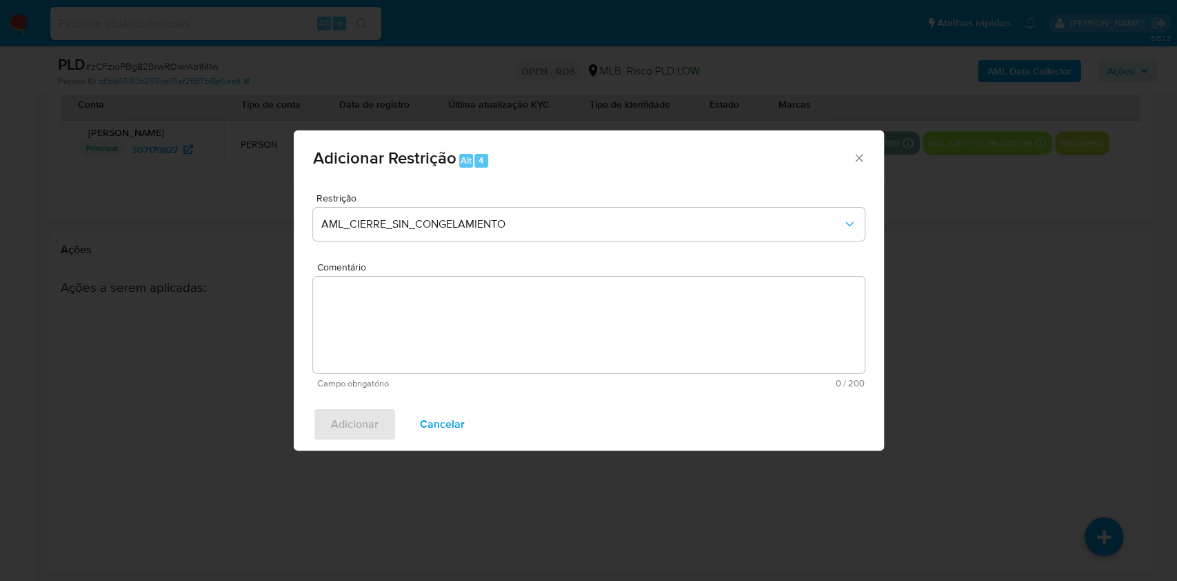
paste textarea "Data da Comunicação: [DATE] Comunicado por: [PERSON_NAME]"
click at [574, 360] on textarea "Comentário" at bounding box center [589, 325] width 552 height 97
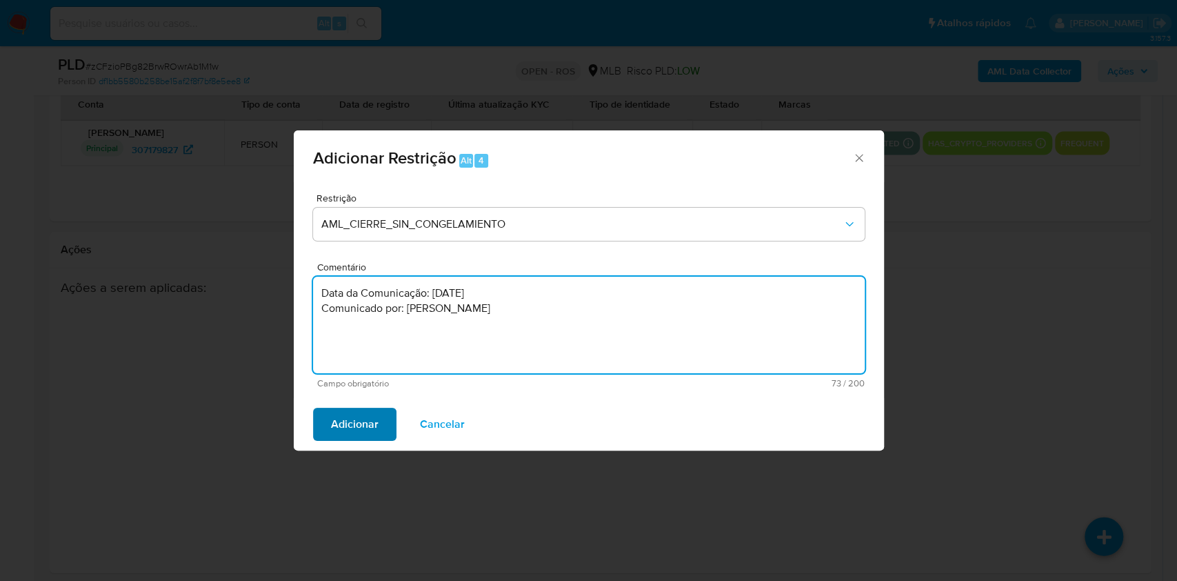
type textarea "Data da Comunicação: [DATE] Comunicado por: [PERSON_NAME]"
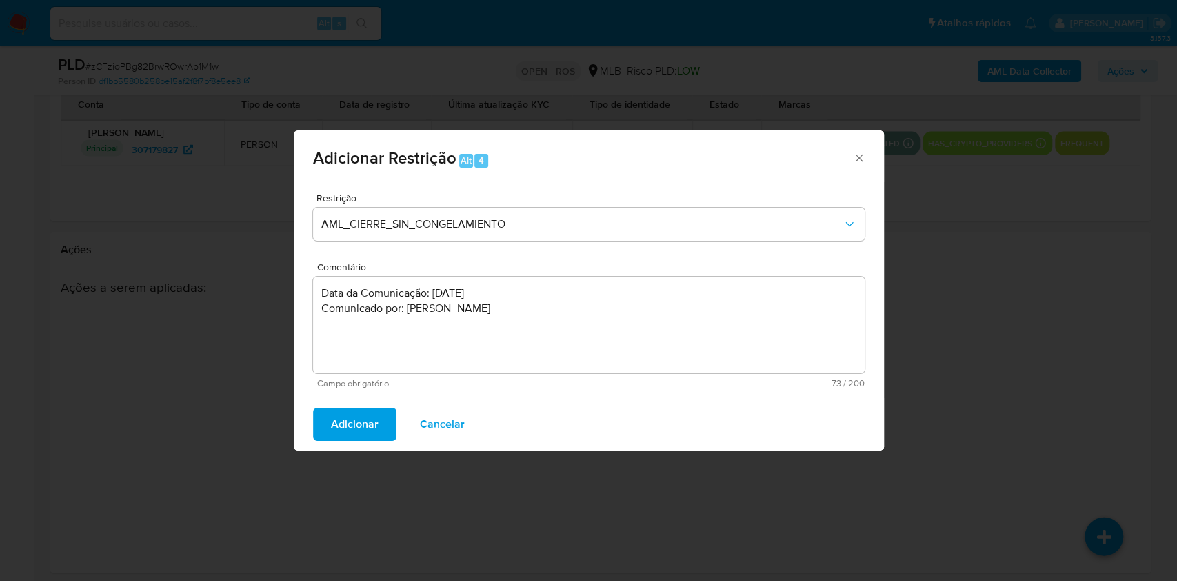
click at [370, 426] on span "Adicionar" at bounding box center [355, 424] width 48 height 30
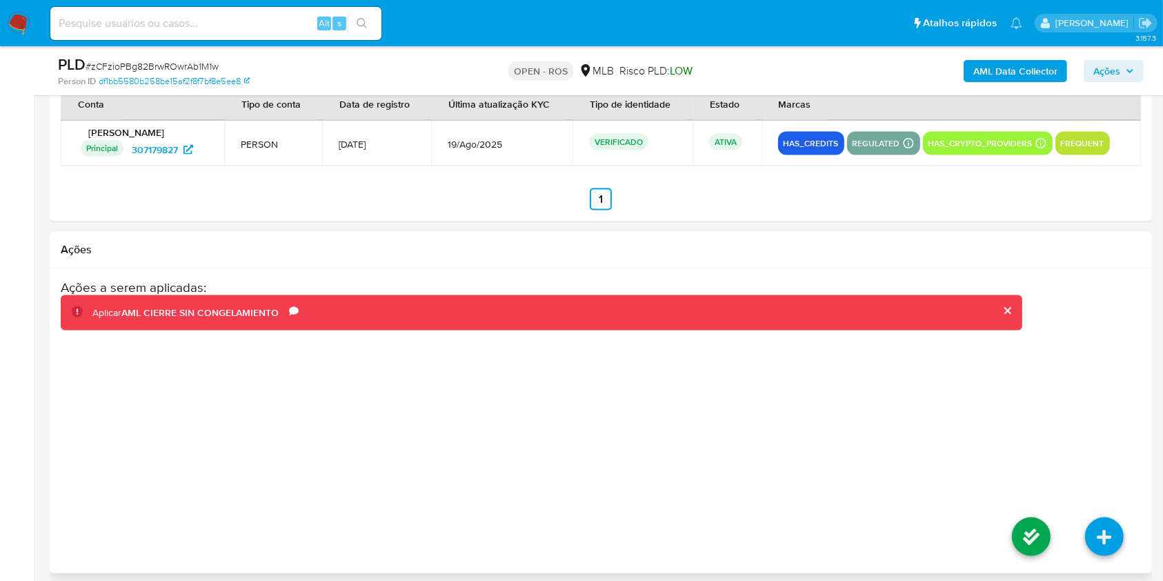
drag, startPoint x: 1008, startPoint y: 308, endPoint x: 1010, endPoint y: 317, distance: 9.8
click at [1009, 308] on button "close" at bounding box center [1006, 310] width 9 height 9
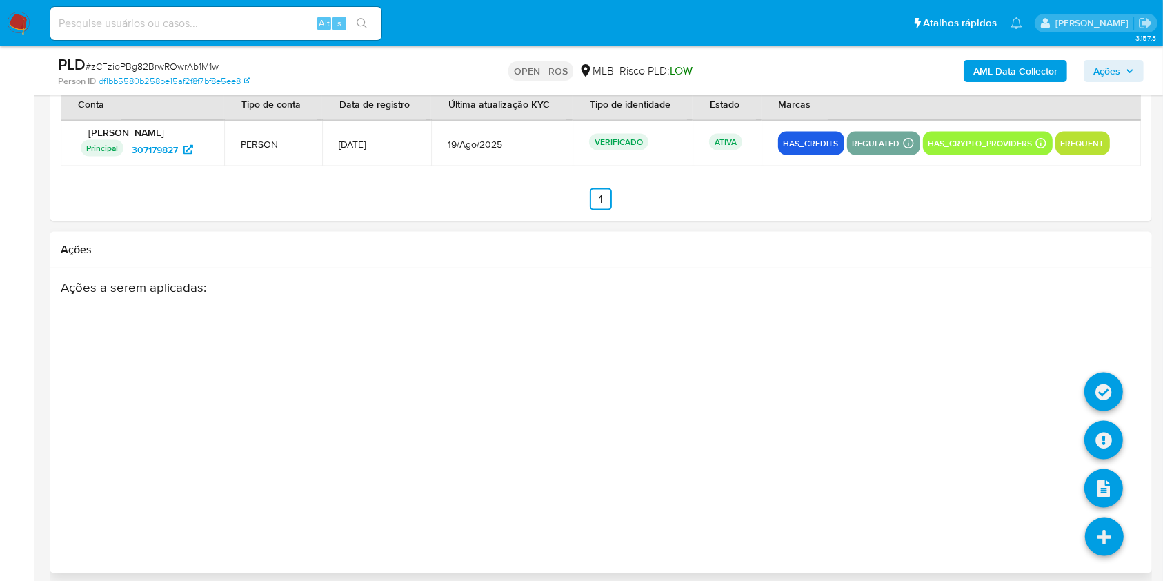
drag, startPoint x: 1107, startPoint y: 534, endPoint x: 1099, endPoint y: 477, distance: 57.1
click at [1108, 534] on icon at bounding box center [1104, 536] width 39 height 39
click at [1097, 439] on icon at bounding box center [1103, 440] width 39 height 39
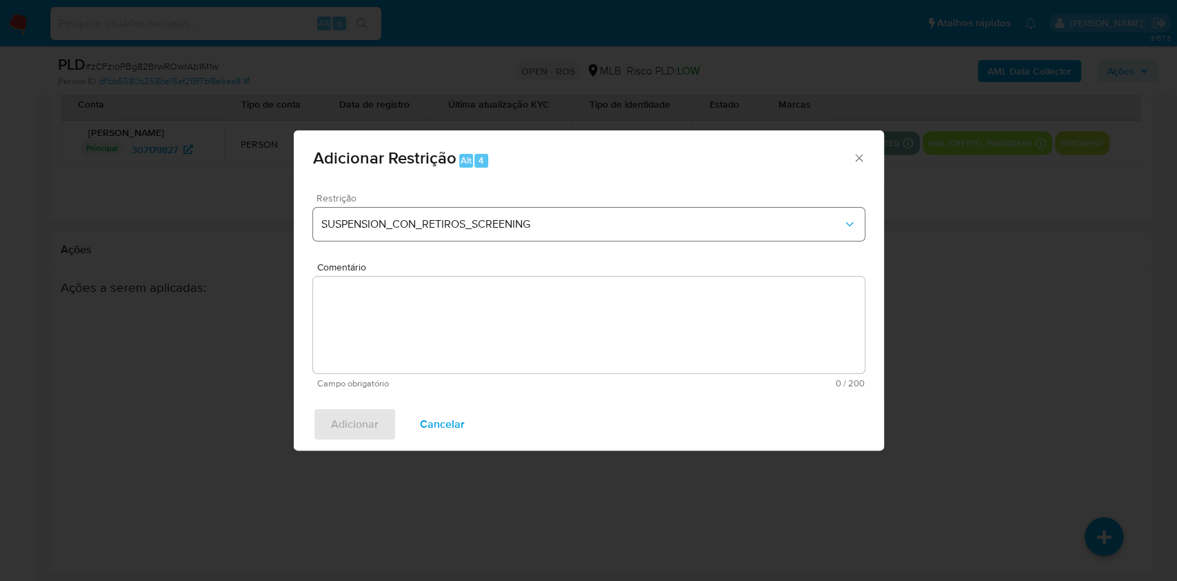
drag, startPoint x: 463, startPoint y: 245, endPoint x: 445, endPoint y: 216, distance: 34.4
click at [453, 228] on div "Restrição SUSPENSION_CON_RETIROS_SCREENING" at bounding box center [589, 226] width 552 height 66
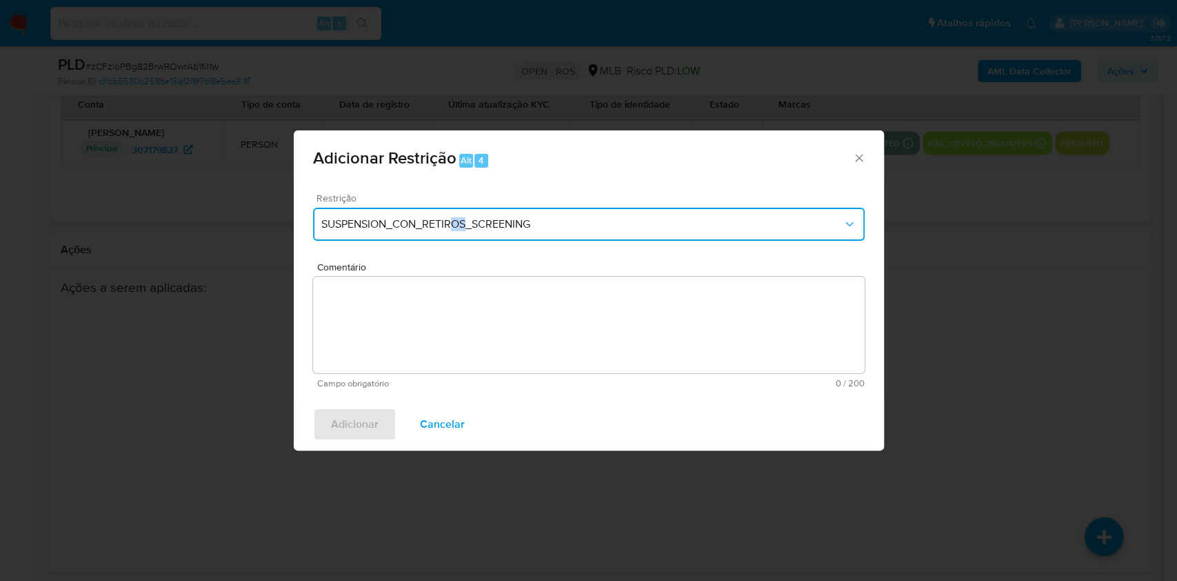
click at [444, 215] on button "SUSPENSION_CON_RETIROS_SCREENING" at bounding box center [589, 224] width 552 height 33
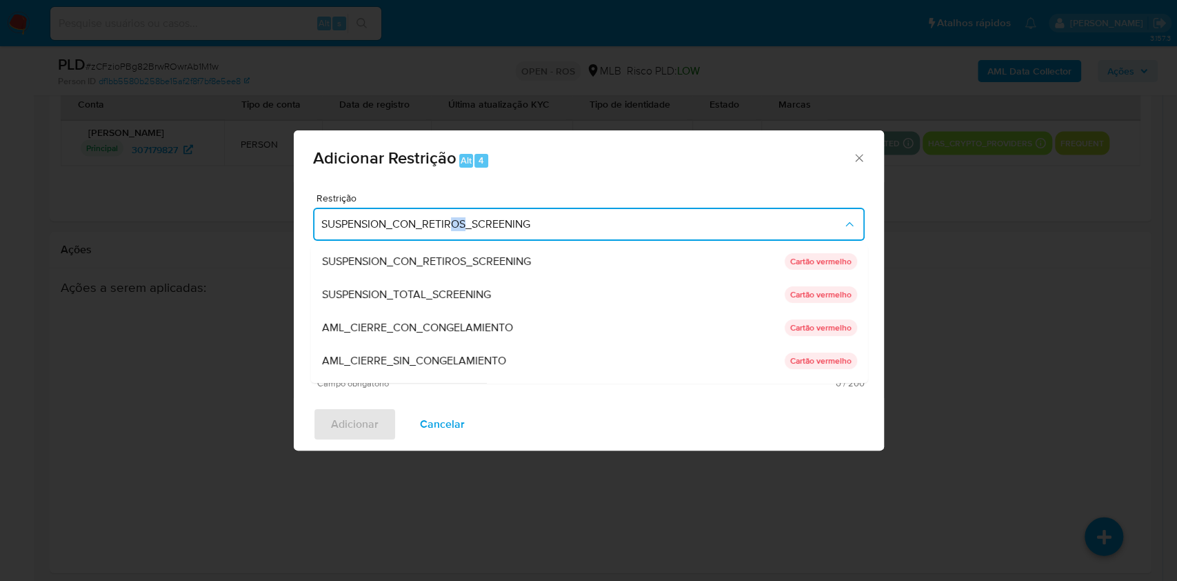
drag, startPoint x: 435, startPoint y: 350, endPoint x: 628, endPoint y: 406, distance: 201.5
click at [443, 350] on div "AML_CIERRE_SIN_CONGELAMIENTO" at bounding box center [552, 360] width 463 height 33
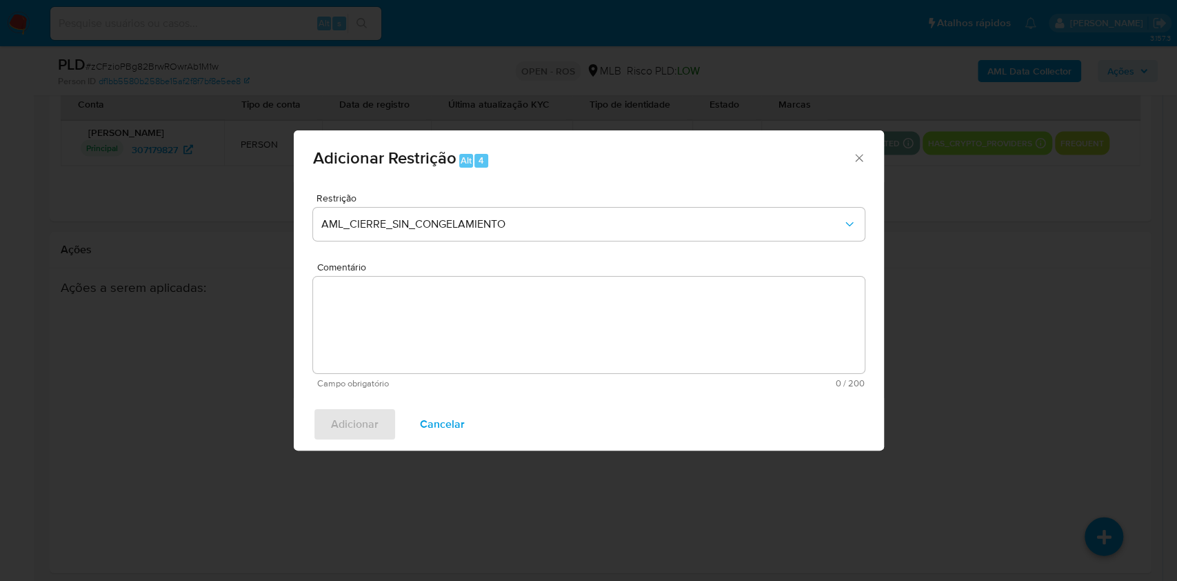
paste textarea "Deliberação para encerrar o relacionamento. NÃO INFORMAR AO USUÁRIO QUE SE TRAT…"
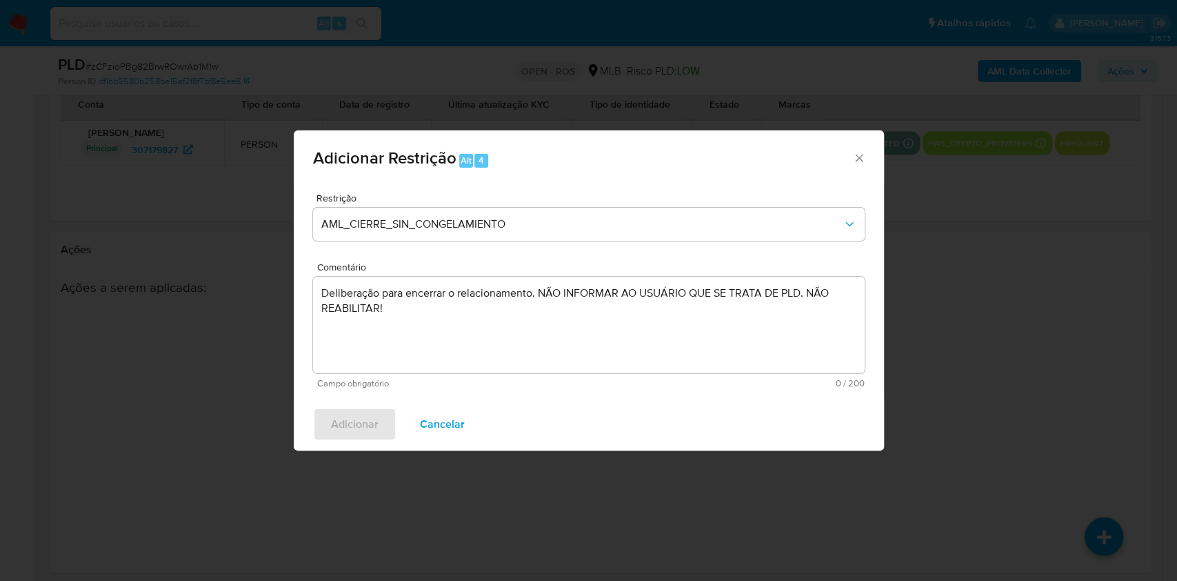
click at [629, 324] on textarea "Deliberação para encerrar o relacionamento. NÃO INFORMAR AO USUÁRIO QUE SE TRAT…" at bounding box center [589, 325] width 552 height 97
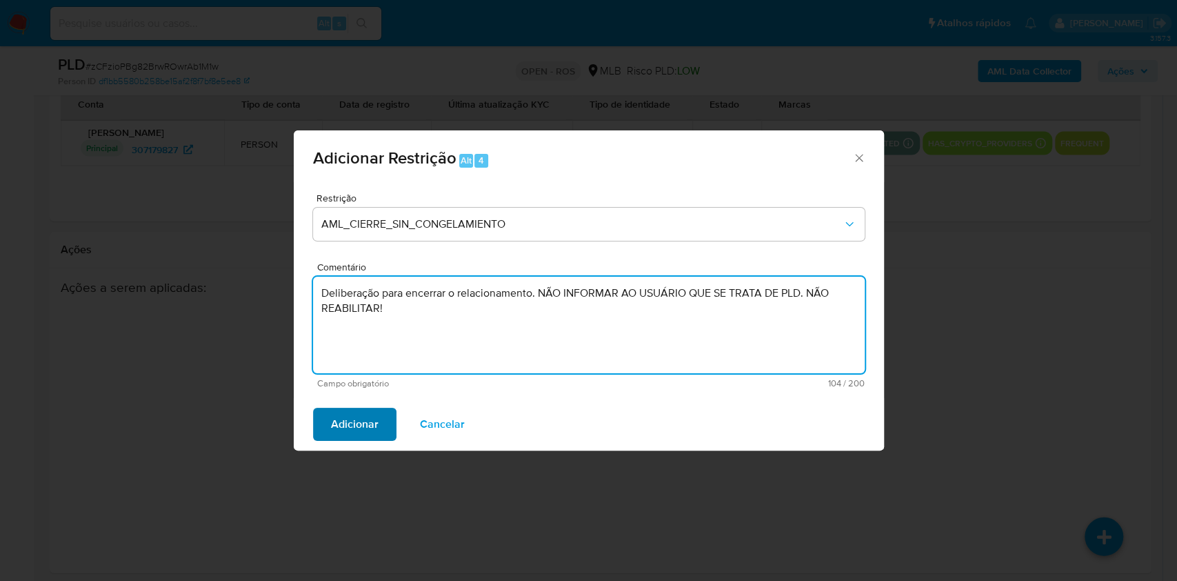
type textarea "Deliberação para encerrar o relacionamento. NÃO INFORMAR AO USUÁRIO QUE SE TRAT…"
click at [352, 422] on span "Adicionar" at bounding box center [355, 424] width 48 height 30
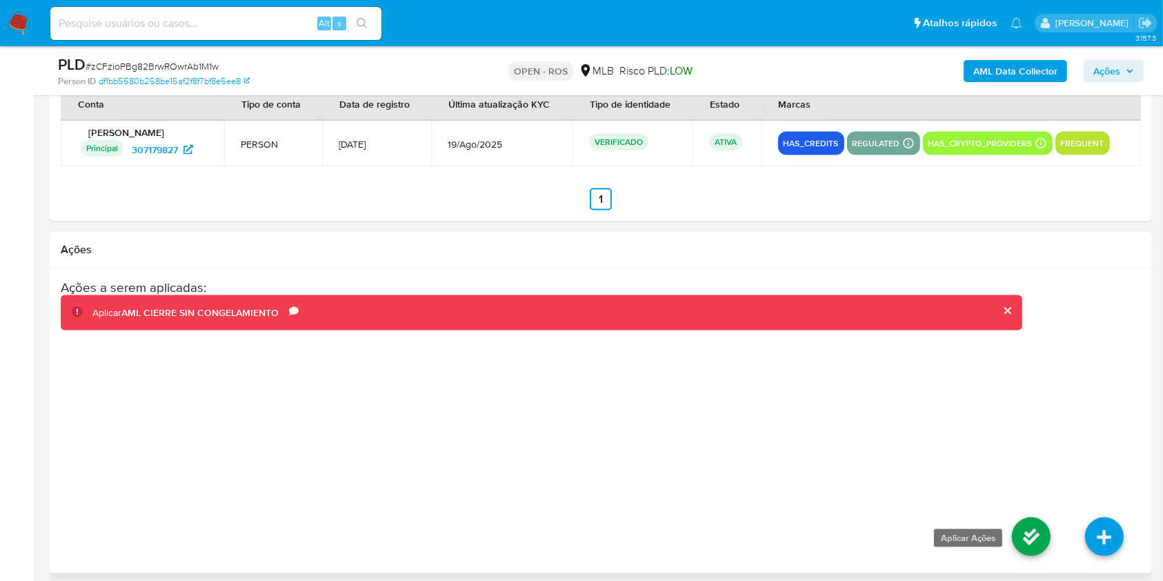
click at [1032, 530] on icon at bounding box center [1031, 536] width 39 height 39
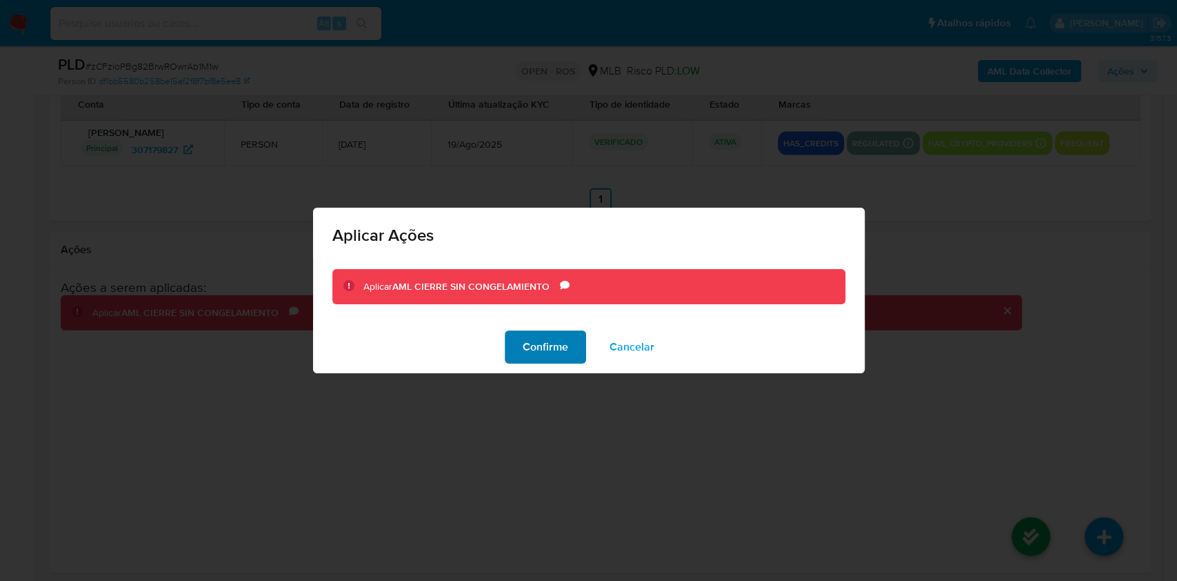
click at [546, 355] on span "Confirme" at bounding box center [546, 347] width 46 height 30
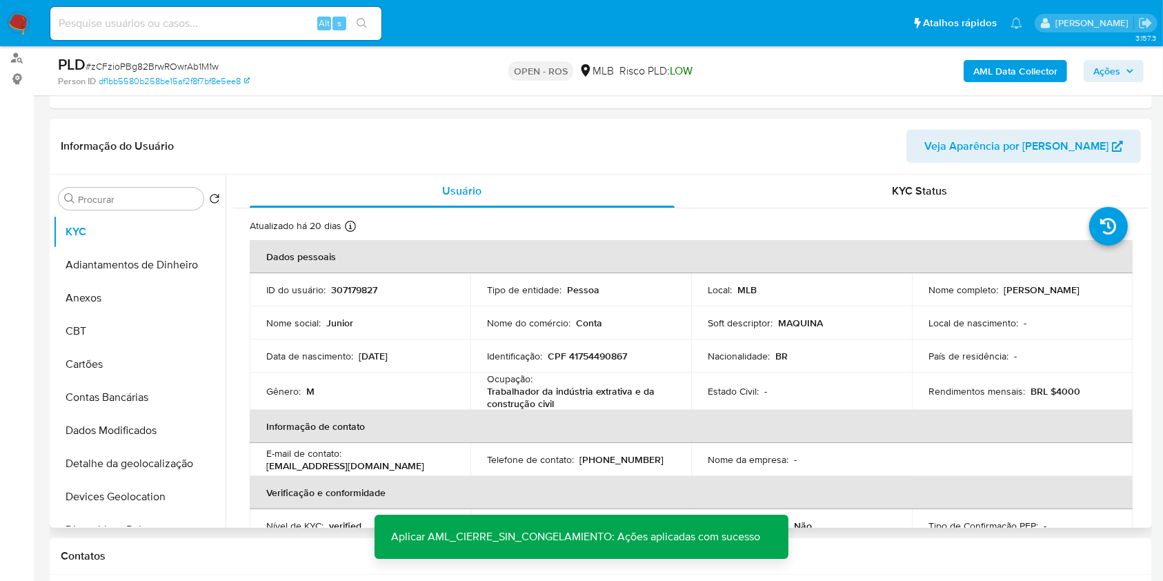
scroll to position [644, 0]
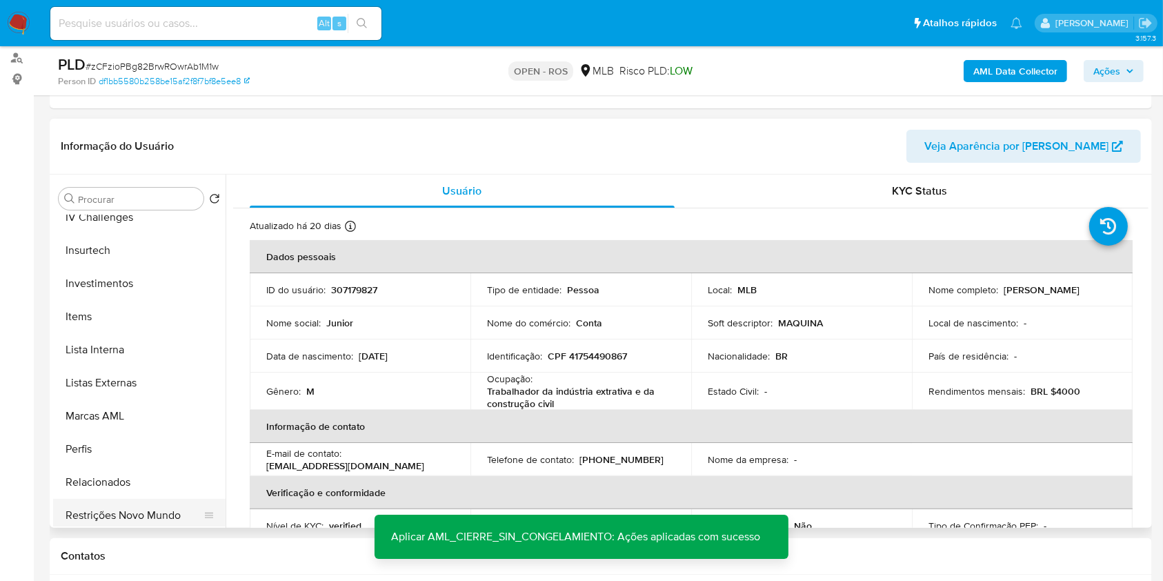
click at [168, 514] on button "Restrições Novo Mundo" at bounding box center [133, 515] width 161 height 33
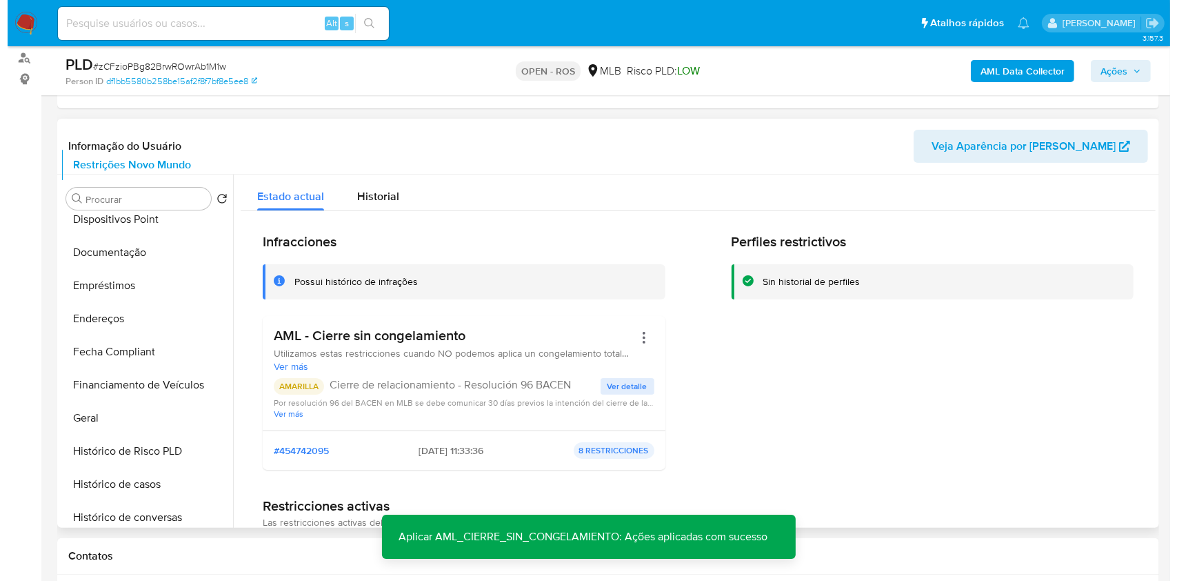
scroll to position [0, 0]
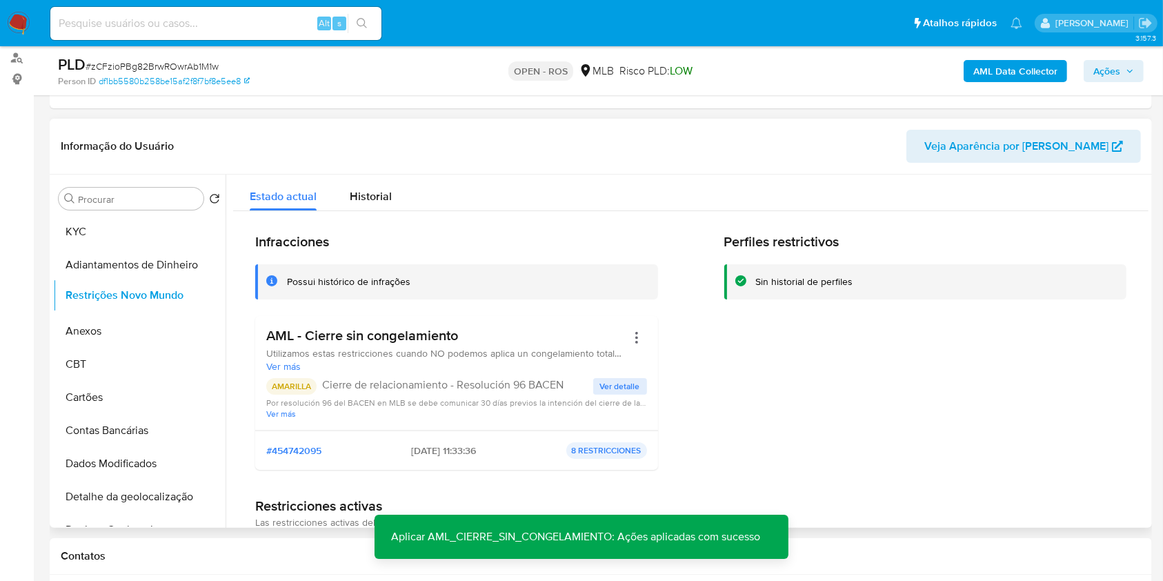
drag, startPoint x: 200, startPoint y: 512, endPoint x: 148, endPoint y: 295, distance: 223.5
click at [148, 295] on ul "KYC Adiantamentos de Dinheiro Anexos CBT Cartões Contas Bancárias Dados Modific…" at bounding box center [139, 370] width 172 height 311
drag, startPoint x: 149, startPoint y: 315, endPoint x: 215, endPoint y: 300, distance: 67.3
click at [150, 315] on button "Anexos" at bounding box center [139, 331] width 172 height 33
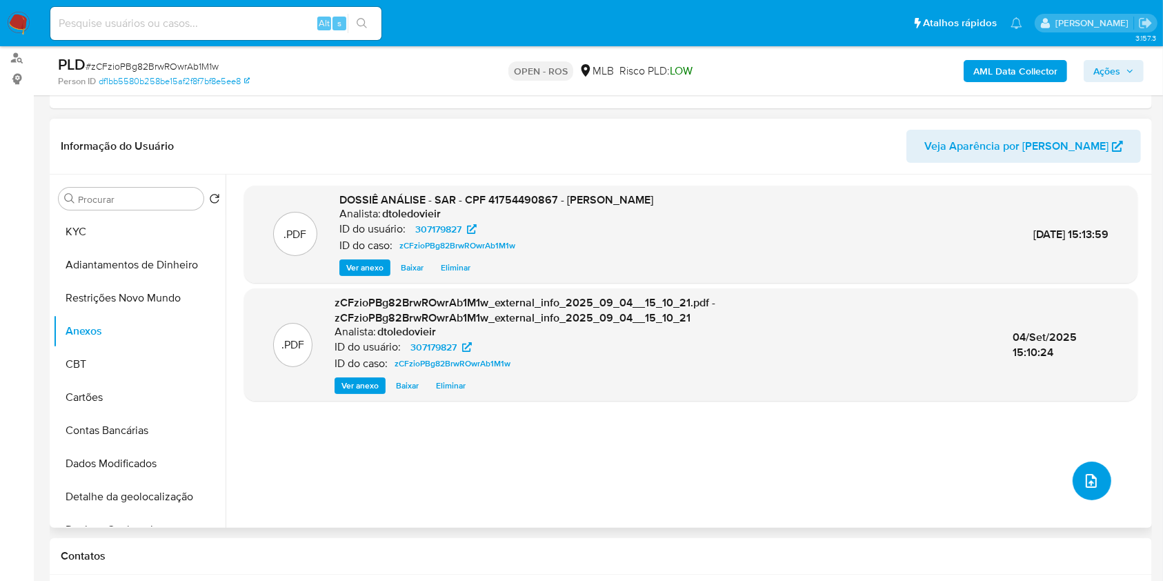
click at [1083, 475] on icon "upload-file" at bounding box center [1091, 480] width 17 height 17
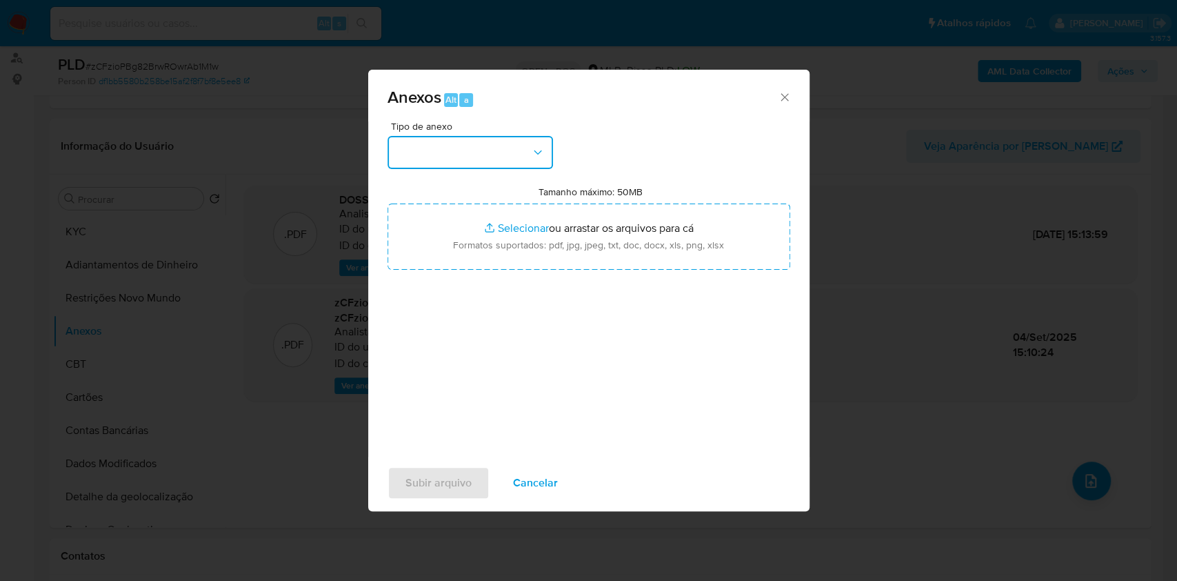
drag, startPoint x: 526, startPoint y: 157, endPoint x: 515, endPoint y: 172, distance: 18.8
click at [523, 161] on button "button" at bounding box center [471, 152] width 166 height 33
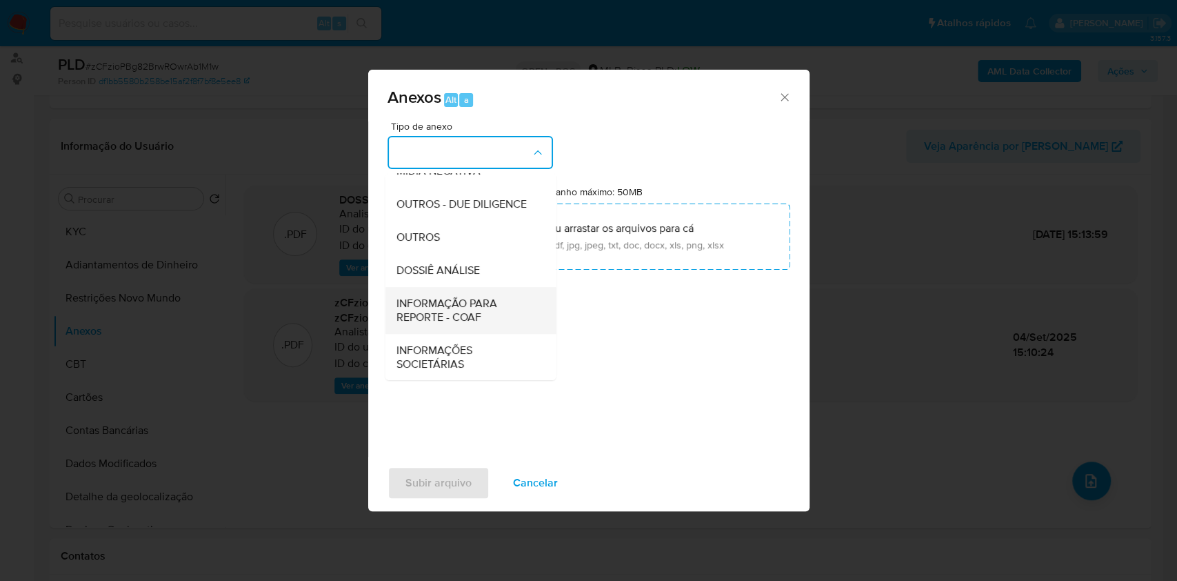
scroll to position [212, 0]
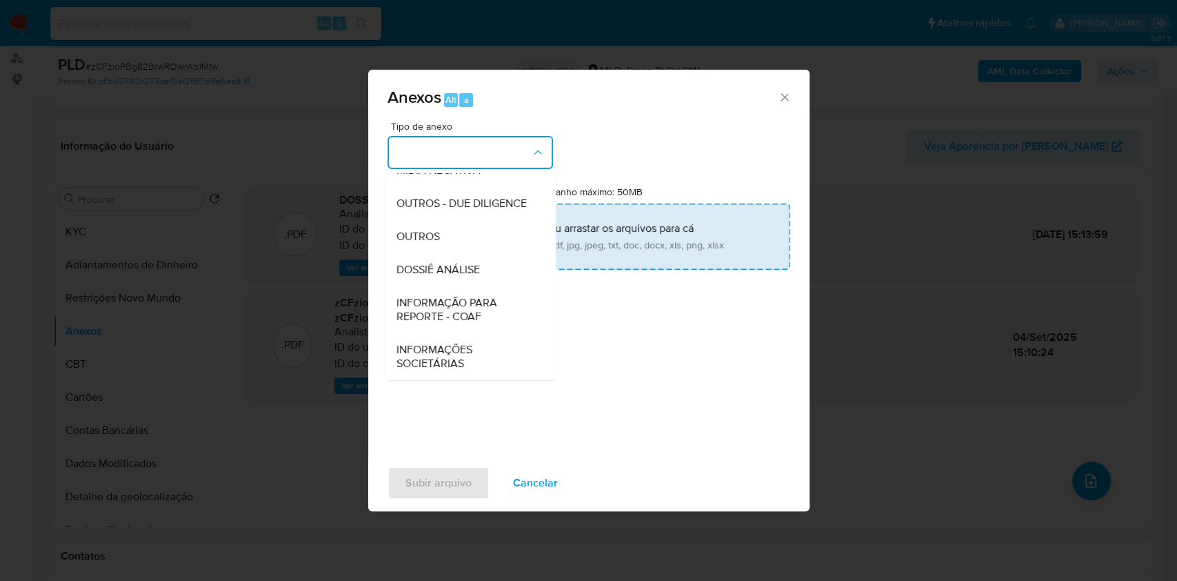
drag, startPoint x: 467, startPoint y: 310, endPoint x: 587, endPoint y: 255, distance: 132.1
click at [469, 309] on span "INFORMAÇÃO PARA REPORTE - COAF" at bounding box center [466, 310] width 141 height 28
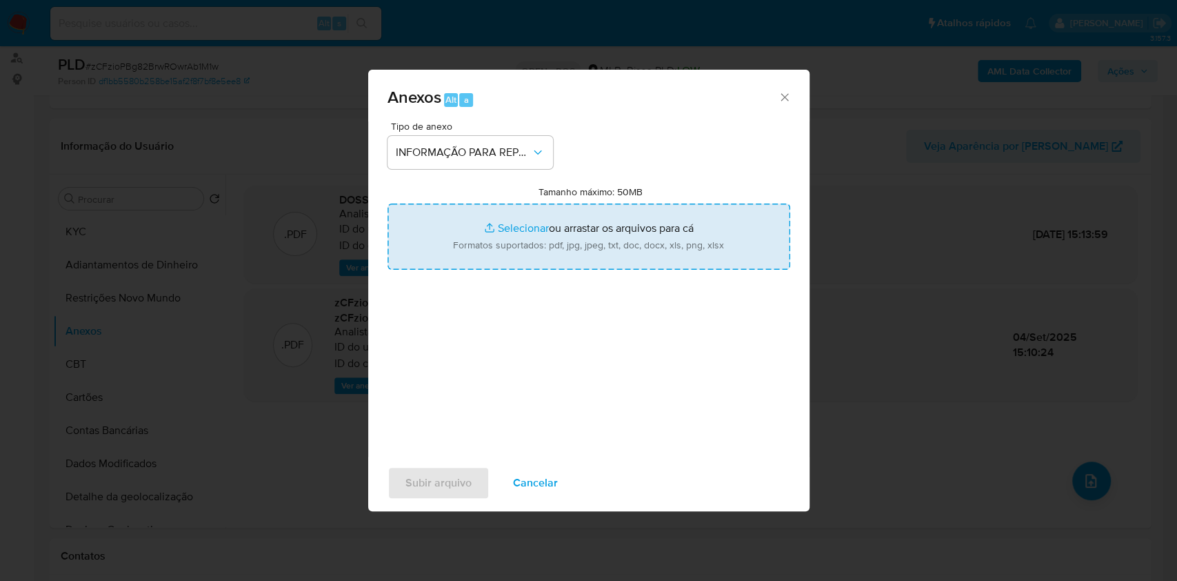
type input "C:\fakepath\SAR -zCFzioPBg82BrwROwrAb1M1w CPF 41754490867 - ANILSON XAVIER LEIT…"
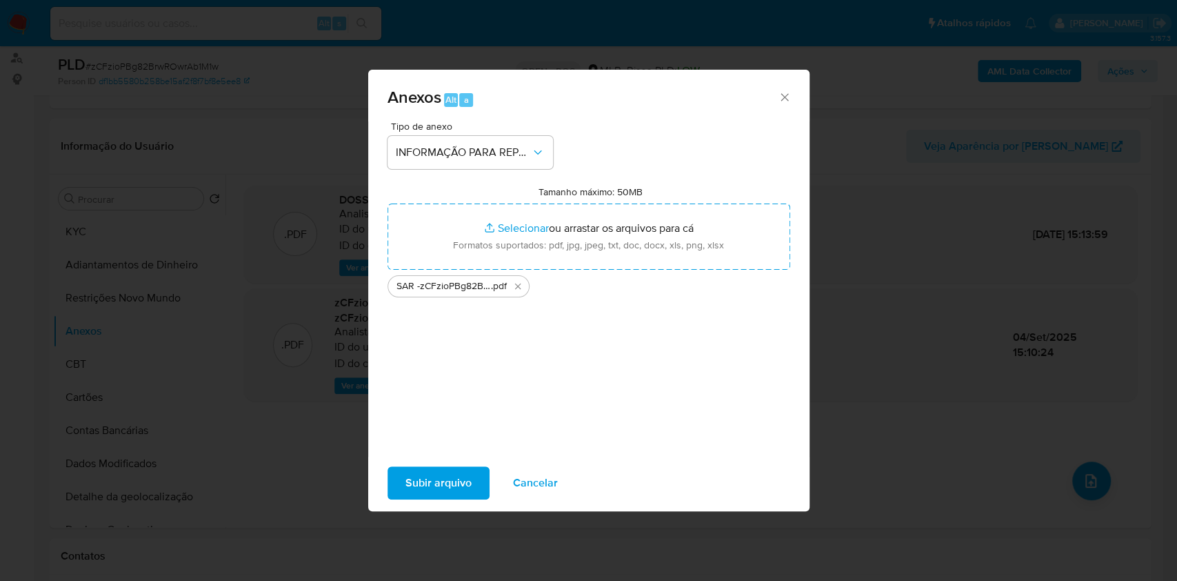
click at [463, 485] on span "Subir arquivo" at bounding box center [439, 483] width 66 height 30
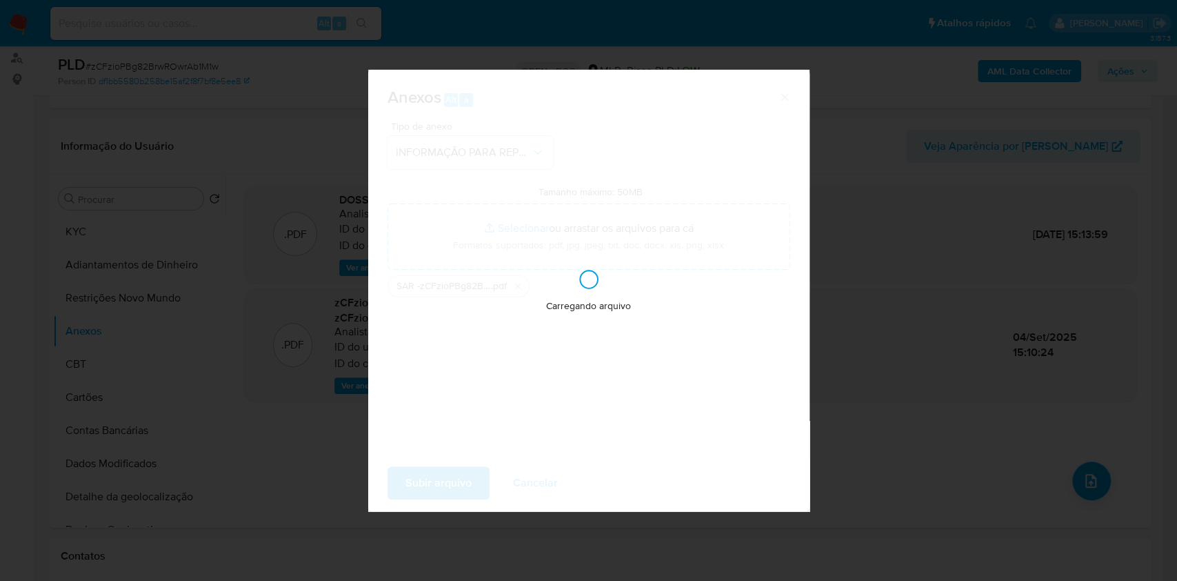
click at [907, 241] on div "Anexos Alt a Tipo de anexo INFORMAÇÃO PARA REPORTE - COAF Tamanho máximo: 50MB …" at bounding box center [588, 290] width 1177 height 581
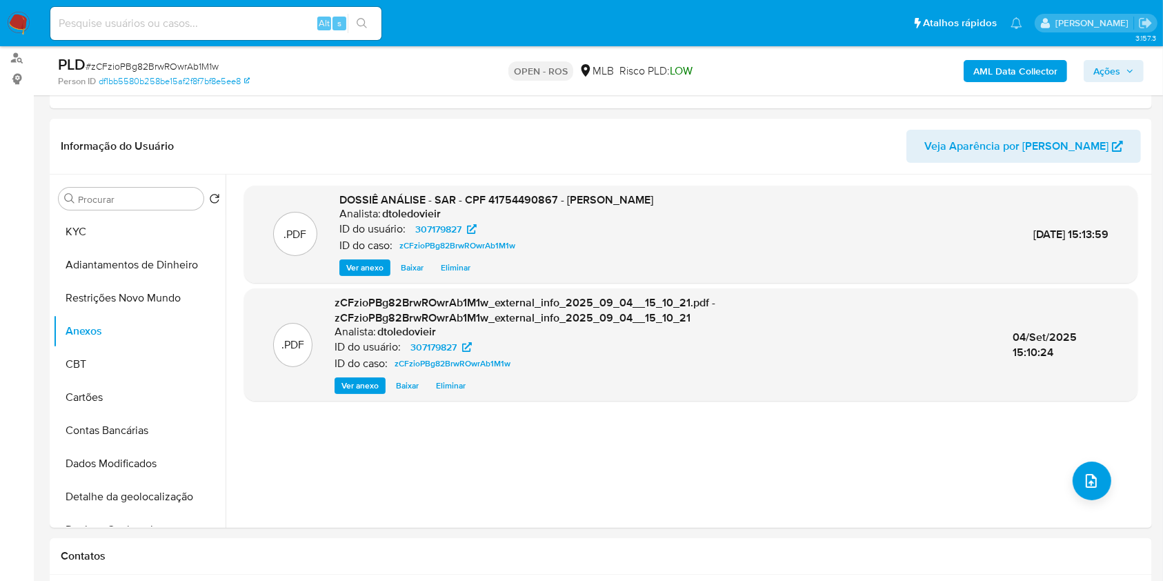
click at [1098, 66] on span "Ações" at bounding box center [1106, 71] width 27 height 22
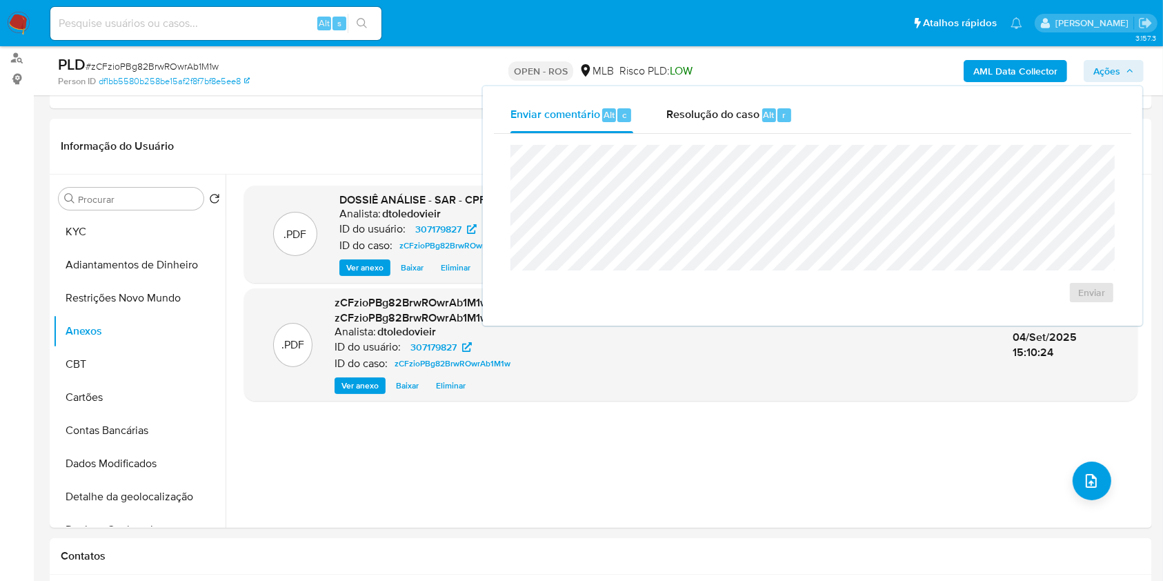
click at [750, 139] on div "Enviar" at bounding box center [812, 224] width 637 height 181
drag, startPoint x: 749, startPoint y: 128, endPoint x: 746, endPoint y: 139, distance: 10.9
click at [749, 130] on div "Resolução do caso Alt r" at bounding box center [729, 115] width 126 height 36
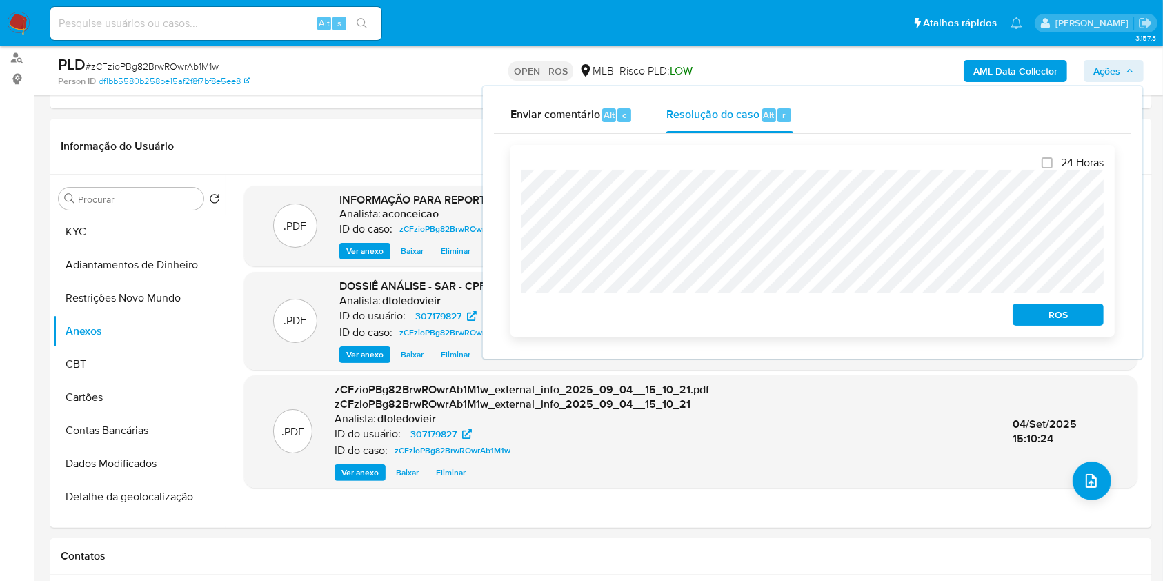
drag, startPoint x: 1028, startPoint y: 315, endPoint x: 1111, endPoint y: 239, distance: 112.3
click at [1028, 316] on span "ROS" at bounding box center [1058, 314] width 72 height 19
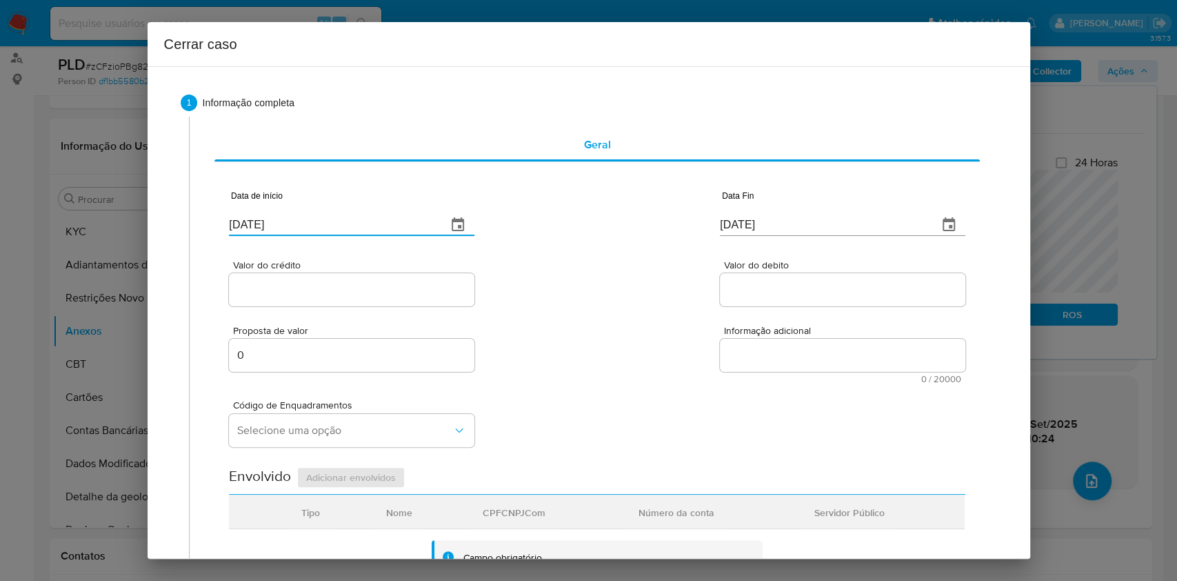
click at [405, 223] on input "[DATE]" at bounding box center [332, 225] width 207 height 22
paste input "1/07"
click at [405, 224] on input "[DATE]" at bounding box center [332, 225] width 207 height 22
type input "01/07/2025"
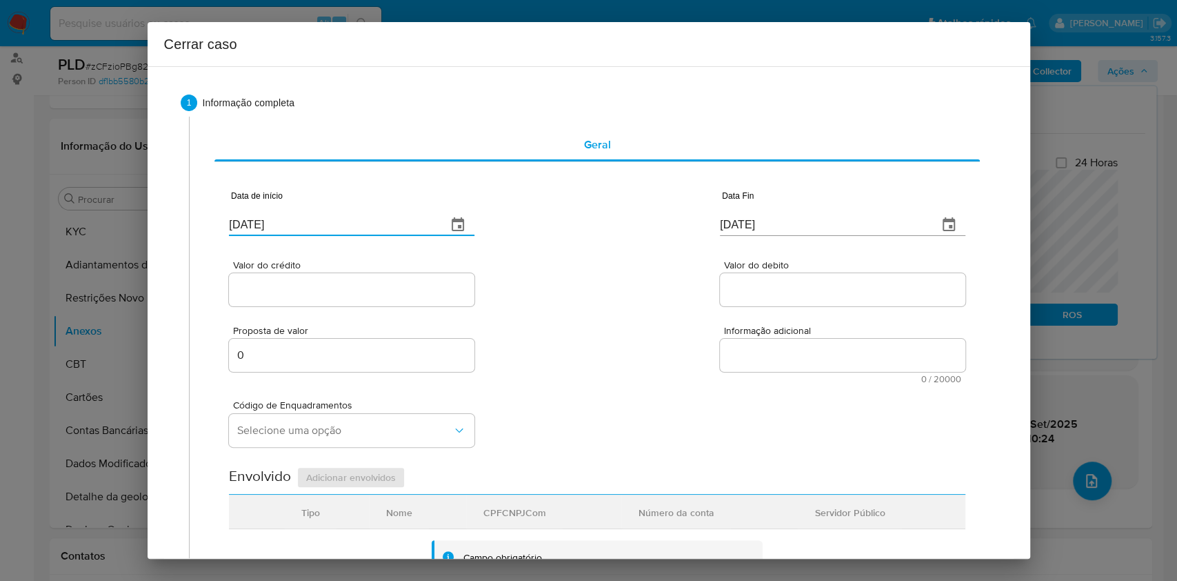
click at [761, 222] on input "[DATE]" at bounding box center [823, 225] width 207 height 22
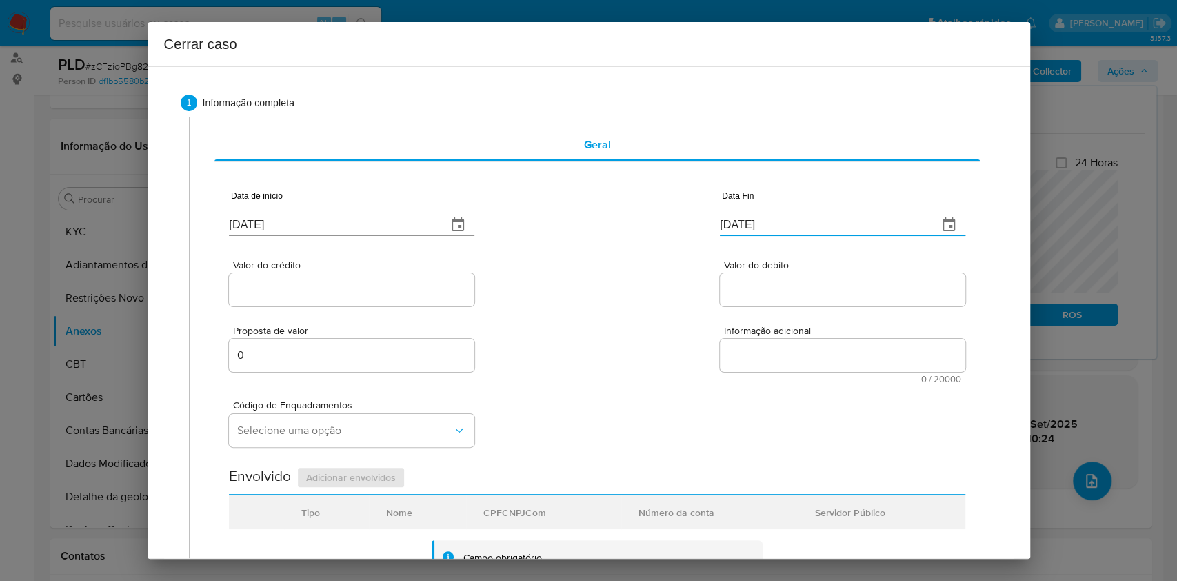
click at [761, 221] on input "[DATE]" at bounding box center [823, 225] width 207 height 22
paste input "2"
click at [761, 222] on input "02/09/2025" at bounding box center [823, 225] width 207 height 22
type input "02/09/2025"
click at [404, 302] on div at bounding box center [352, 289] width 246 height 33
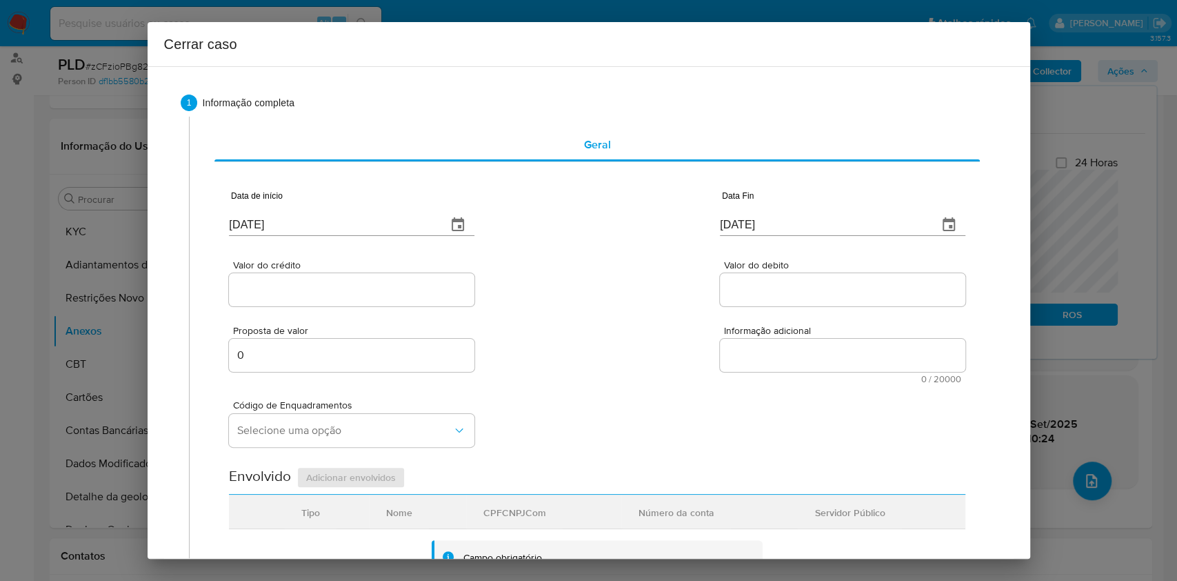
click at [397, 292] on input "Valor do crédito" at bounding box center [352, 290] width 246 height 18
paste input "R$1.105.315"
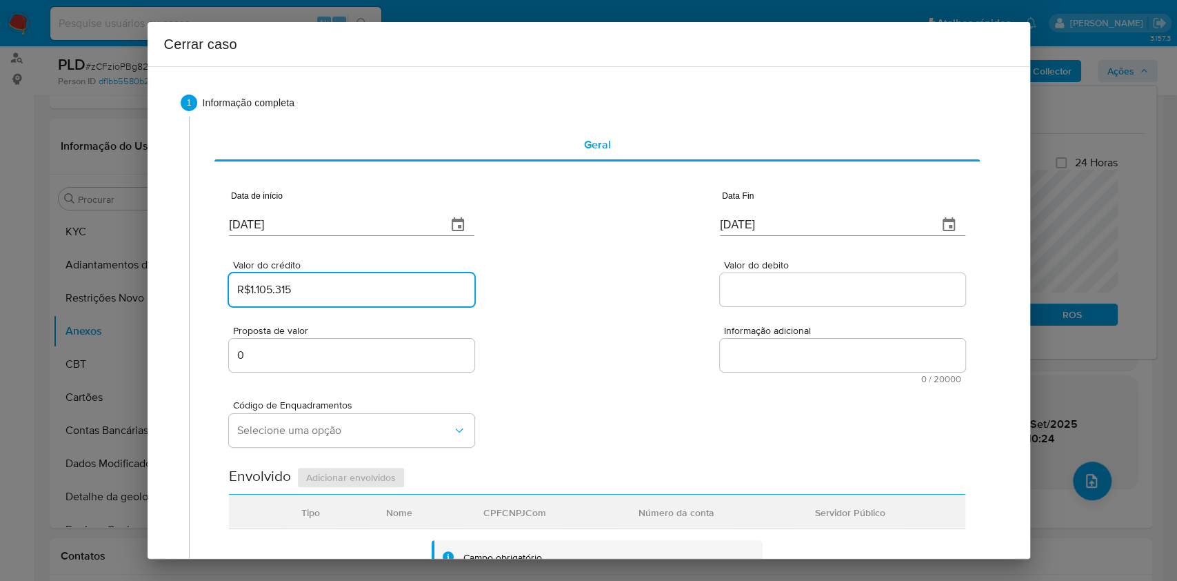
type input "R$1.105.315"
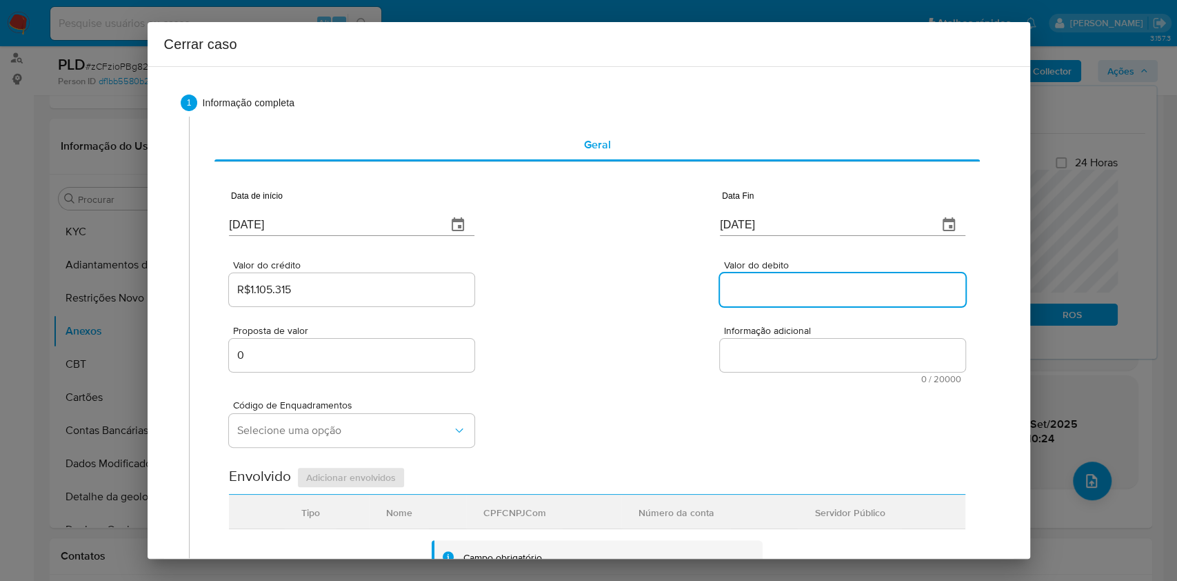
paste input "R$1.113.682"
click at [750, 283] on input "Valor do debito" at bounding box center [843, 290] width 246 height 18
type input "R$1.113.682"
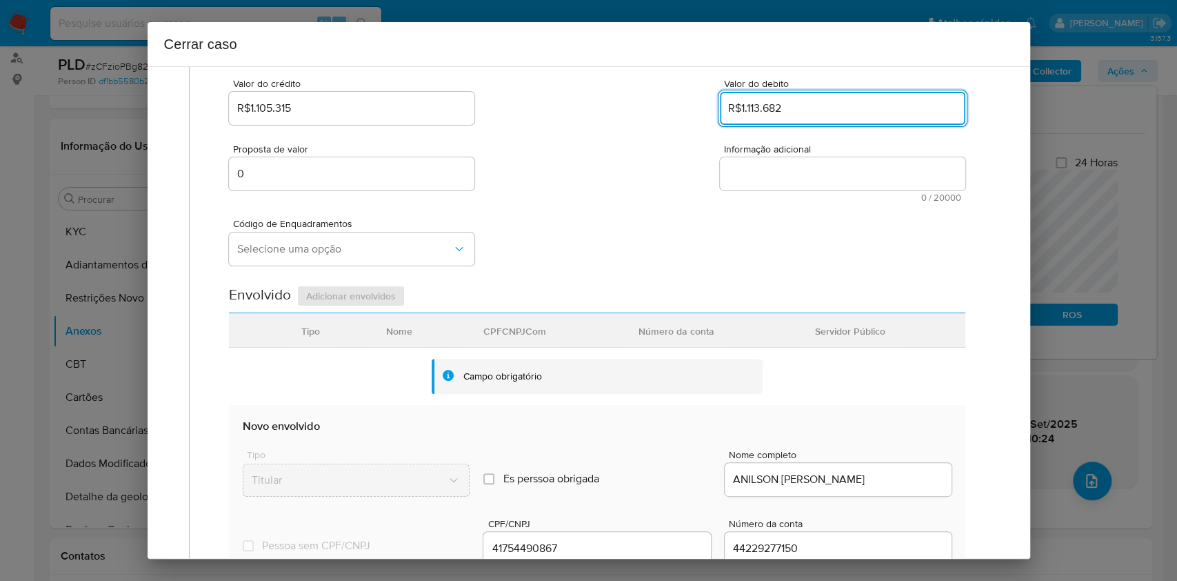
scroll to position [543, 0]
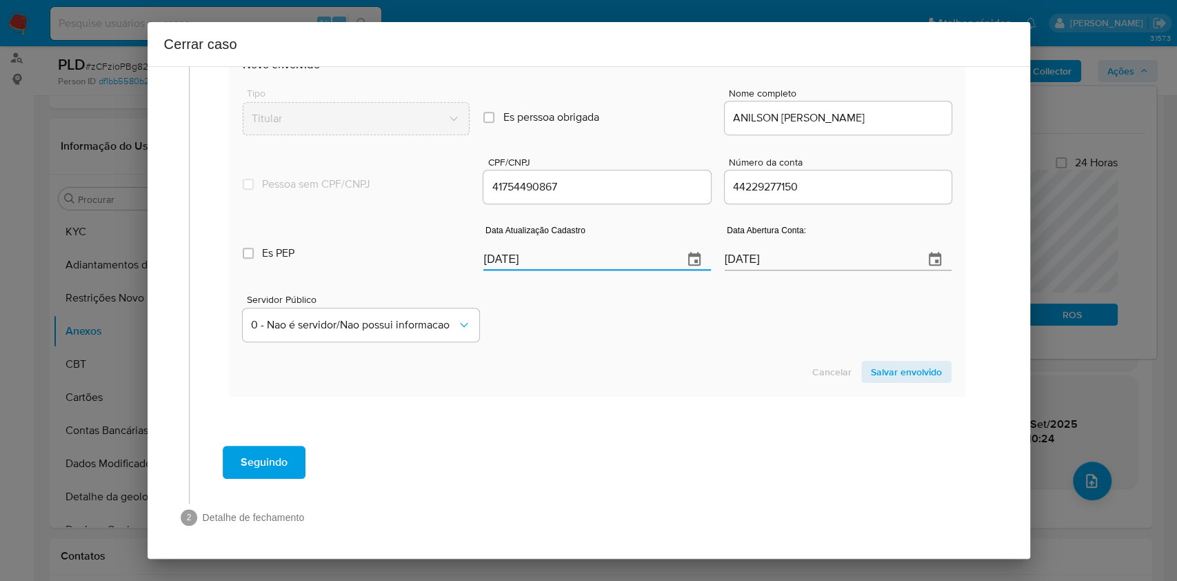
click at [575, 257] on input "[DATE]" at bounding box center [577, 259] width 188 height 22
click at [575, 256] on input "[DATE]" at bounding box center [577, 259] width 188 height 22
paste input "19/08"
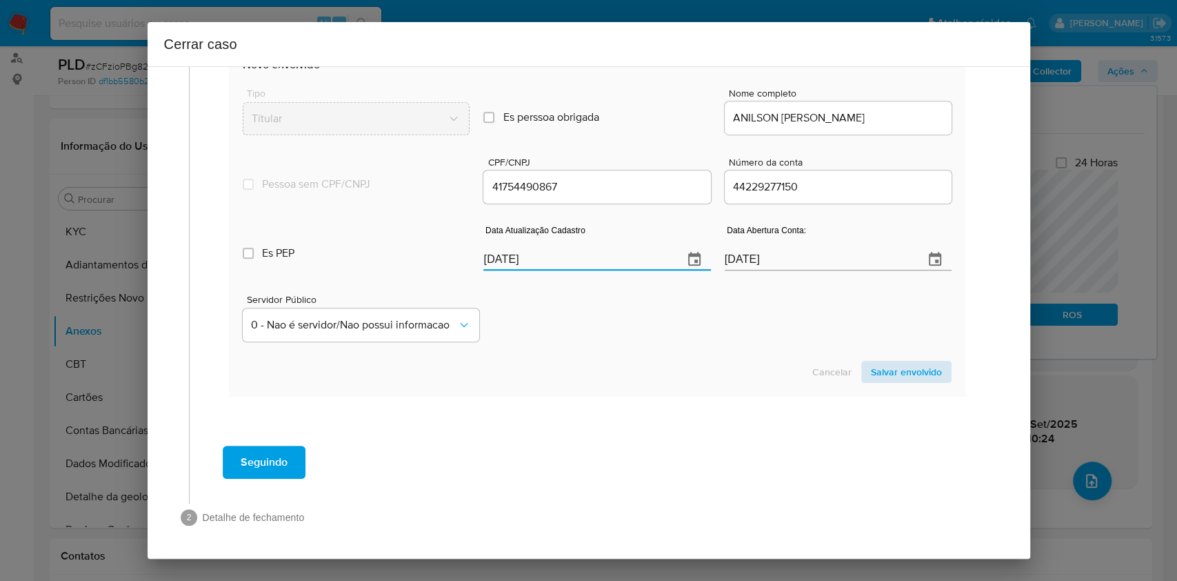
type input "19/08/2025"
click at [905, 370] on span "Salvar envolvido" at bounding box center [906, 371] width 71 height 19
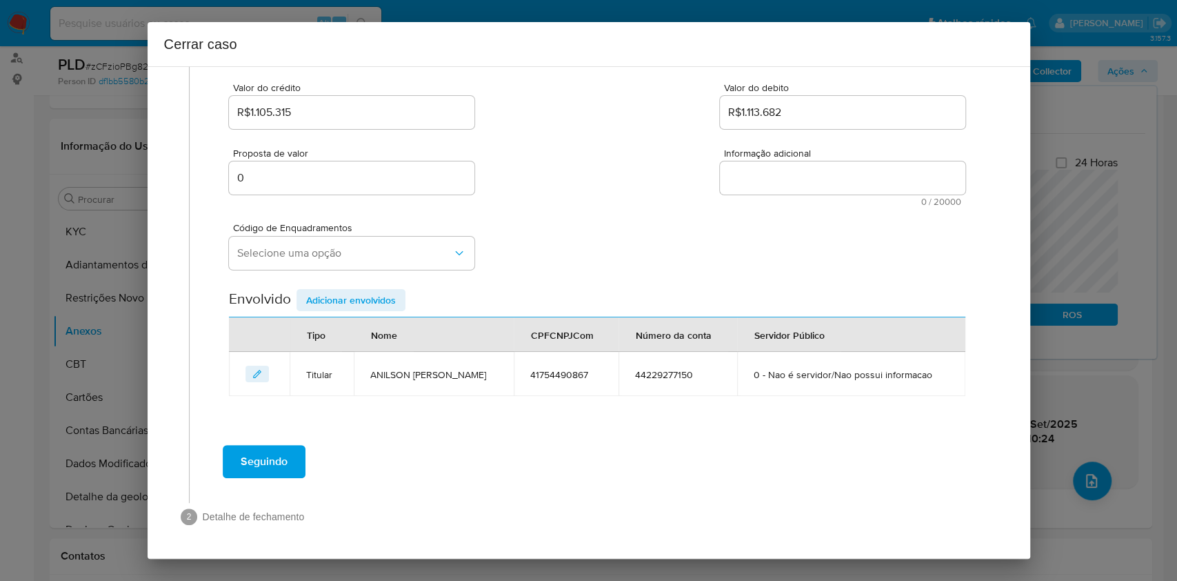
scroll to position [177, 0]
click at [336, 249] on span "Selecione uma opção" at bounding box center [344, 254] width 215 height 14
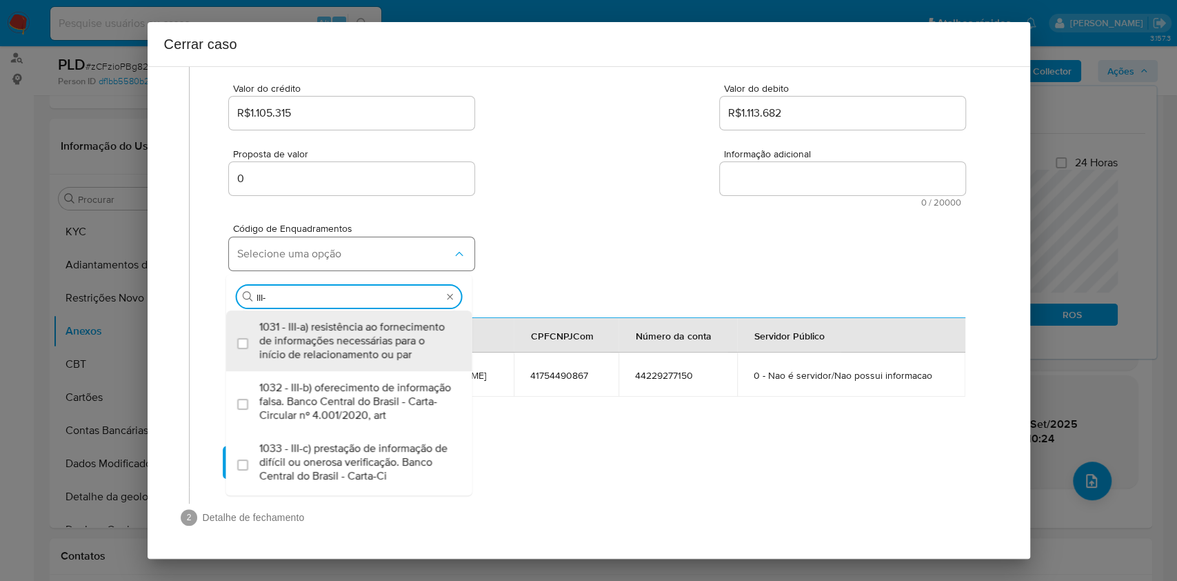
type input "III-A"
click at [301, 361] on span "1031 - III-a) resistência ao fornecimento de informações necessárias para o iní…" at bounding box center [356, 340] width 194 height 41
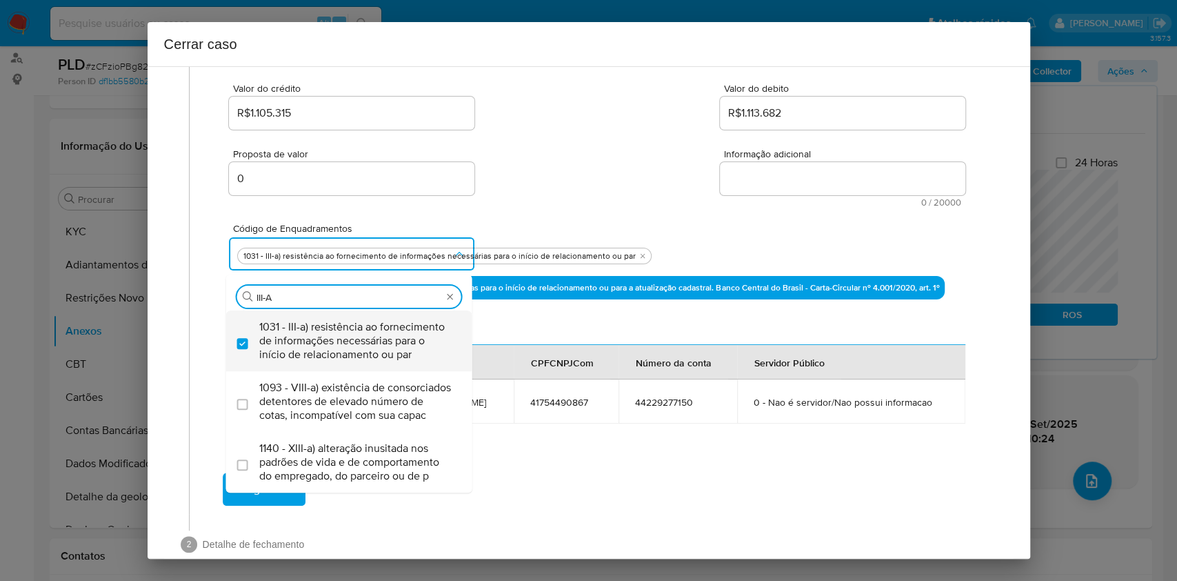
checkbox input "true"
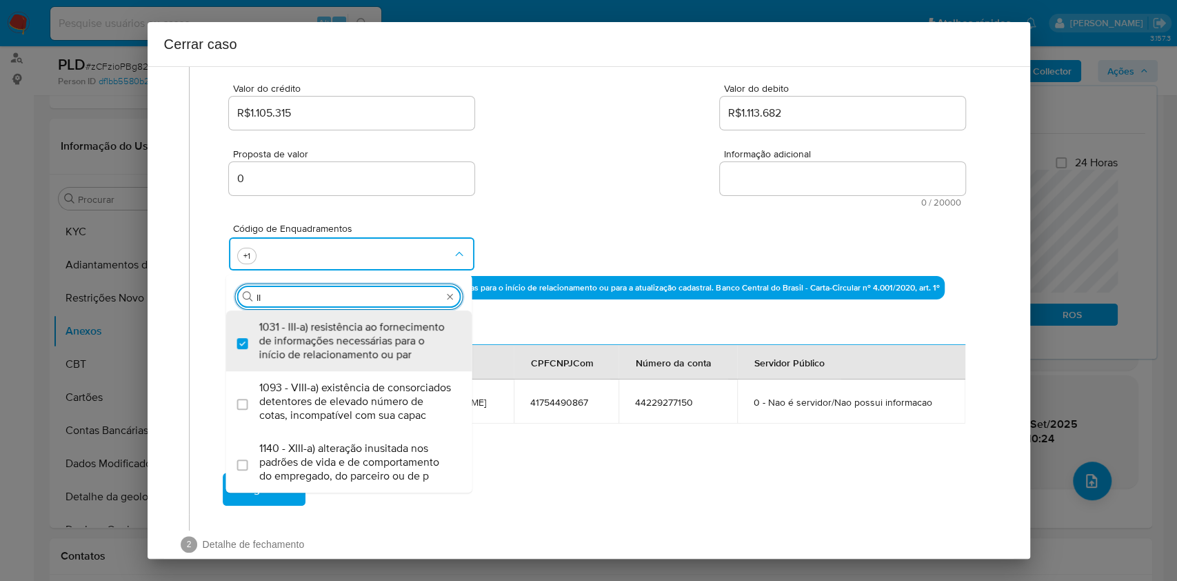
type input "I"
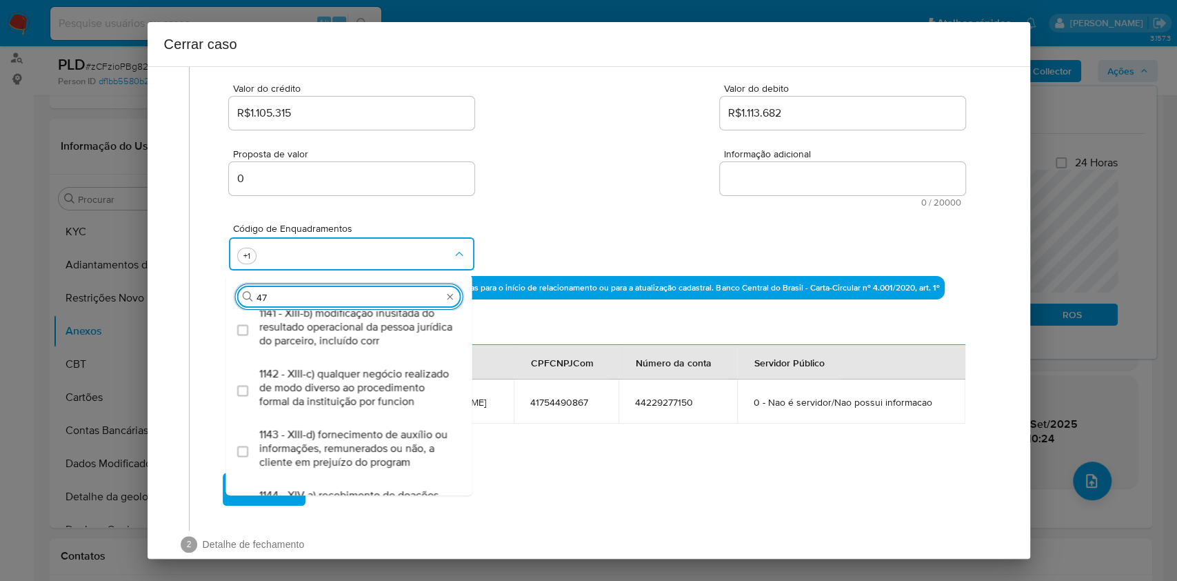
scroll to position [0, 0]
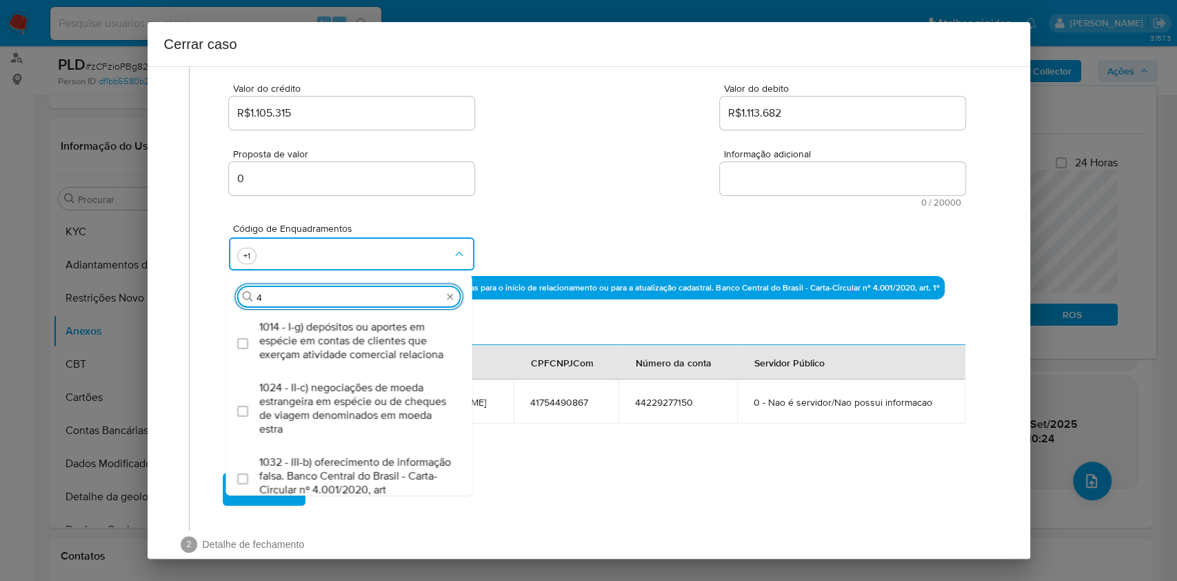
type input "45"
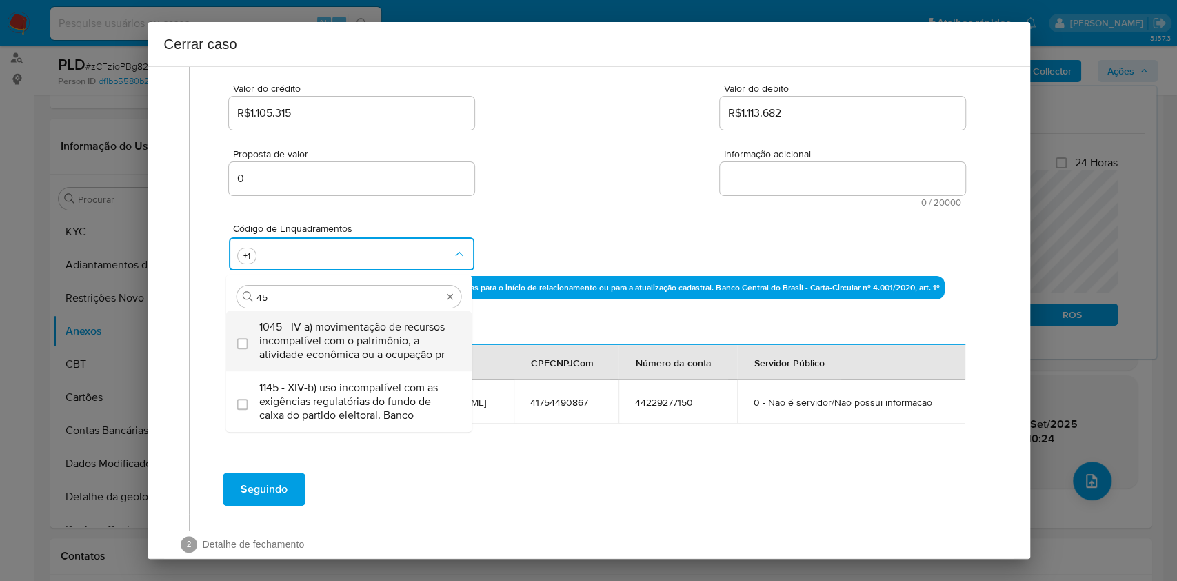
click at [261, 348] on span "1045 - IV-a) movimentação de recursos incompatível com o patrimônio, a atividad…" at bounding box center [356, 340] width 194 height 41
checkbox input "true"
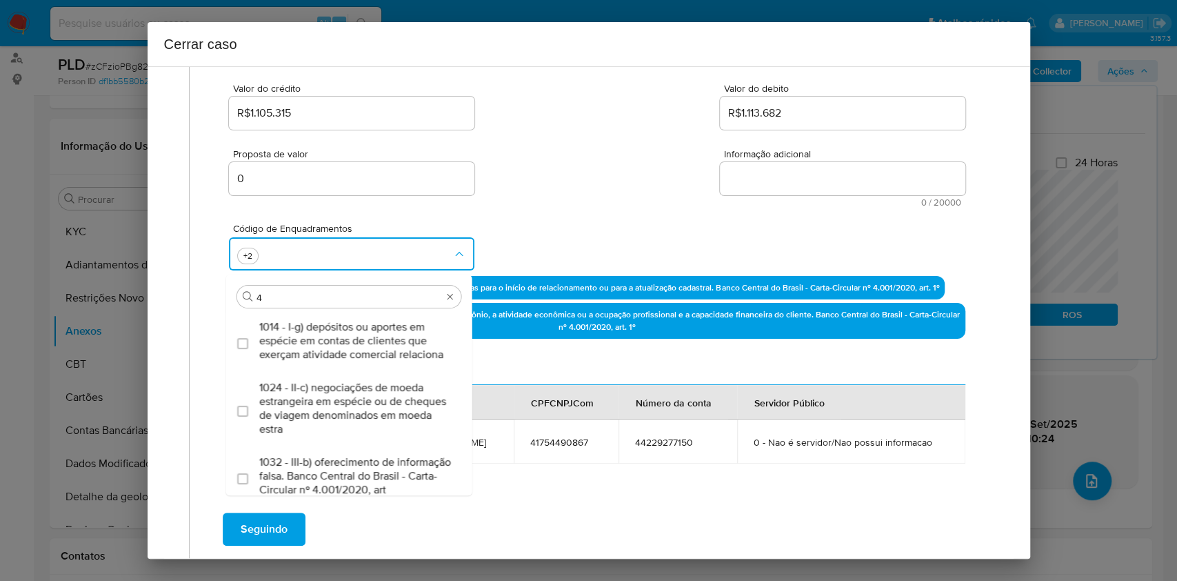
type input "47"
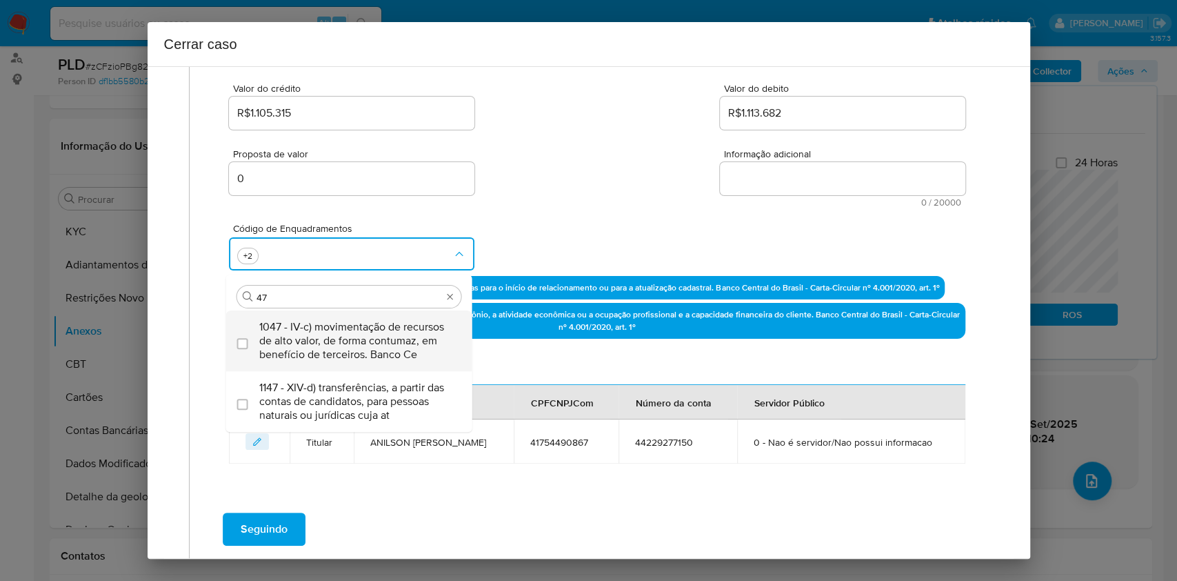
click at [261, 351] on span "1047 - IV-c) movimentação de recursos de alto valor, de forma contumaz, em bene…" at bounding box center [356, 340] width 194 height 41
checkbox input "true"
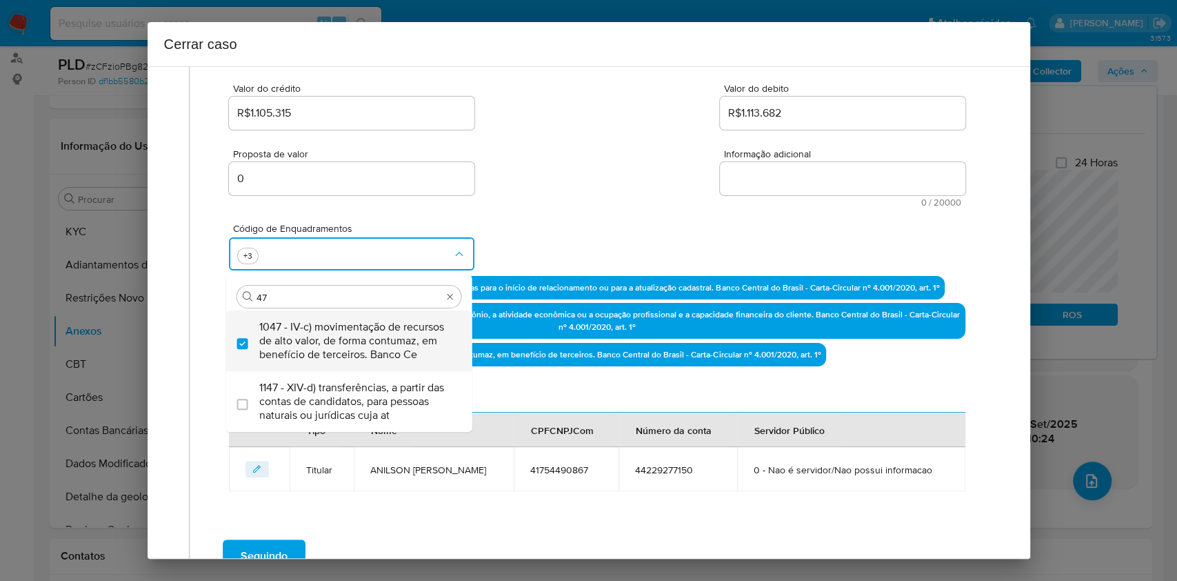
type input "47"
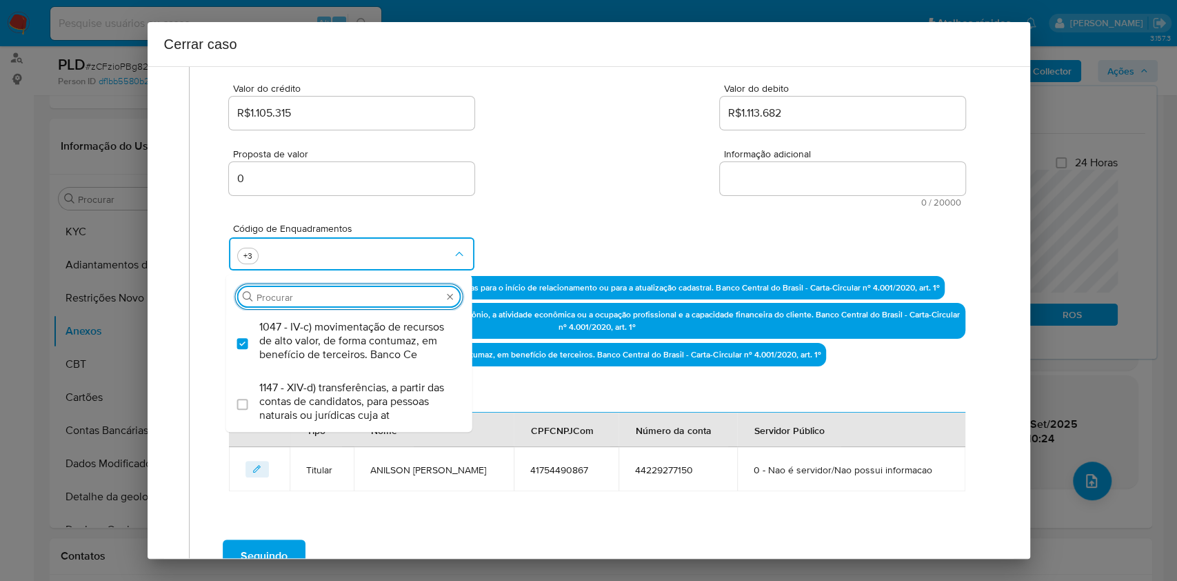
drag, startPoint x: 759, startPoint y: 157, endPoint x: 764, endPoint y: 170, distance: 13.7
click at [760, 157] on span "Informação adicional" at bounding box center [847, 154] width 246 height 10
click at [760, 162] on textarea "Informação adicional" at bounding box center [843, 178] width 246 height 33
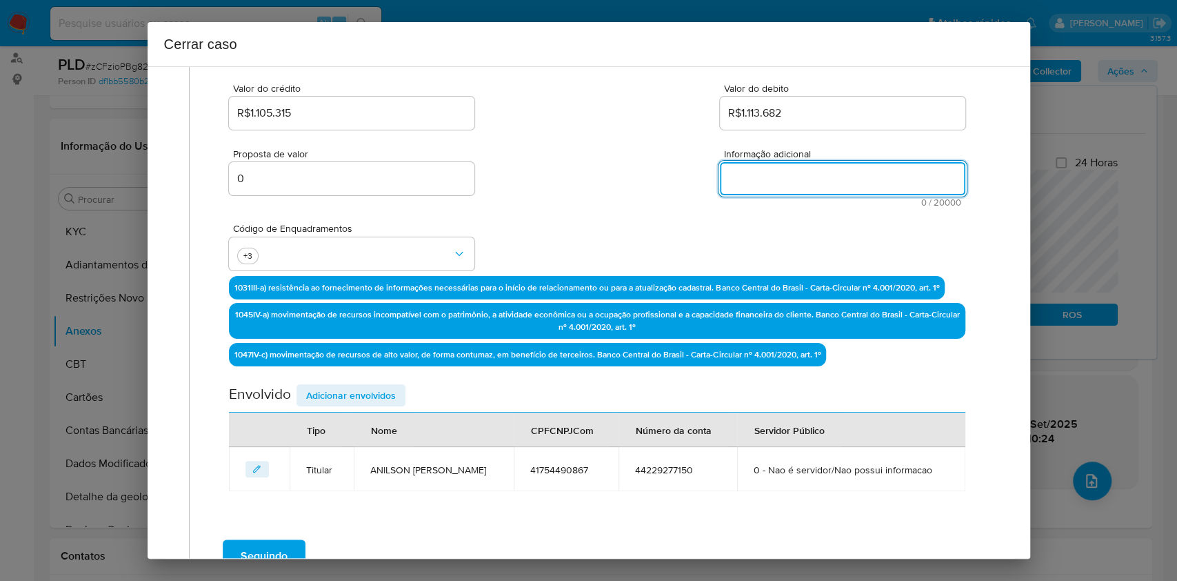
paste textarea "Anilson Xavier Leite Junior, CPF 41754490867, 30 anos, residente no município d…"
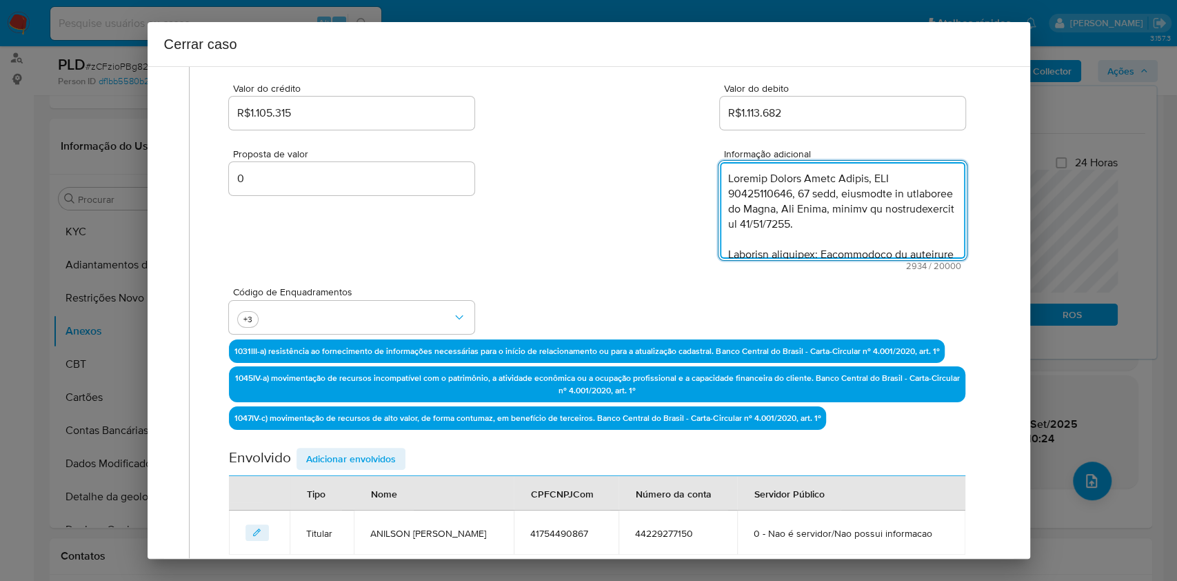
scroll to position [1399, 0]
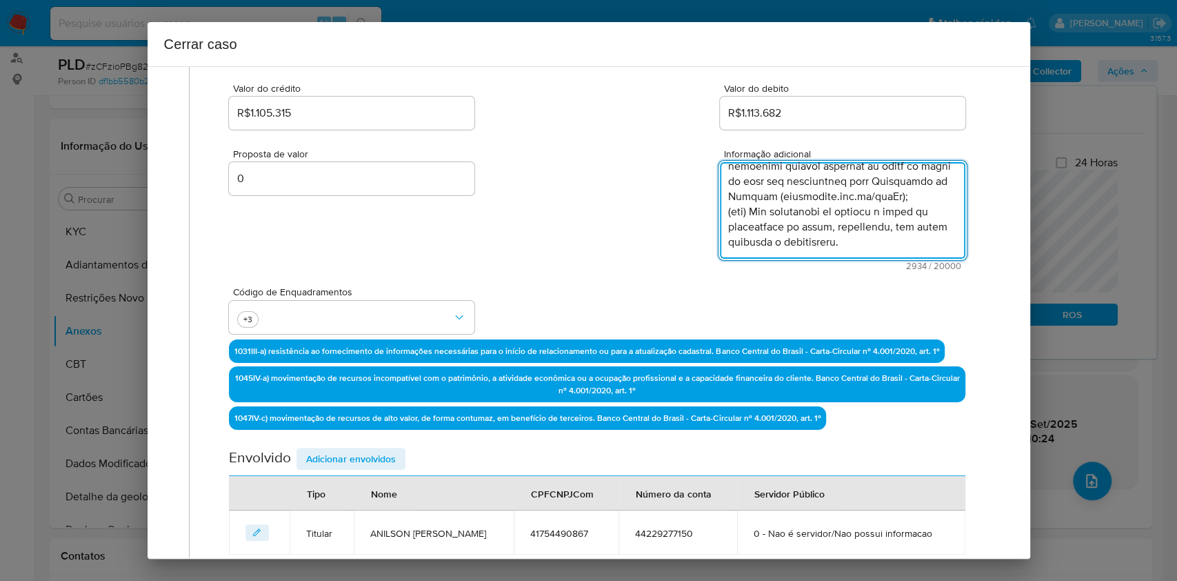
type textarea "Anilson Xavier Leite Junior, CPF 41754490867, 30 anos, residente no município d…"
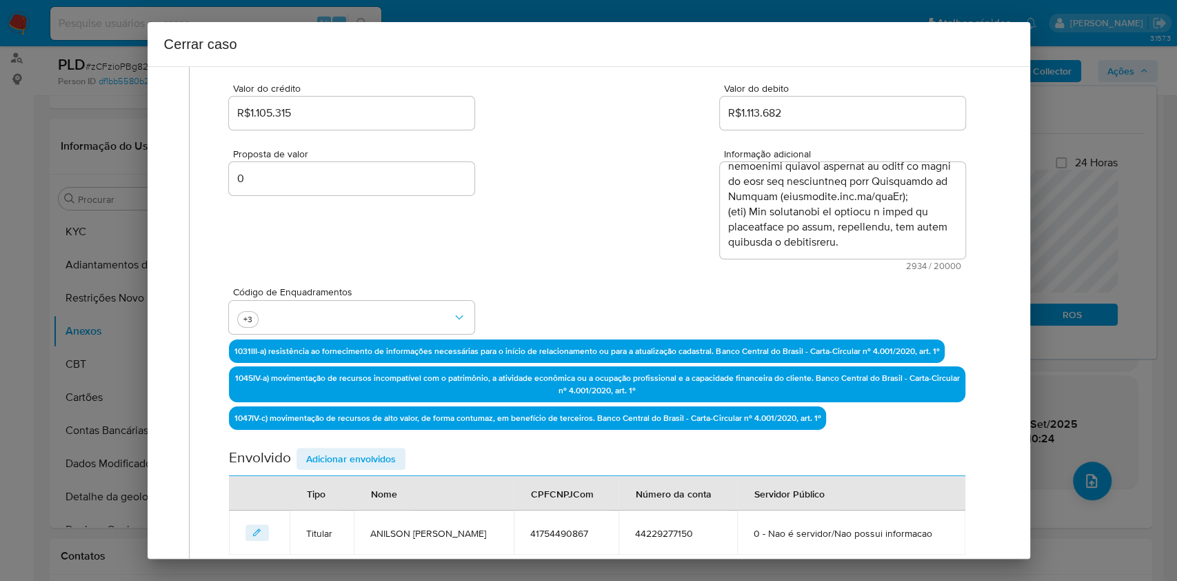
drag, startPoint x: 388, startPoint y: 456, endPoint x: 528, endPoint y: 381, distance: 158.9
click at [388, 457] on span "Adicionar envolvidos" at bounding box center [351, 458] width 90 height 19
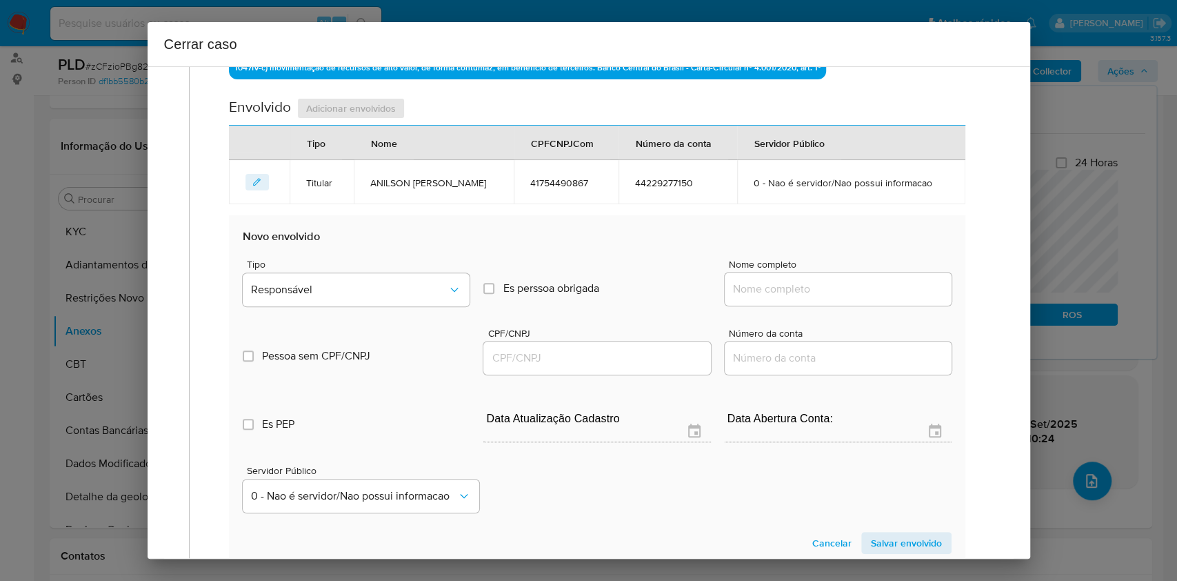
scroll to position [545, 0]
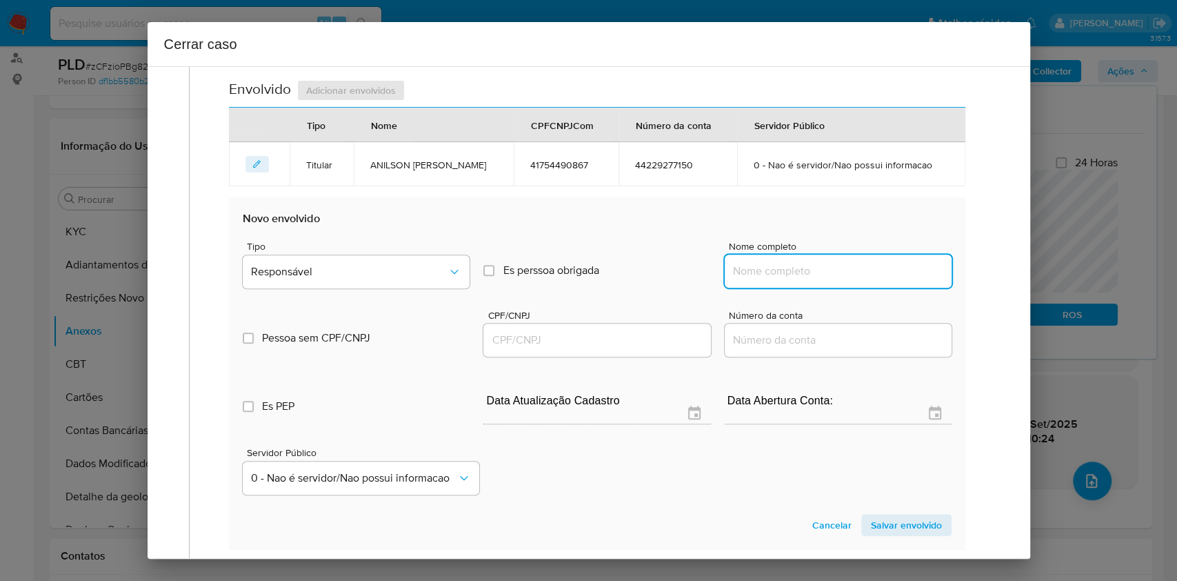
drag, startPoint x: 758, startPoint y: 264, endPoint x: 772, endPoint y: 262, distance: 14.6
click at [758, 266] on input "Nome completo" at bounding box center [838, 271] width 227 height 18
paste input "Flavio Nunes De Macedo, 19574857875"
click at [894, 269] on input "Flavio Nunes De Macedo, 19574857875" at bounding box center [838, 271] width 227 height 18
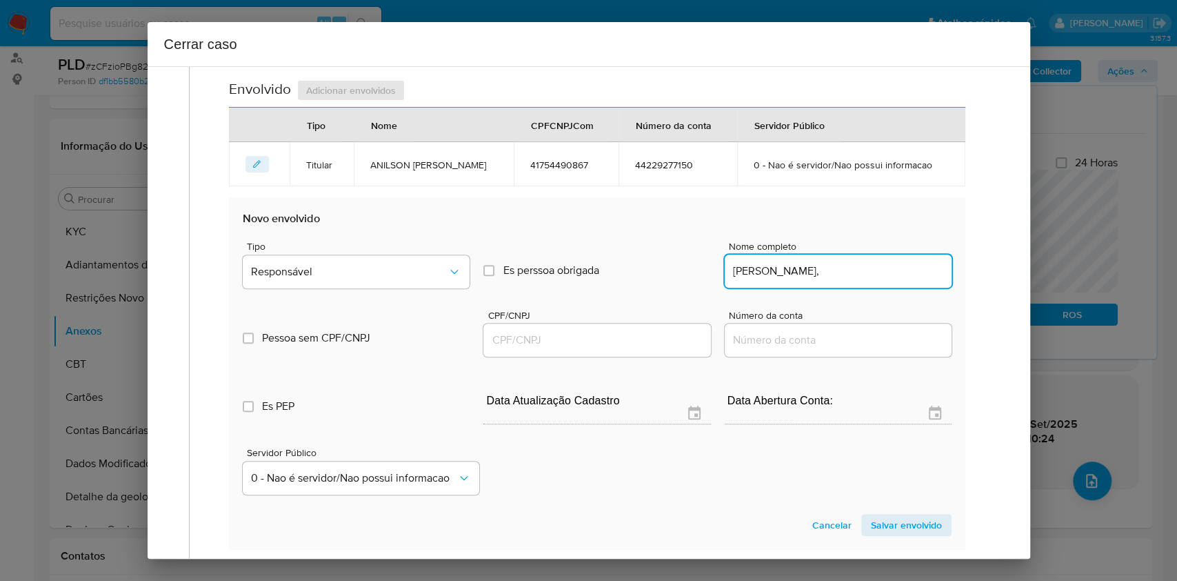
type input "Flavio Nunes De Macedo,"
drag, startPoint x: 598, startPoint y: 321, endPoint x: 604, endPoint y: 332, distance: 12.1
click at [599, 323] on div "CPF/CNPJ" at bounding box center [596, 334] width 227 height 49
click at [614, 339] on input "CPF/CNPJ" at bounding box center [596, 340] width 227 height 18
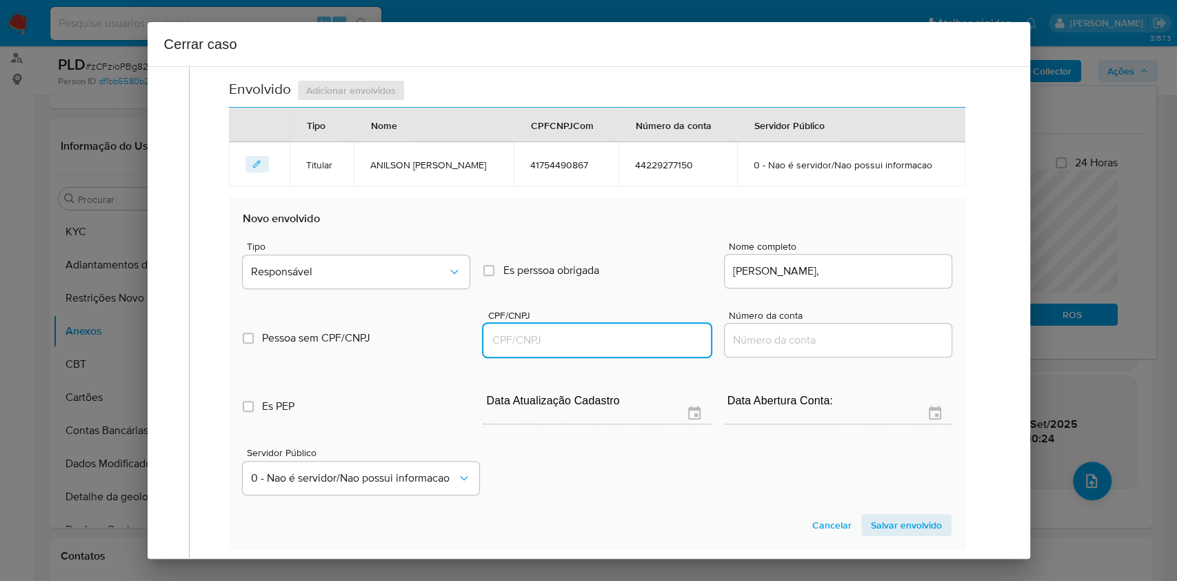
paste input "19574857875"
type input "19574857875"
click at [372, 279] on button "Responsável" at bounding box center [356, 271] width 227 height 33
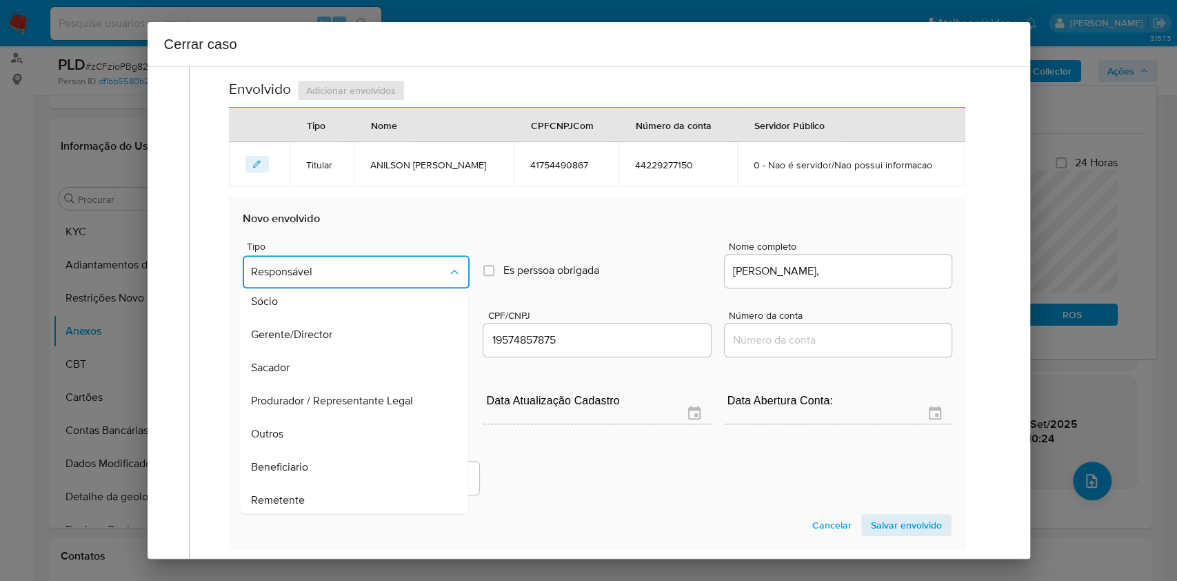
scroll to position [177, 0]
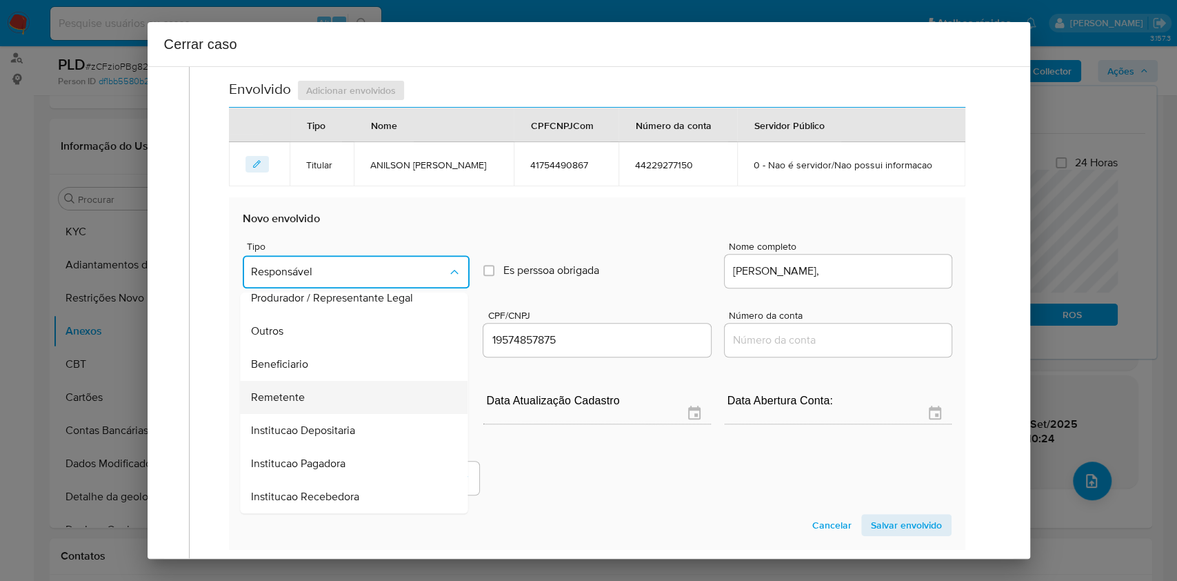
click at [335, 407] on div "Remetente" at bounding box center [350, 397] width 197 height 33
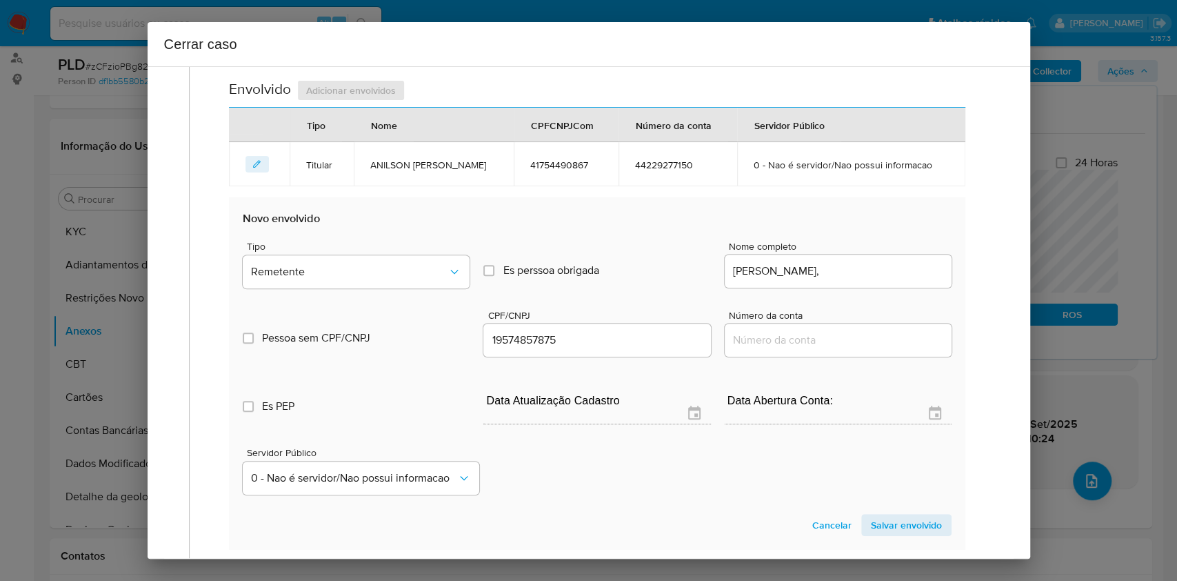
drag, startPoint x: 901, startPoint y: 526, endPoint x: 932, endPoint y: 509, distance: 35.5
click at [901, 527] on span "Salvar envolvido" at bounding box center [906, 524] width 71 height 19
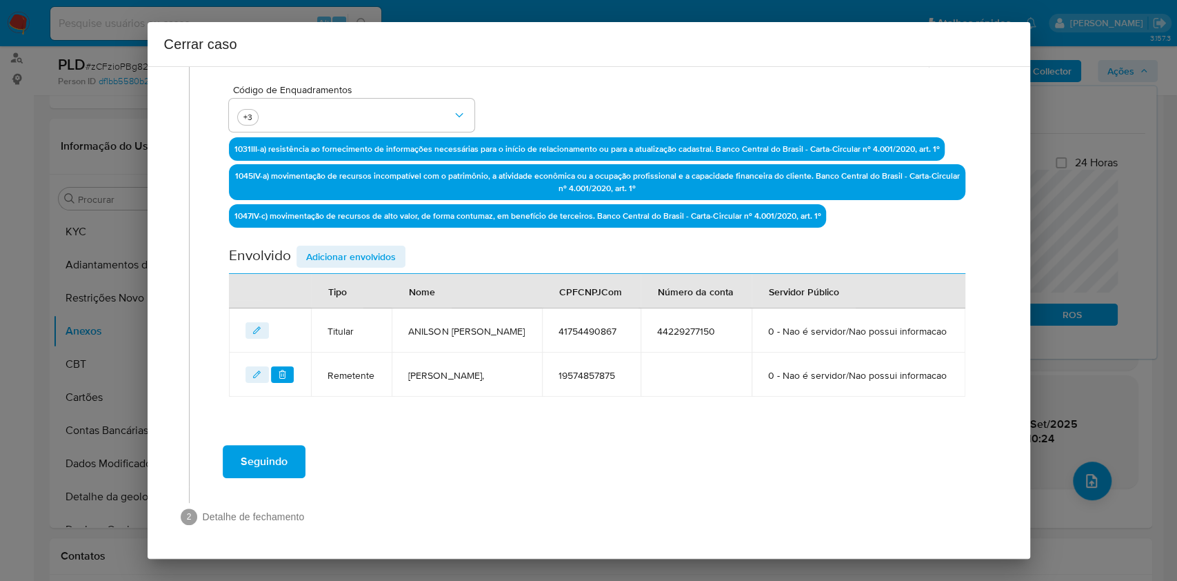
scroll to position [415, 0]
click at [373, 201] on div "Data de início 01/07/2025 Data Fin 02/09/2025 Valor do crédito R$1.105.315 Valo…" at bounding box center [597, 95] width 736 height 604
drag, startPoint x: 373, startPoint y: 205, endPoint x: 437, endPoint y: 221, distance: 65.4
click at [373, 206] on div "Data de início 01/07/2025 Data Fin 02/09/2025 Valor do crédito R$1.105.315 Valo…" at bounding box center [597, 95] width 736 height 604
click at [381, 247] on span "Adicionar envolvidos" at bounding box center [351, 256] width 90 height 19
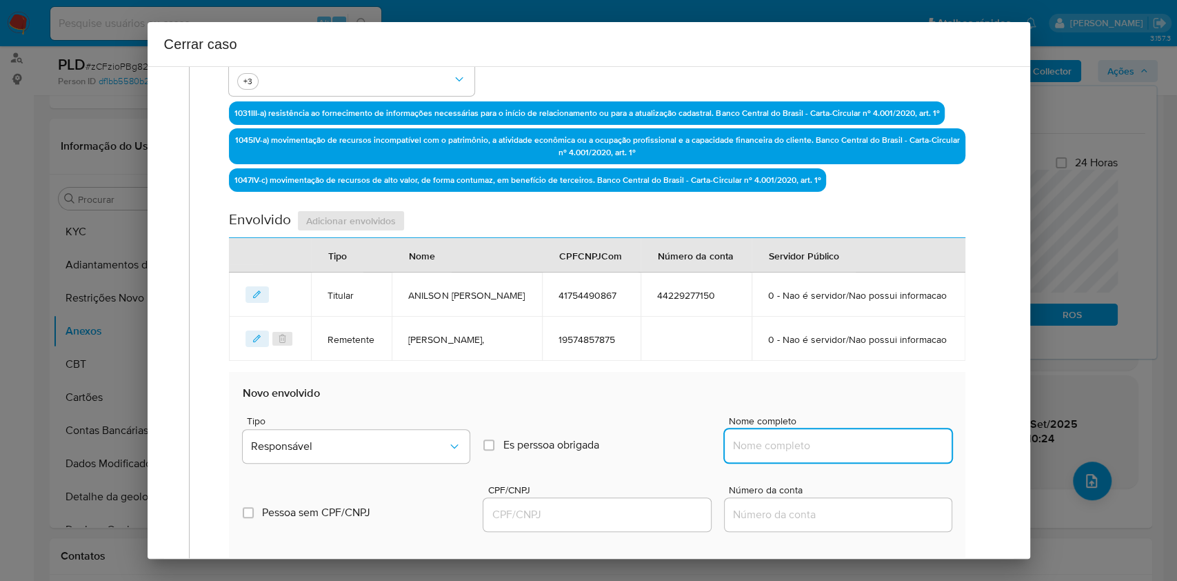
paste input "Visão Digital Servicos Ltda, 57532705000177"
click at [835, 462] on div at bounding box center [838, 445] width 227 height 33
click at [886, 455] on input "Visão Digital Servicos Ltda, 57532705000177" at bounding box center [838, 446] width 227 height 18
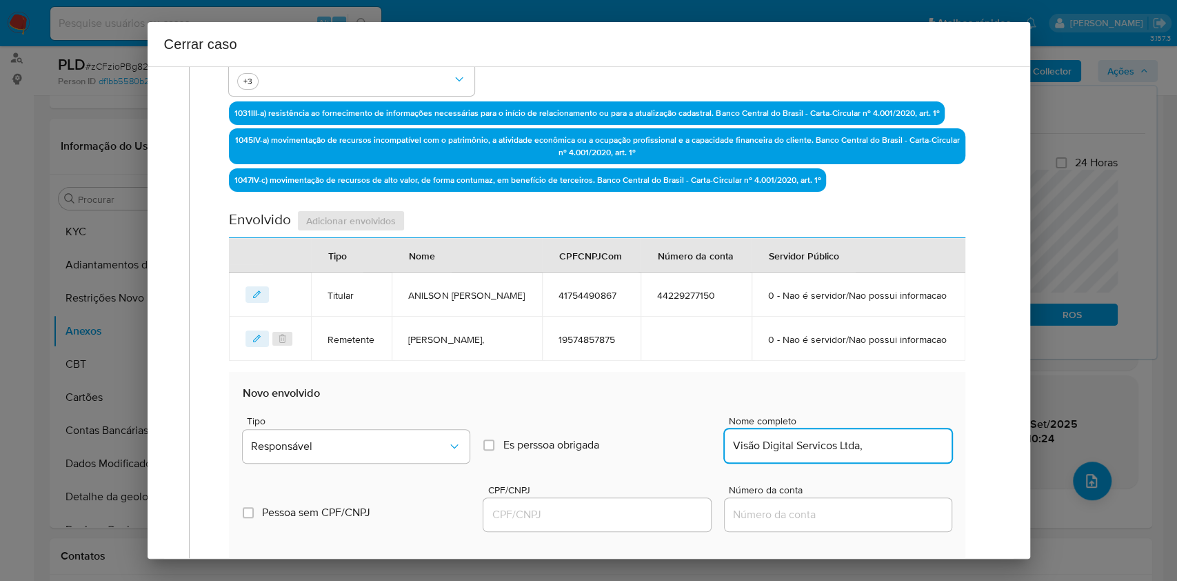
scroll to position [0, 0]
type input "Visão Digital Servicos Ltda,"
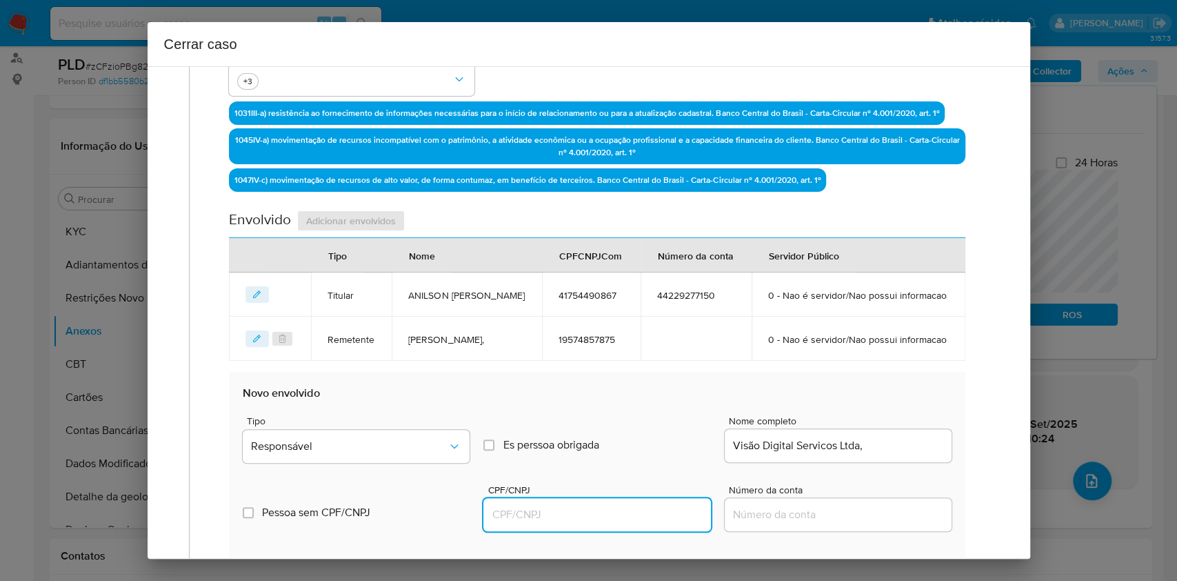
click at [650, 523] on input "CPF/CNPJ" at bounding box center [596, 515] width 227 height 18
paste input "57532705000177"
type input "57532705000177"
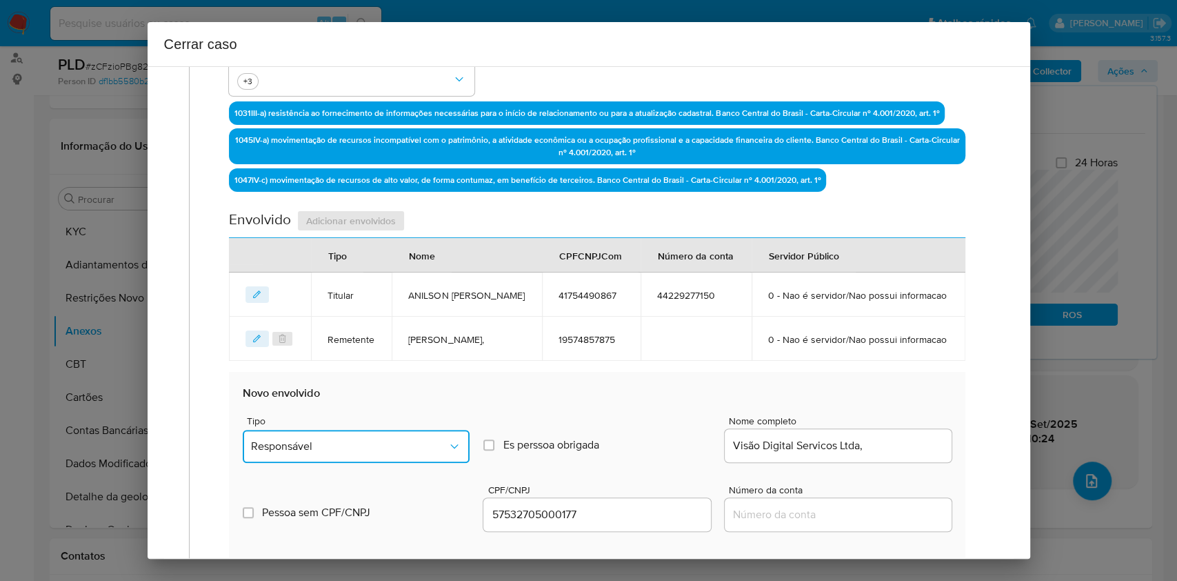
drag, startPoint x: 405, startPoint y: 494, endPoint x: 402, endPoint y: 483, distance: 11.4
click at [405, 463] on button "Responsável" at bounding box center [356, 446] width 227 height 33
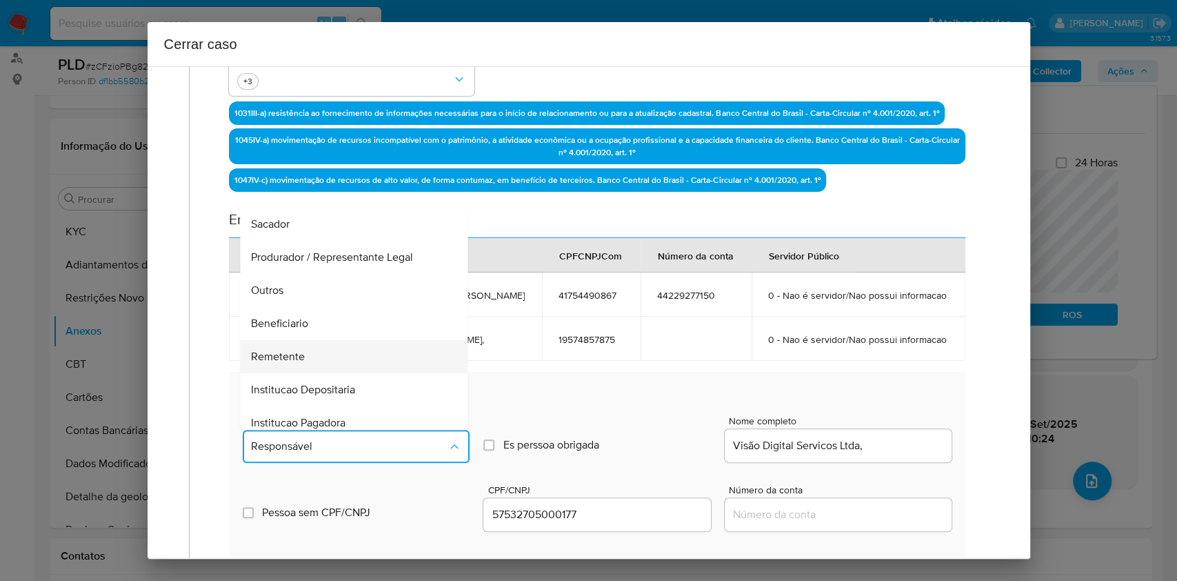
scroll to position [177, 0]
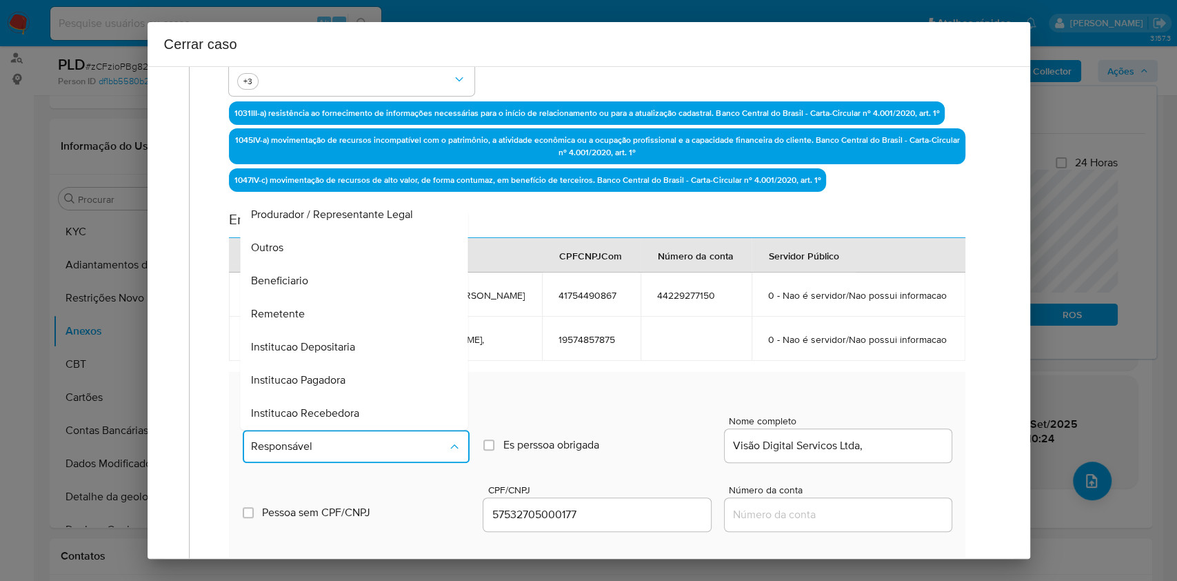
drag, startPoint x: 308, startPoint y: 338, endPoint x: 470, endPoint y: 326, distance: 162.5
click at [307, 330] on div "Remetente" at bounding box center [350, 313] width 197 height 33
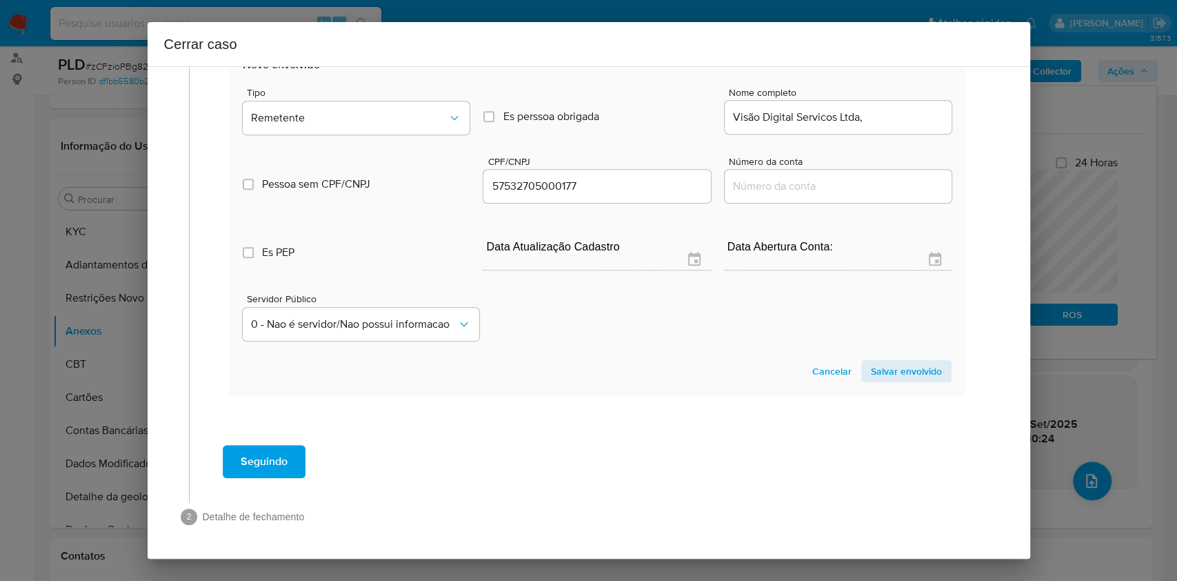
click at [896, 361] on span "Salvar envolvido" at bounding box center [906, 370] width 71 height 19
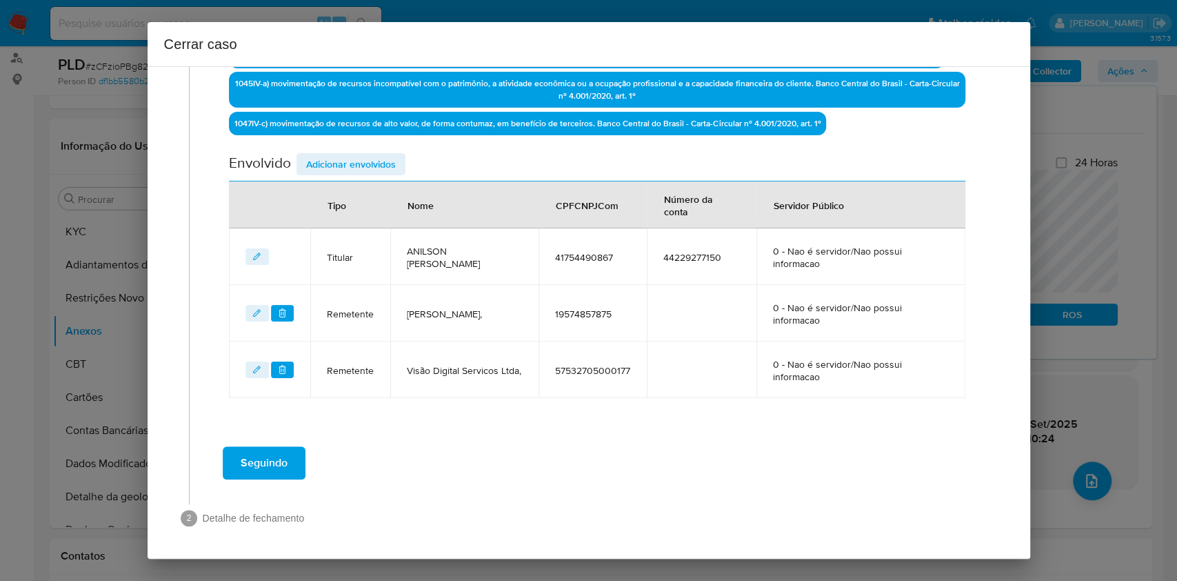
drag, startPoint x: 372, startPoint y: 166, endPoint x: 668, endPoint y: 284, distance: 318.8
click at [372, 168] on span "Adicionar envolvidos" at bounding box center [351, 163] width 90 height 19
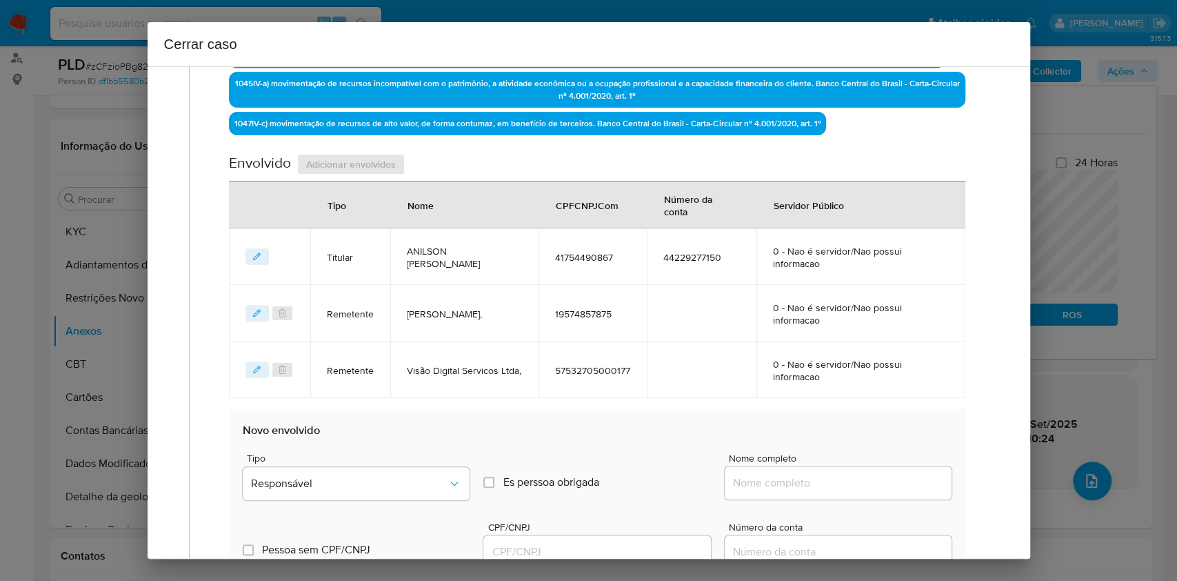
click at [805, 471] on div at bounding box center [838, 482] width 227 height 33
drag, startPoint x: 849, startPoint y: 470, endPoint x: 874, endPoint y: 474, distance: 25.1
click at [849, 472] on div at bounding box center [838, 482] width 227 height 33
drag, startPoint x: 889, startPoint y: 487, endPoint x: 904, endPoint y: 481, distance: 16.1
click at [890, 488] on input "Nome completo" at bounding box center [838, 483] width 227 height 18
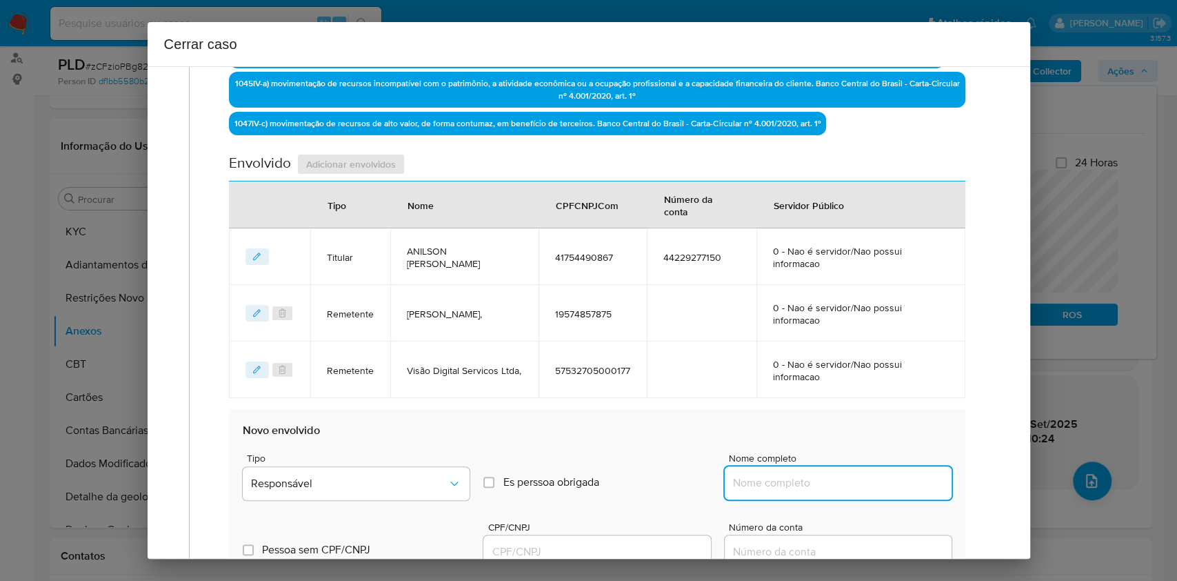
click at [905, 480] on input "Nome completo" at bounding box center [838, 483] width 227 height 18
click at [901, 477] on input "Nome completo" at bounding box center [838, 483] width 227 height 18
click at [904, 482] on input "Nome completo" at bounding box center [838, 483] width 227 height 18
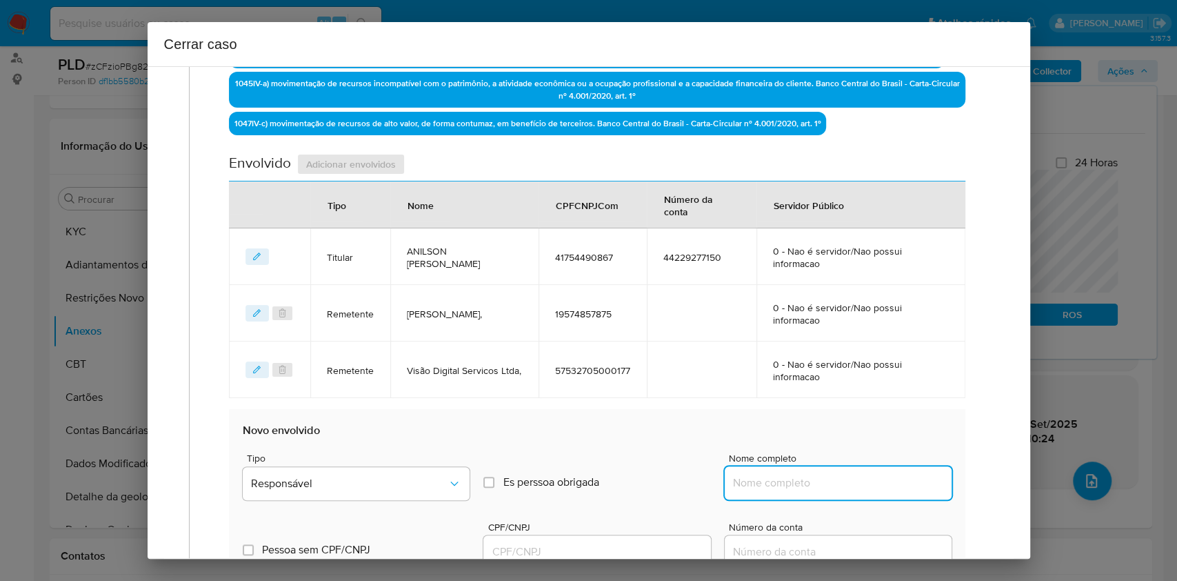
paste input "Anilson Xavier Leite, 08101880828"
click at [879, 478] on input "Anilson Xavier Leite, 08101880828" at bounding box center [838, 483] width 227 height 18
click at [879, 477] on input "Anilson Xavier Leite, 08101880828" at bounding box center [838, 483] width 227 height 18
type input "Anilson Xavier Leite,"
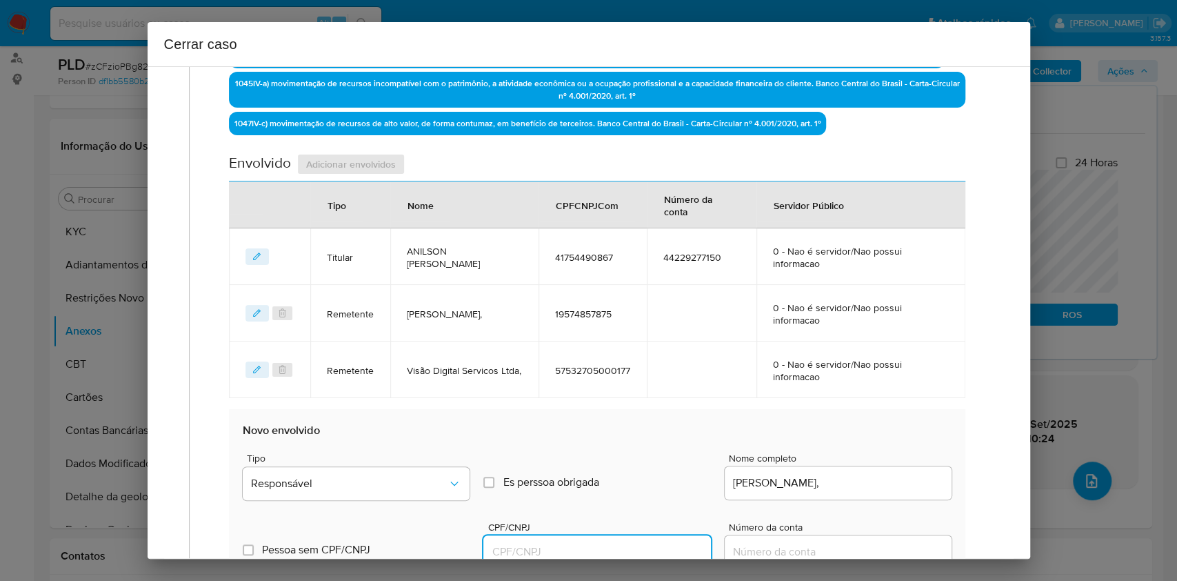
click at [657, 548] on input "CPF/CNPJ" at bounding box center [596, 552] width 227 height 18
paste input "08101880828"
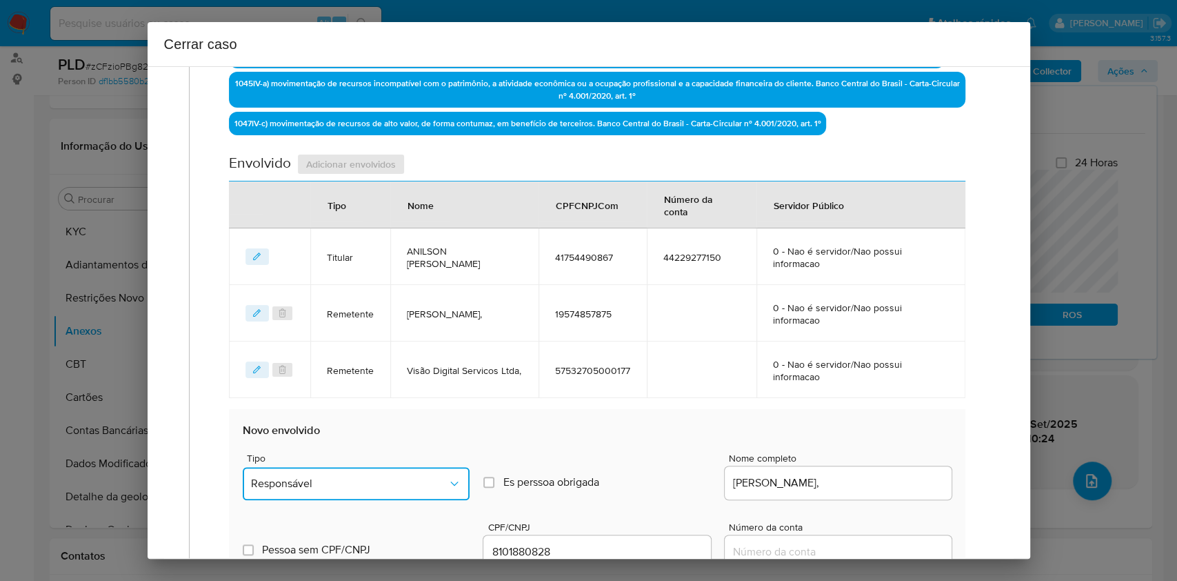
click at [437, 481] on span "Responsável" at bounding box center [349, 484] width 197 height 14
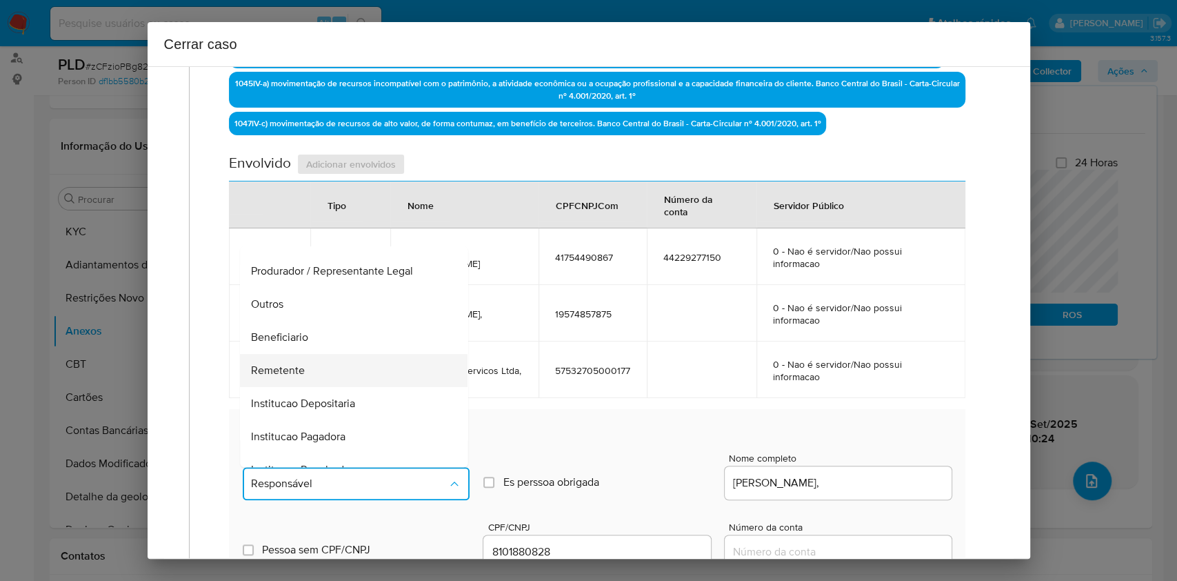
scroll to position [177, 0]
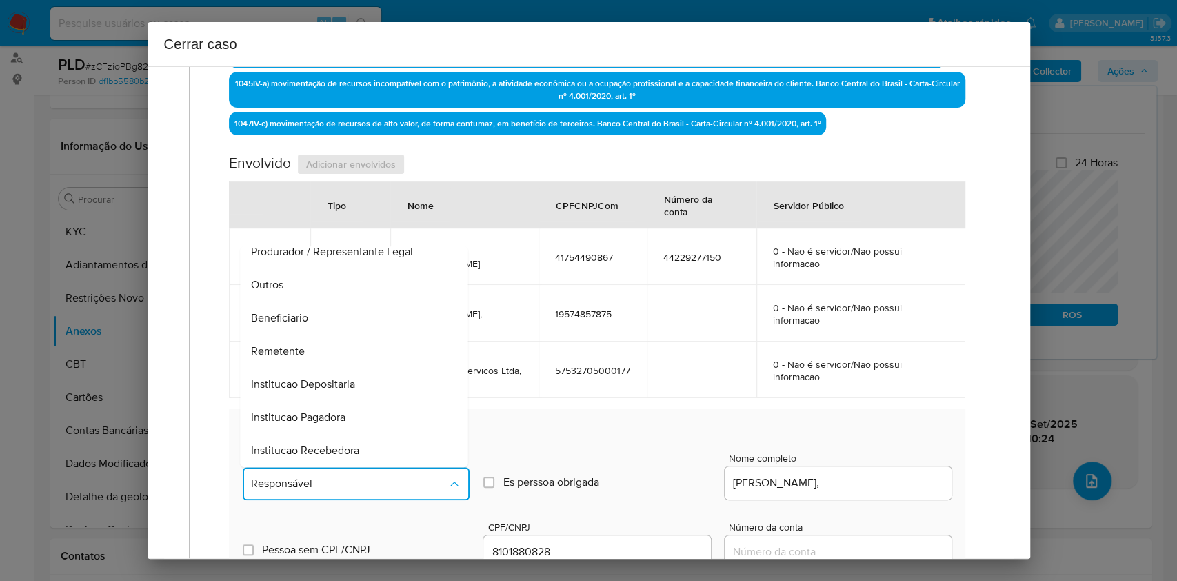
drag, startPoint x: 327, startPoint y: 337, endPoint x: 333, endPoint y: 342, distance: 7.9
click at [327, 339] on div "Remetente" at bounding box center [350, 351] width 197 height 33
type input "08101880828"
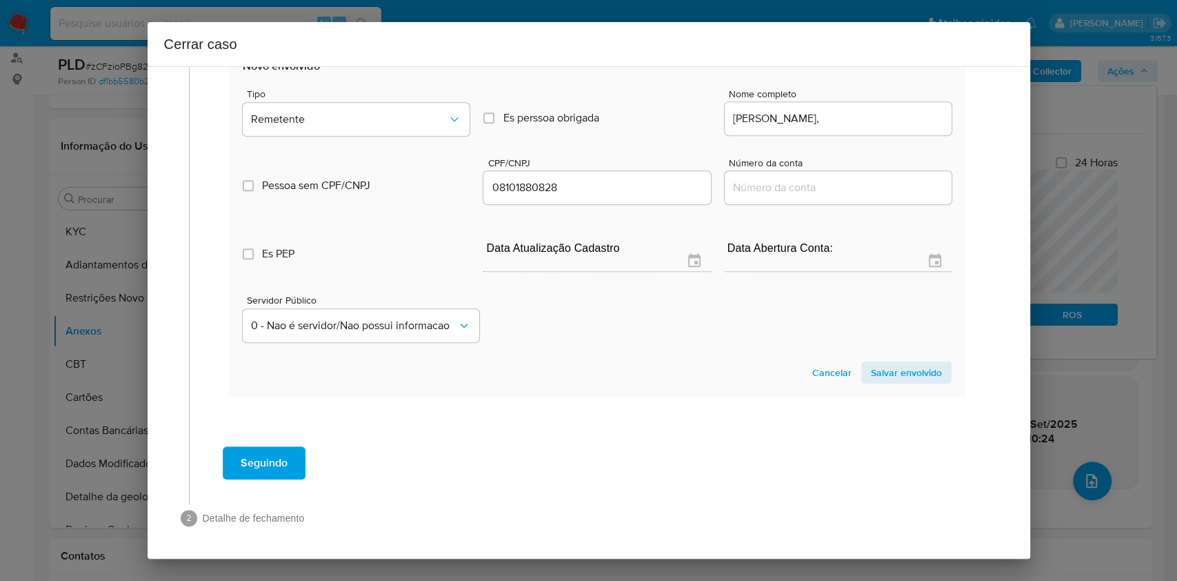
click at [931, 363] on button "Salvar envolvido" at bounding box center [906, 372] width 90 height 22
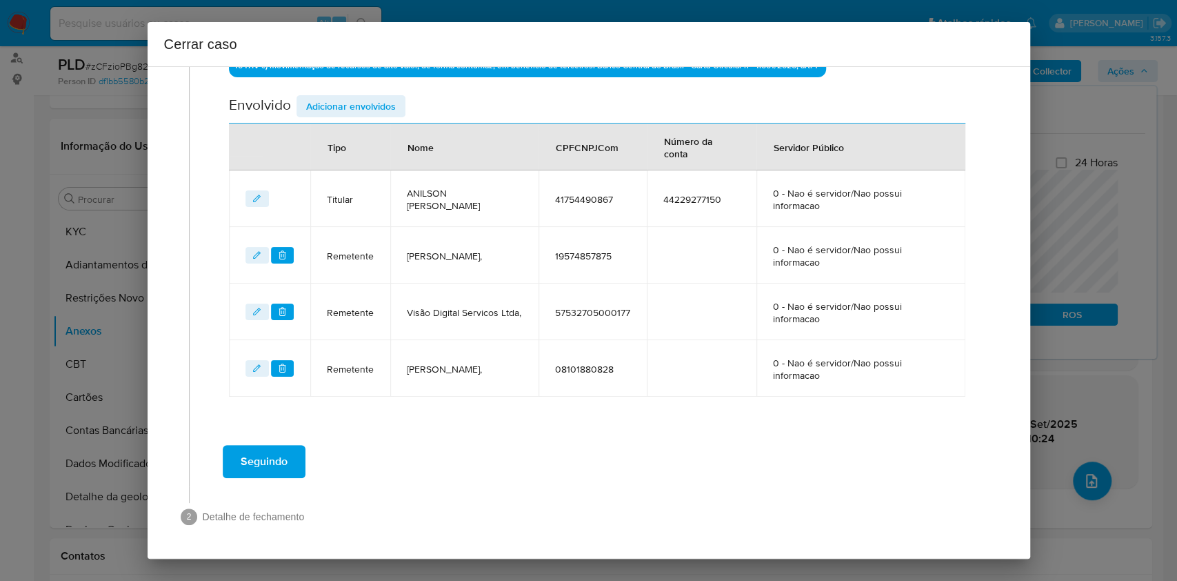
scroll to position [528, 0]
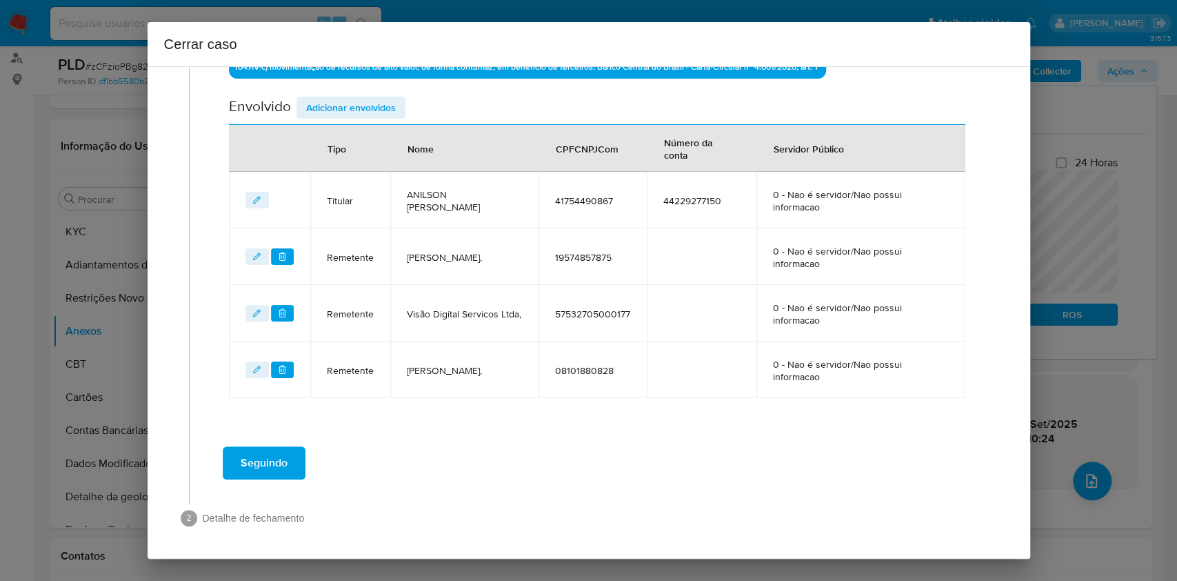
click at [365, 113] on span "Adicionar envolvidos" at bounding box center [351, 107] width 90 height 19
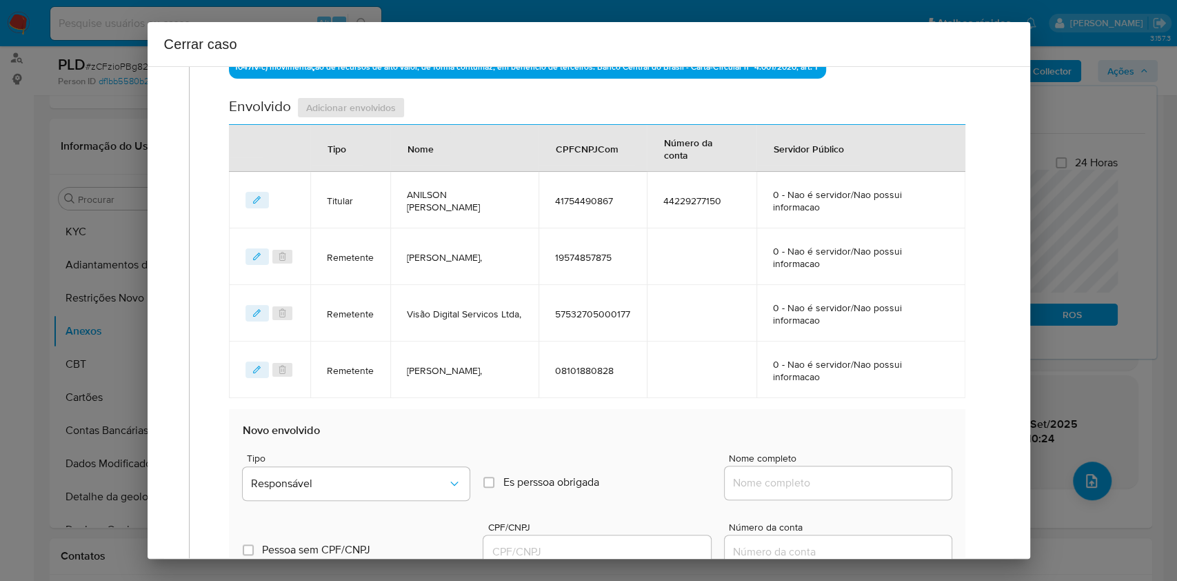
drag, startPoint x: 795, startPoint y: 477, endPoint x: 833, endPoint y: 472, distance: 38.3
click at [797, 477] on input "Nome completo" at bounding box center [838, 483] width 227 height 18
paste input "Orbion Gaming Ltda, 58368179000114"
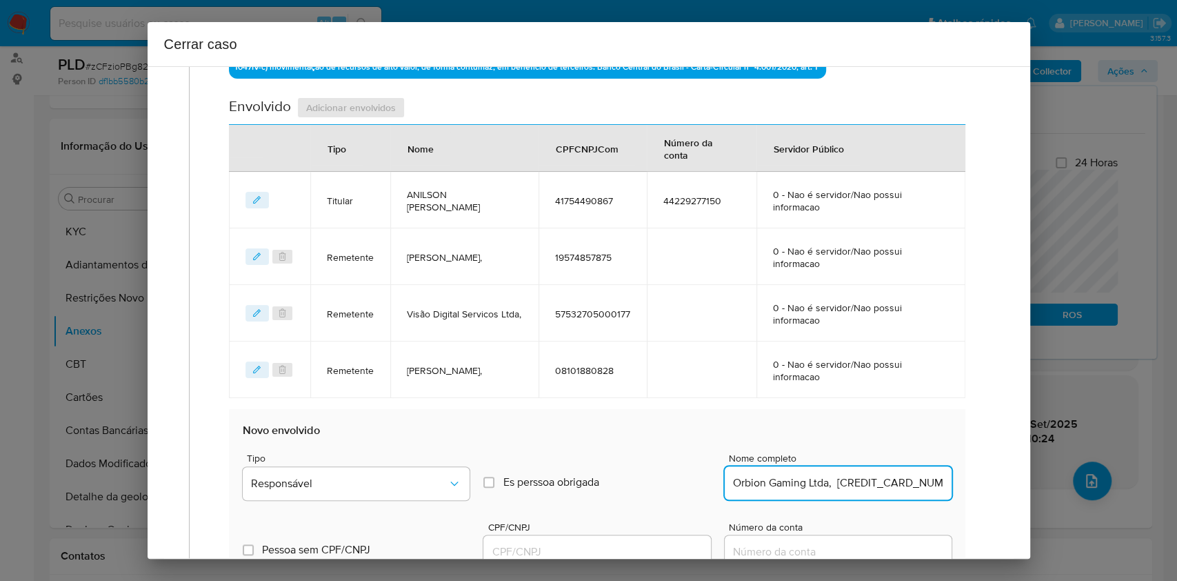
click at [879, 488] on input "Orbion Gaming Ltda, 58368179000114" at bounding box center [838, 483] width 227 height 18
type input "Orbion Gaming Ltda,"
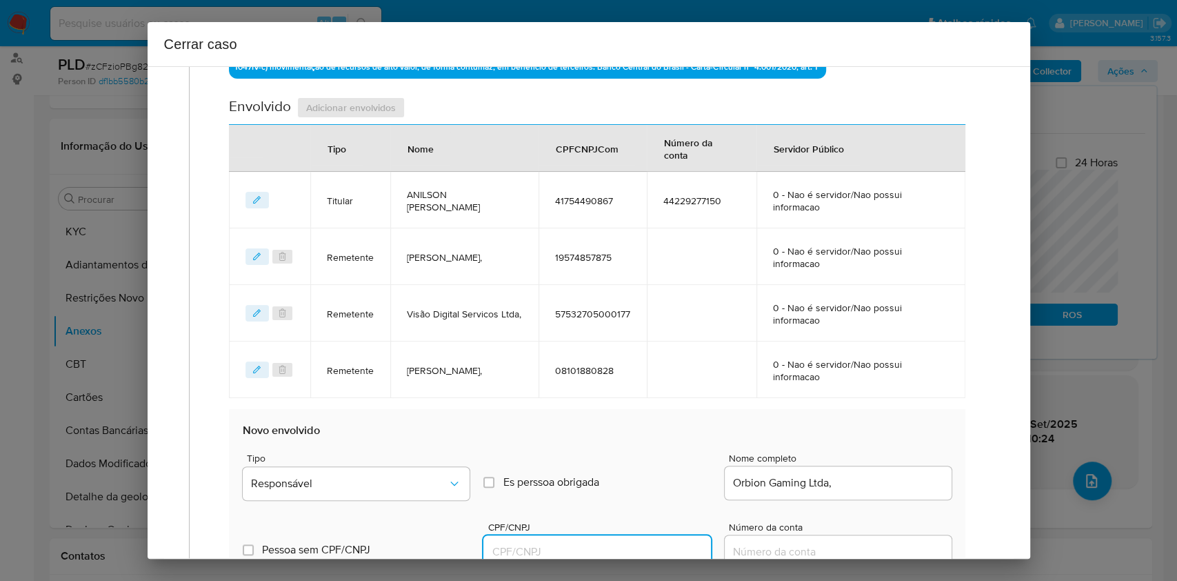
click at [673, 555] on input "CPF/CNPJ" at bounding box center [596, 552] width 227 height 18
paste input "58368179000114"
type input "58368179000114"
click at [414, 461] on div "Tipo Responsável" at bounding box center [356, 479] width 227 height 52
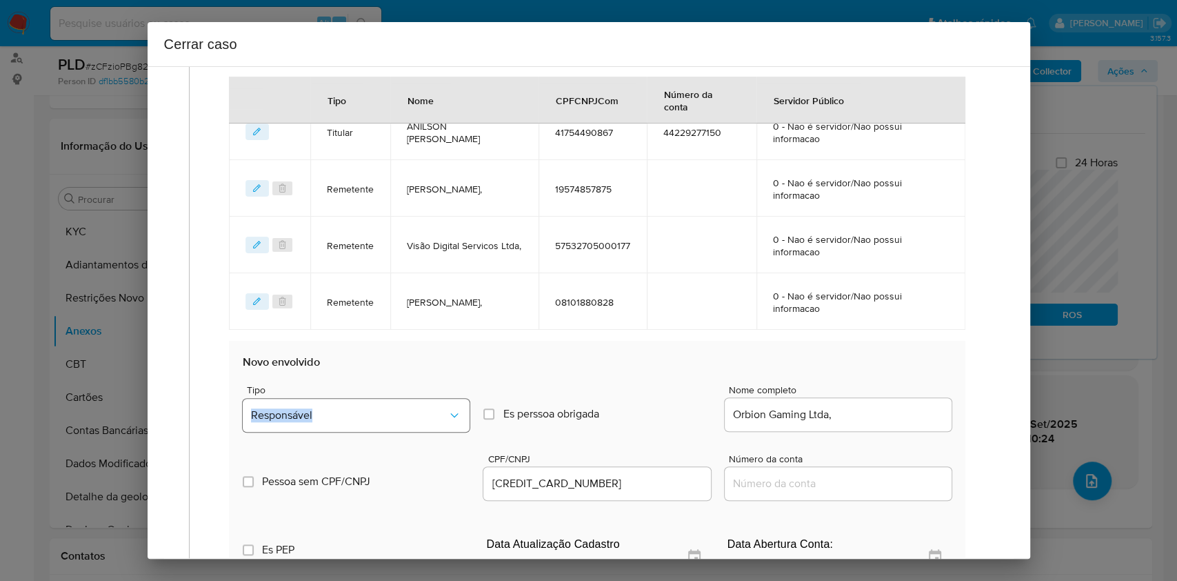
scroll to position [619, 0]
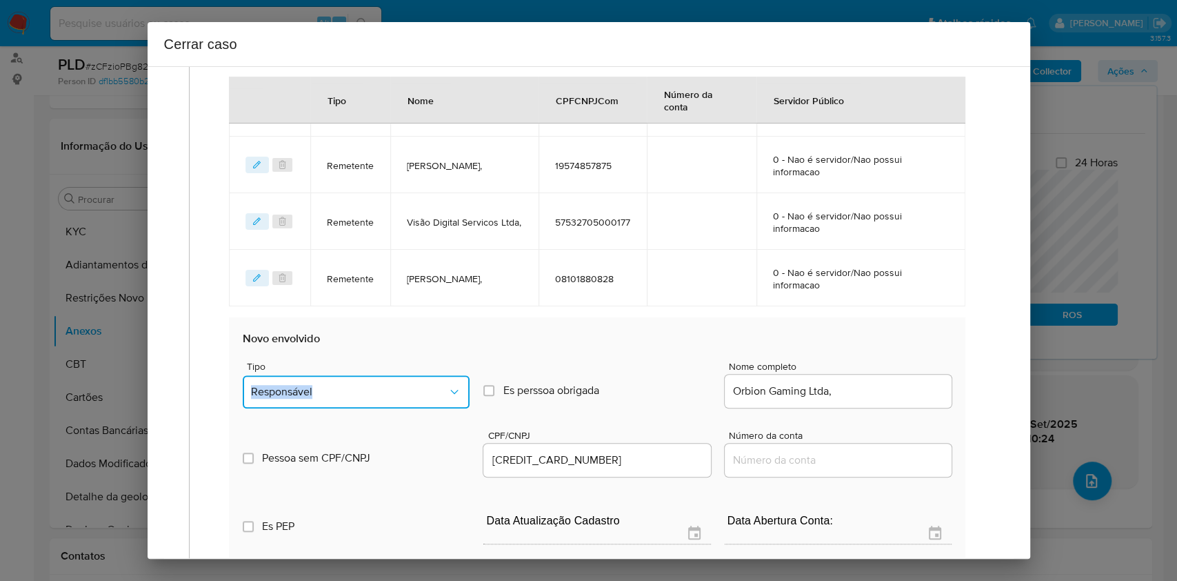
drag, startPoint x: 409, startPoint y: 375, endPoint x: 402, endPoint y: 389, distance: 16.0
click at [409, 375] on button "Responsável" at bounding box center [356, 391] width 227 height 33
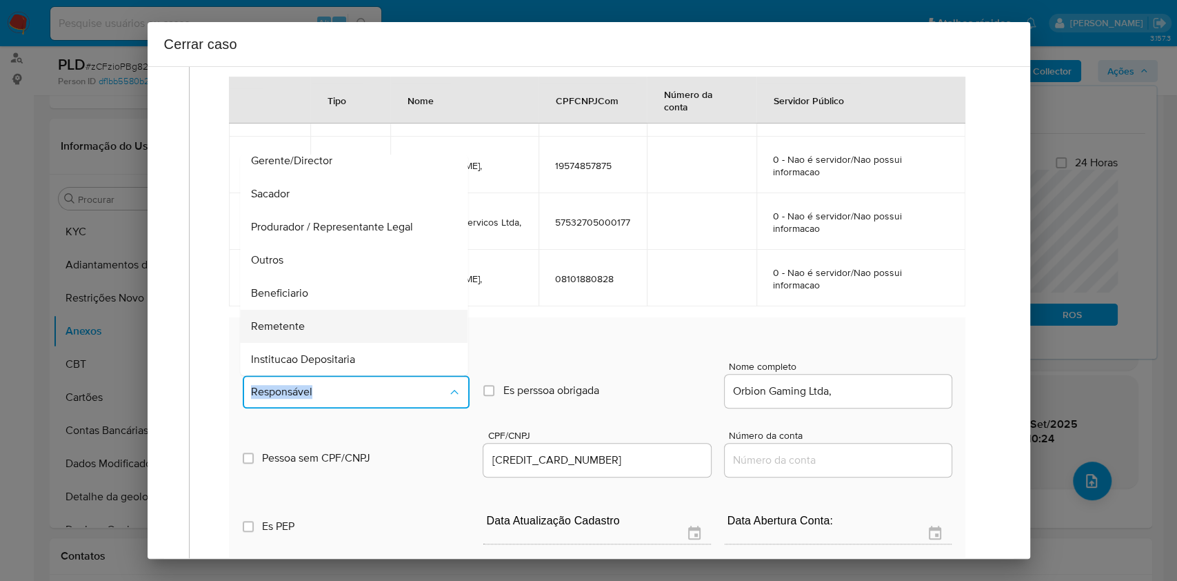
scroll to position [177, 0]
drag, startPoint x: 305, startPoint y: 248, endPoint x: 317, endPoint y: 252, distance: 13.1
click at [305, 250] on div "Remetente" at bounding box center [350, 259] width 197 height 33
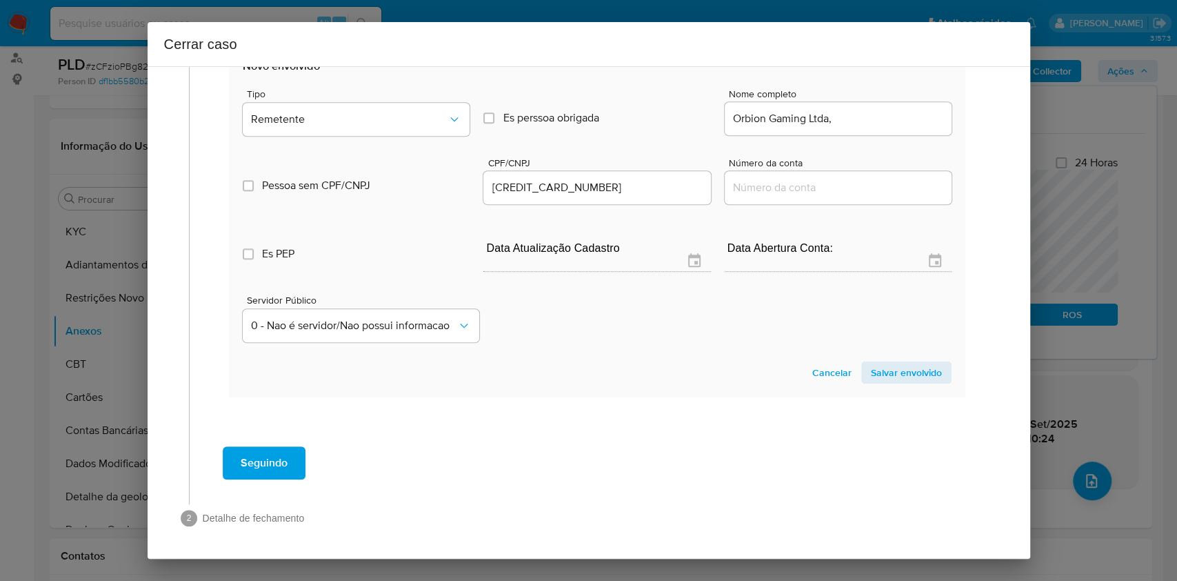
drag, startPoint x: 906, startPoint y: 372, endPoint x: 982, endPoint y: 310, distance: 97.6
click at [922, 363] on span "Salvar envolvido" at bounding box center [906, 372] width 71 height 19
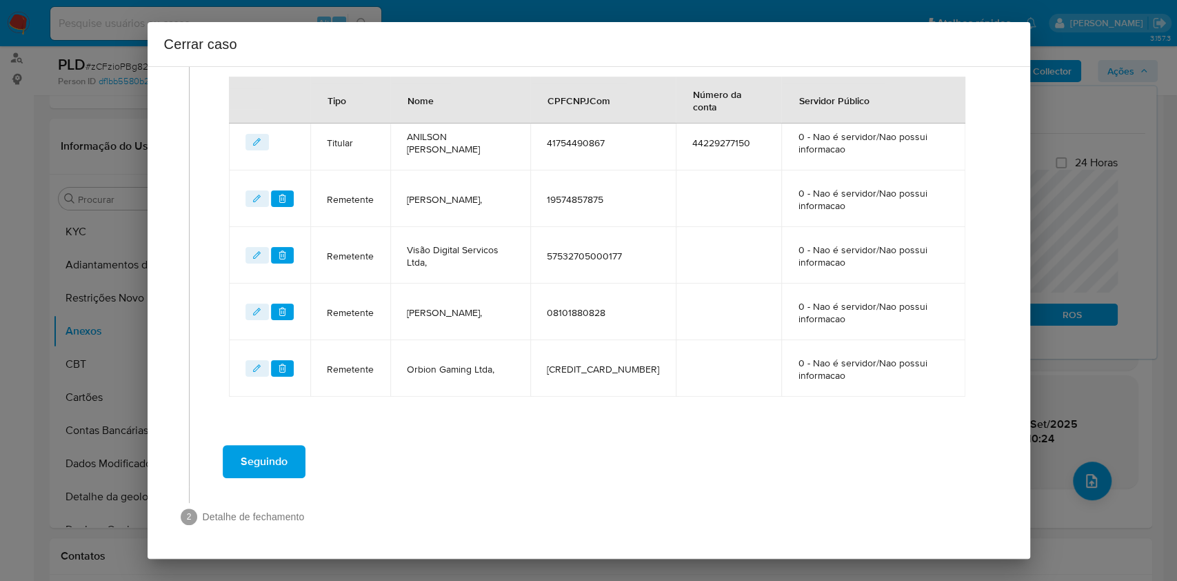
scroll to position [585, 0]
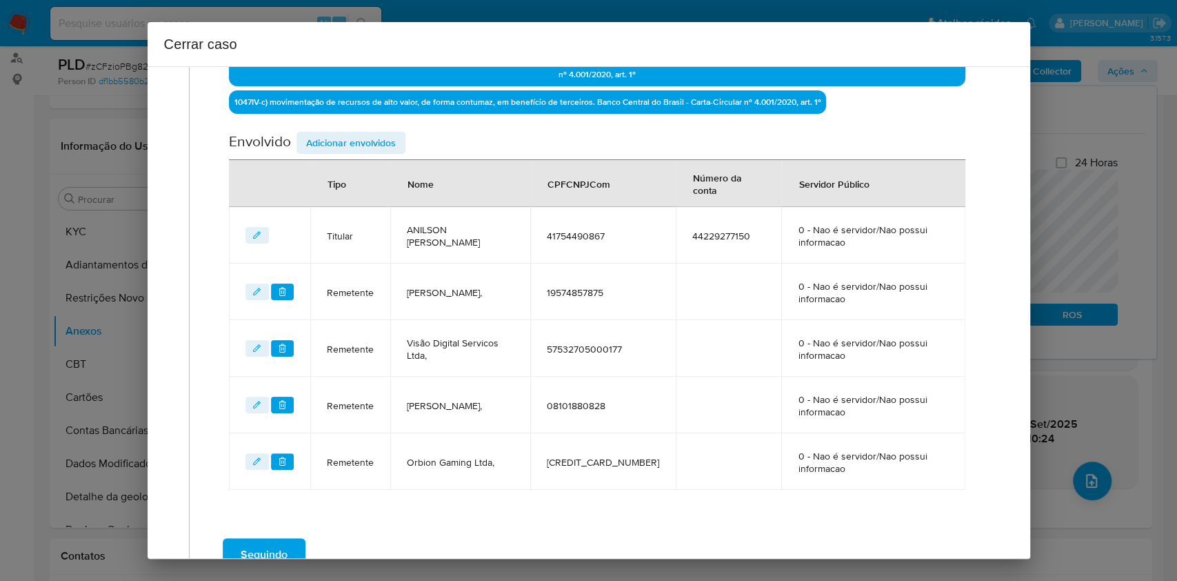
drag, startPoint x: 372, startPoint y: 133, endPoint x: 496, endPoint y: 149, distance: 125.2
click at [372, 134] on span "Adicionar envolvidos" at bounding box center [351, 142] width 90 height 19
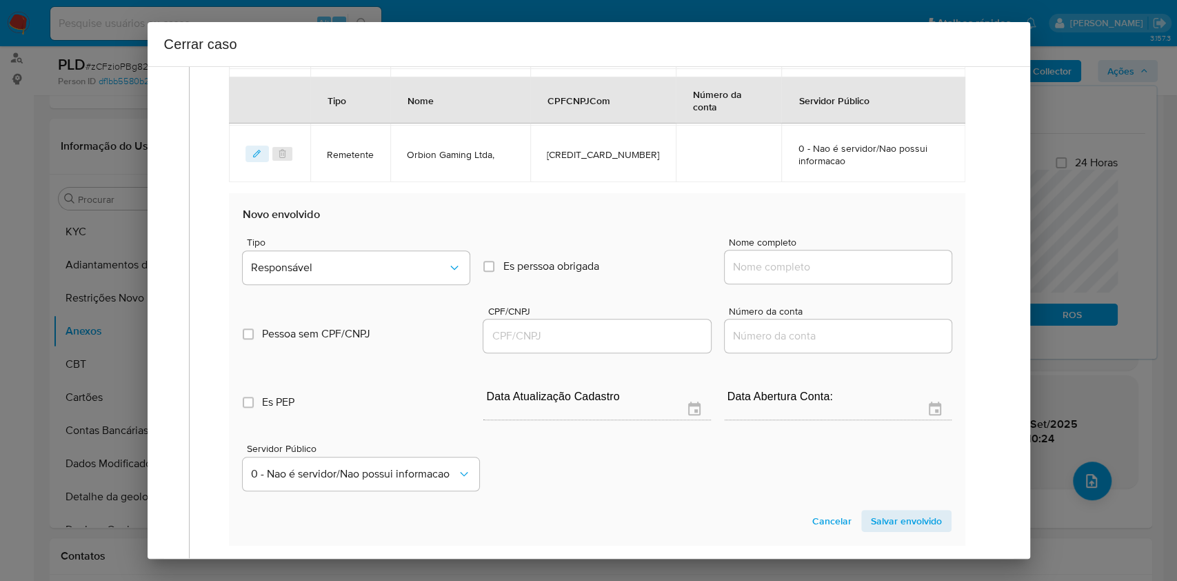
scroll to position [861, 0]
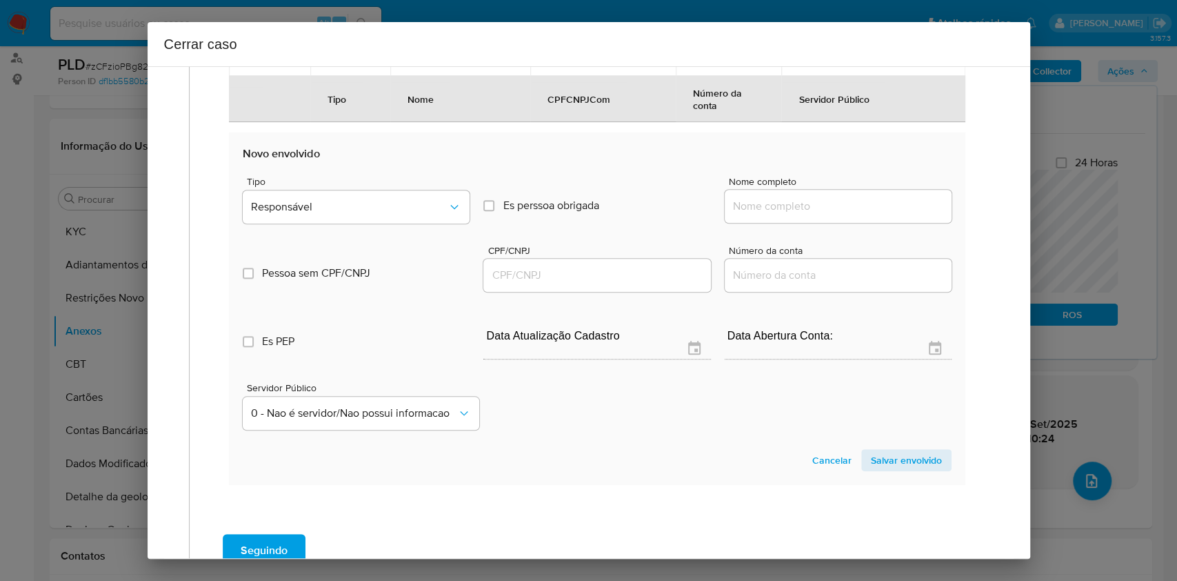
drag, startPoint x: 813, startPoint y: 207, endPoint x: 838, endPoint y: 206, distance: 24.9
click at [816, 207] on input "Nome completo" at bounding box center [838, 206] width 227 height 18
paste input "RECREIO JOGOS LTDA, 58414105000177"
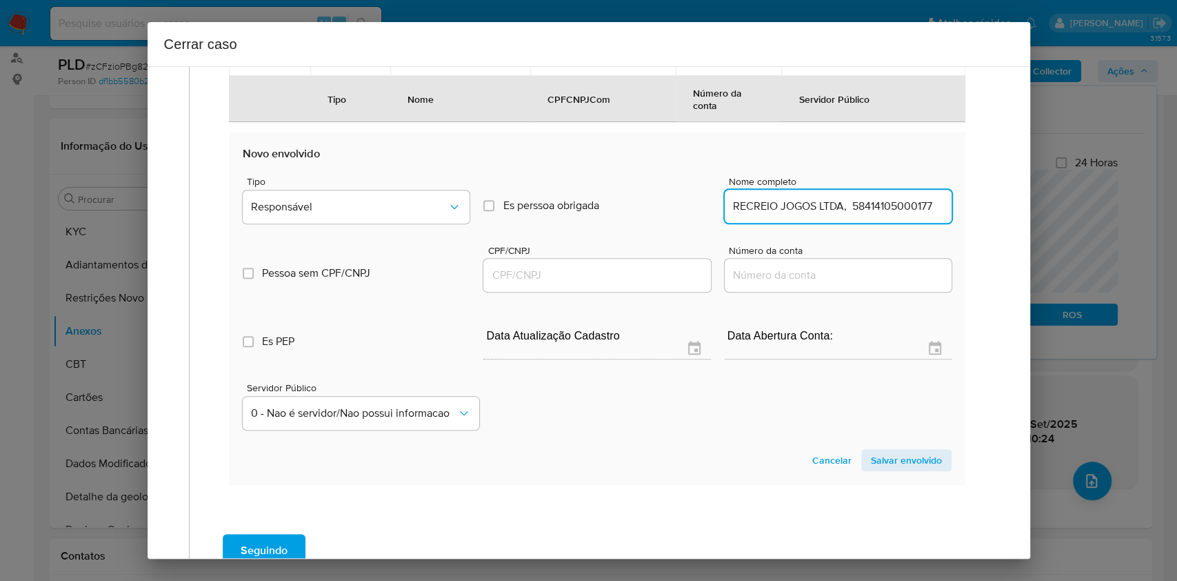
click at [878, 201] on input "RECREIO JOGOS LTDA, 58414105000177" at bounding box center [838, 206] width 227 height 18
type input "RECREIO JOGOS LTDA,"
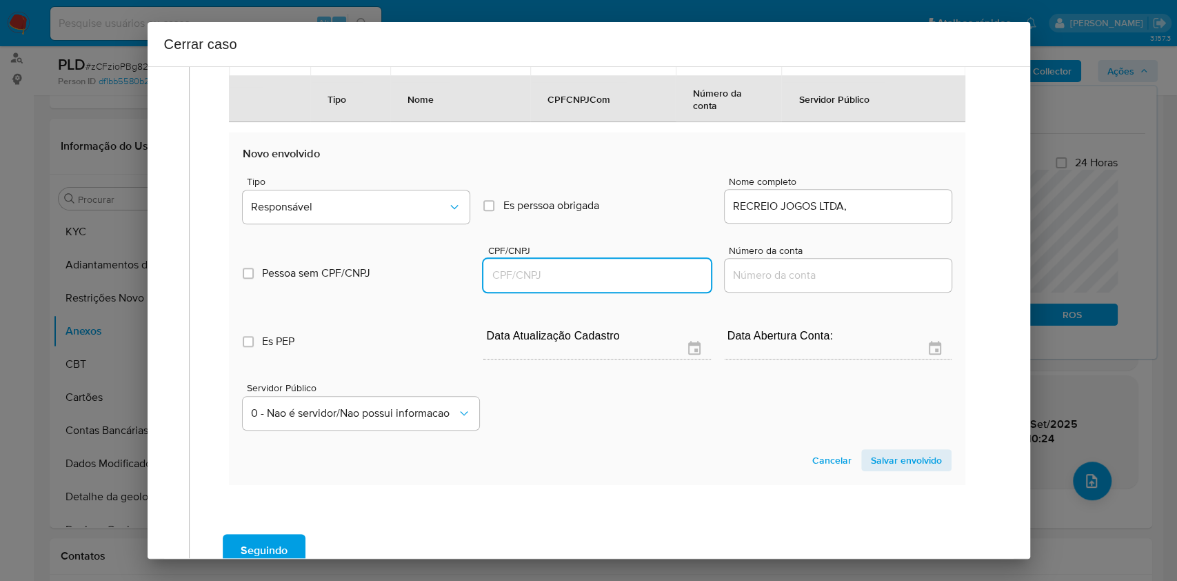
drag, startPoint x: 584, startPoint y: 278, endPoint x: 600, endPoint y: 256, distance: 27.2
click at [586, 279] on input "CPF/CNPJ" at bounding box center [596, 275] width 227 height 18
paste input "58414105000177"
type input "58414105000177"
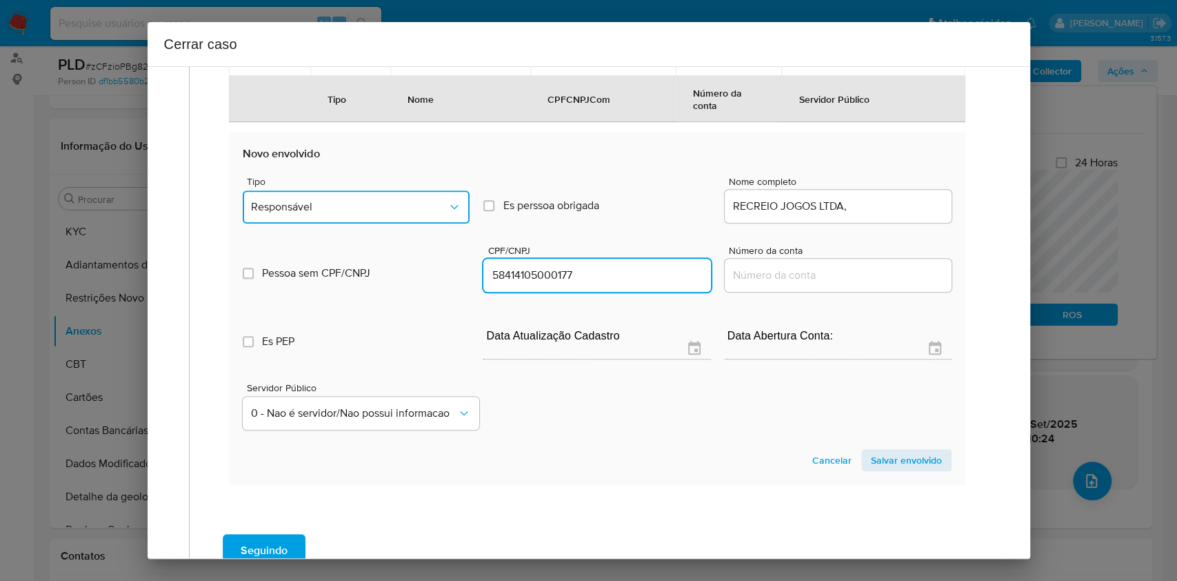
drag, startPoint x: 429, startPoint y: 198, endPoint x: 421, endPoint y: 207, distance: 12.2
click at [427, 200] on span "Responsável" at bounding box center [349, 207] width 197 height 14
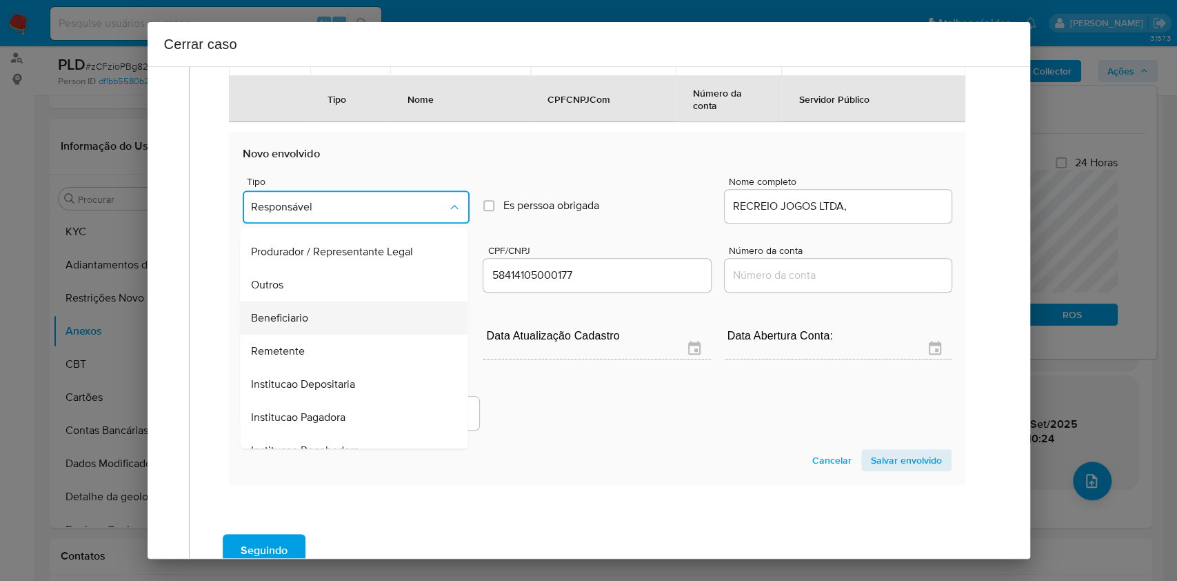
scroll to position [177, 0]
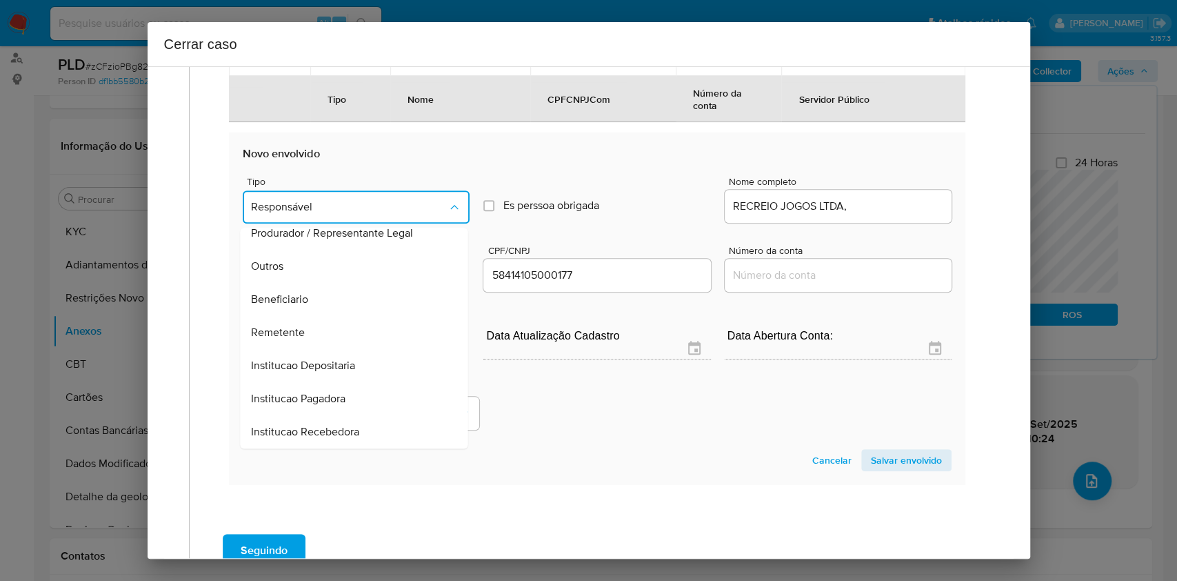
click at [327, 284] on div "Beneficiario" at bounding box center [350, 299] width 197 height 33
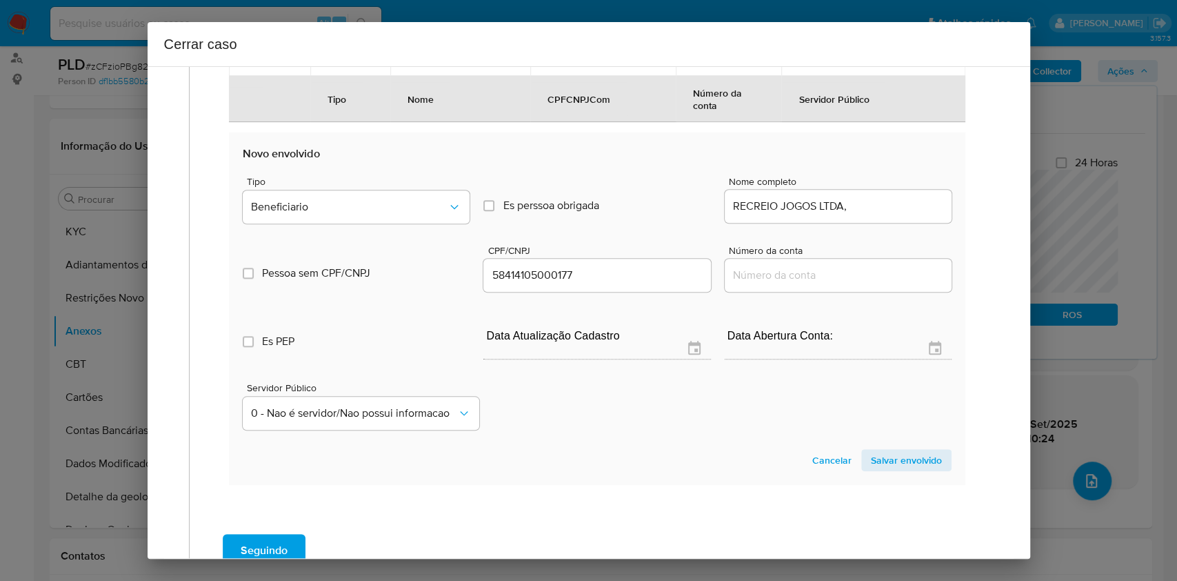
click at [932, 453] on button "Salvar envolvido" at bounding box center [906, 460] width 90 height 22
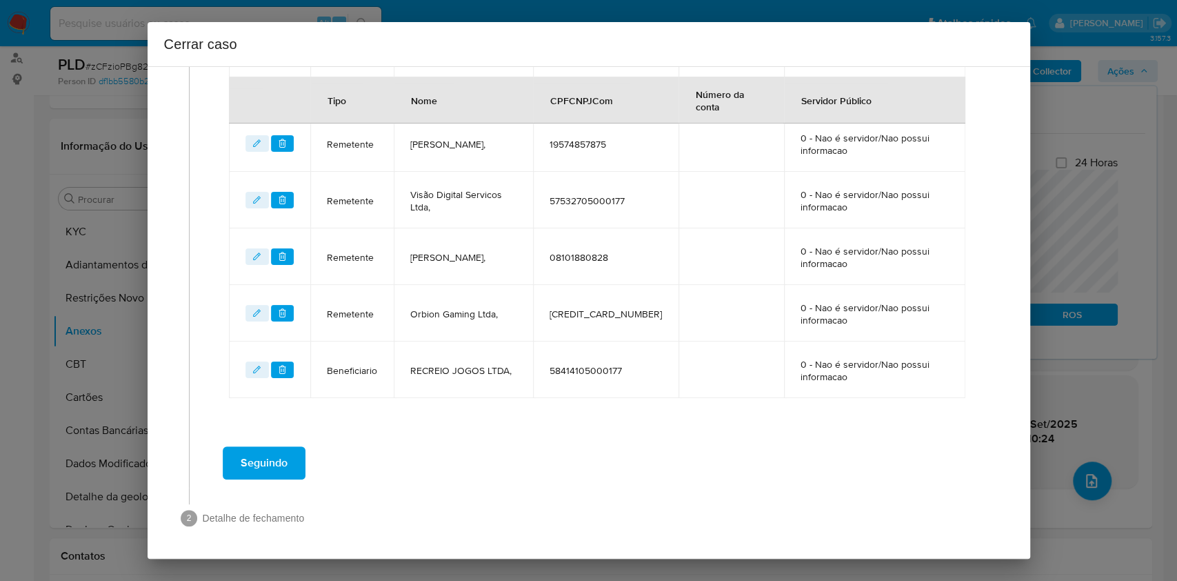
click at [275, 463] on span "Seguindo" at bounding box center [264, 463] width 47 height 30
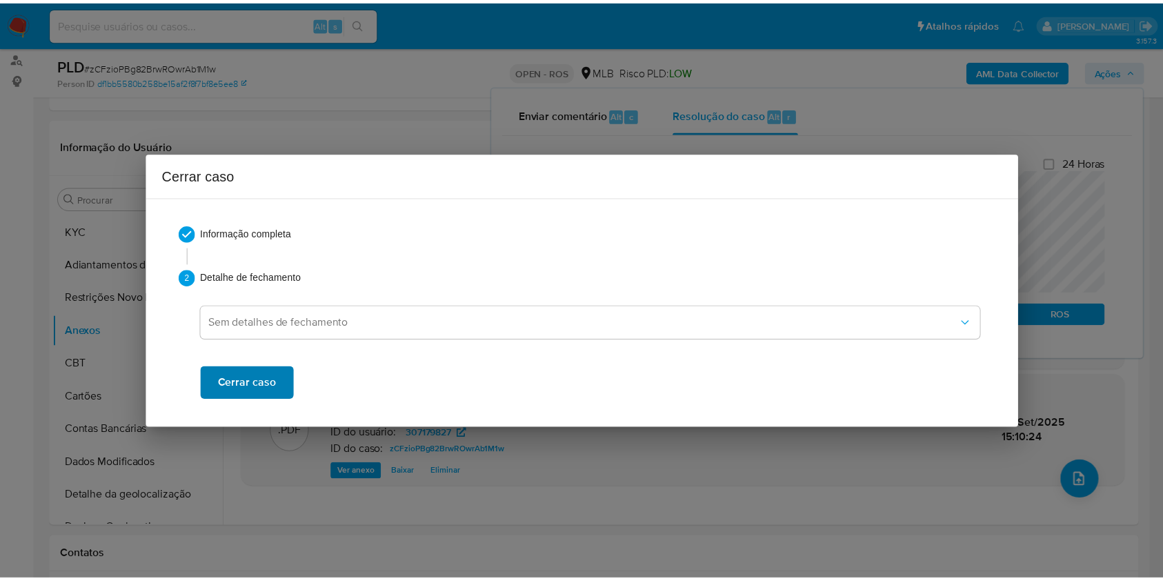
scroll to position [1384, 0]
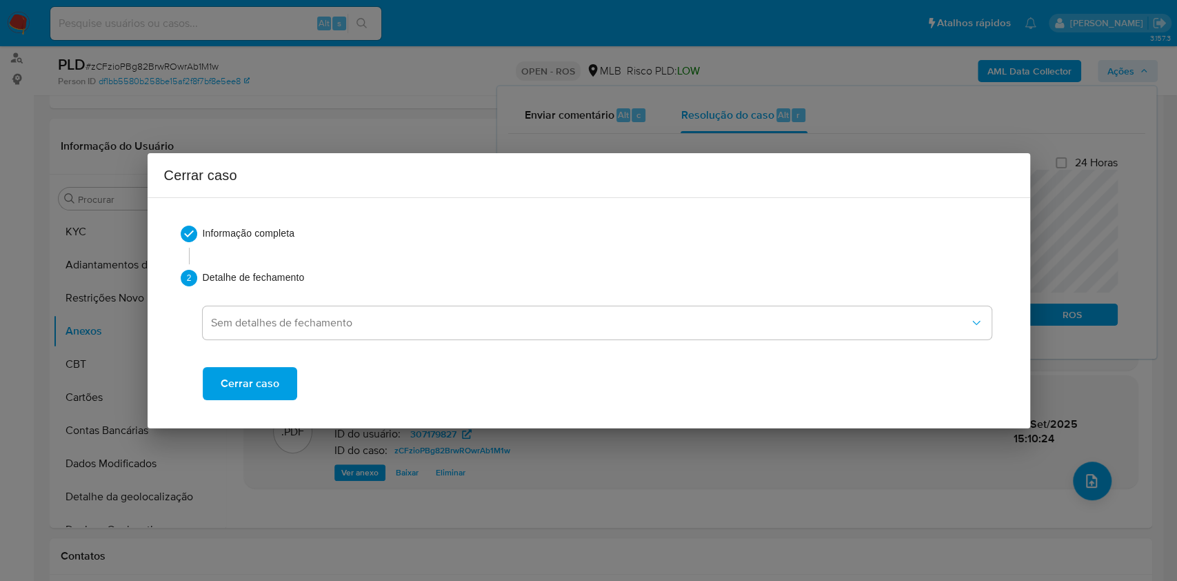
click at [237, 402] on div "Informação completa 2 Detalhe de fechamento Sem detalhes de fechamento Cerrar c…" at bounding box center [589, 313] width 850 height 208
drag, startPoint x: 240, startPoint y: 388, endPoint x: 471, endPoint y: 249, distance: 269.5
click at [240, 388] on span "Cerrar caso" at bounding box center [250, 383] width 59 height 30
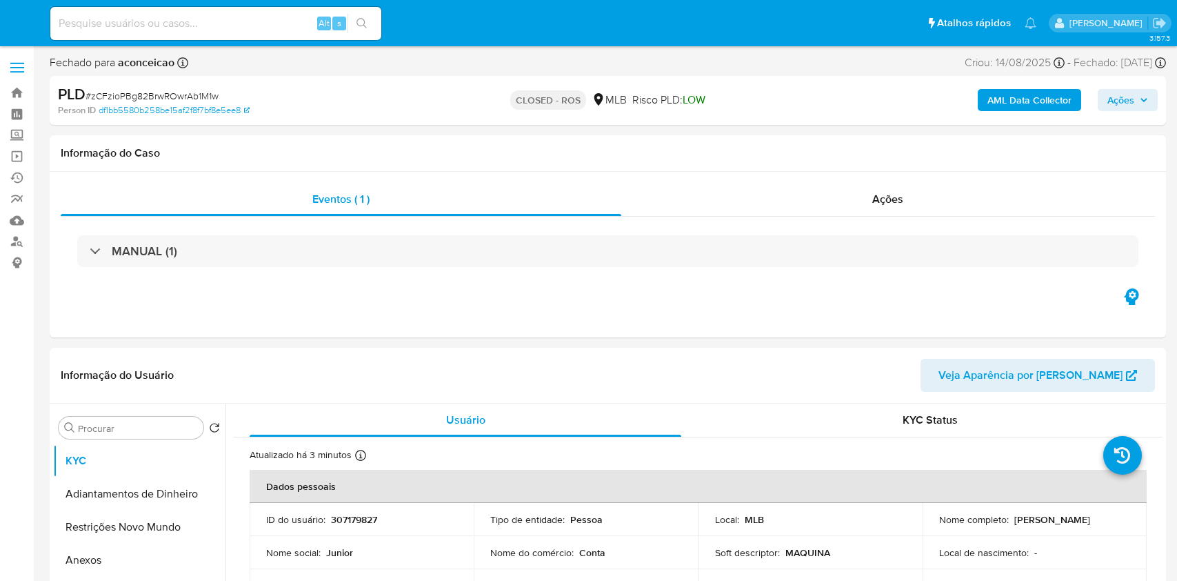
select select "10"
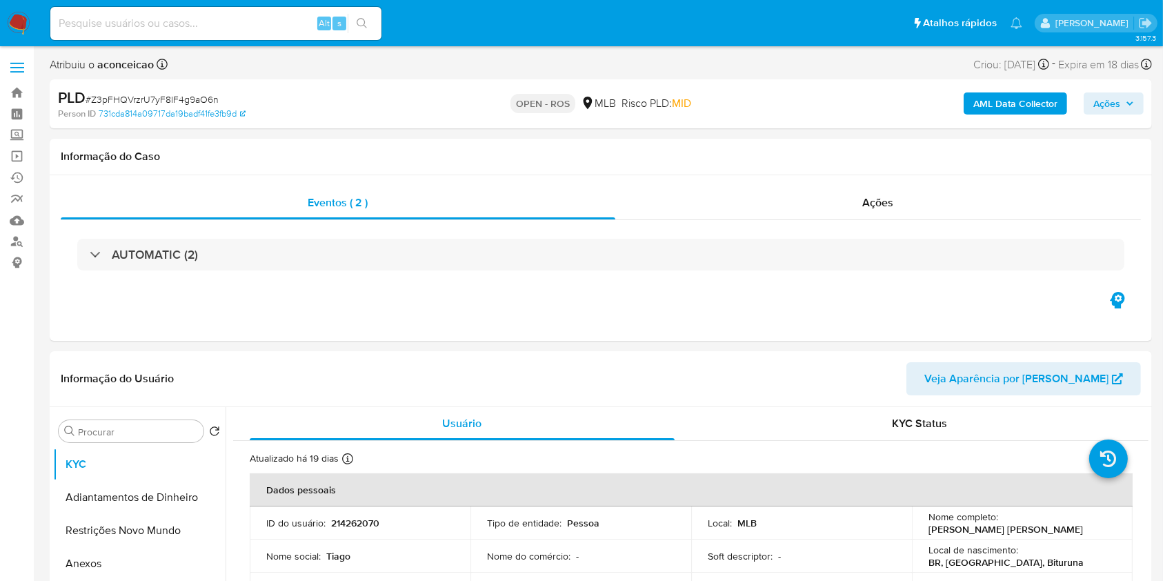
select select "10"
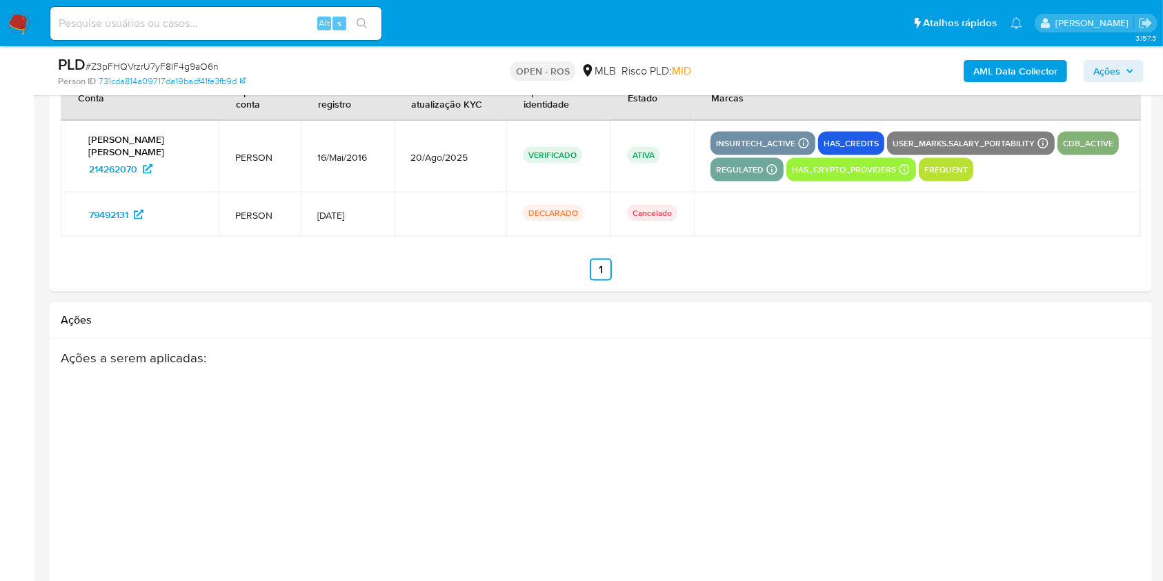
scroll to position [2288, 0]
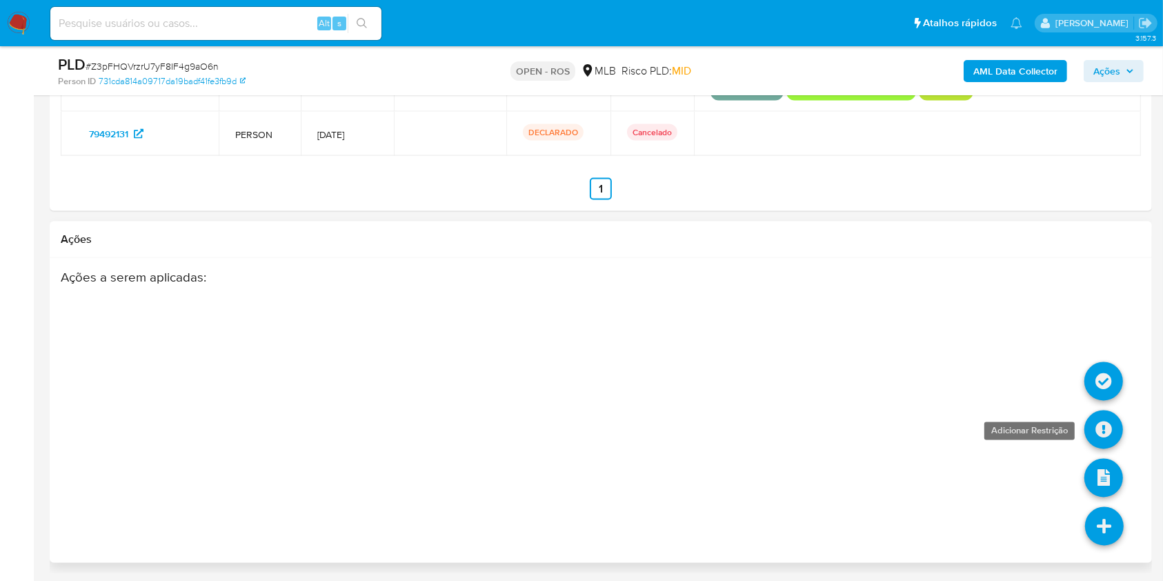
click at [1110, 439] on icon at bounding box center [1103, 429] width 39 height 39
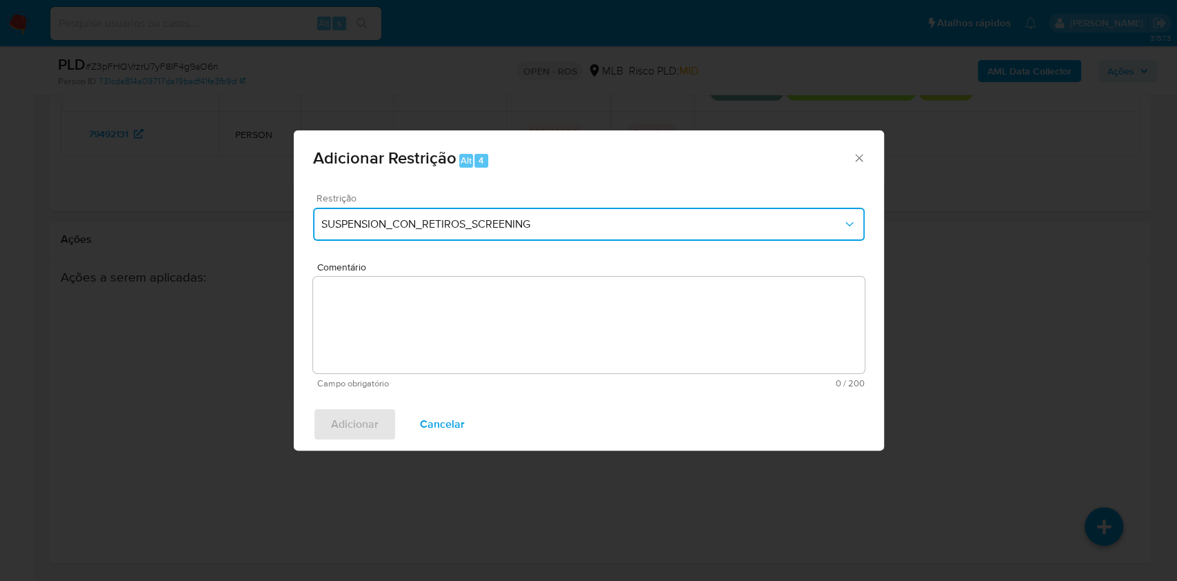
drag, startPoint x: 577, startPoint y: 210, endPoint x: 557, endPoint y: 235, distance: 32.0
click at [576, 211] on button "SUSPENSION_CON_RETIROS_SCREENING" at bounding box center [589, 224] width 552 height 33
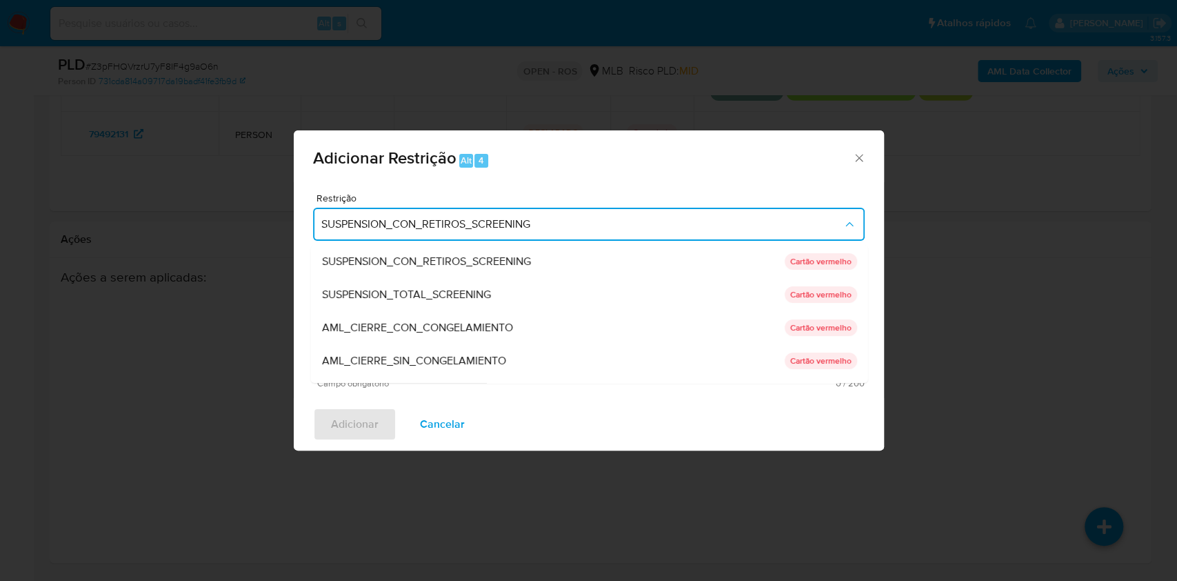
drag, startPoint x: 430, startPoint y: 366, endPoint x: 669, endPoint y: 457, distance: 255.4
click at [433, 366] on span "AML_CIERRE_SIN_CONGELAMIENTO" at bounding box center [413, 361] width 184 height 14
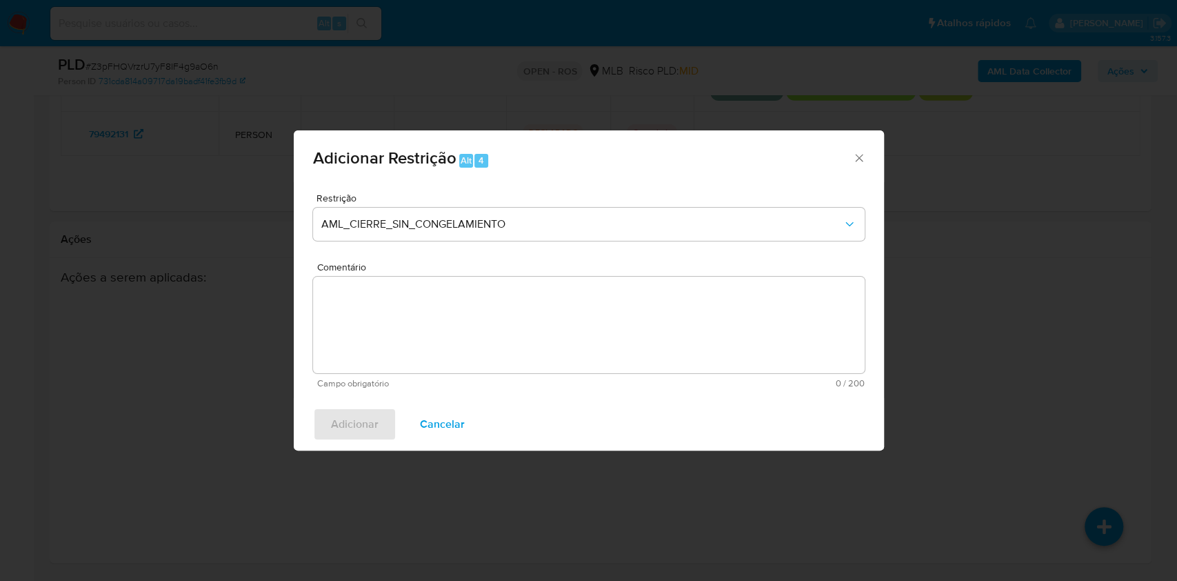
drag, startPoint x: 619, startPoint y: 255, endPoint x: 608, endPoint y: 286, distance: 32.9
click at [619, 257] on div "Restrição AML_CIERRE_SIN_CONGELAMIENTO" at bounding box center [589, 226] width 552 height 66
click at [604, 317] on textarea "Comentário" at bounding box center [589, 325] width 552 height 97
paste textarea "Deliberação para encerrar o relacionamento. NÃO INFORMAR AO USUÁRIO QUE SE TRAT…"
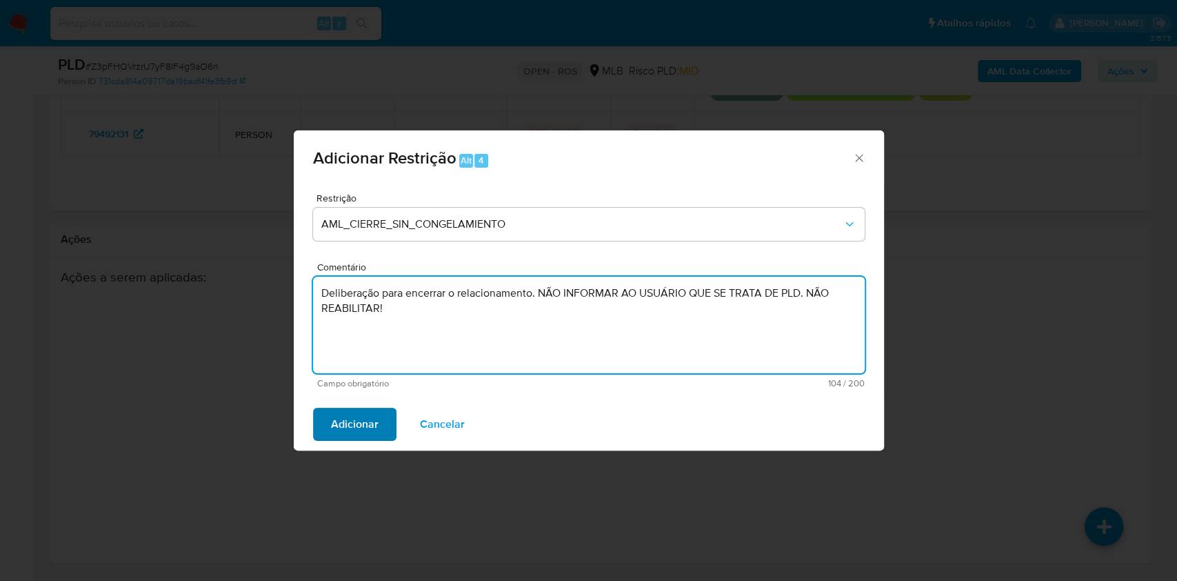
type textarea "Deliberação para encerrar o relacionamento. NÃO INFORMAR AO USUÁRIO QUE SE TRAT…"
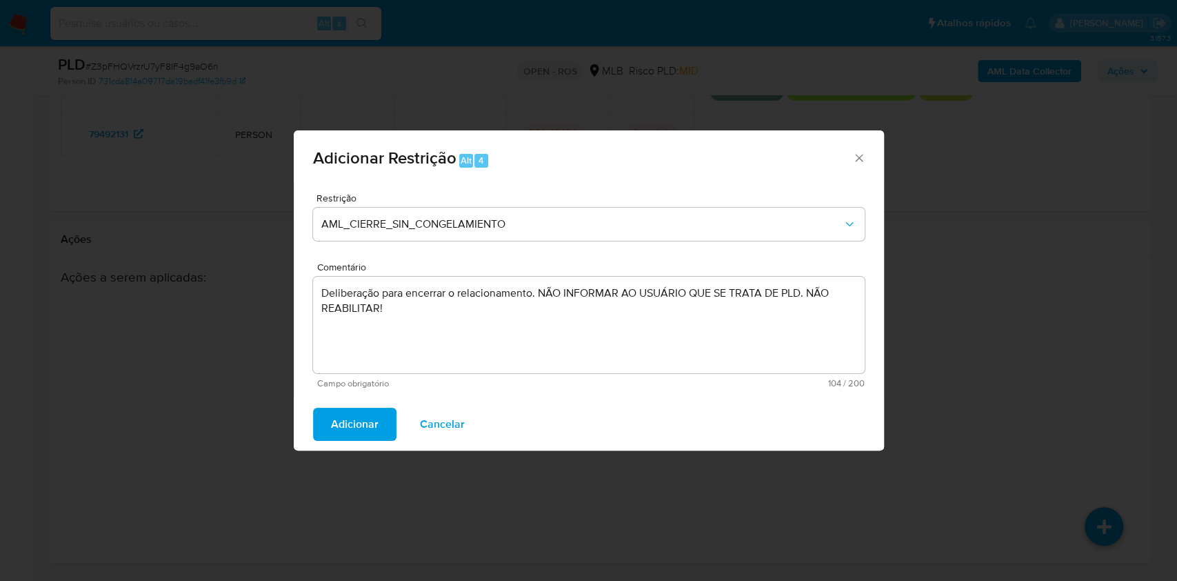
click at [339, 416] on span "Adicionar" at bounding box center [355, 424] width 48 height 30
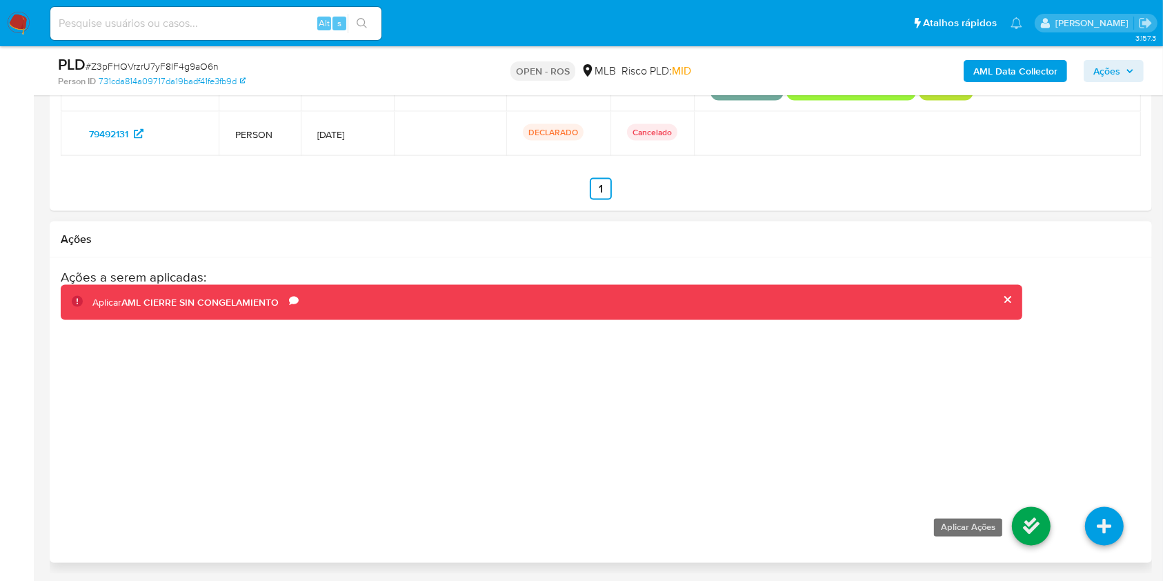
click at [1025, 538] on icon at bounding box center [1031, 526] width 39 height 39
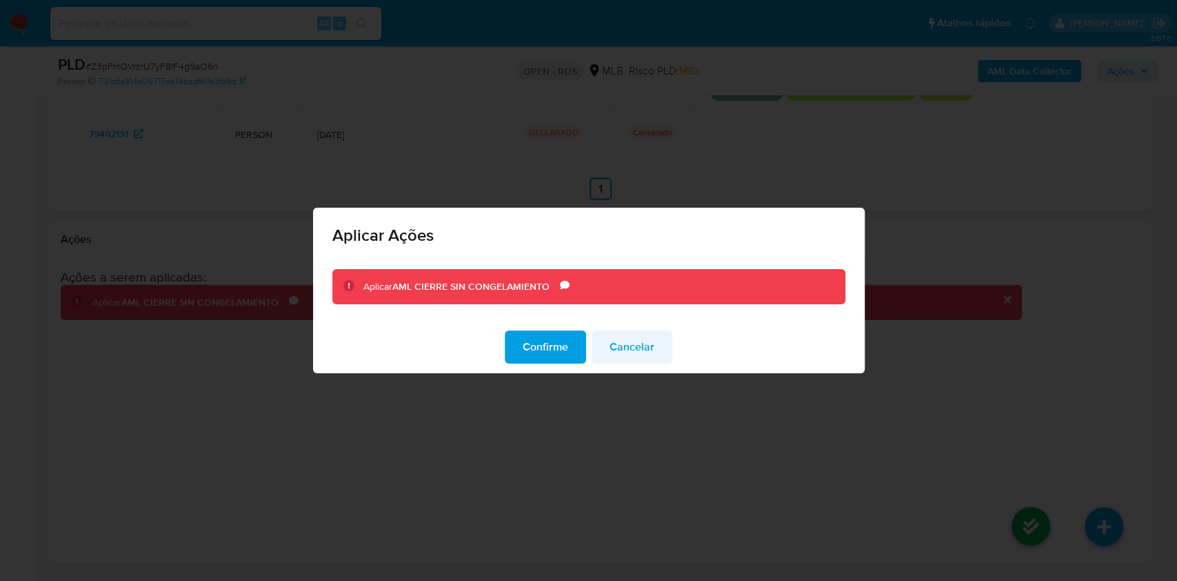
drag, startPoint x: 559, startPoint y: 347, endPoint x: 598, endPoint y: 359, distance: 41.0
click at [559, 348] on span "Confirme" at bounding box center [546, 347] width 46 height 30
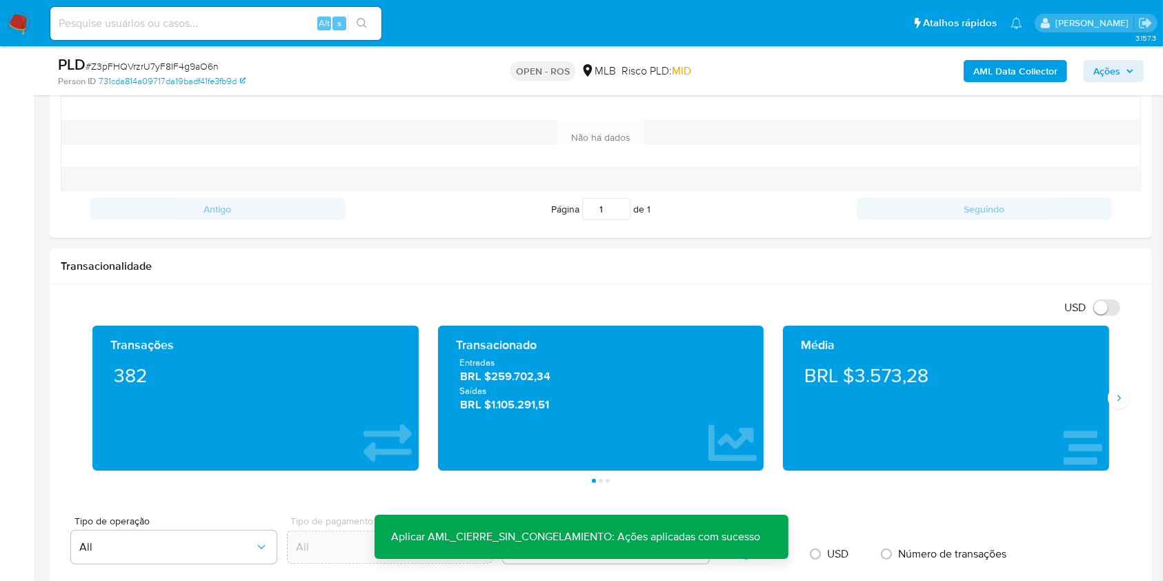
scroll to position [0, 0]
